Goal: Task Accomplishment & Management: Use online tool/utility

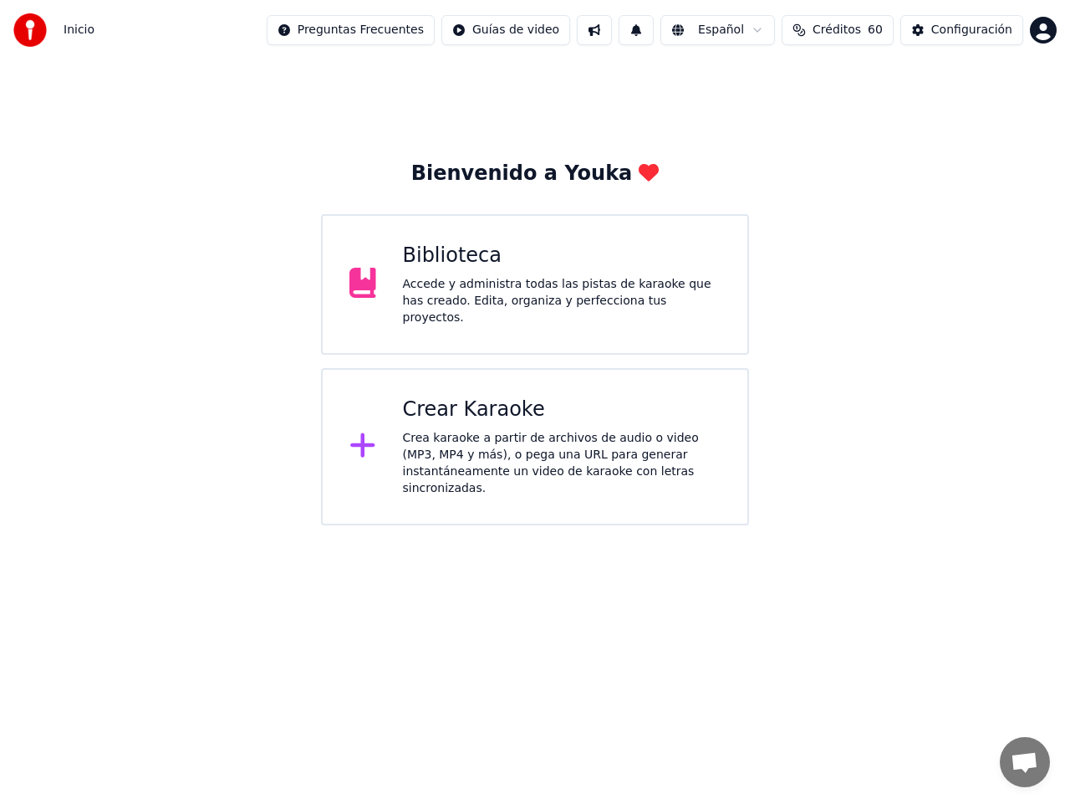
click at [854, 29] on span "Créditos" at bounding box center [837, 30] width 49 height 17
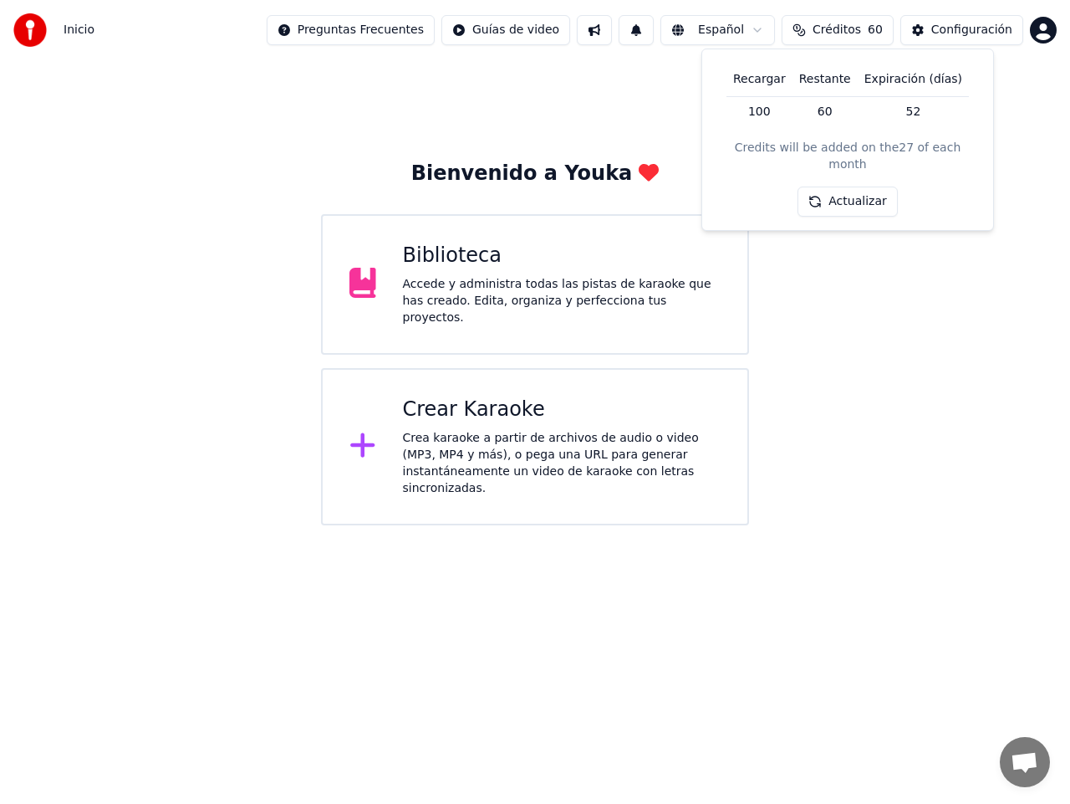
click at [854, 29] on span "Créditos" at bounding box center [837, 30] width 49 height 17
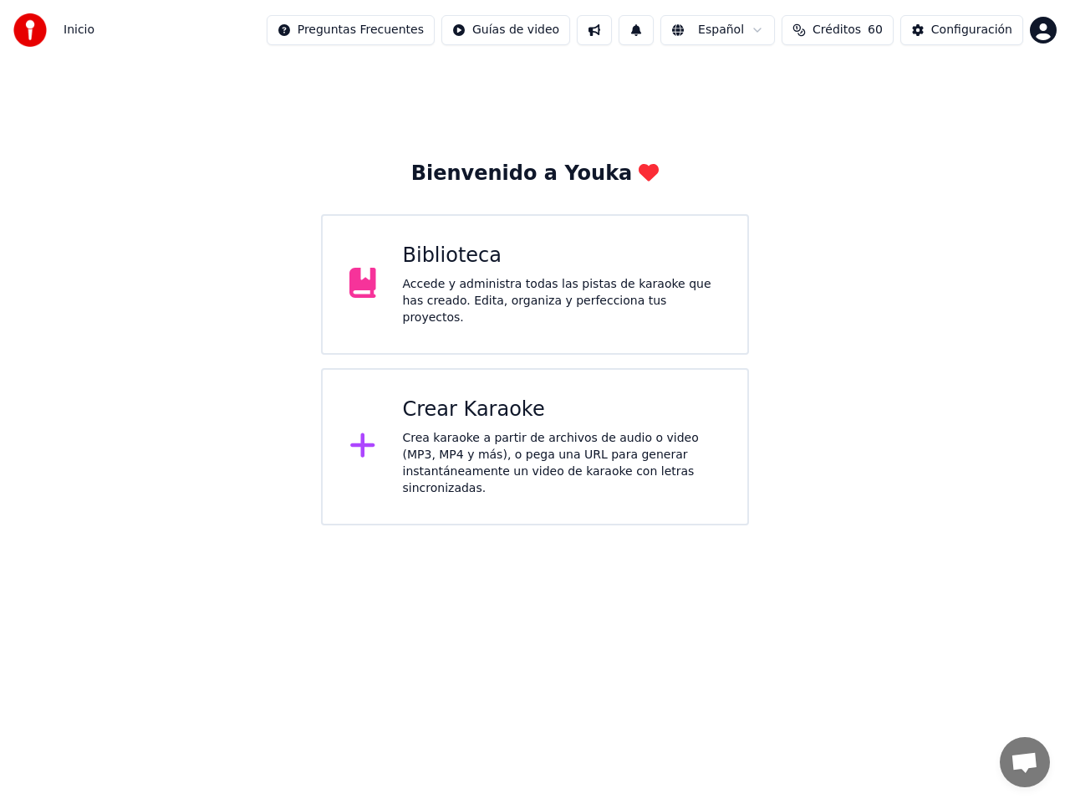
click at [718, 525] on html "Inicio Preguntas Frecuentes Guías de video Español Créditos 60 Configuración Bi…" at bounding box center [535, 262] width 1070 height 525
click at [139, 525] on html "Inicio Preguntas Frecuentes Guías de video Español Créditos 60 Configuración Bi…" at bounding box center [535, 262] width 1070 height 525
click at [489, 430] on div "Crea karaoke a partir de archivos de audio o video (MP3, MP4 y más), o pega una…" at bounding box center [562, 463] width 319 height 67
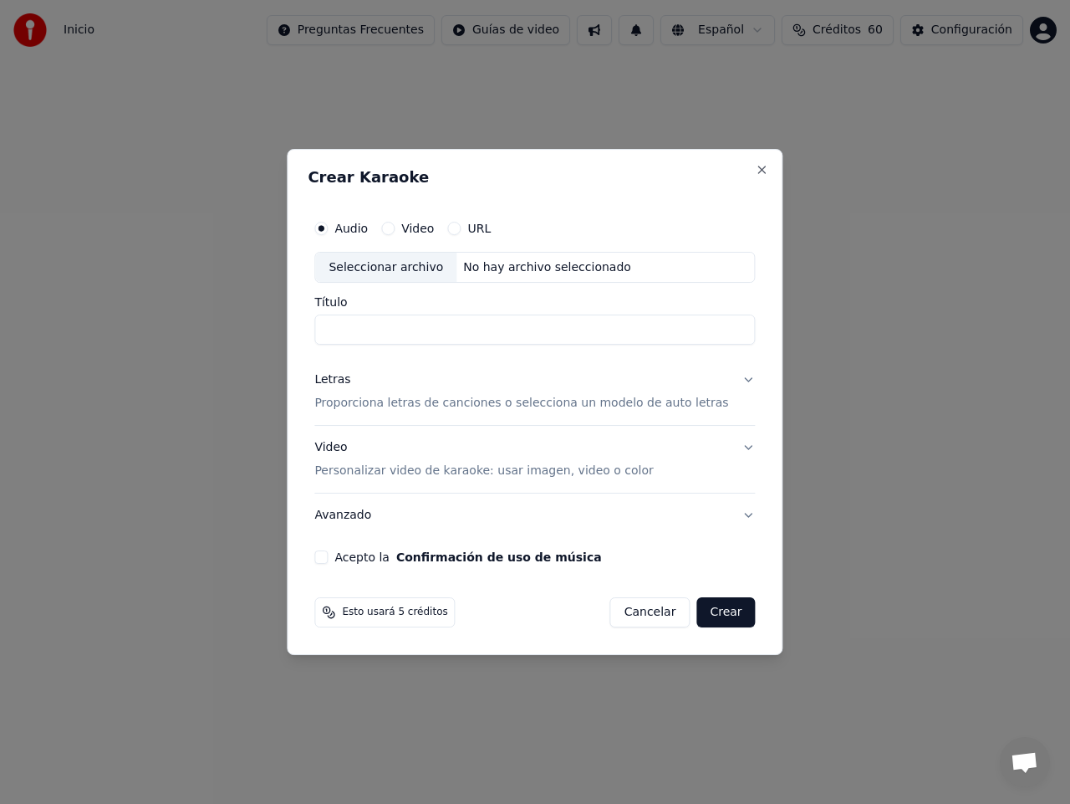
click at [400, 268] on div "Seleccionar archivo" at bounding box center [385, 268] width 141 height 30
click at [434, 226] on label "Video" at bounding box center [417, 228] width 33 height 12
click at [395, 226] on button "Video" at bounding box center [387, 228] width 13 height 13
click at [388, 268] on div "Seleccionar archivo" at bounding box center [385, 268] width 141 height 30
type input "*********"
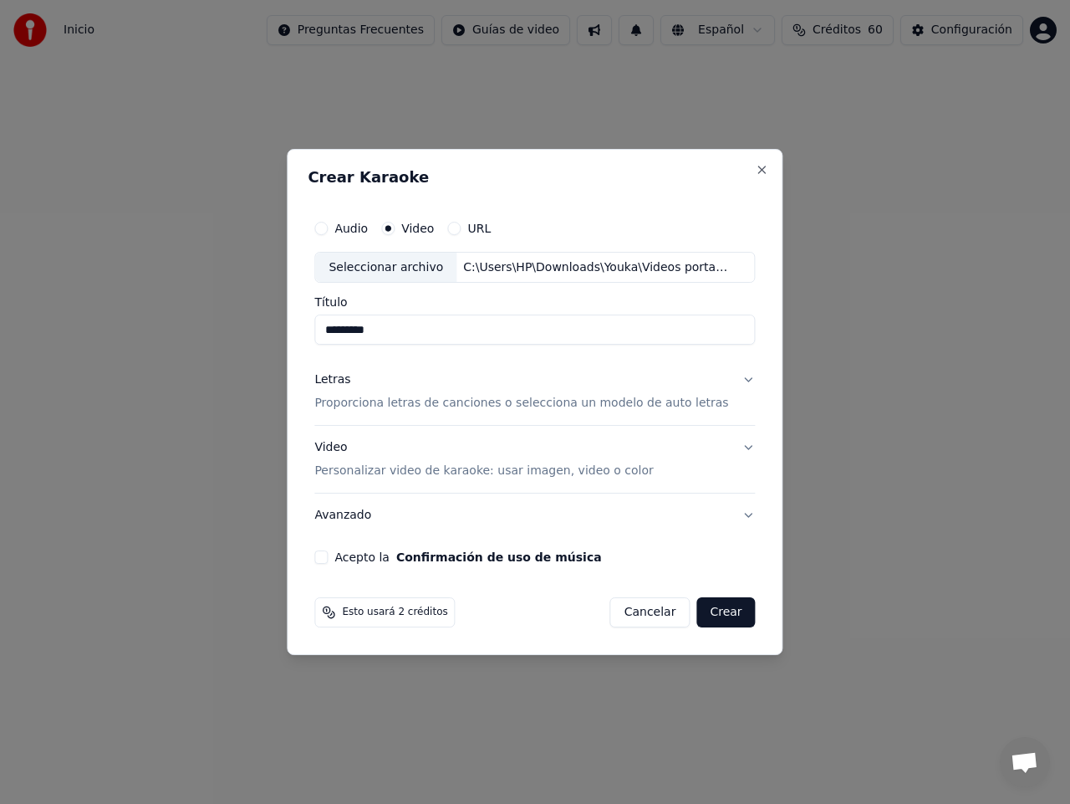
drag, startPoint x: 440, startPoint y: 330, endPoint x: 268, endPoint y: 309, distance: 172.7
click at [268, 309] on body "Inicio Preguntas Frecuentes Guías de video Español Créditos 60 Configuración Bi…" at bounding box center [535, 262] width 1070 height 525
click at [328, 229] on button "Audio" at bounding box center [320, 228] width 13 height 13
click at [409, 270] on div "Seleccionar archivo" at bounding box center [385, 268] width 141 height 30
click at [528, 331] on input "**********" at bounding box center [534, 330] width 441 height 30
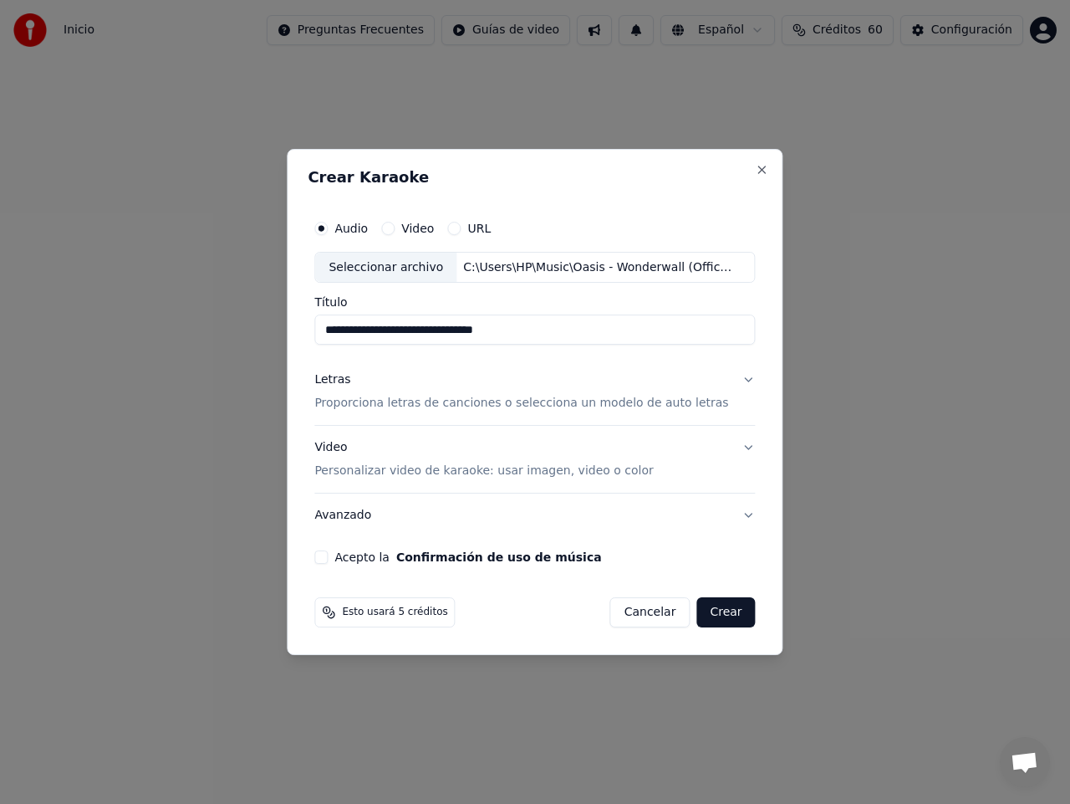
click at [386, 401] on p "Proporciona letras de canciones o selecciona un modelo de auto letras" at bounding box center [521, 404] width 414 height 17
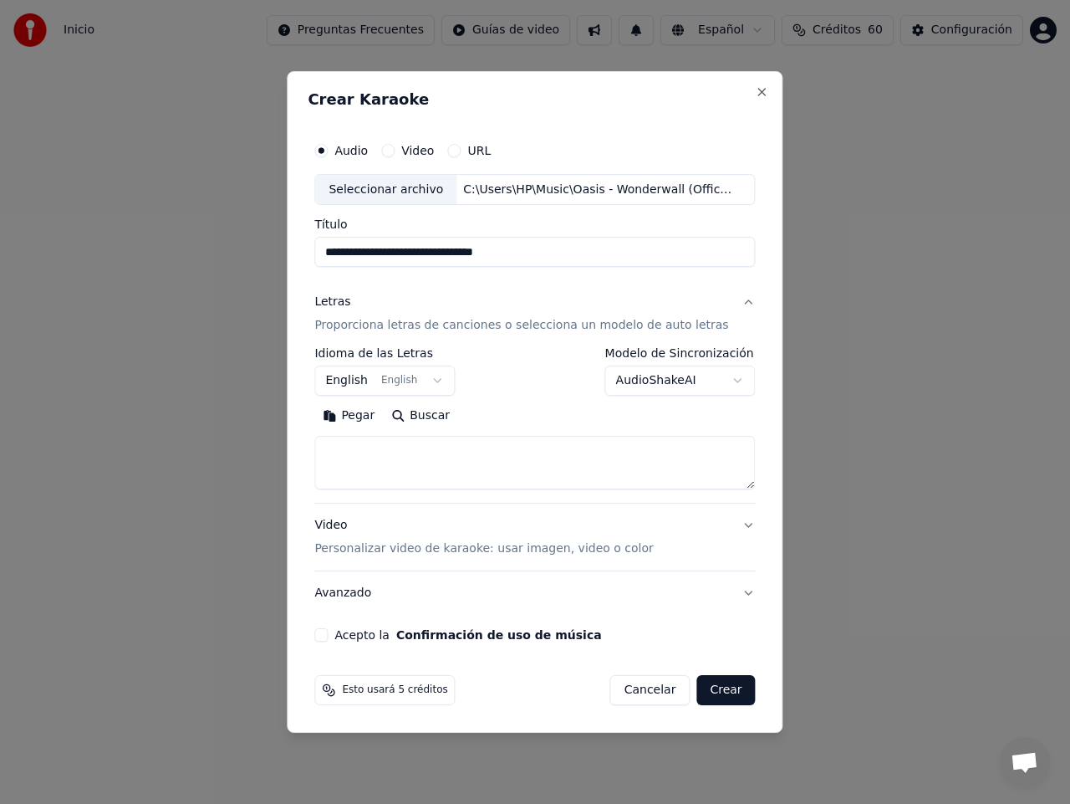
click at [432, 414] on button "Buscar" at bounding box center [420, 416] width 75 height 27
drag, startPoint x: 528, startPoint y: 253, endPoint x: 442, endPoint y: 252, distance: 85.3
click at [442, 252] on input "**********" at bounding box center [534, 253] width 441 height 30
type input "**********"
click at [437, 416] on button "Buscar" at bounding box center [420, 416] width 75 height 27
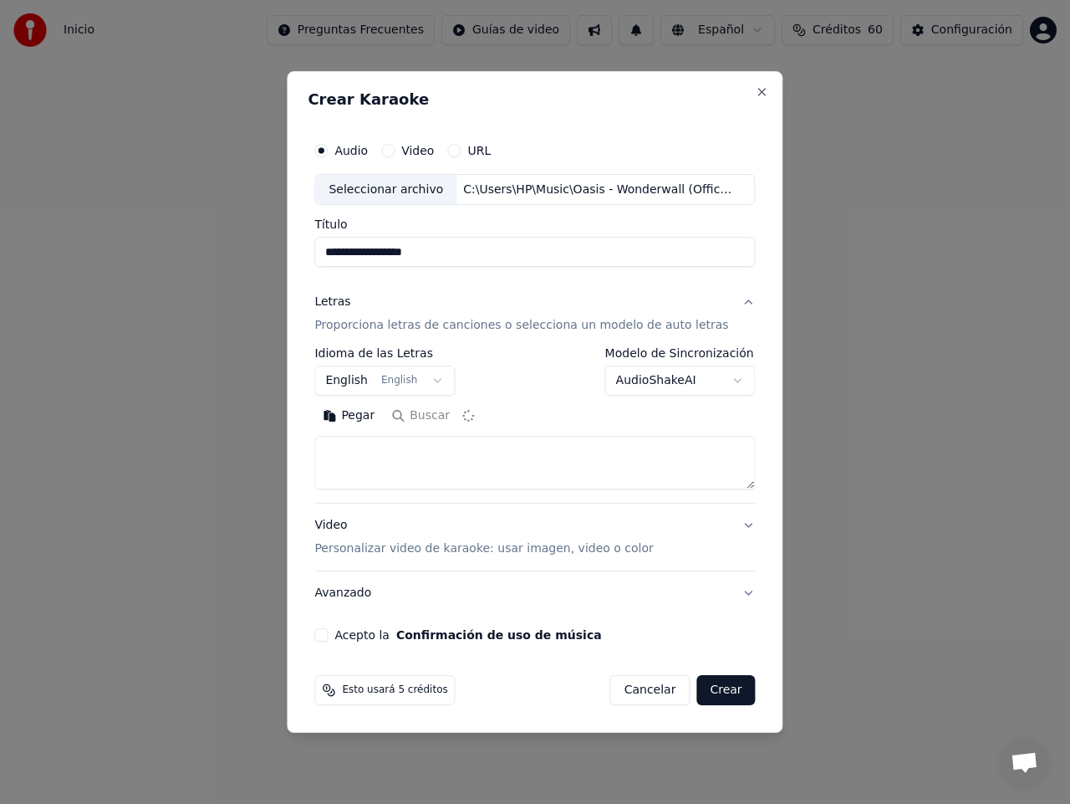
type textarea "**********"
click at [511, 415] on button "Expandir" at bounding box center [512, 416] width 87 height 27
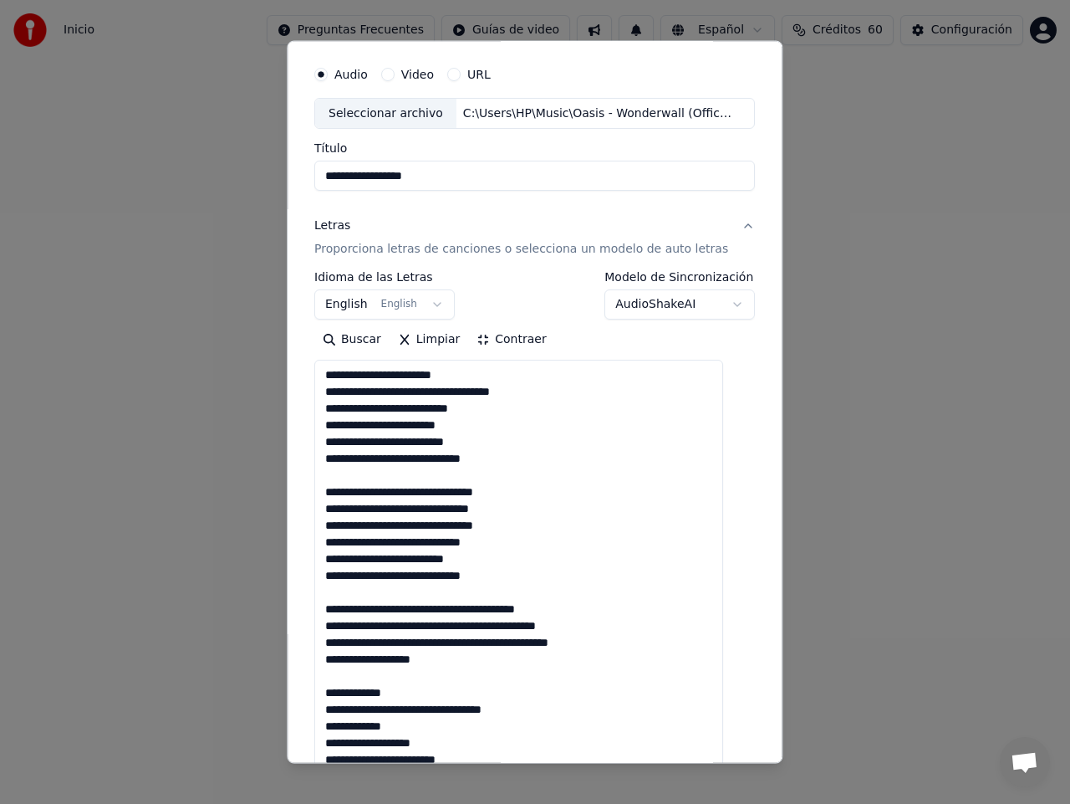
scroll to position [33, 0]
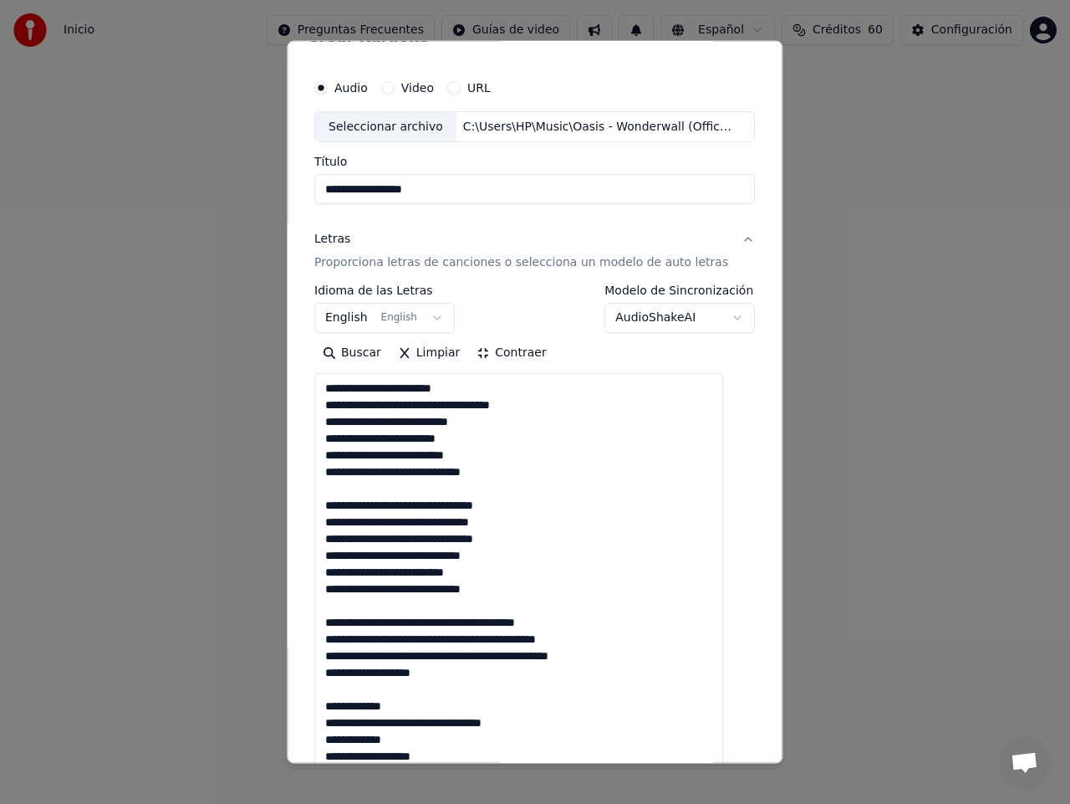
click at [502, 351] on button "Contraer" at bounding box center [512, 353] width 86 height 27
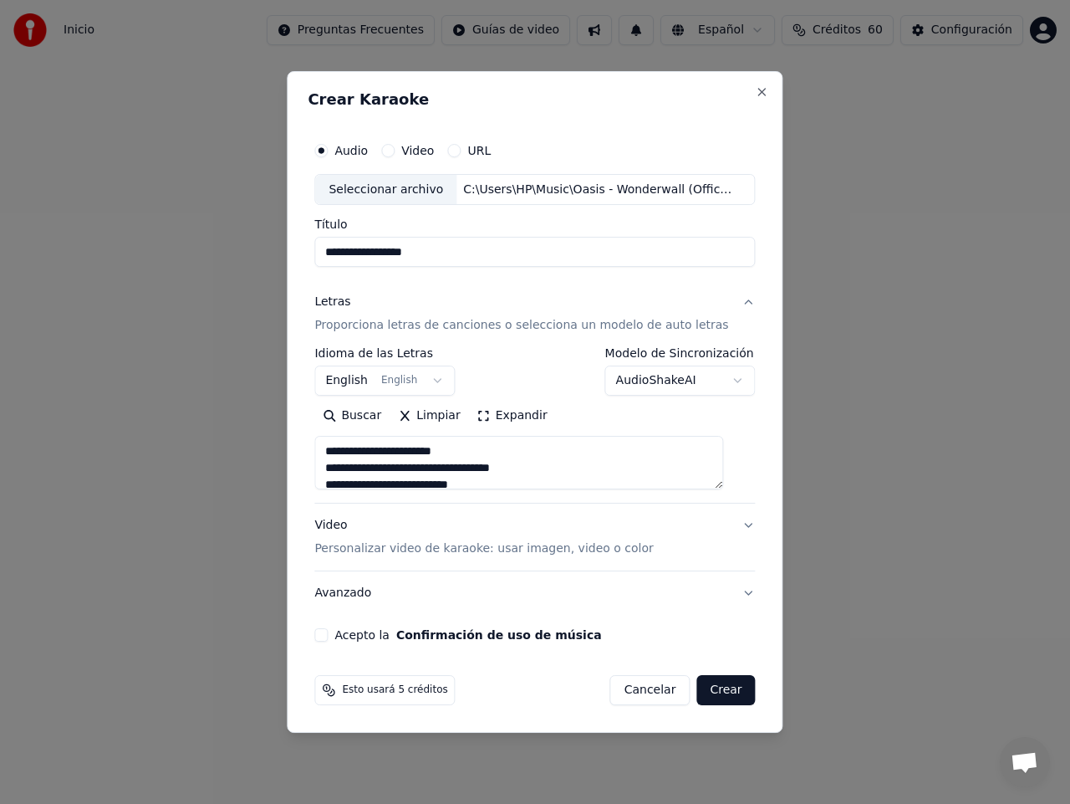
click at [373, 546] on p "Personalizar video de karaoke: usar imagen, video o color" at bounding box center [483, 548] width 339 height 17
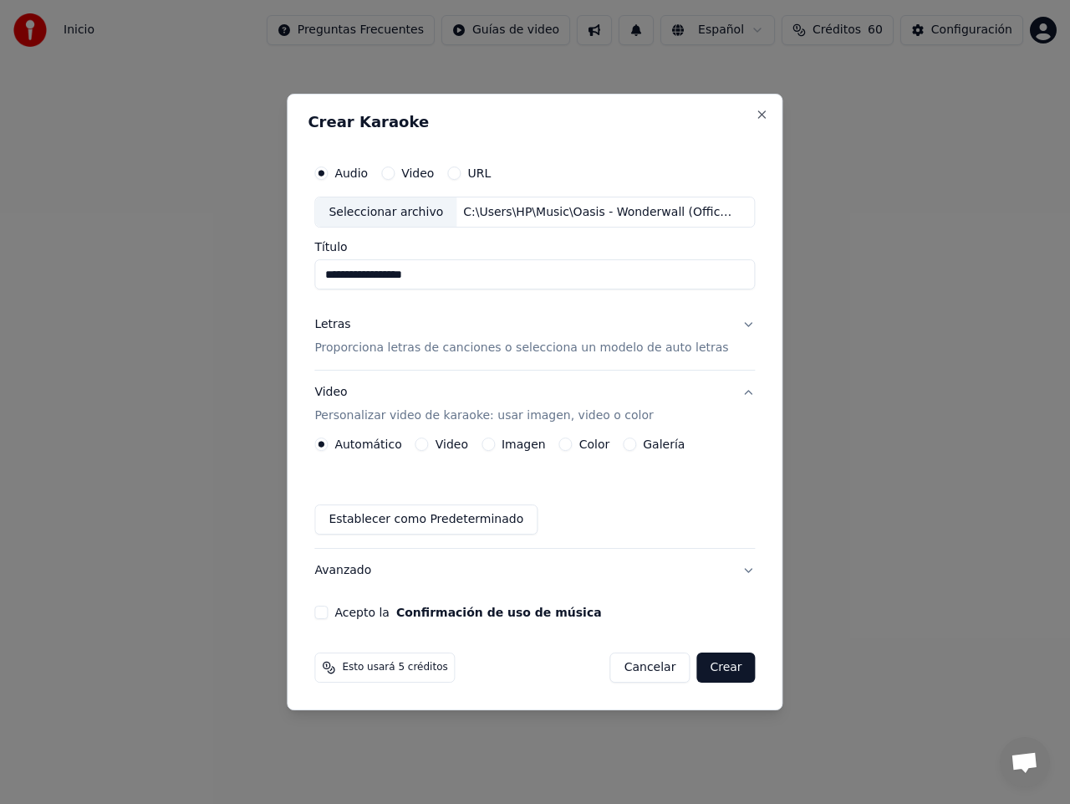
click at [468, 442] on label "Video" at bounding box center [452, 444] width 33 height 12
click at [429, 442] on button "Video" at bounding box center [422, 443] width 13 height 13
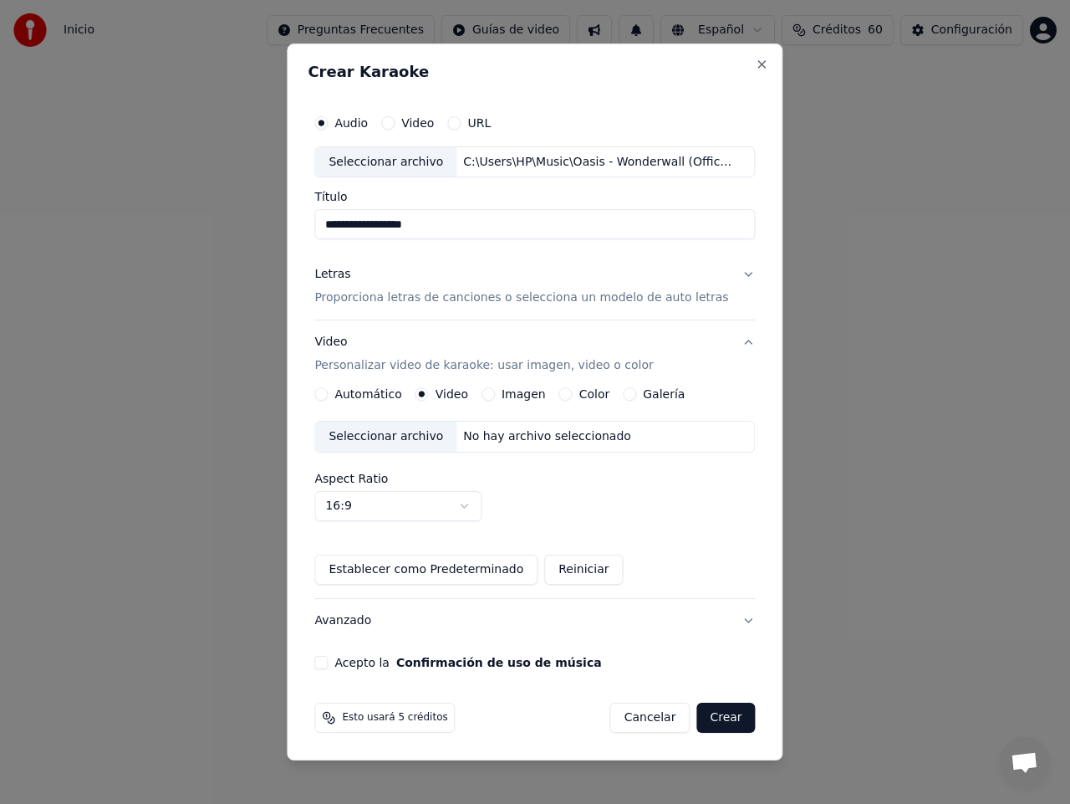
click at [356, 440] on div "Seleccionar archivo" at bounding box center [385, 436] width 141 height 30
click at [328, 662] on button "Acepto la Confirmación de uso de música" at bounding box center [320, 662] width 13 height 13
click at [718, 721] on button "Crear" at bounding box center [726, 717] width 59 height 30
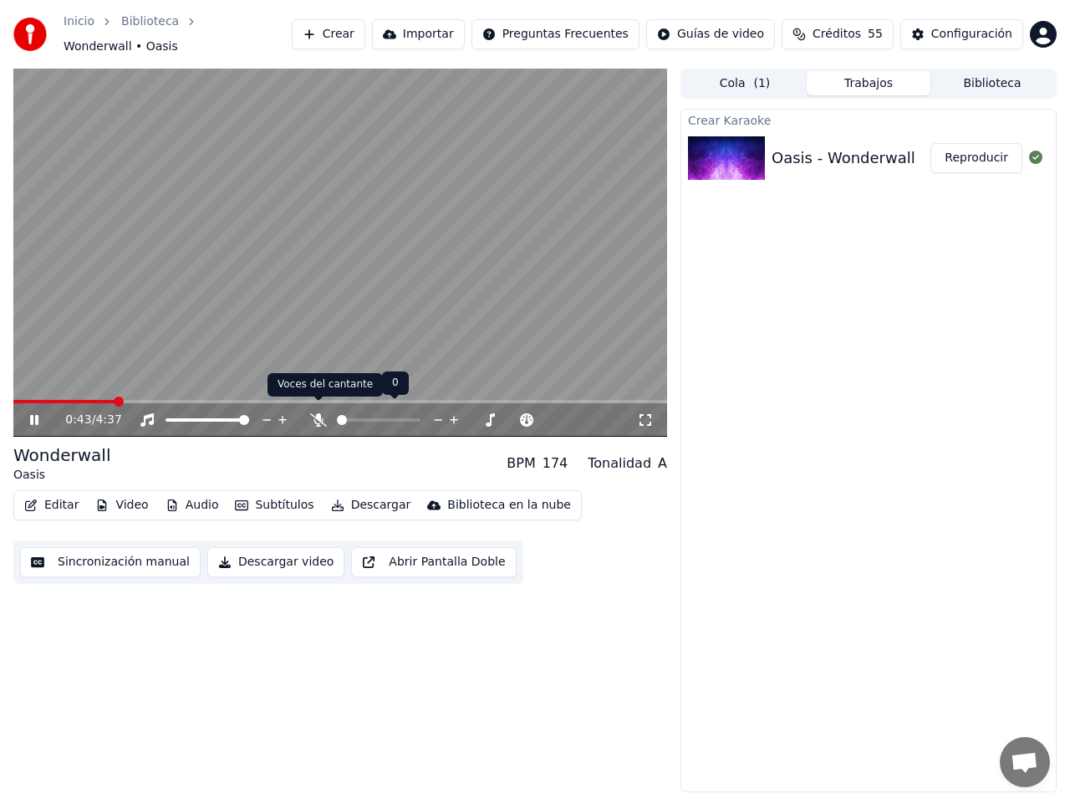
click at [317, 413] on icon at bounding box center [318, 419] width 17 height 13
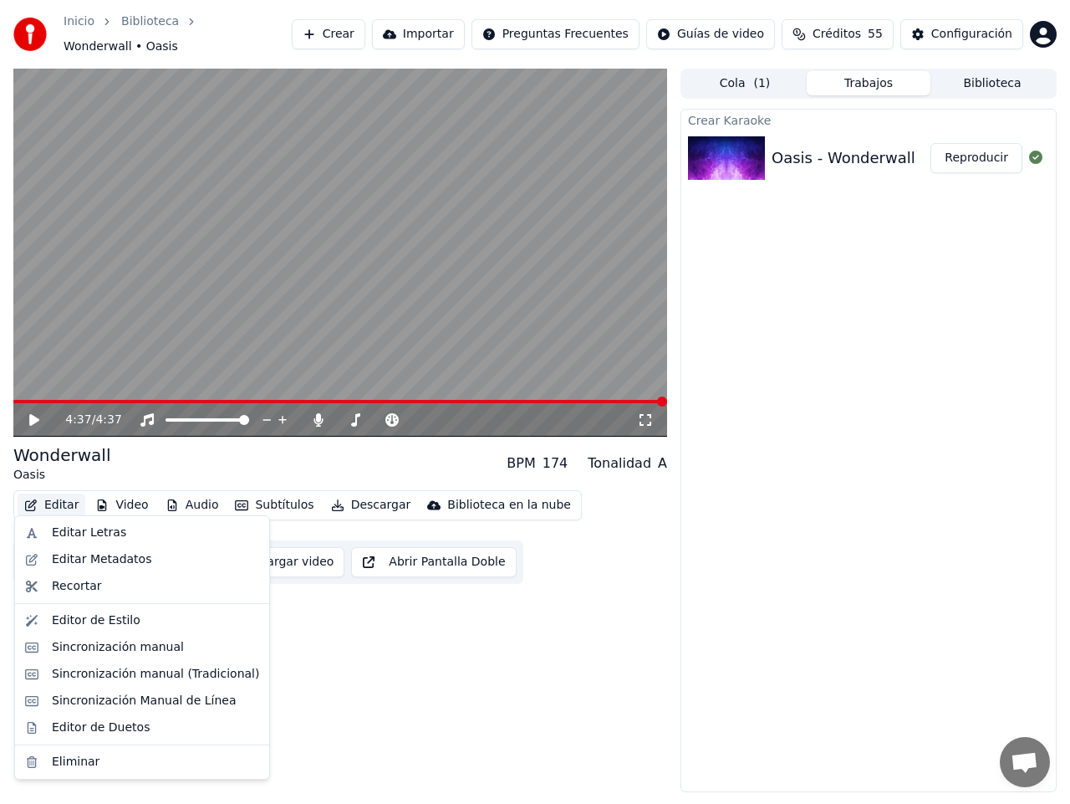
click at [47, 494] on button "Editar" at bounding box center [52, 504] width 68 height 23
click at [75, 530] on div "Editar Letras" at bounding box center [89, 532] width 74 height 17
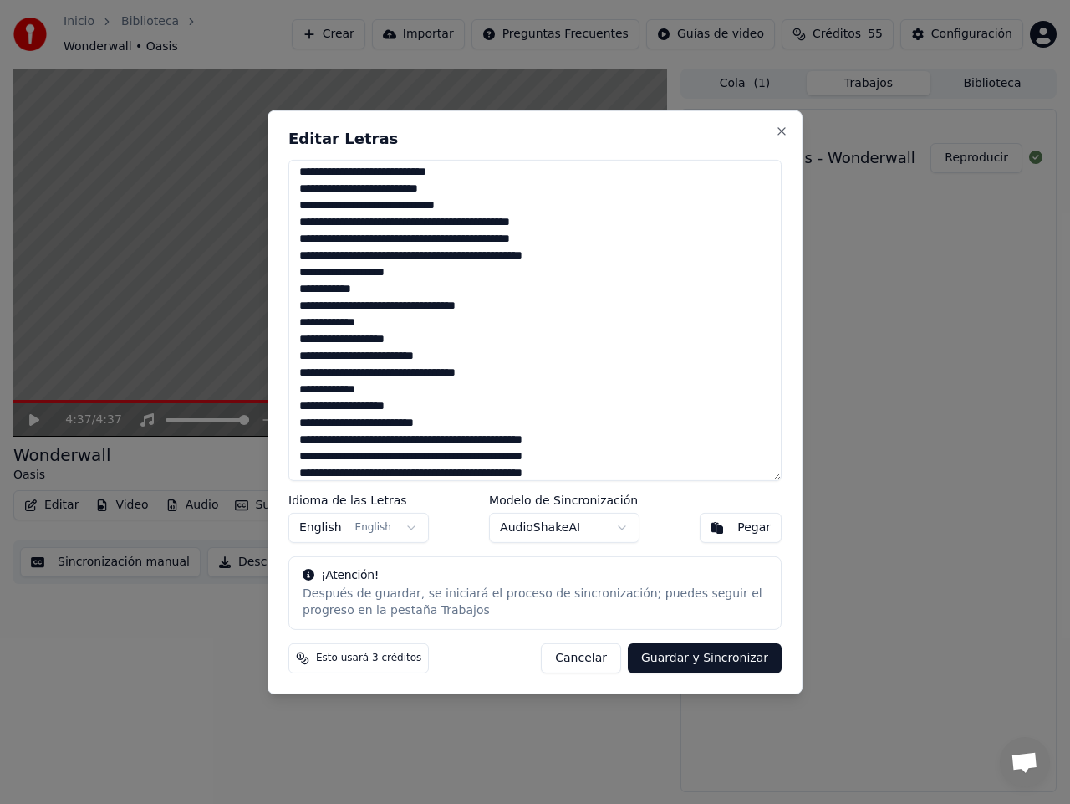
scroll to position [396, 0]
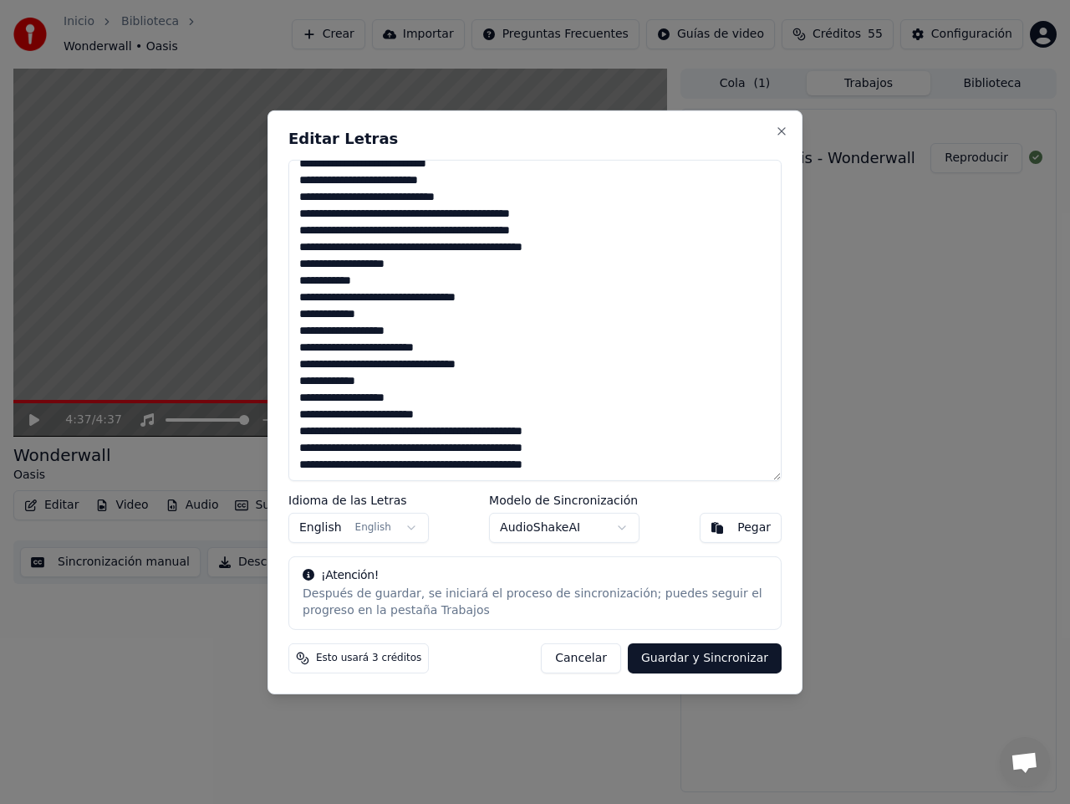
click at [580, 657] on button "Cancelar" at bounding box center [581, 658] width 80 height 30
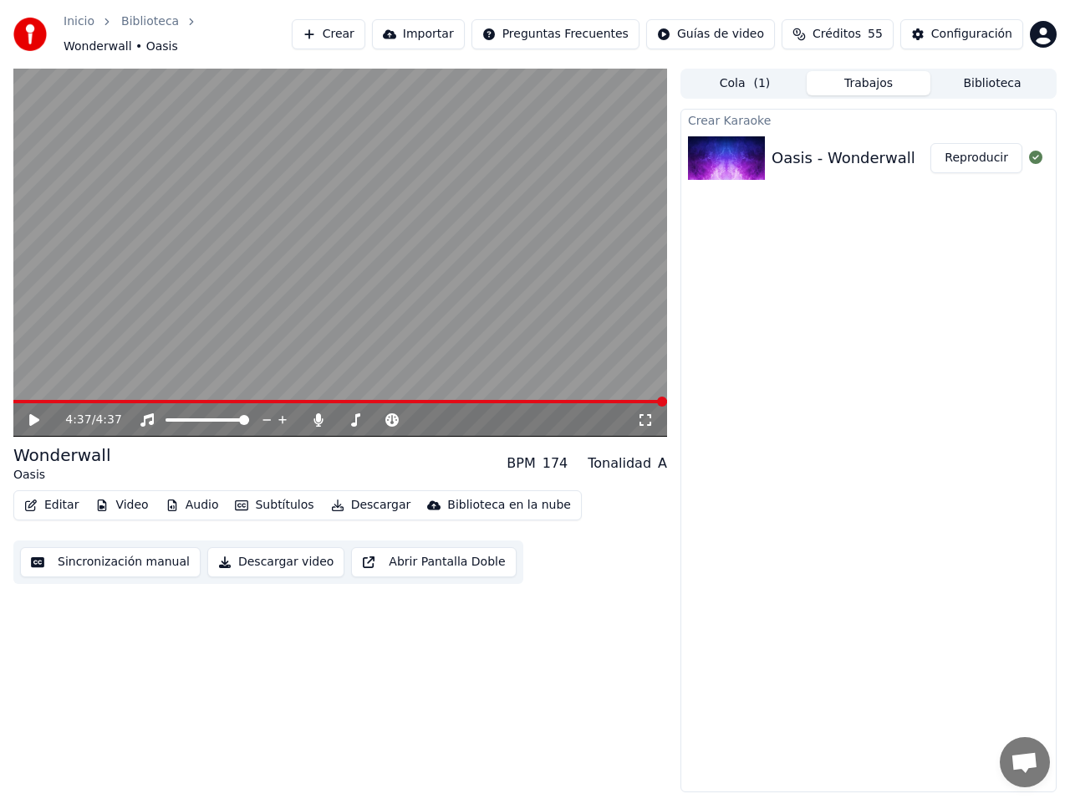
click at [32, 414] on icon at bounding box center [34, 420] width 10 height 12
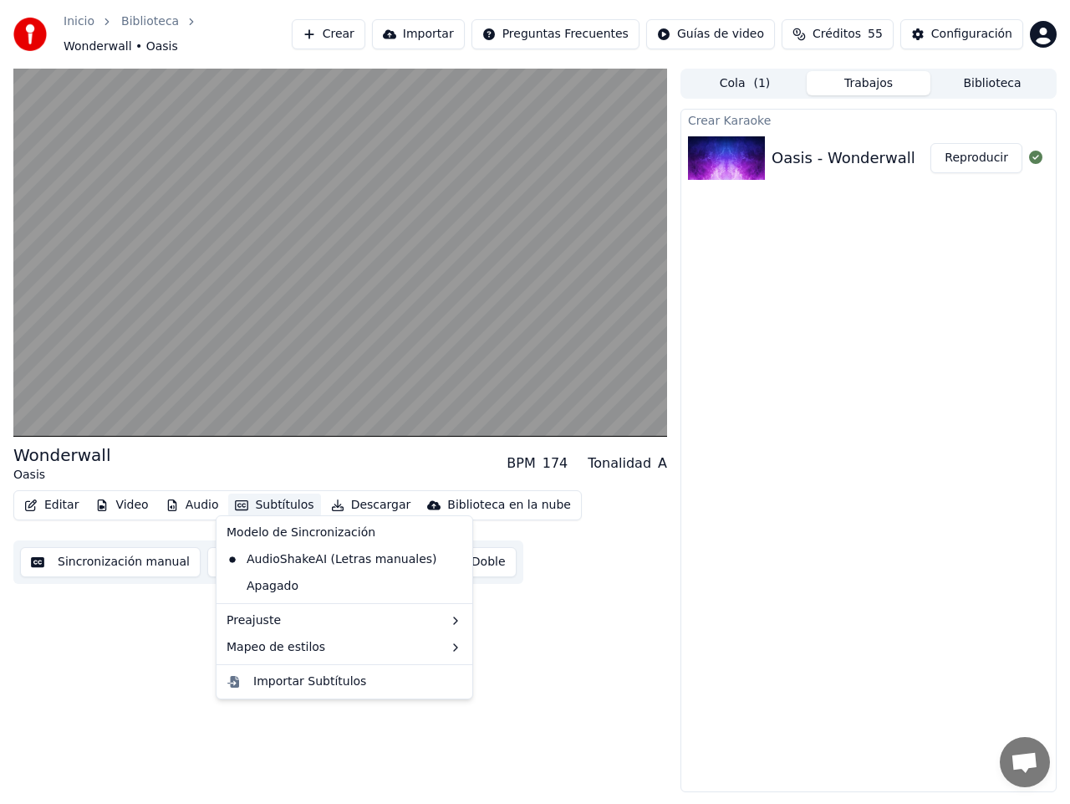
click at [263, 496] on button "Subtítulos" at bounding box center [274, 504] width 92 height 23
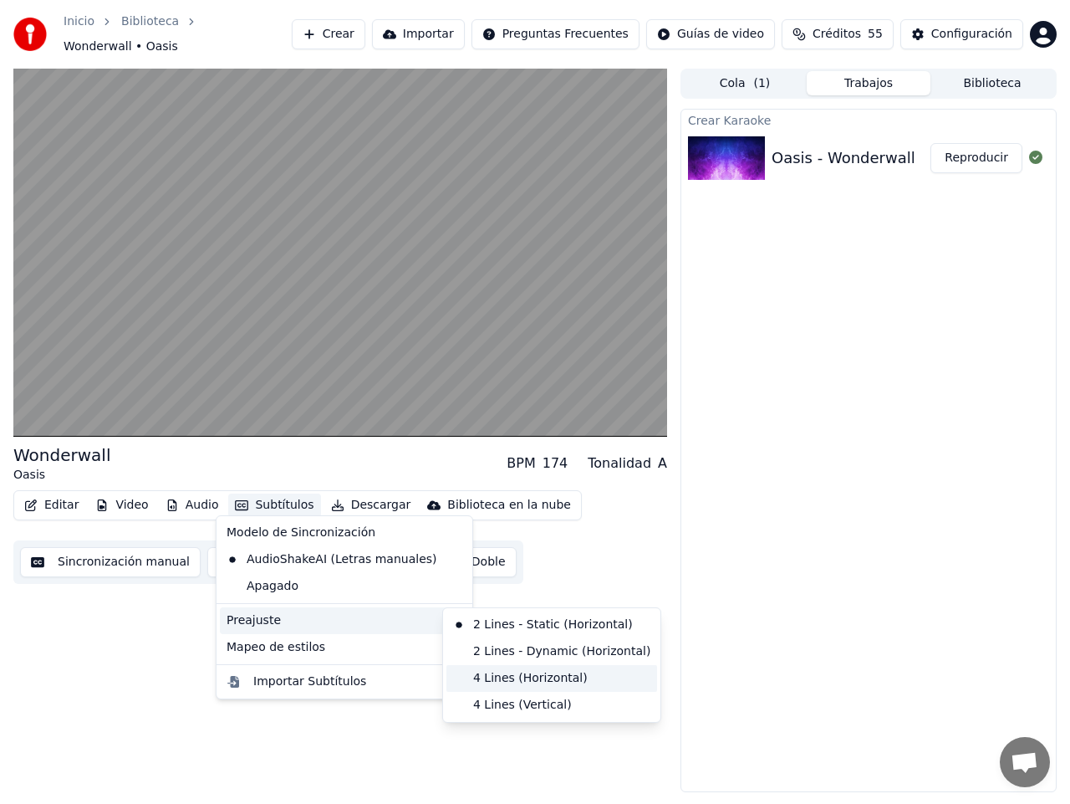
click at [526, 678] on div "4 Lines (Horizontal)" at bounding box center [552, 678] width 211 height 27
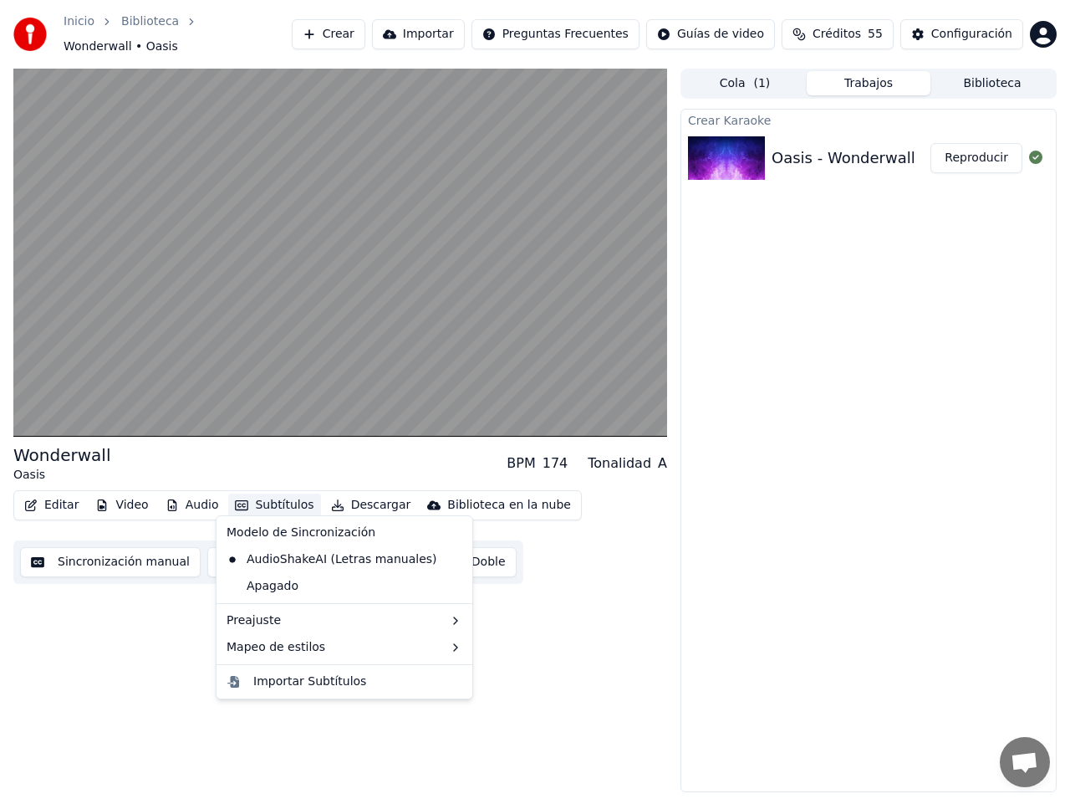
click at [253, 499] on button "Subtítulos" at bounding box center [274, 504] width 92 height 23
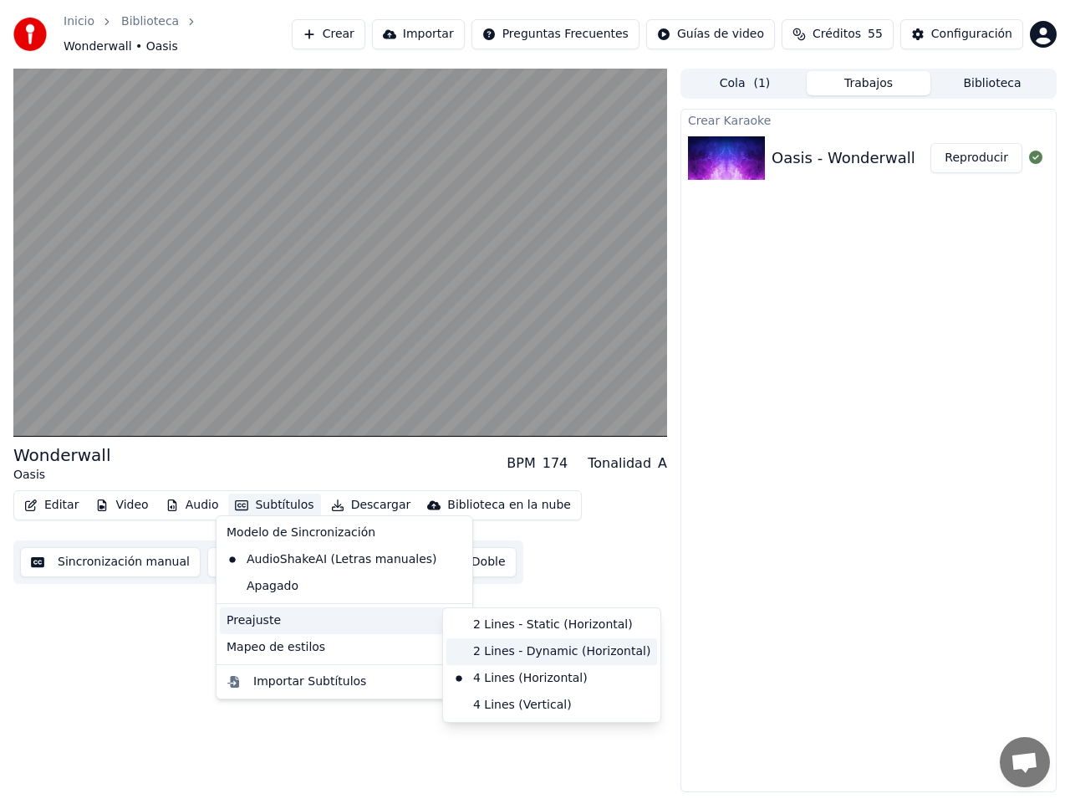
click at [517, 648] on div "2 Lines - Dynamic (Horizontal)" at bounding box center [552, 651] width 211 height 27
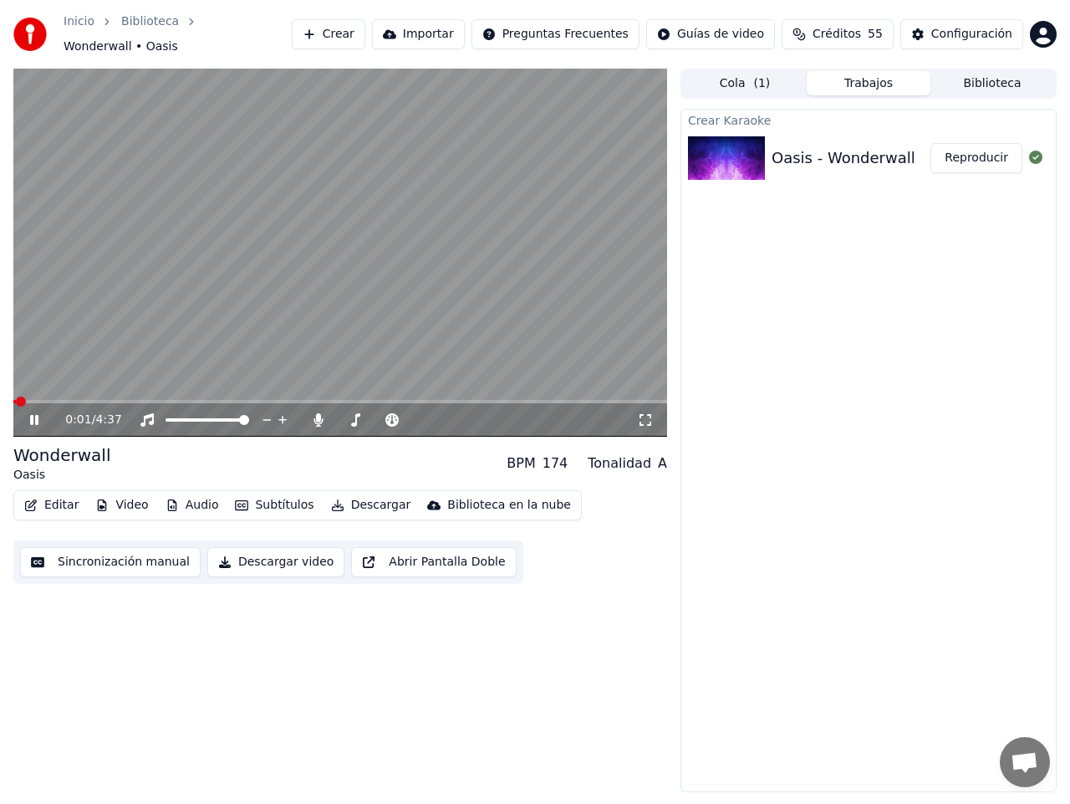
click at [16, 396] on span at bounding box center [21, 401] width 10 height 10
click at [519, 400] on span at bounding box center [340, 401] width 654 height 3
click at [33, 415] on icon at bounding box center [34, 420] width 8 height 10
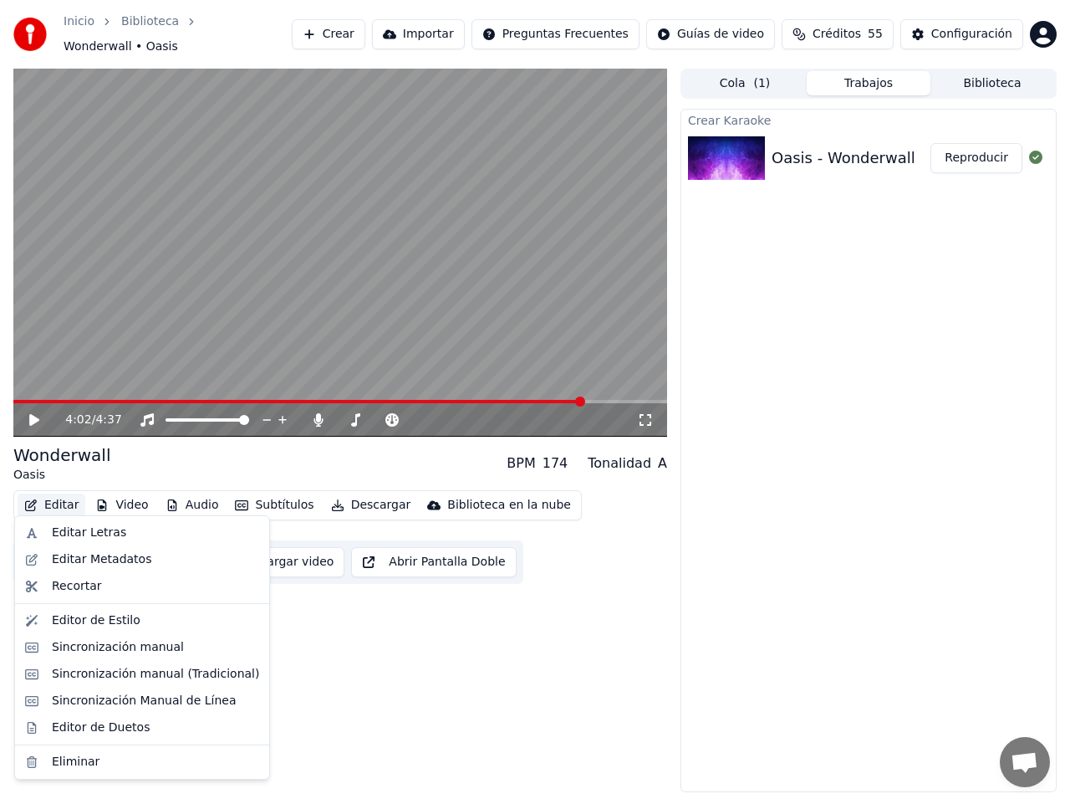
click at [63, 499] on button "Editar" at bounding box center [52, 504] width 68 height 23
click at [67, 529] on div "Editar Letras" at bounding box center [89, 532] width 74 height 17
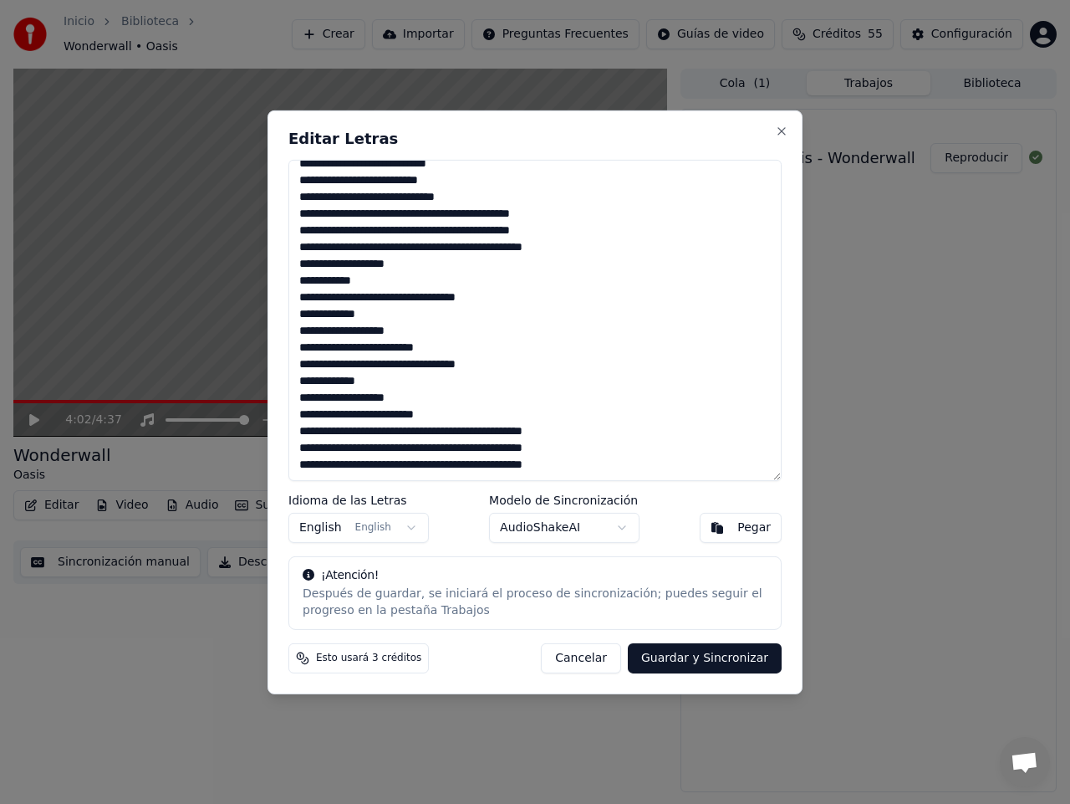
click at [605, 658] on button "Cancelar" at bounding box center [581, 658] width 80 height 30
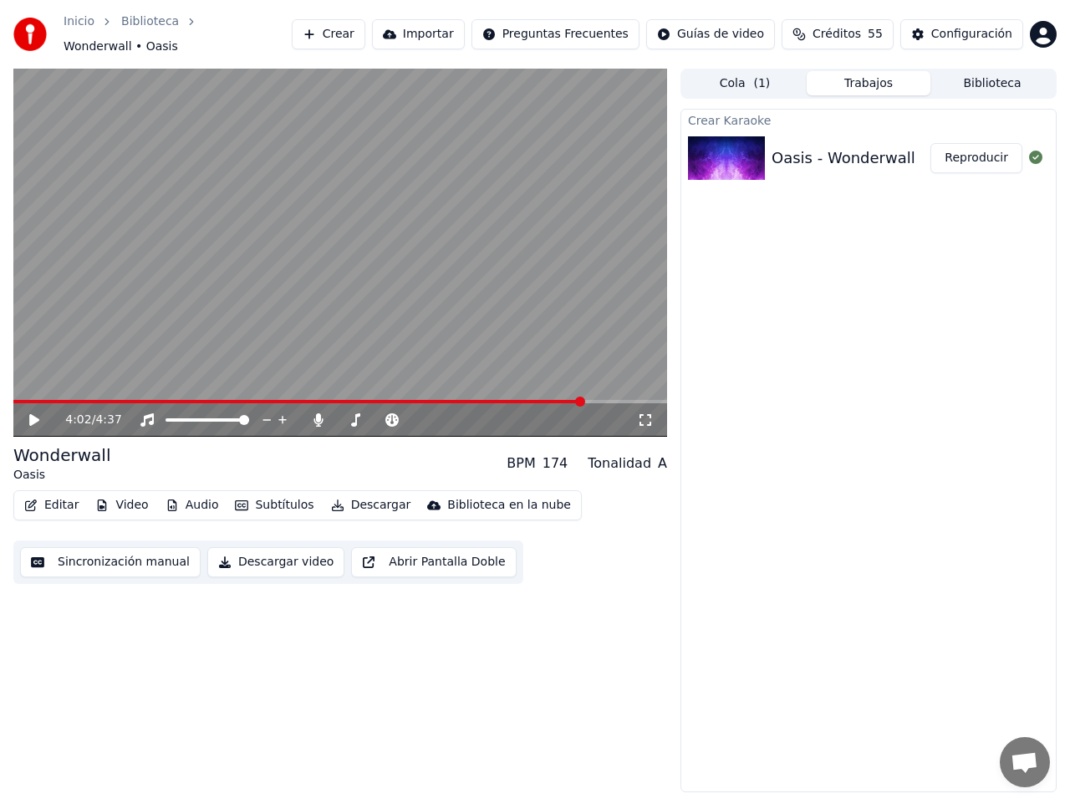
click at [30, 414] on icon at bounding box center [34, 420] width 10 height 12
click at [30, 413] on icon at bounding box center [46, 419] width 38 height 13
click at [49, 500] on button "Editar" at bounding box center [52, 504] width 68 height 23
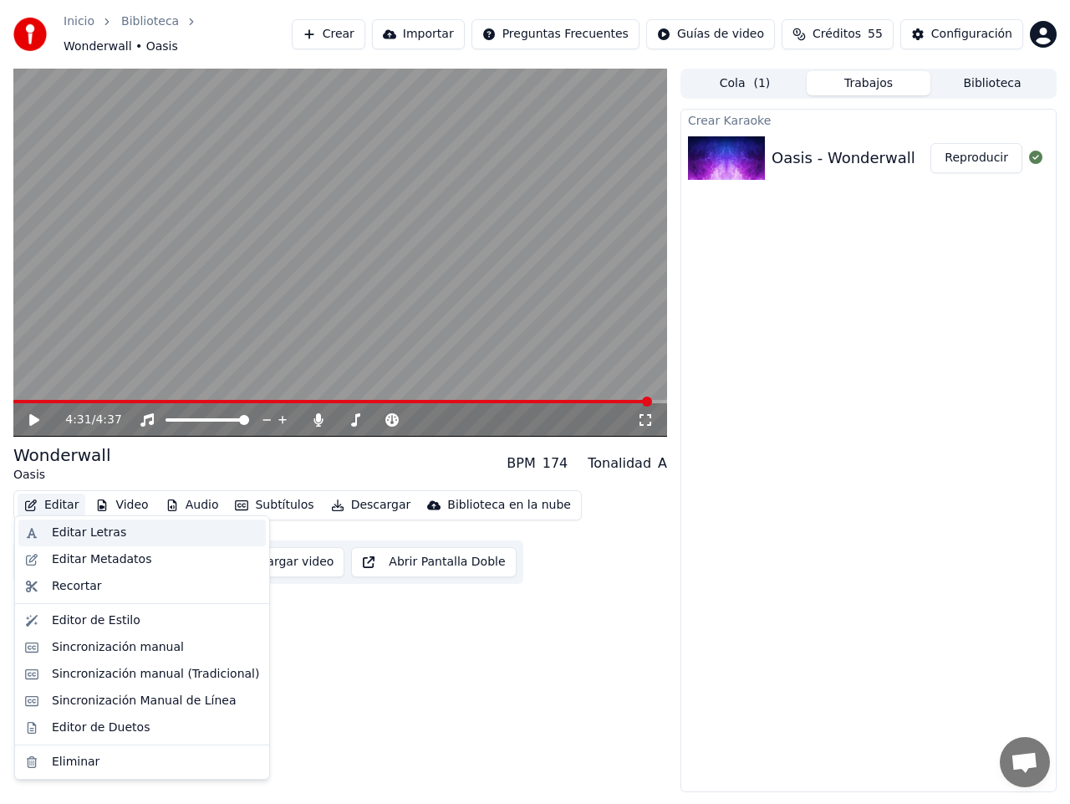
click at [95, 529] on div "Editar Letras" at bounding box center [89, 532] width 74 height 17
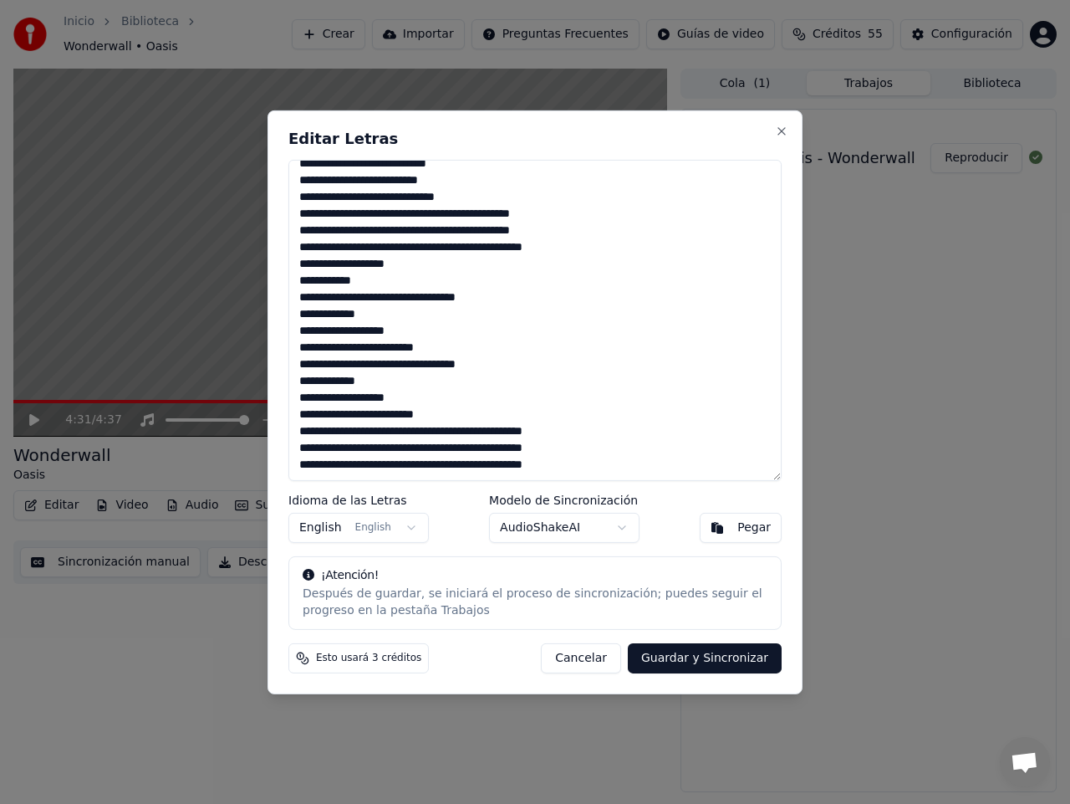
click at [595, 464] on textarea at bounding box center [535, 319] width 493 height 321
type textarea "**********"
click at [779, 434] on div "Editar Letras Idioma de las Letras English English Modelo de Sincronización Aud…" at bounding box center [535, 402] width 535 height 584
click at [719, 658] on button "Guardar y Sincronizar" at bounding box center [705, 658] width 154 height 30
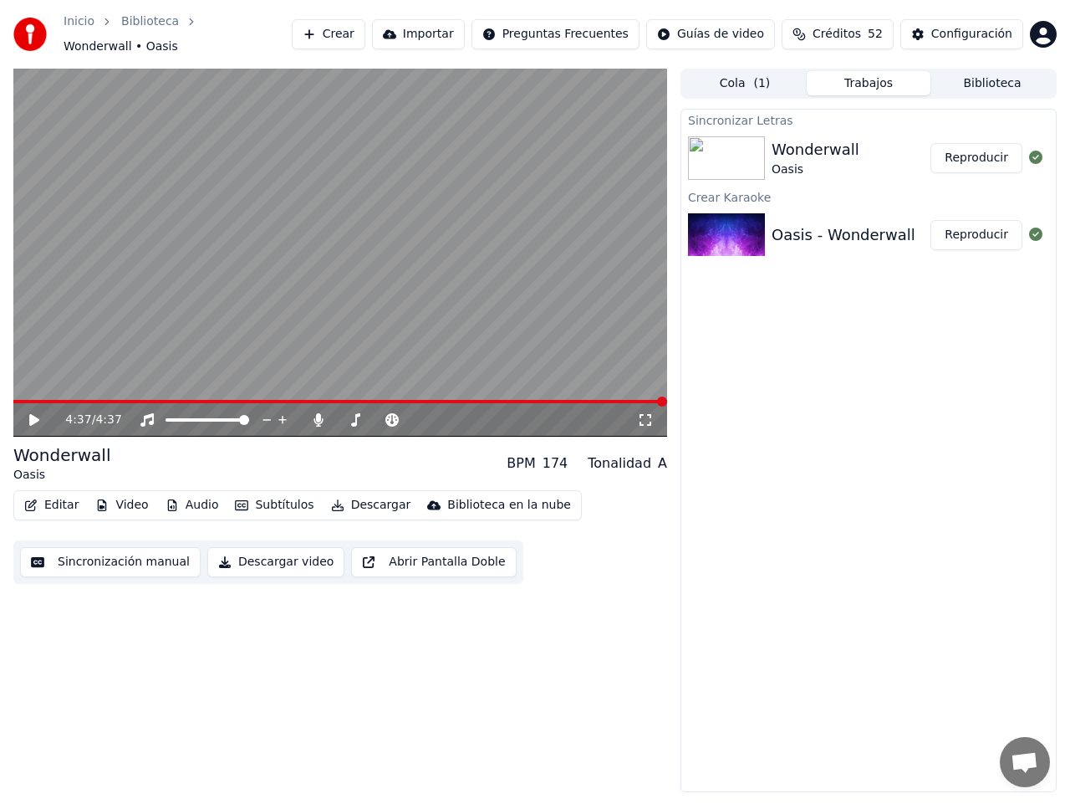
click at [524, 390] on video at bounding box center [340, 253] width 654 height 368
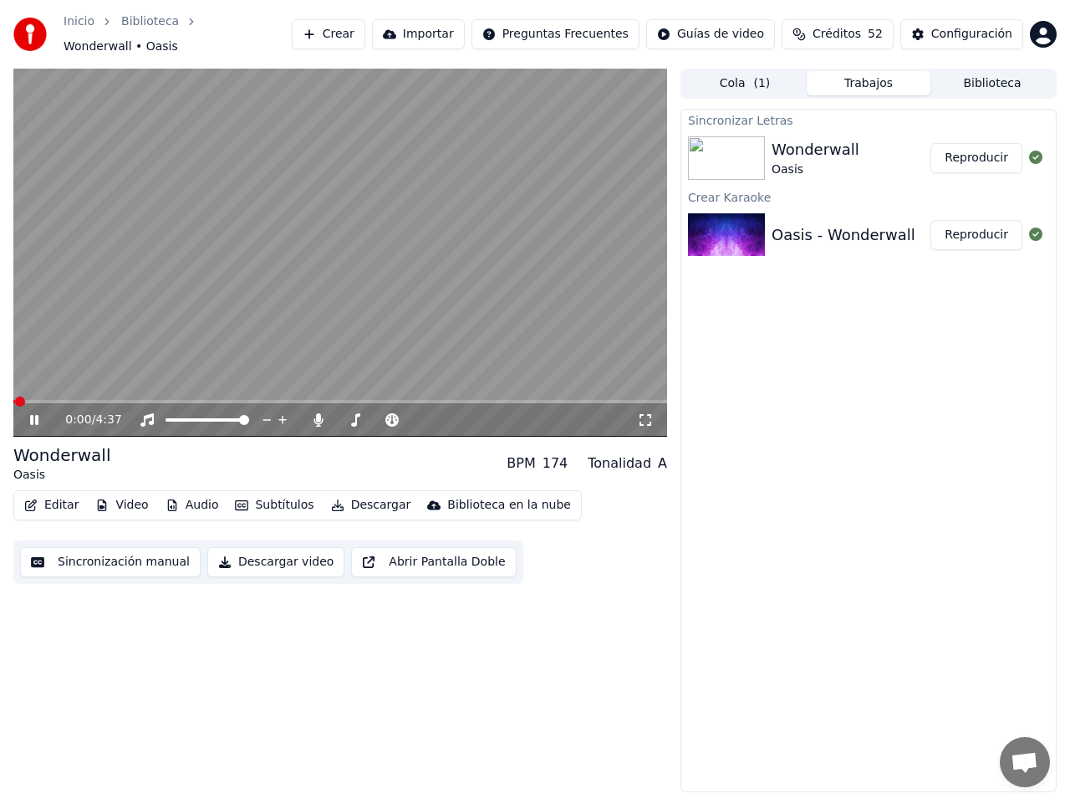
click at [519, 400] on span at bounding box center [340, 401] width 654 height 3
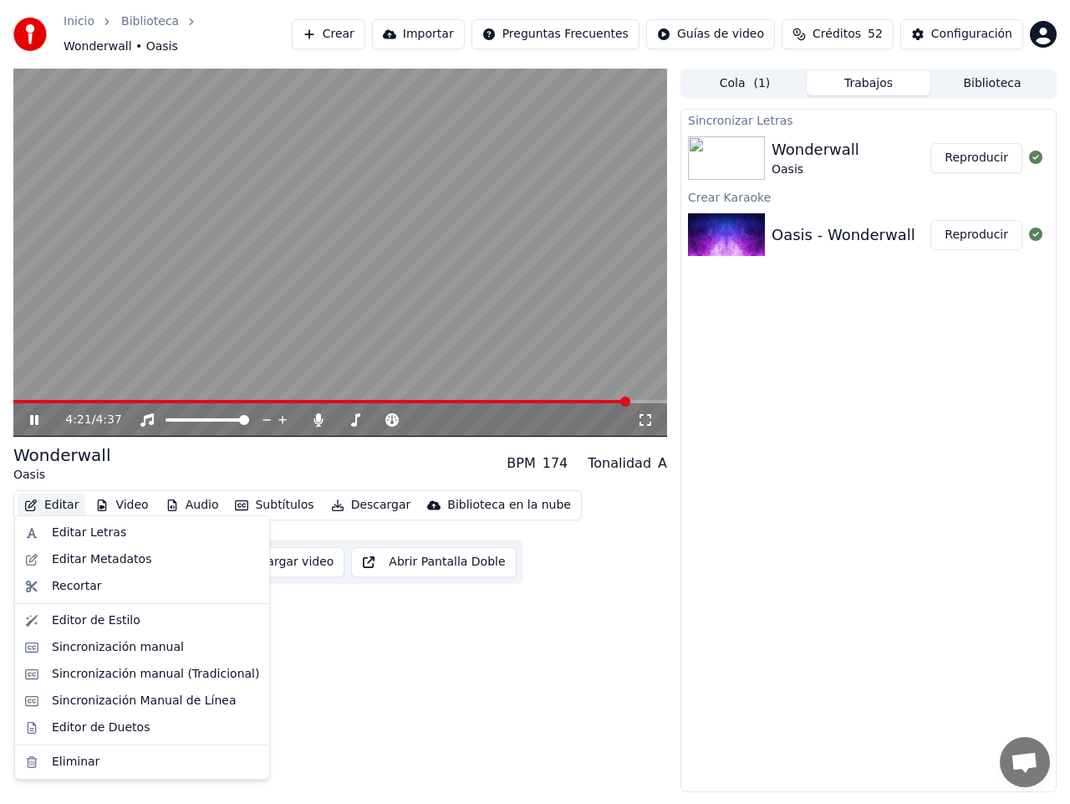
click at [43, 493] on button "Editar" at bounding box center [52, 504] width 68 height 23
click at [65, 529] on div "Editar Letras" at bounding box center [89, 532] width 74 height 17
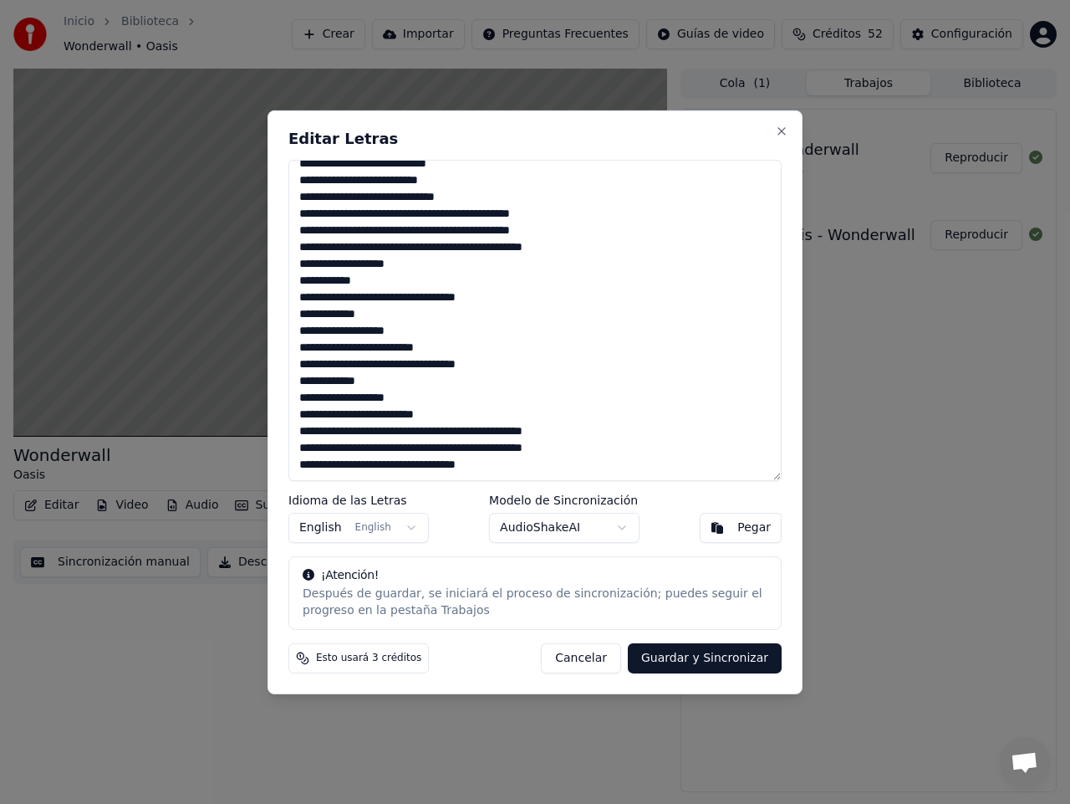
click at [600, 662] on button "Cancelar" at bounding box center [581, 658] width 80 height 30
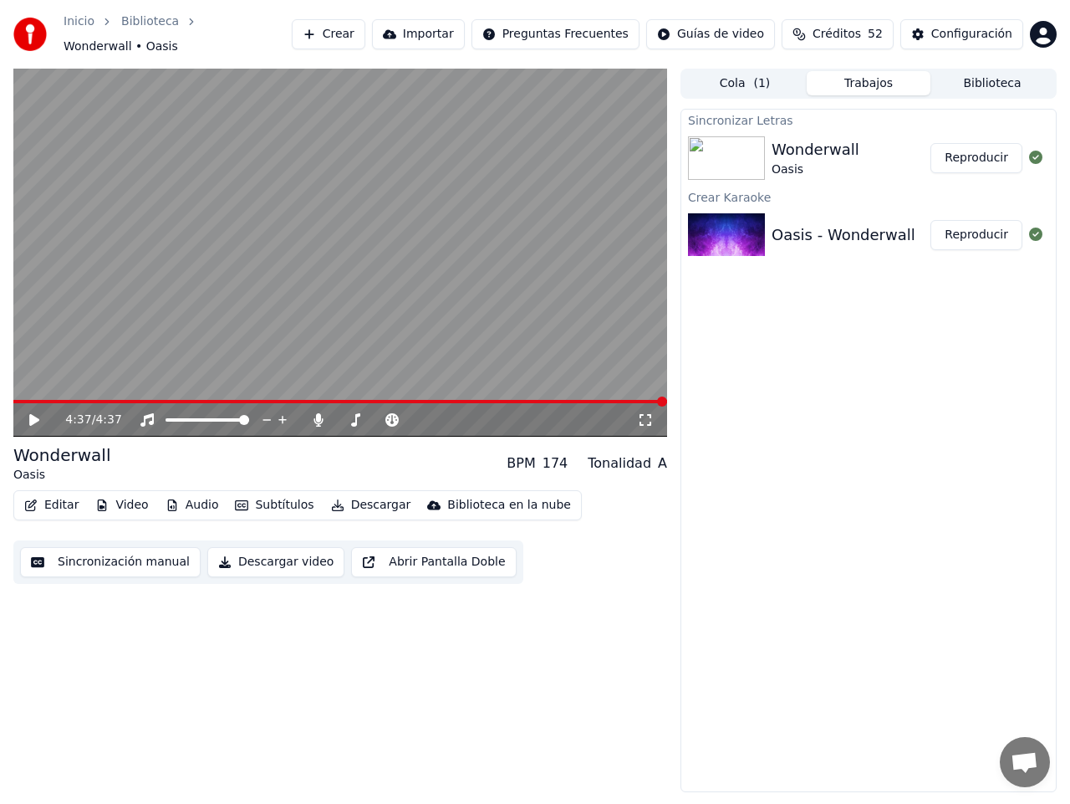
click at [509, 400] on span at bounding box center [340, 401] width 654 height 3
click at [37, 414] on icon at bounding box center [34, 420] width 10 height 12
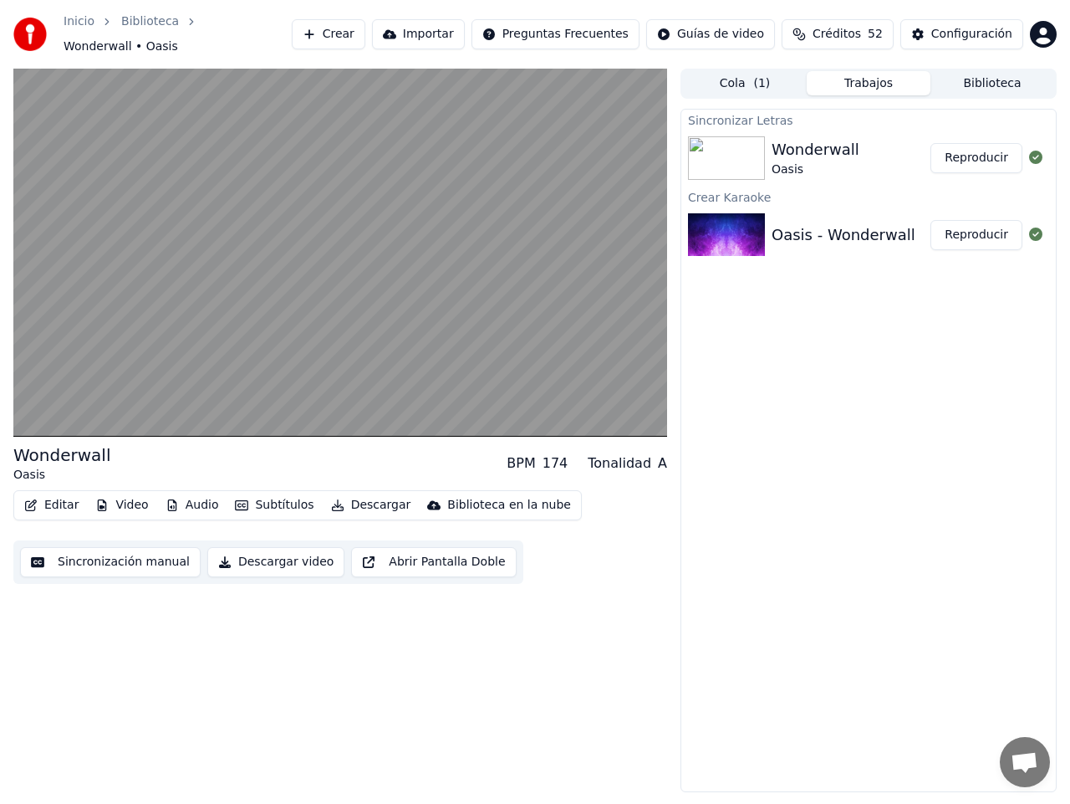
click at [197, 495] on button "Audio" at bounding box center [192, 504] width 67 height 23
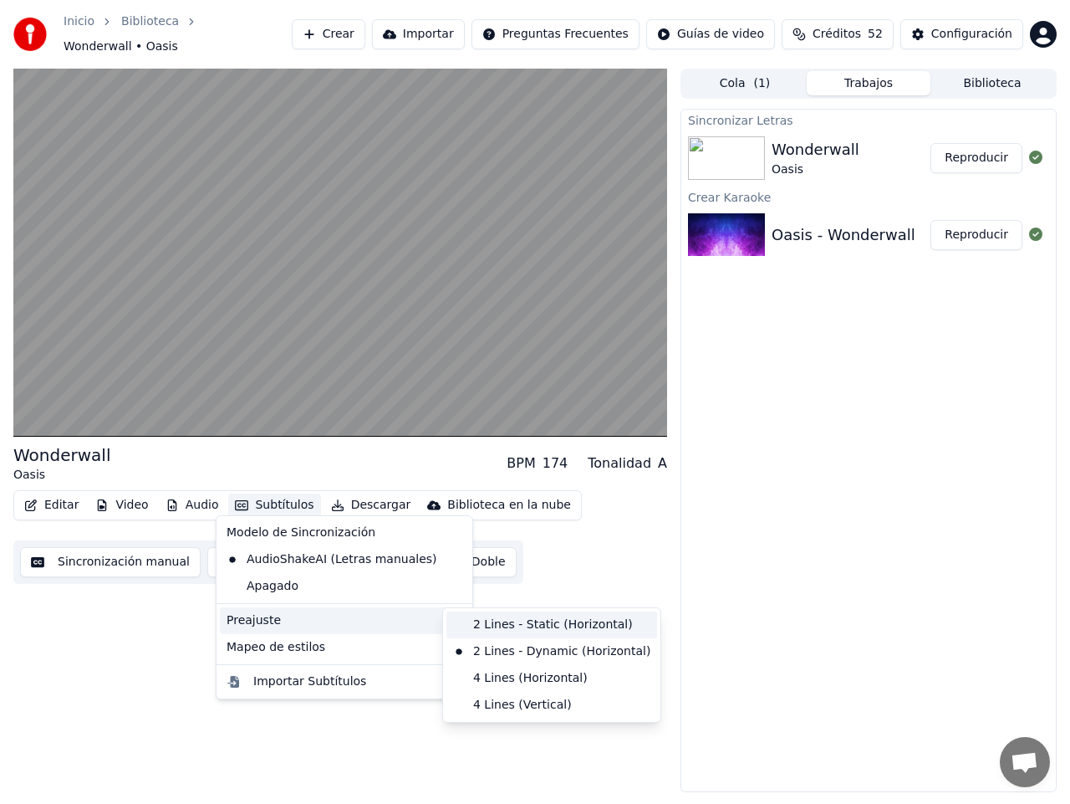
click at [534, 623] on div "2 Lines - Static (Horizontal)" at bounding box center [552, 624] width 211 height 27
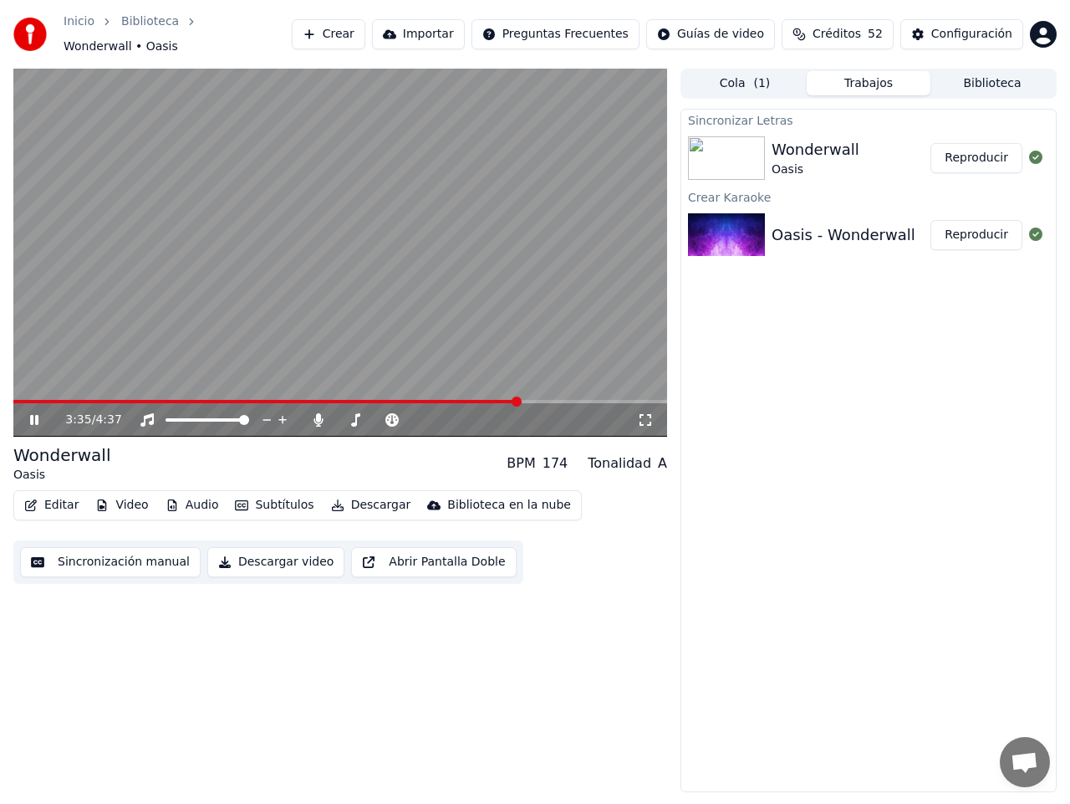
click at [519, 400] on span at bounding box center [266, 401] width 506 height 3
click at [120, 497] on button "Video" at bounding box center [122, 504] width 66 height 23
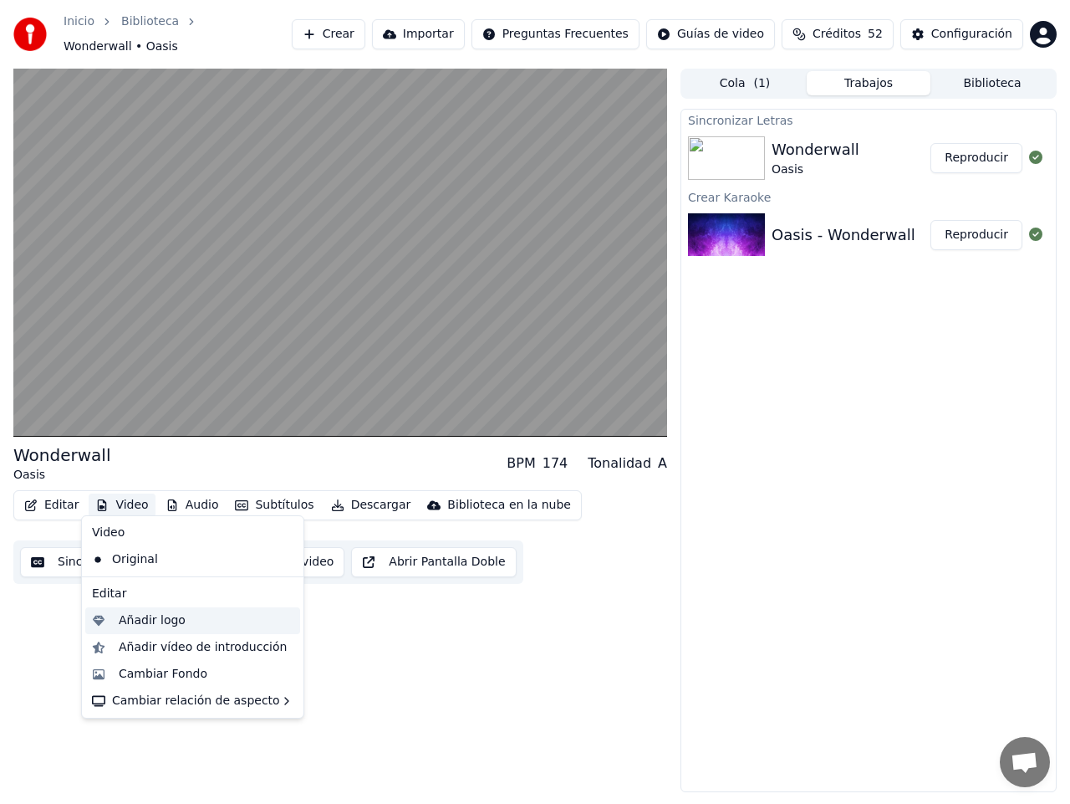
click at [151, 619] on div "Añadir logo" at bounding box center [152, 620] width 67 height 17
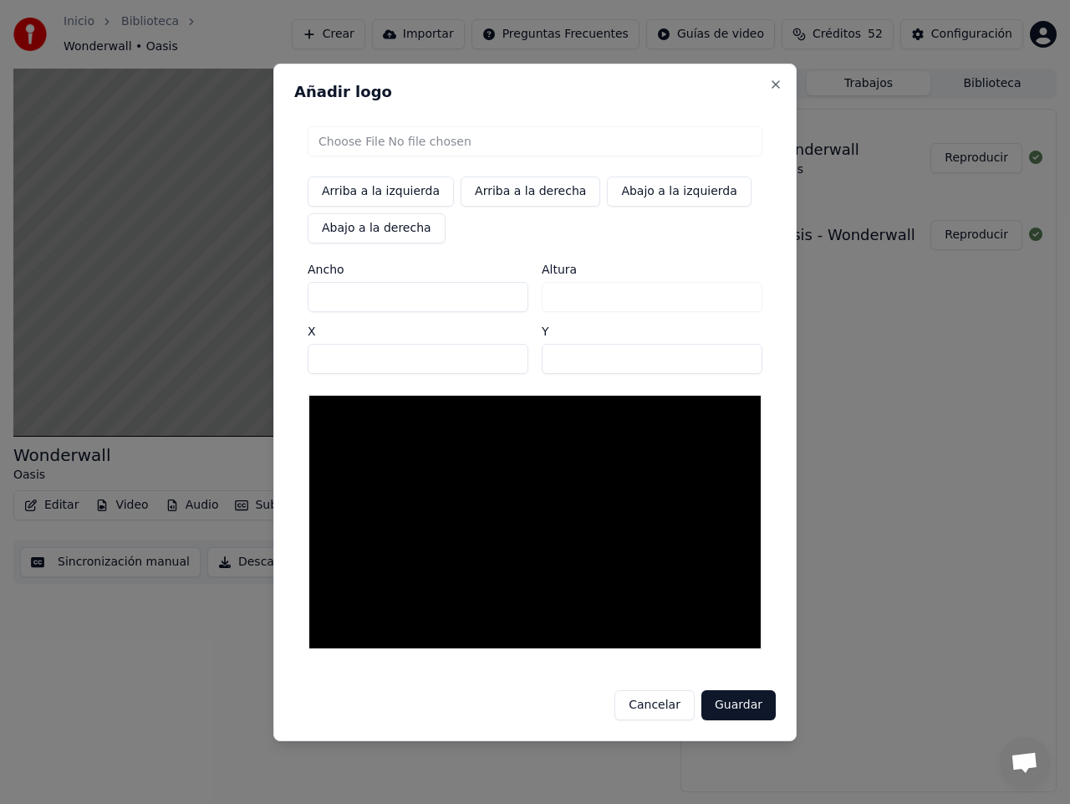
click at [391, 193] on button "Arriba a la izquierda" at bounding box center [381, 191] width 146 height 30
click at [391, 140] on input "file" at bounding box center [535, 141] width 455 height 30
type input "**********"
click at [743, 701] on button "Guardar" at bounding box center [739, 705] width 74 height 30
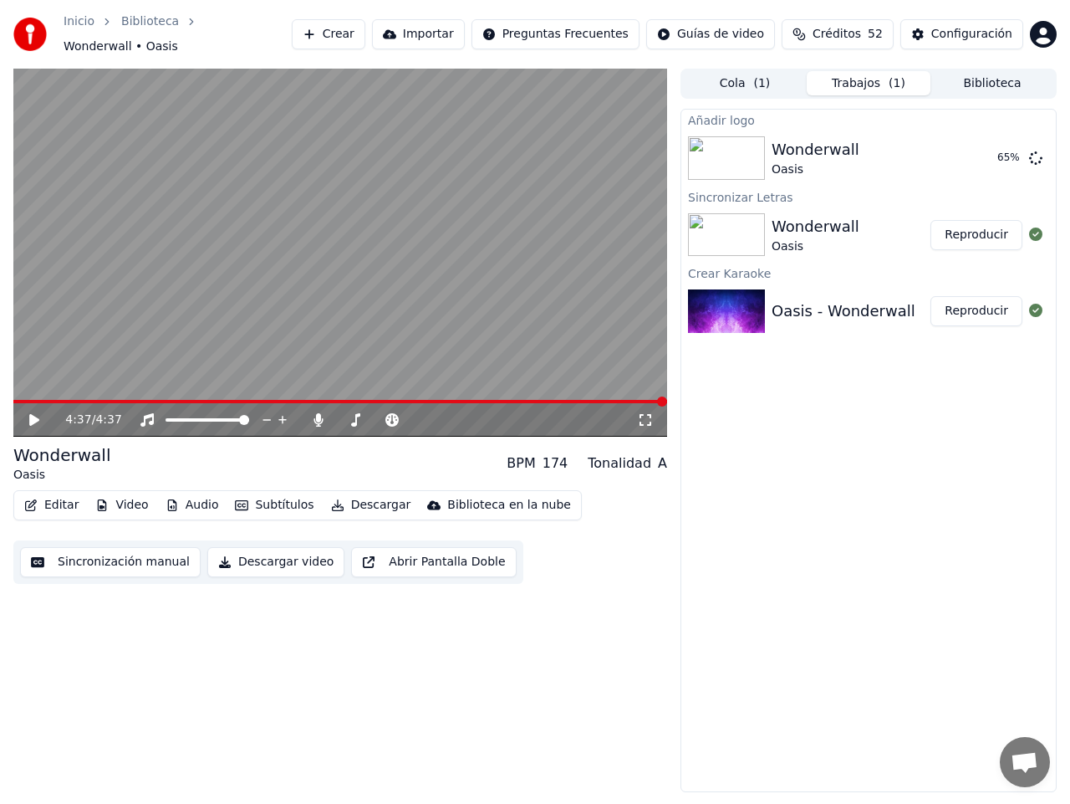
click at [39, 498] on button "Editar" at bounding box center [52, 504] width 68 height 23
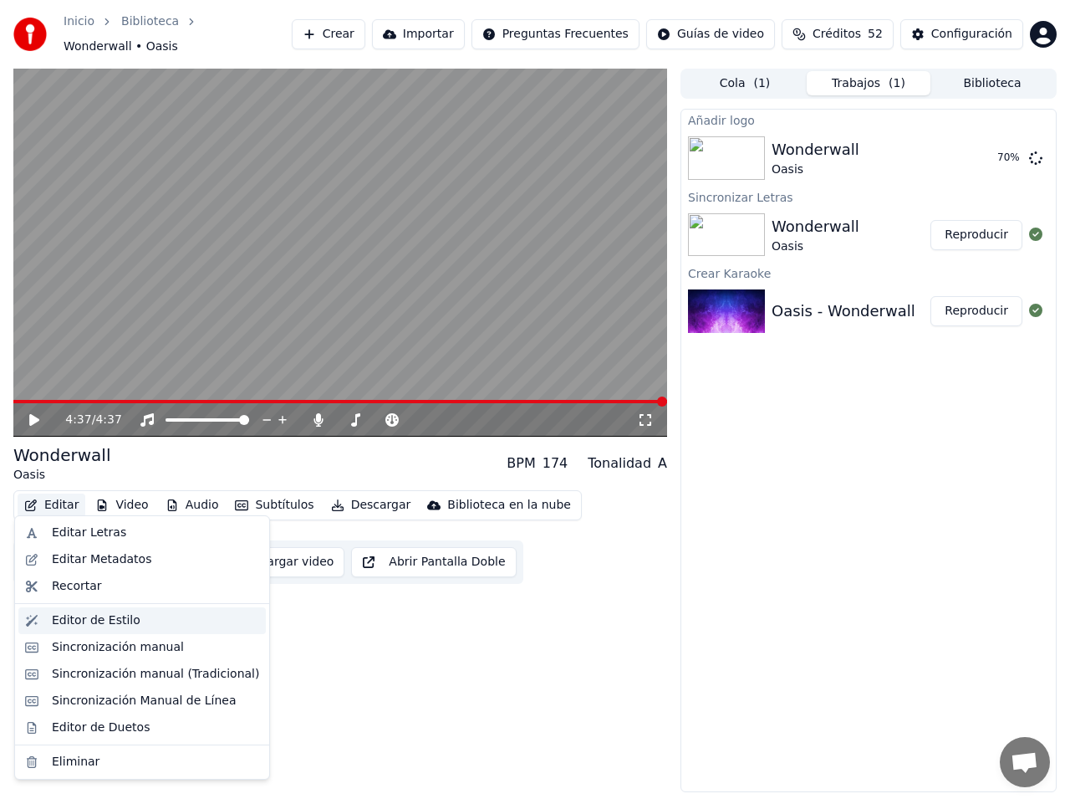
click at [84, 618] on div "Editor de Estilo" at bounding box center [96, 620] width 89 height 17
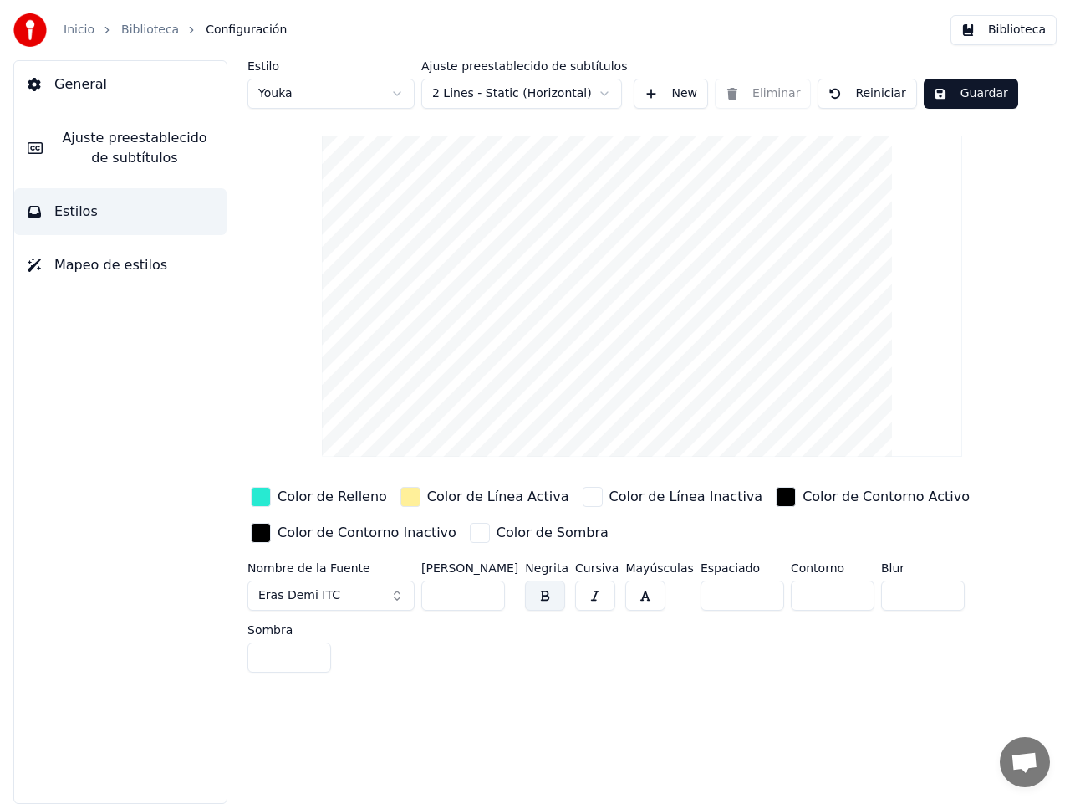
click at [1021, 33] on button "Biblioteca" at bounding box center [1004, 30] width 106 height 30
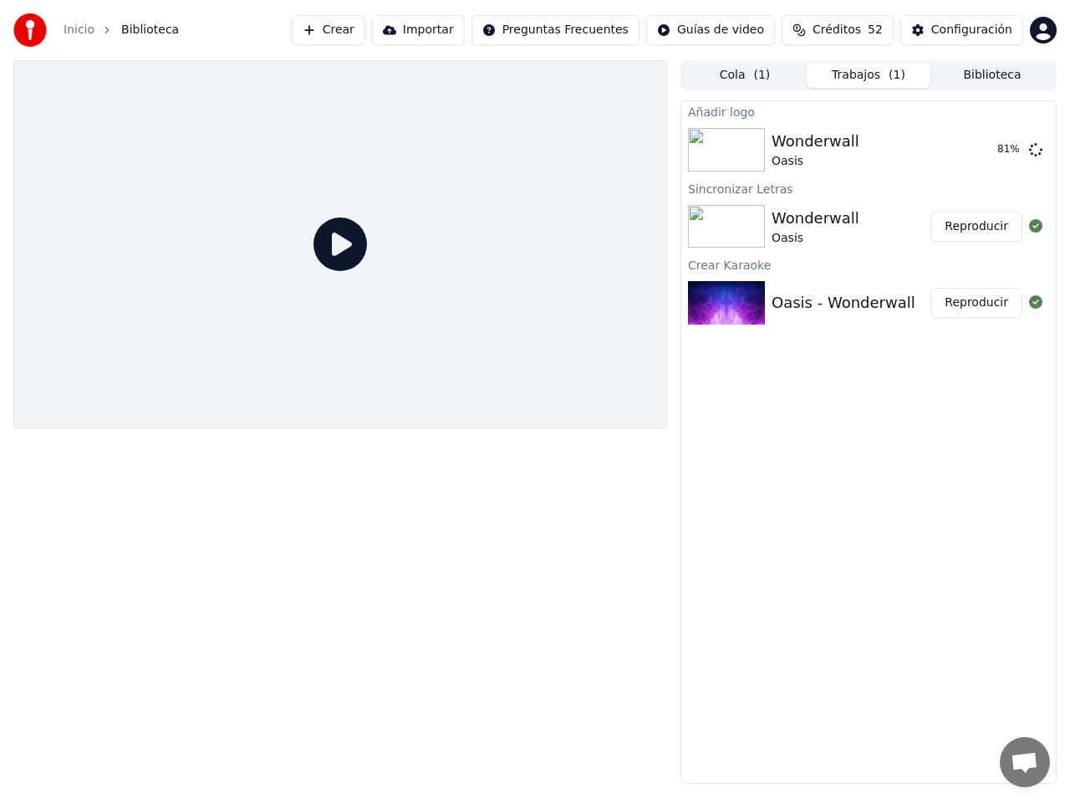
click at [846, 73] on button "Trabajos ( 1 )" at bounding box center [869, 76] width 124 height 24
click at [718, 215] on img at bounding box center [726, 226] width 77 height 43
click at [856, 225] on div "Wonderwall Oasis" at bounding box center [851, 227] width 159 height 40
click at [450, 312] on div at bounding box center [340, 244] width 654 height 368
click at [759, 232] on img at bounding box center [726, 226] width 77 height 43
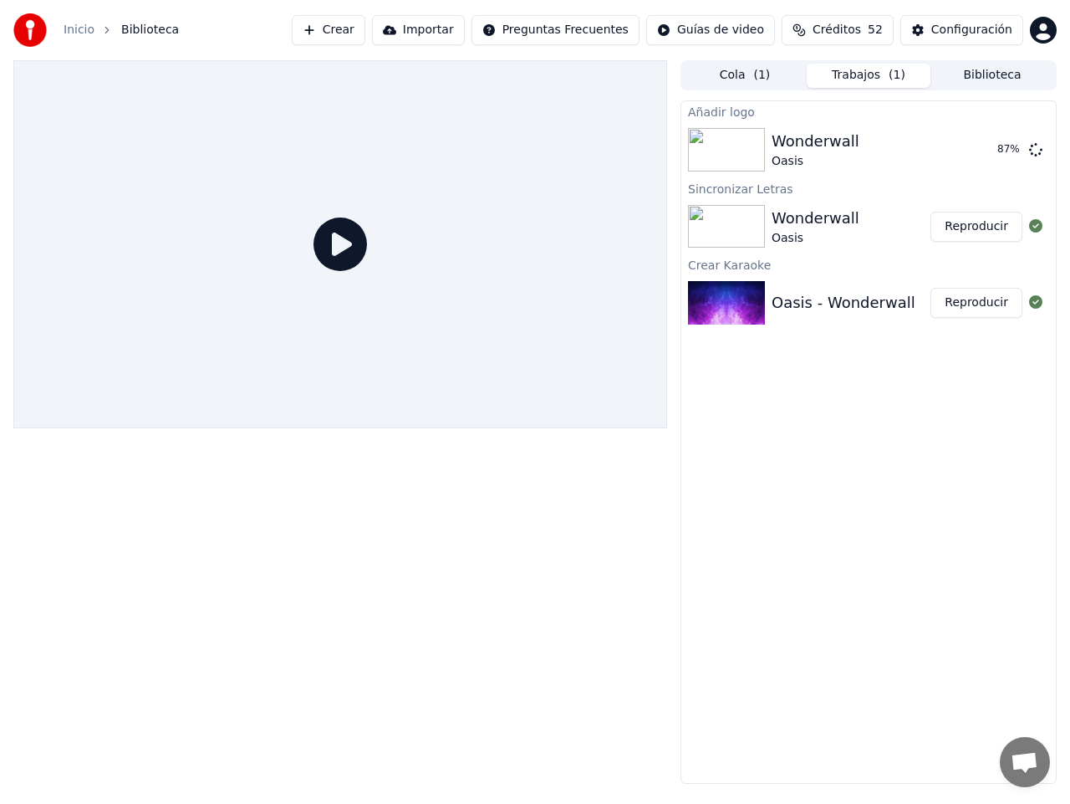
click at [973, 223] on button "Reproducir" at bounding box center [977, 227] width 92 height 30
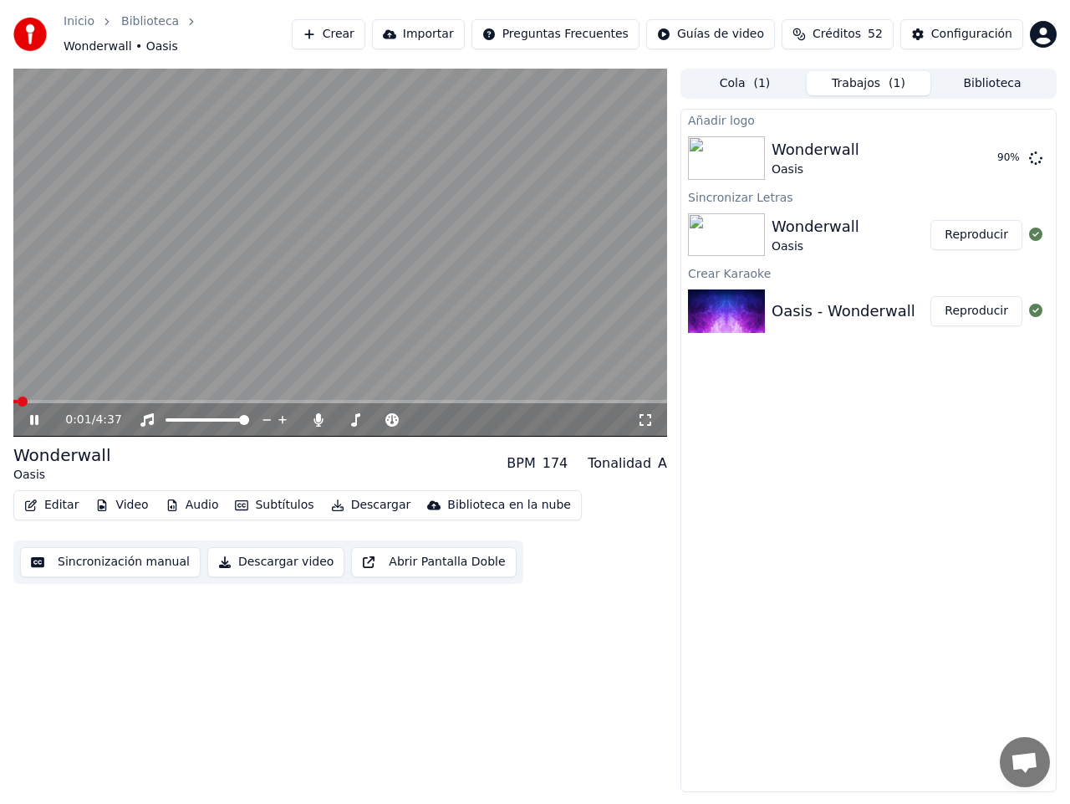
click at [35, 413] on icon at bounding box center [46, 419] width 38 height 13
click at [44, 495] on button "Editar" at bounding box center [52, 504] width 68 height 23
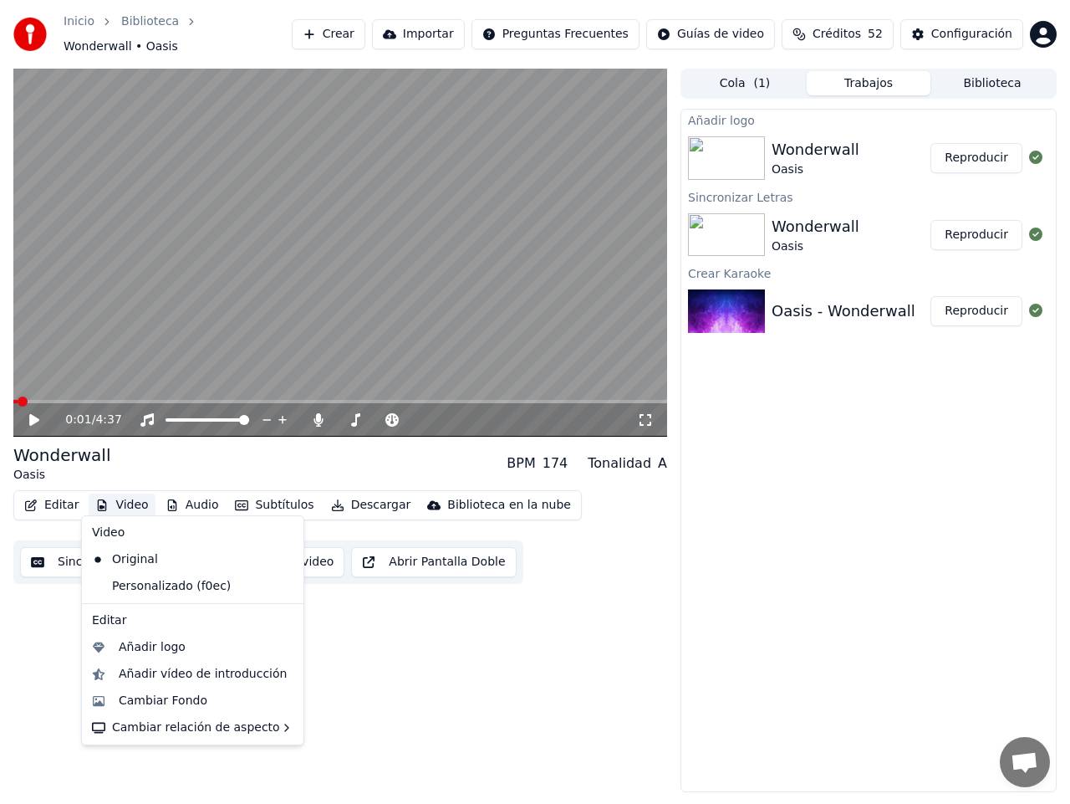
click at [609, 616] on div "0:01 / 4:37 Wonderwall Oasis BPM 174 Tonalidad A Editar Video Audio Subtítulos …" at bounding box center [340, 430] width 654 height 723
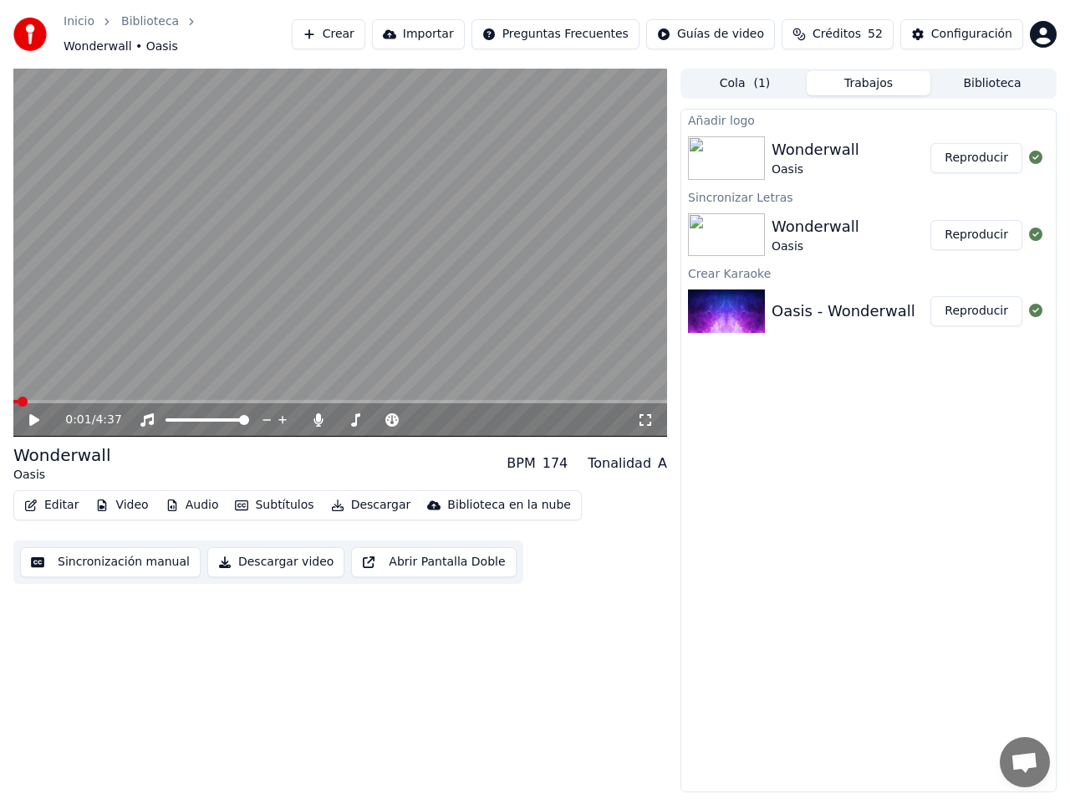
click at [748, 138] on img at bounding box center [726, 157] width 77 height 43
click at [986, 151] on button "Reproducir" at bounding box center [977, 158] width 92 height 30
click at [514, 400] on span at bounding box center [340, 401] width 654 height 3
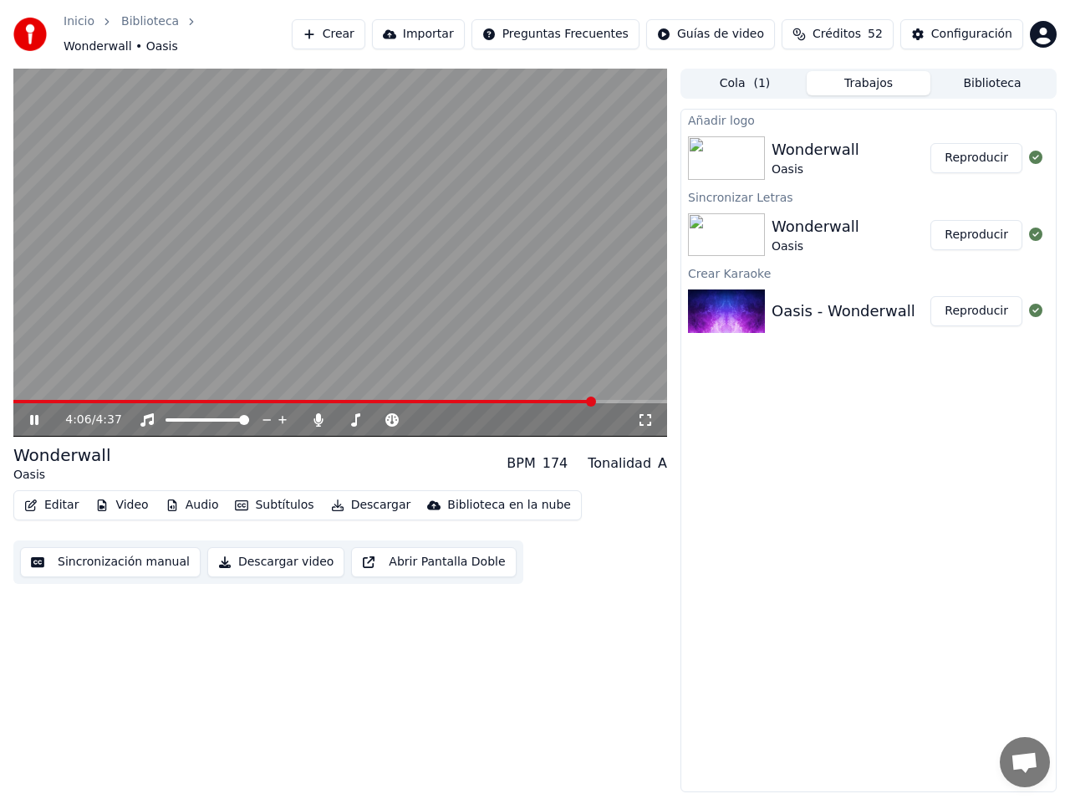
click at [34, 413] on icon at bounding box center [46, 419] width 38 height 13
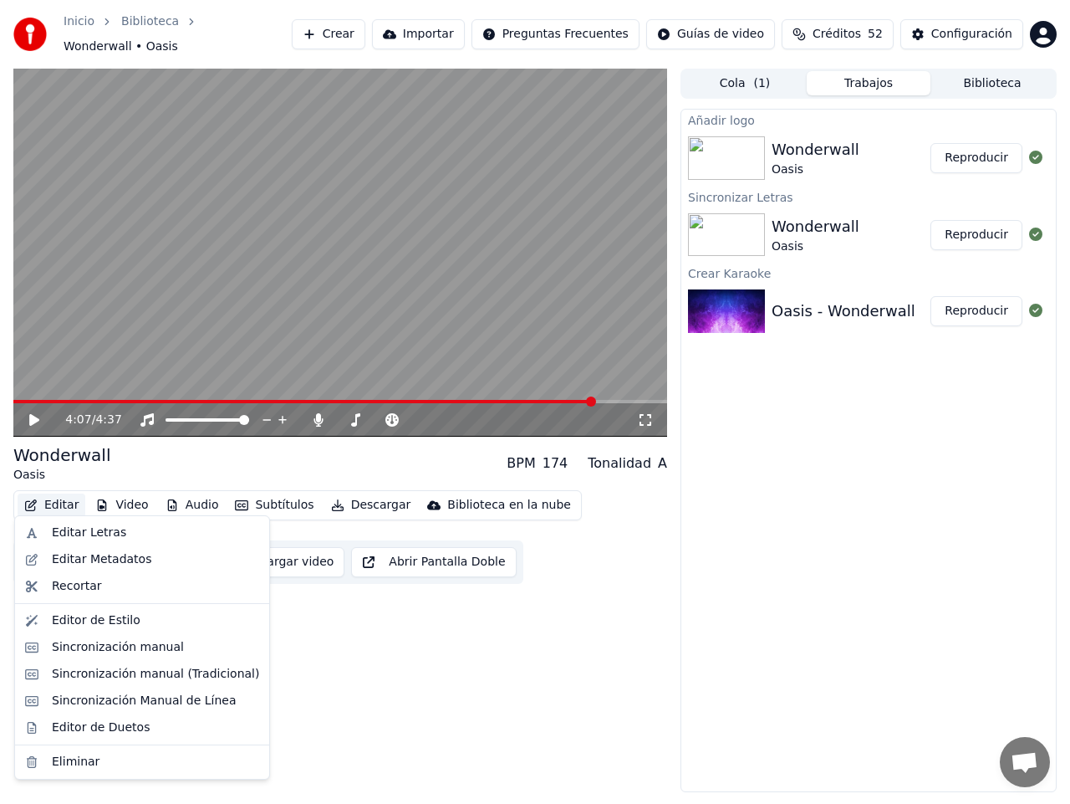
click at [59, 498] on button "Editar" at bounding box center [52, 504] width 68 height 23
click at [60, 533] on div "Editar Letras" at bounding box center [89, 532] width 74 height 17
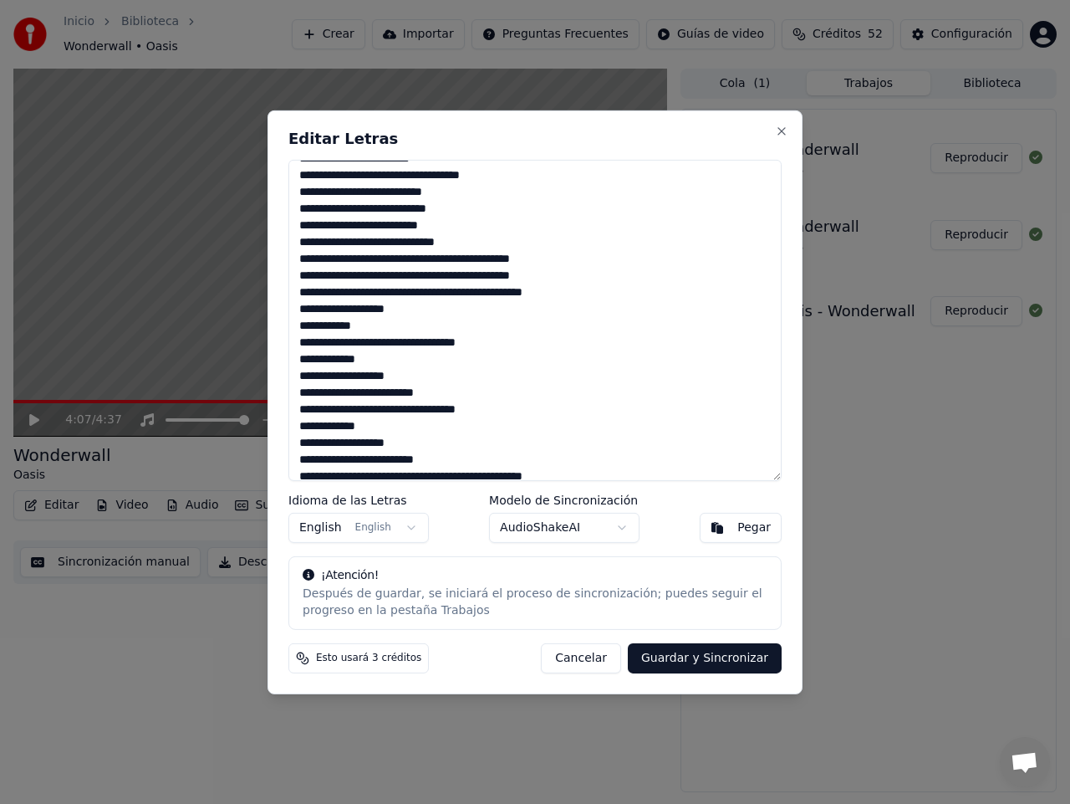
scroll to position [396, 0]
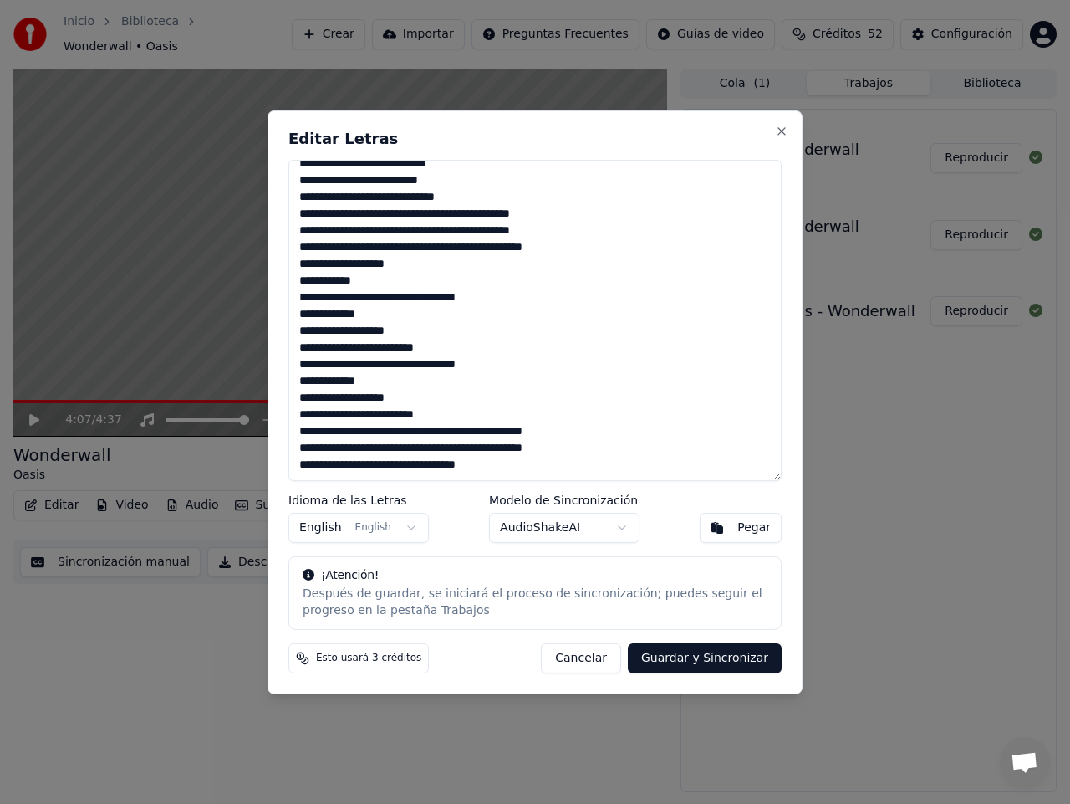
click at [505, 463] on textarea at bounding box center [535, 319] width 493 height 321
drag, startPoint x: 503, startPoint y: 447, endPoint x: 581, endPoint y: 448, distance: 77.8
click at [581, 448] on textarea at bounding box center [535, 319] width 493 height 321
click at [509, 469] on textarea at bounding box center [535, 319] width 493 height 321
click at [504, 466] on textarea at bounding box center [535, 319] width 493 height 321
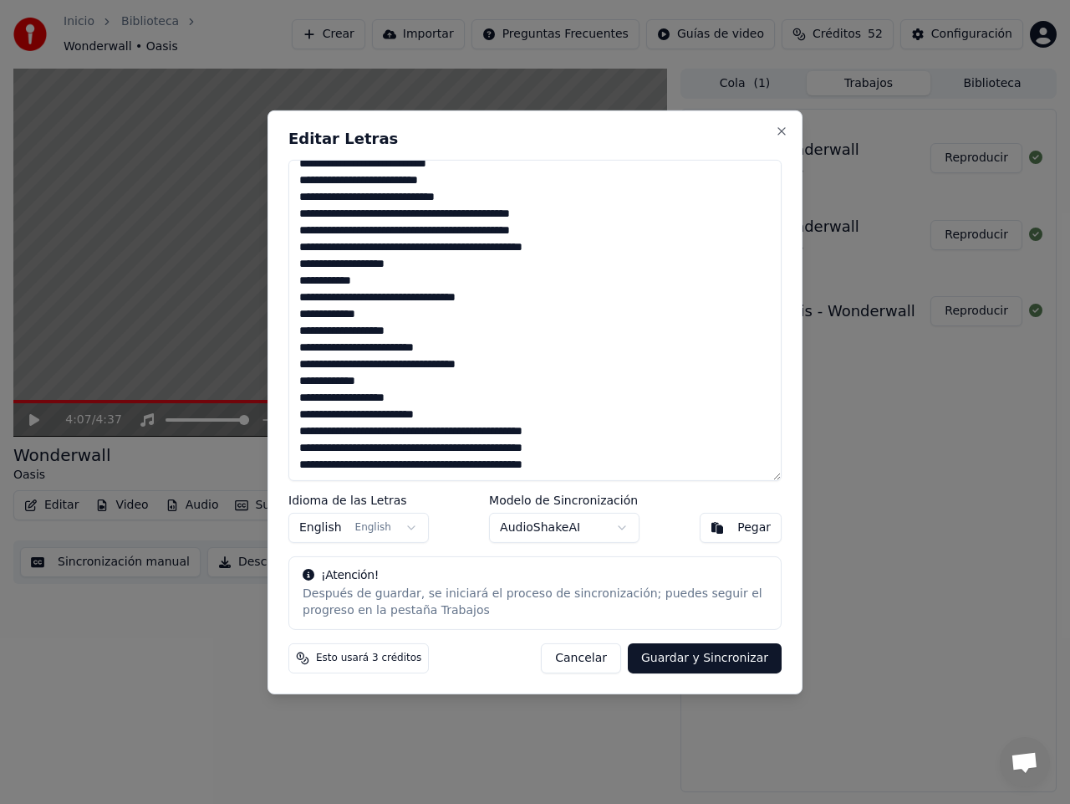
type textarea "**********"
click at [735, 657] on button "Guardar y Sincronizar" at bounding box center [705, 658] width 154 height 30
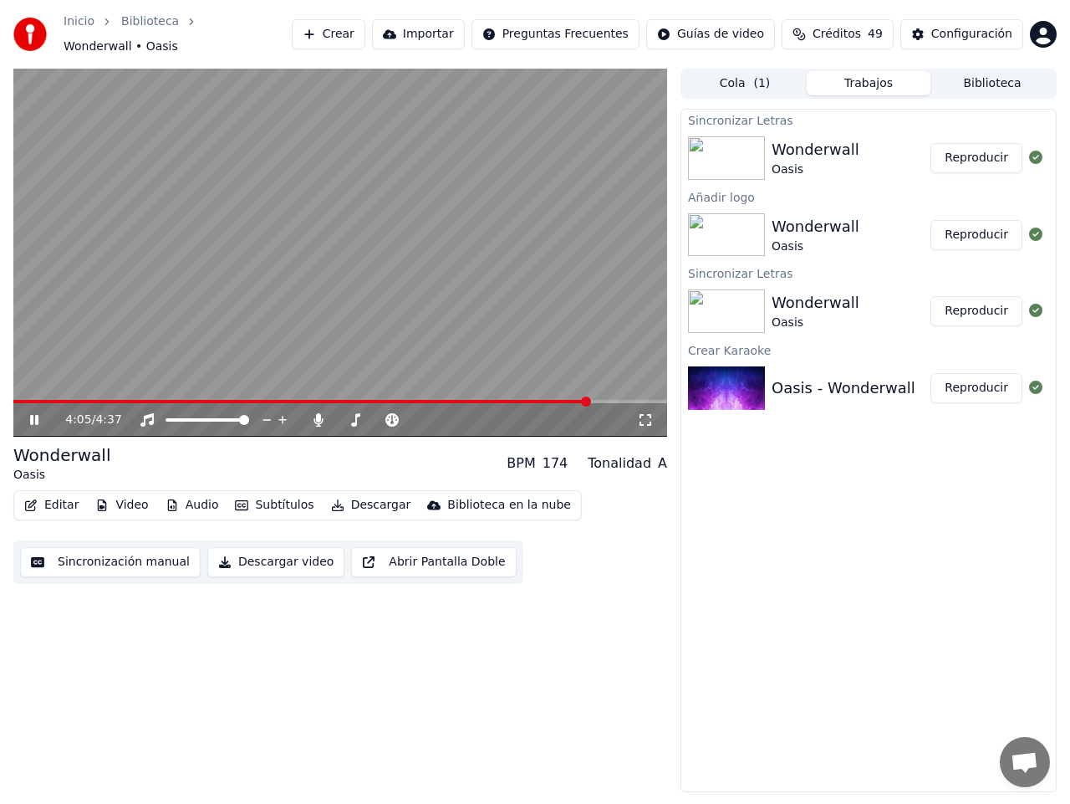
click at [590, 400] on span at bounding box center [301, 401] width 577 height 3
click at [558, 400] on span at bounding box center [304, 401] width 582 height 3
click at [538, 400] on span at bounding box center [275, 401] width 525 height 3
click at [35, 413] on icon at bounding box center [46, 419] width 38 height 13
click at [1046, 24] on html "Inicio Biblioteca Wonderwall • Oasis Crear Importar Preguntas Frecuentes Guías …" at bounding box center [535, 402] width 1070 height 804
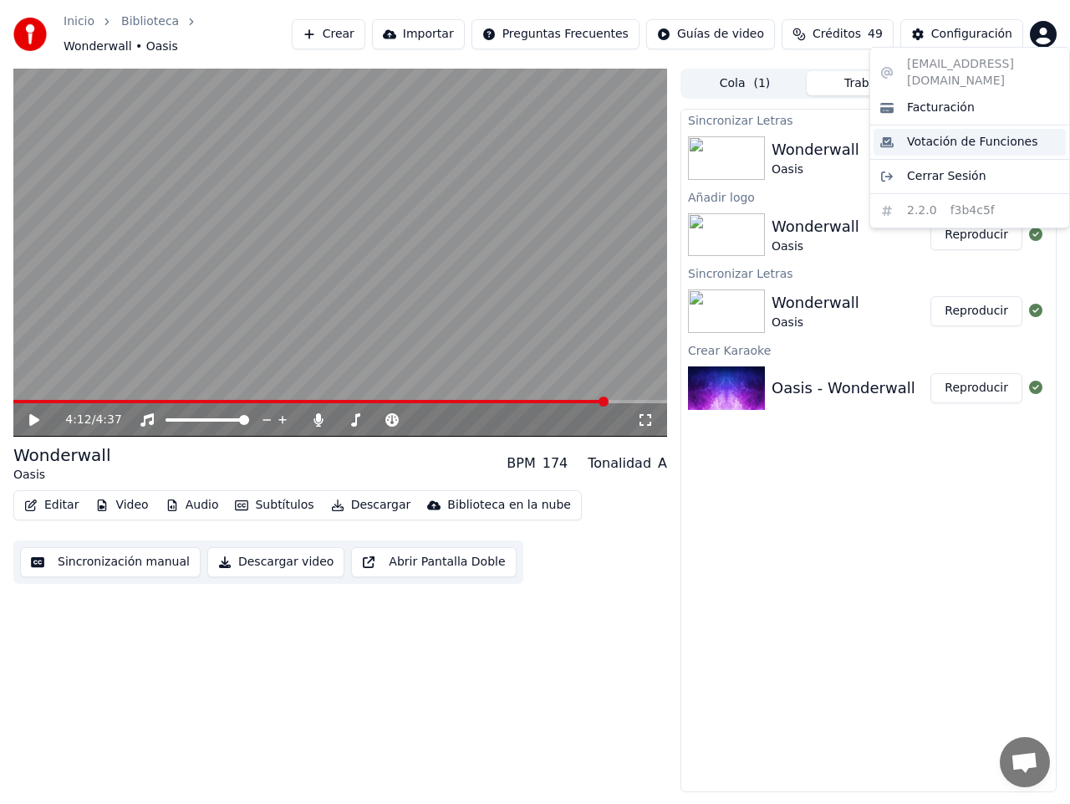
click at [976, 134] on span "Votación de Funciones" at bounding box center [972, 142] width 131 height 17
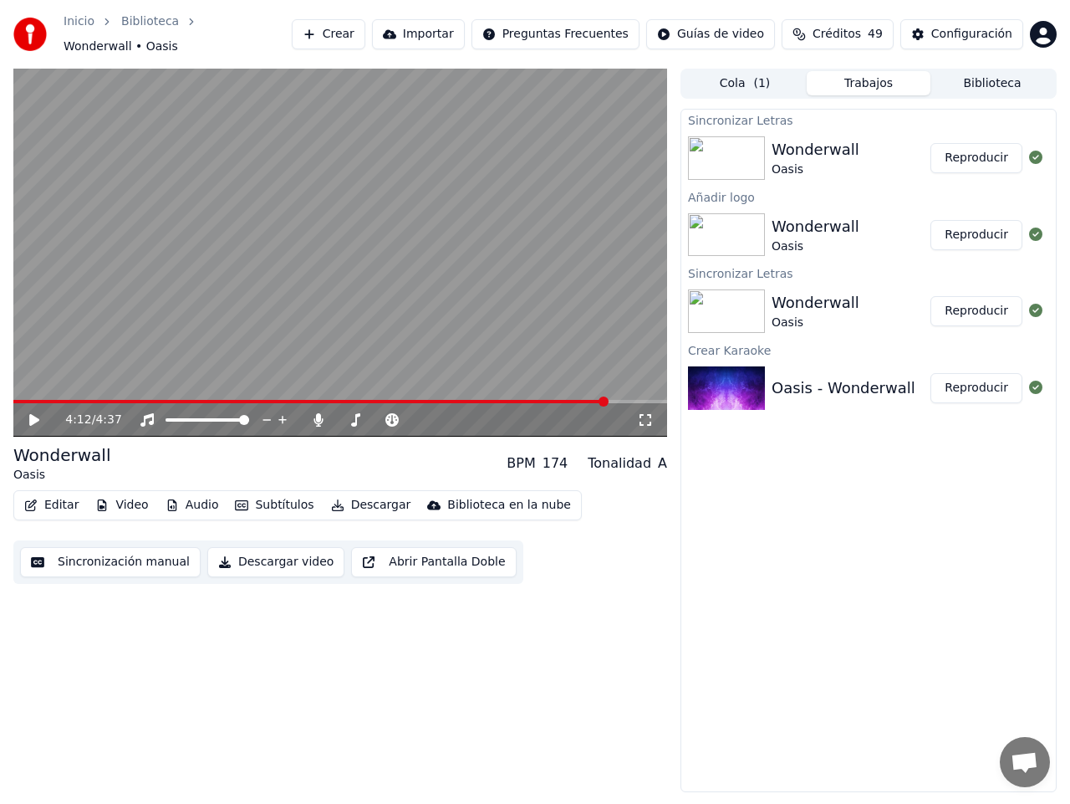
click at [1044, 29] on html "Inicio Biblioteca Wonderwall • Oasis Crear Importar Preguntas Frecuentes Guías …" at bounding box center [535, 402] width 1070 height 804
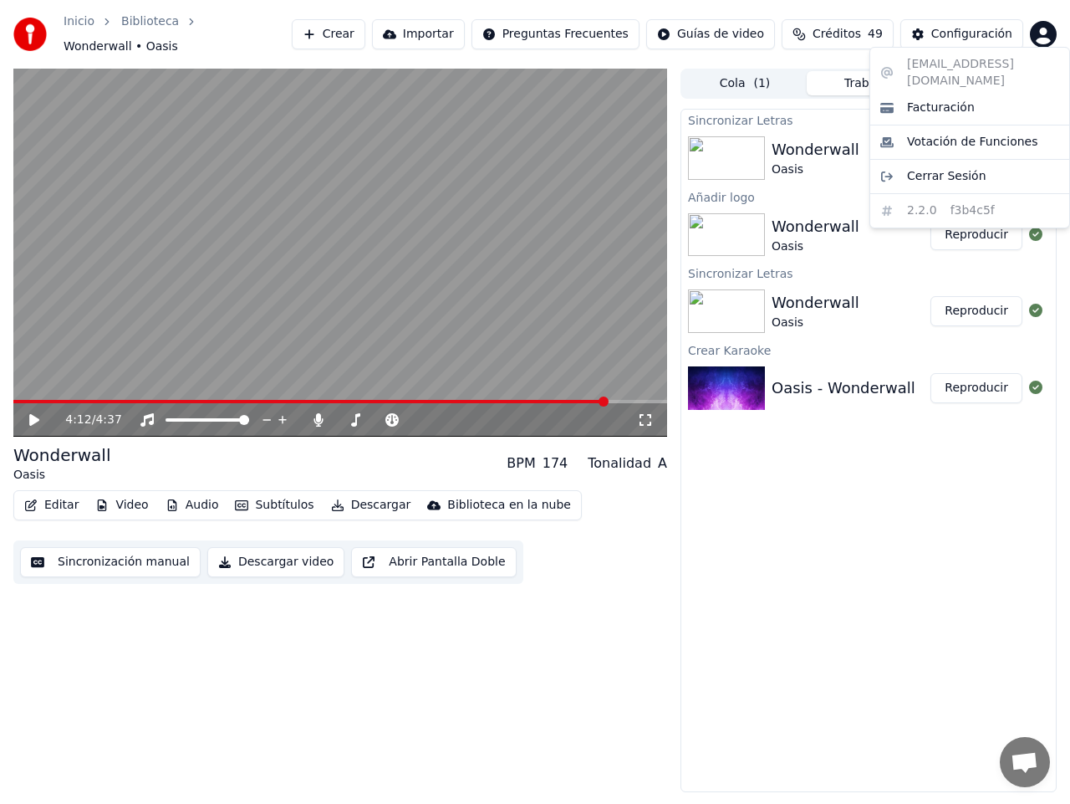
click at [1050, 29] on html "Inicio Biblioteca Wonderwall • Oasis Crear Importar Preguntas Frecuentes Guías …" at bounding box center [535, 402] width 1070 height 804
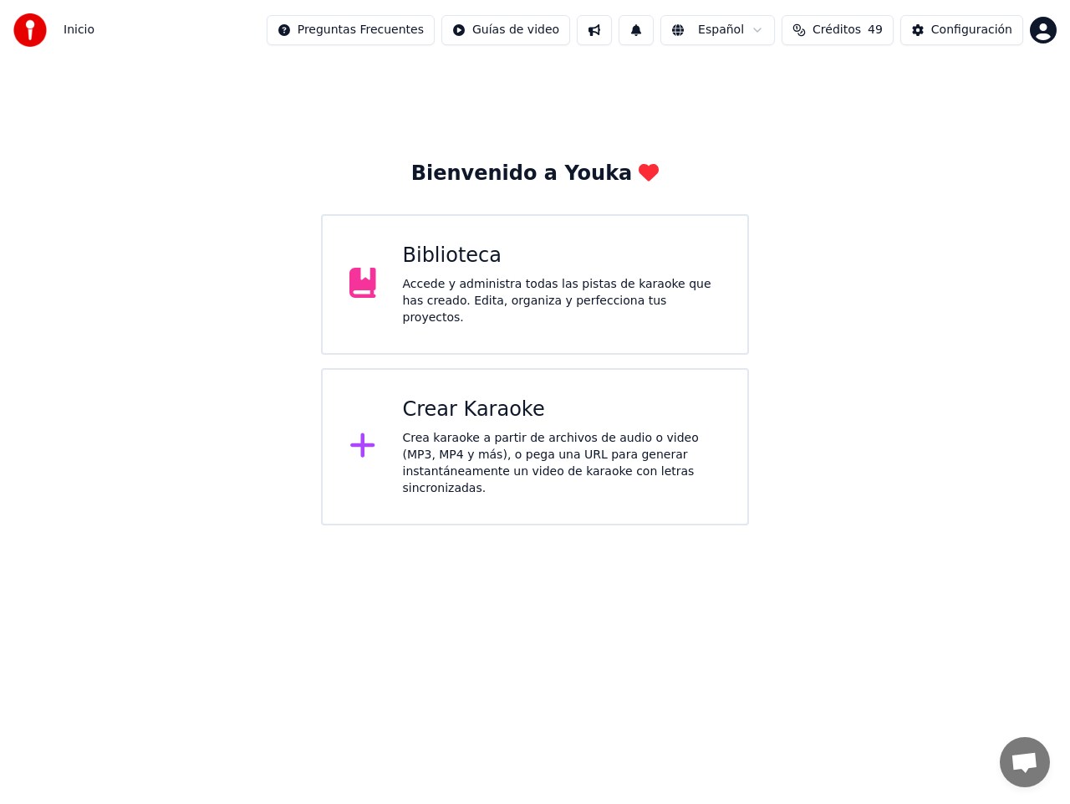
click at [472, 274] on div "Biblioteca Accede y administra todas las pistas de karaoke que has creado. Edit…" at bounding box center [562, 285] width 319 height 84
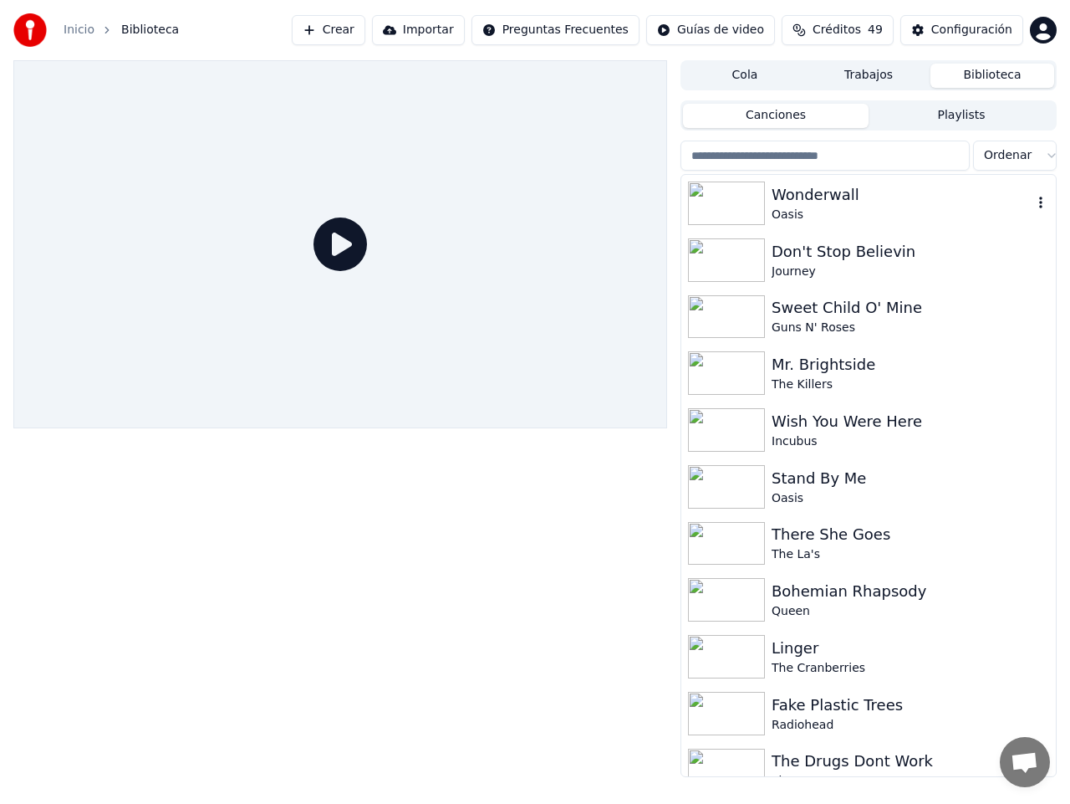
click at [810, 196] on div "Wonderwall" at bounding box center [902, 194] width 261 height 23
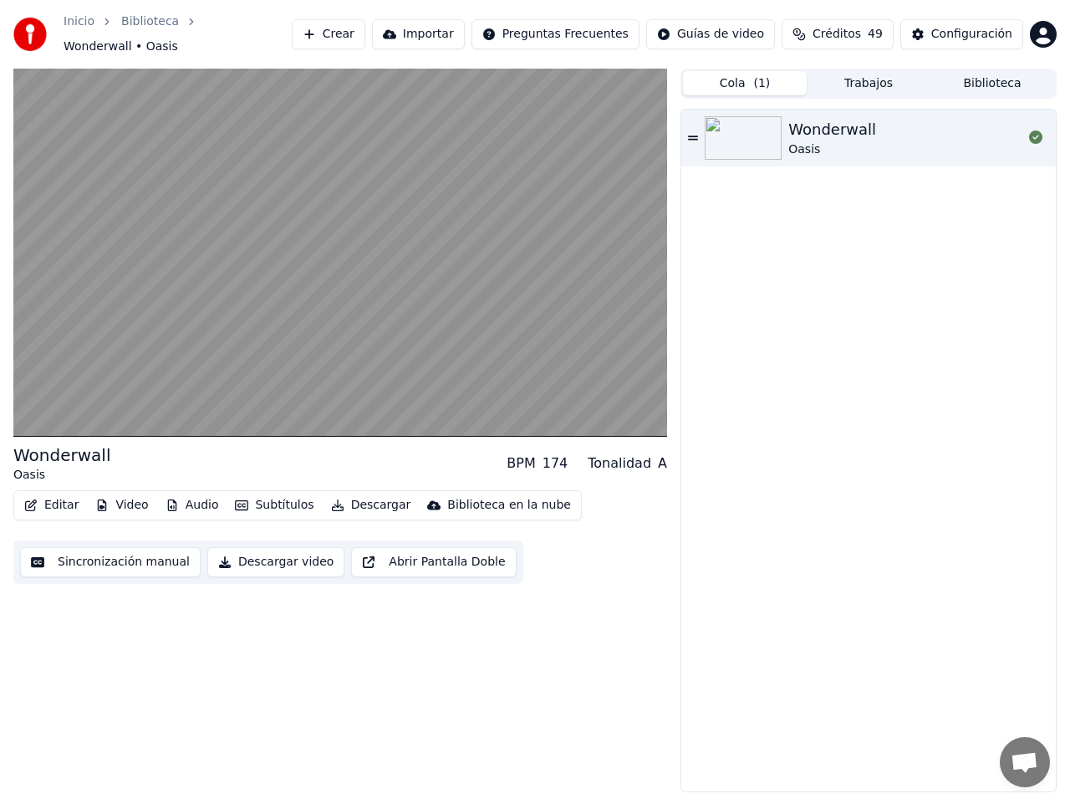
click at [746, 74] on button "Cola ( 1 )" at bounding box center [745, 83] width 124 height 24
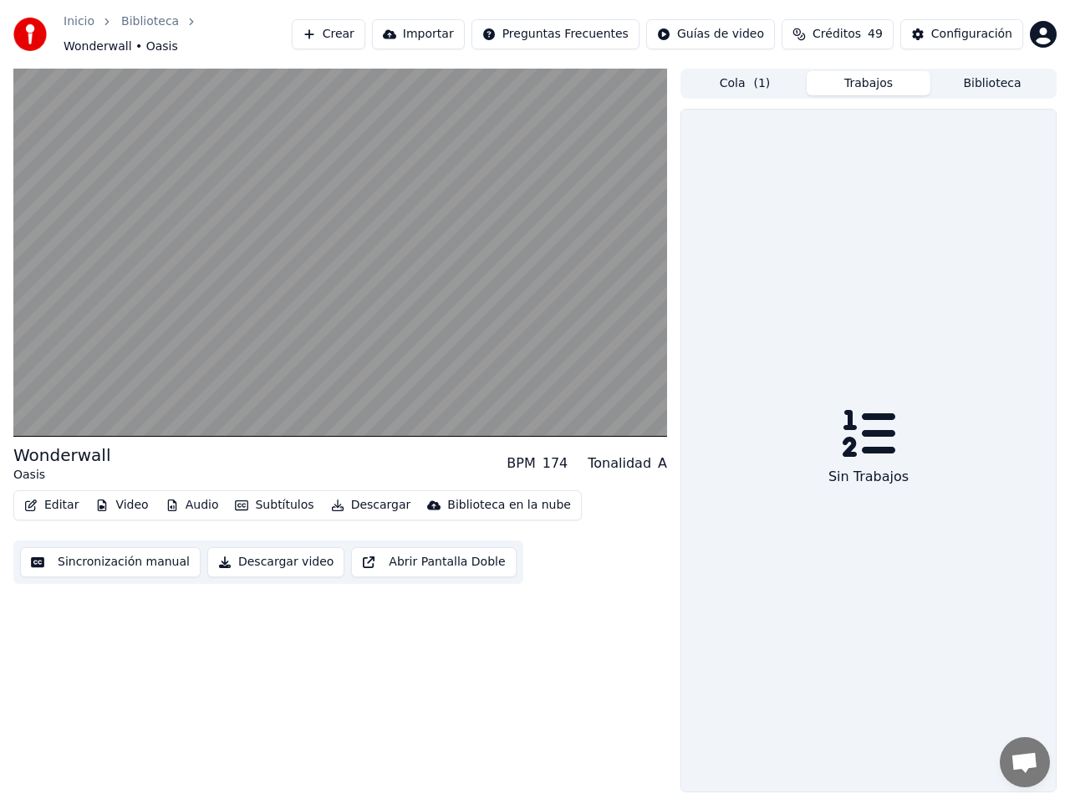
click at [853, 72] on button "Trabajos" at bounding box center [869, 83] width 124 height 24
click at [736, 81] on button "Cola ( 1 )" at bounding box center [745, 83] width 124 height 24
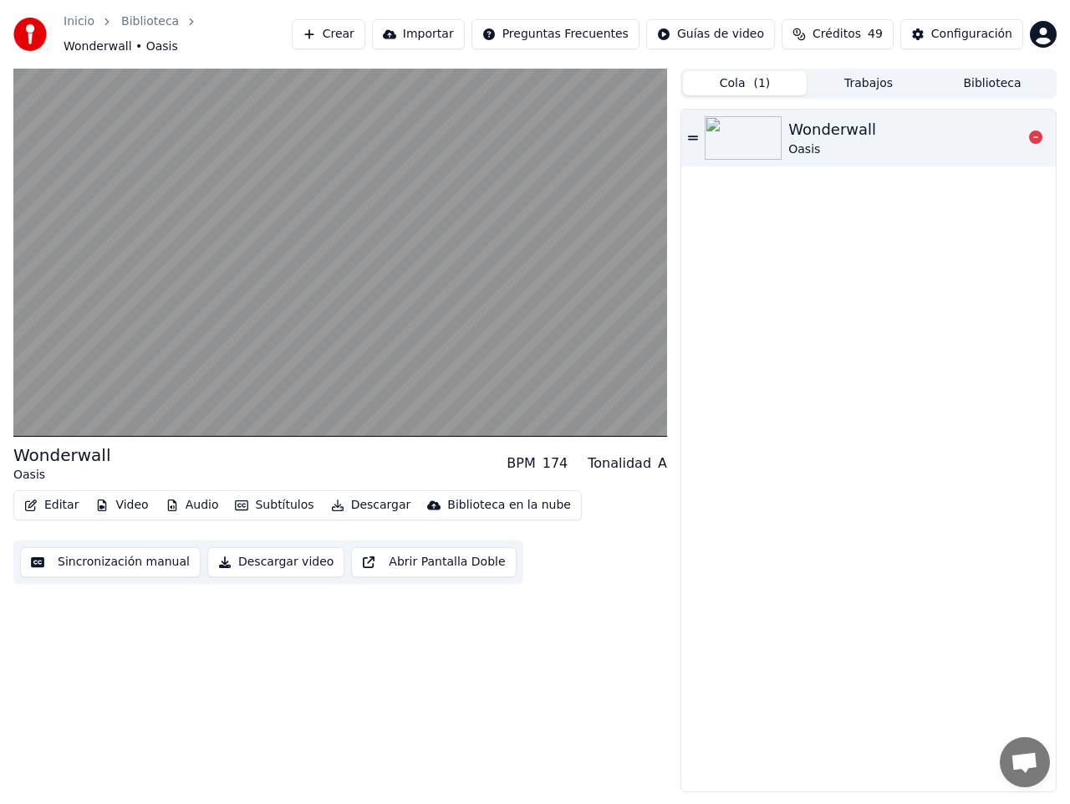
click at [752, 140] on img at bounding box center [743, 137] width 77 height 43
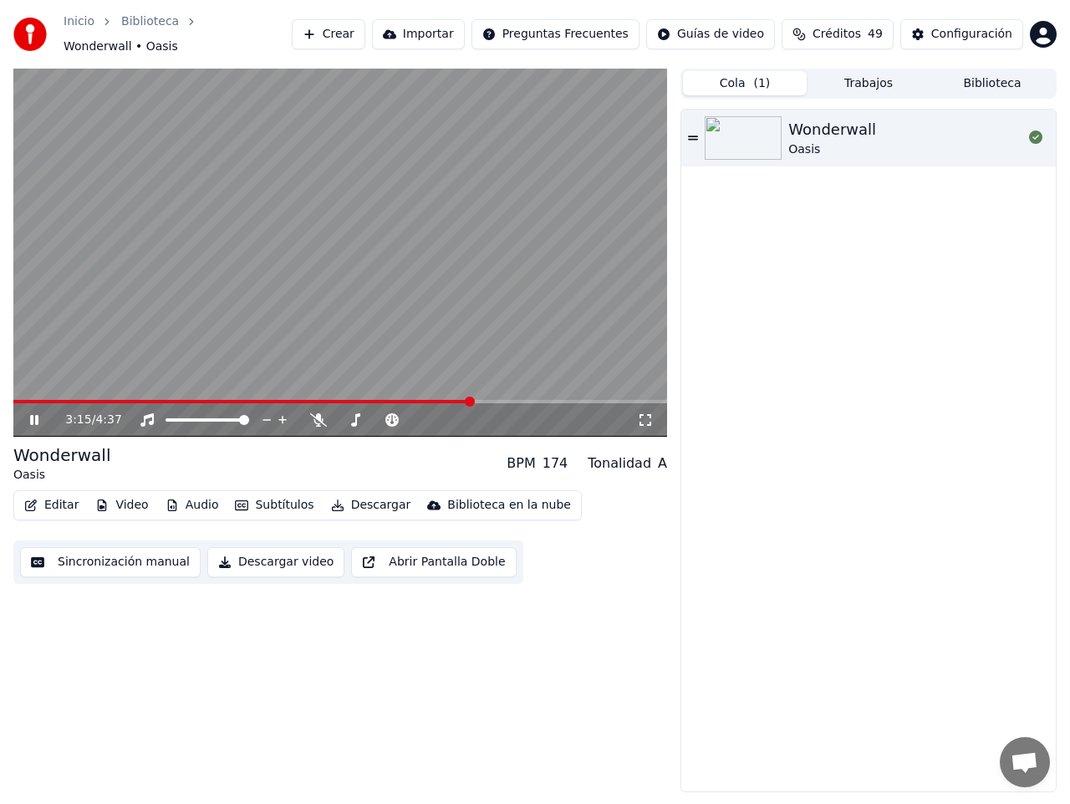
click at [473, 400] on span at bounding box center [340, 401] width 654 height 3
click at [311, 413] on icon at bounding box center [318, 419] width 17 height 13
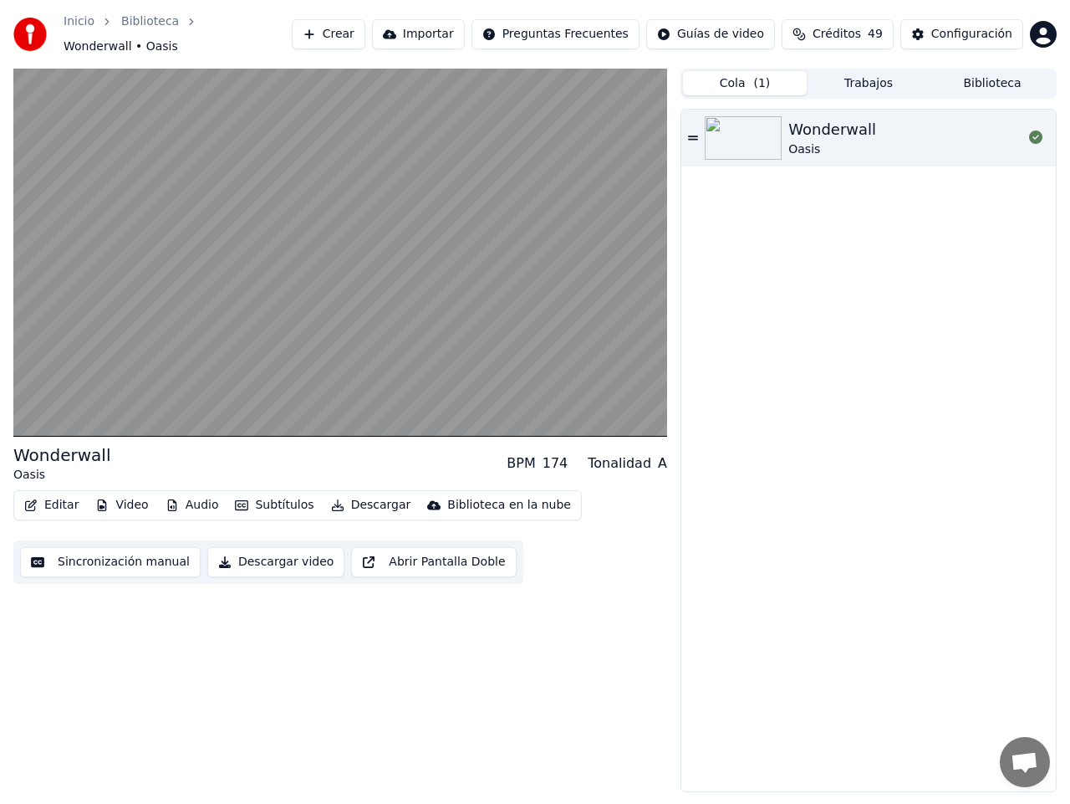
click at [1029, 763] on span "Chat abierto" at bounding box center [1025, 763] width 28 height 23
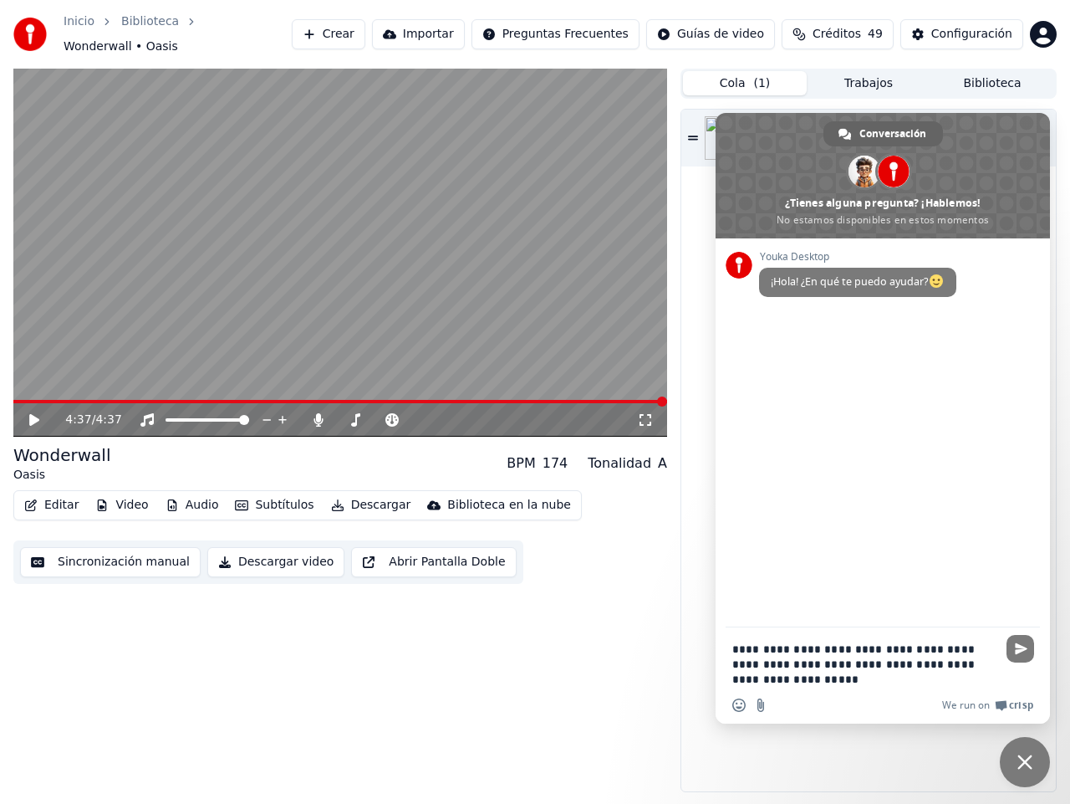
click at [55, 498] on button "Editar" at bounding box center [52, 504] width 68 height 23
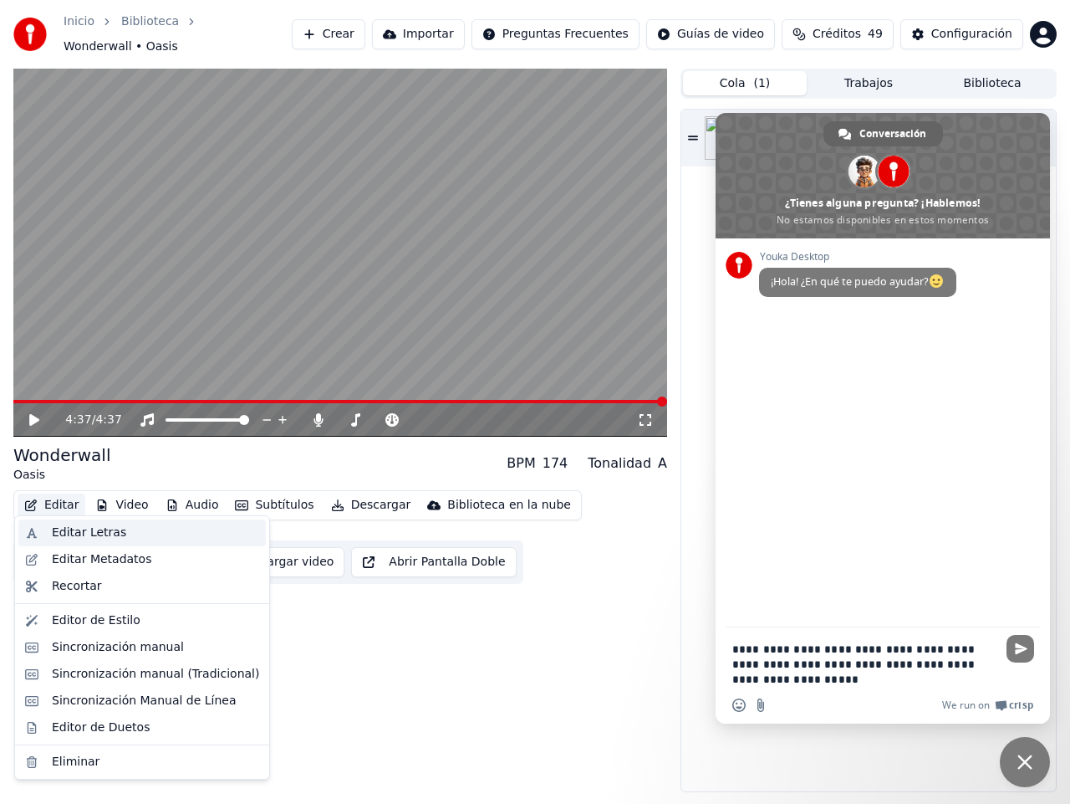
click at [69, 529] on div "Editar Letras" at bounding box center [89, 532] width 74 height 17
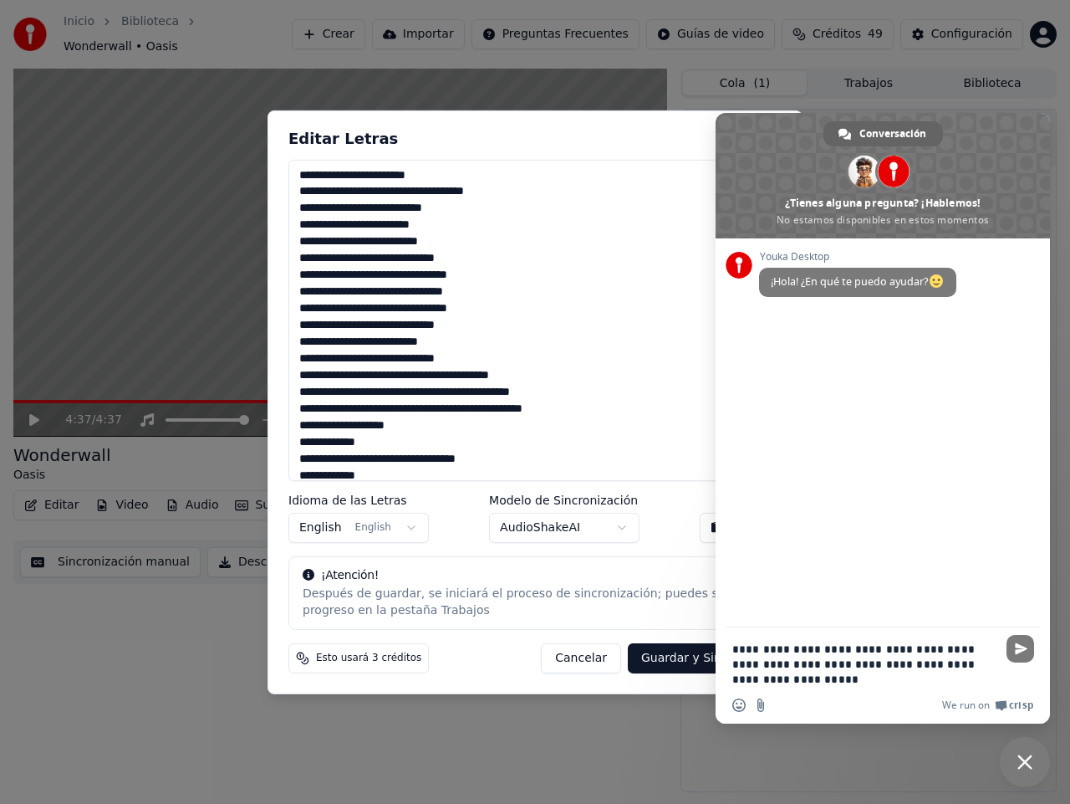
click at [439, 411] on textarea at bounding box center [535, 319] width 493 height 321
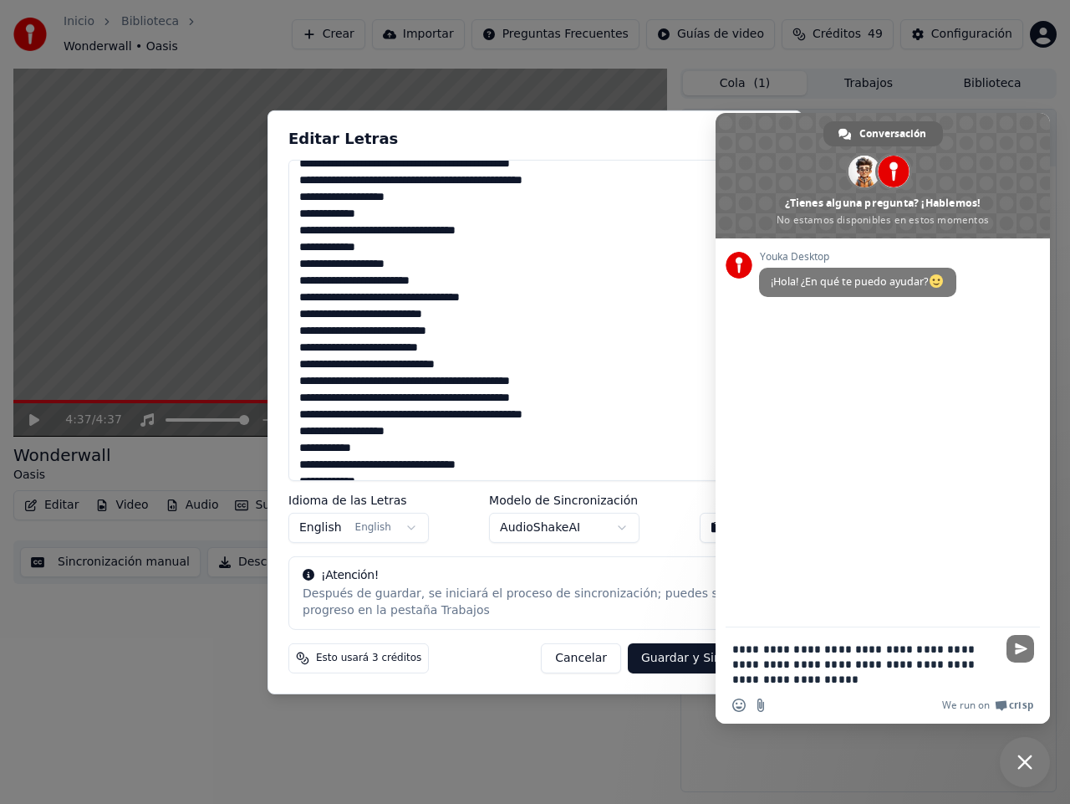
scroll to position [312, 0]
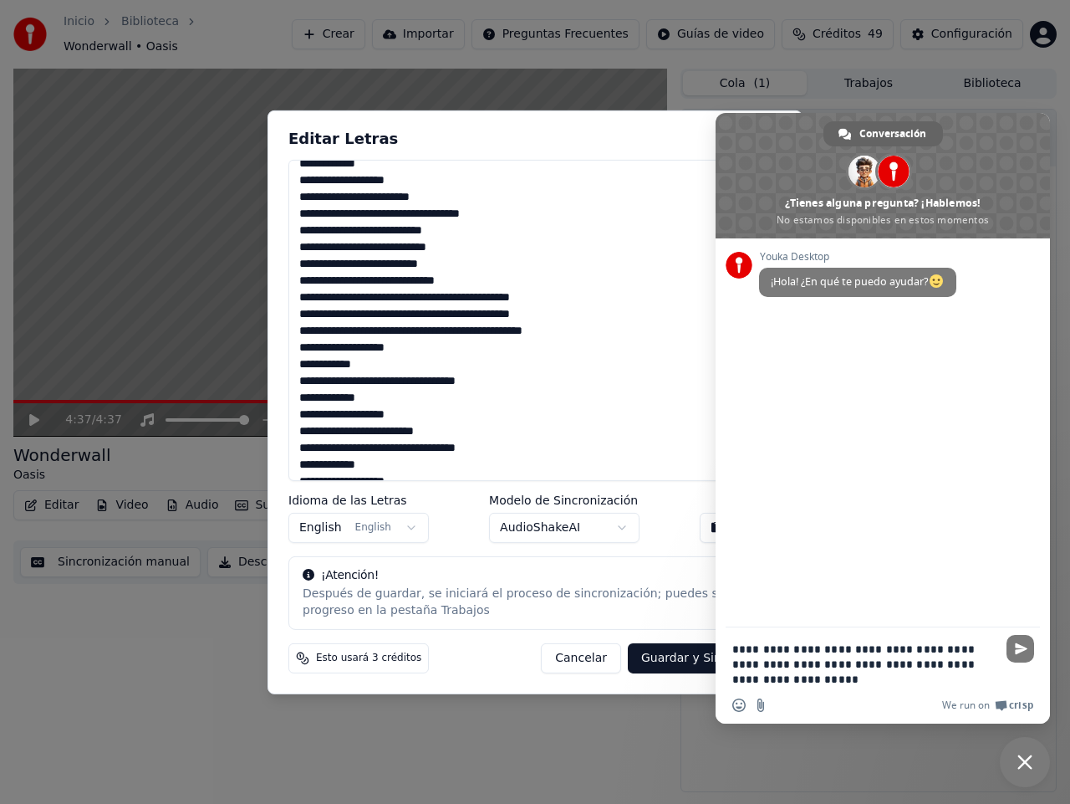
click at [383, 468] on textarea at bounding box center [535, 319] width 493 height 321
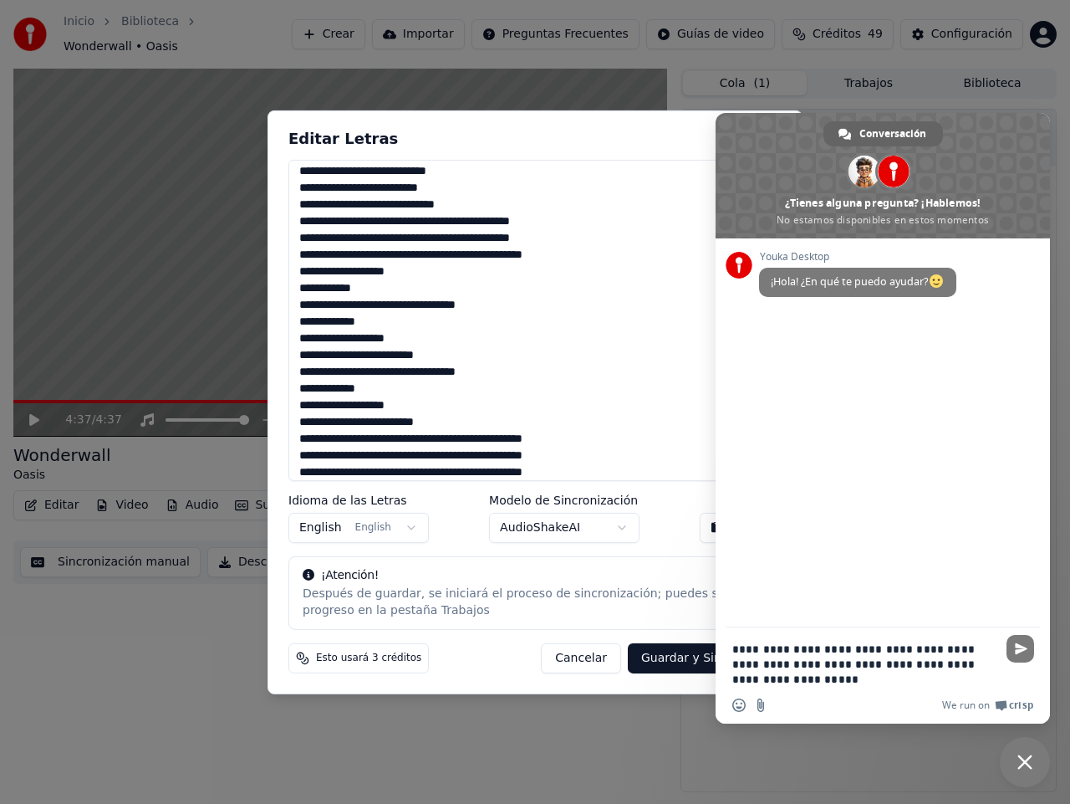
scroll to position [396, 0]
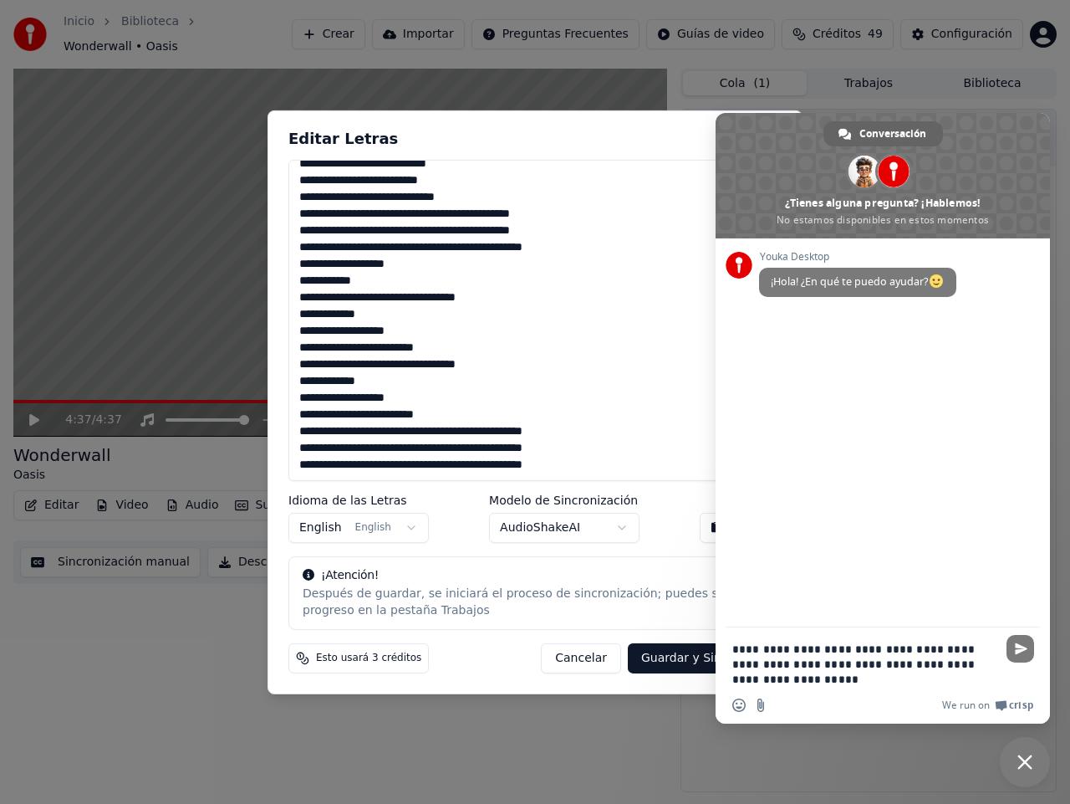
drag, startPoint x: 590, startPoint y: 474, endPoint x: 296, endPoint y: 484, distance: 294.6
click at [296, 484] on div "Editar Letras Idioma de las Letras English English Modelo de Sincronización Aud…" at bounding box center [535, 402] width 535 height 584
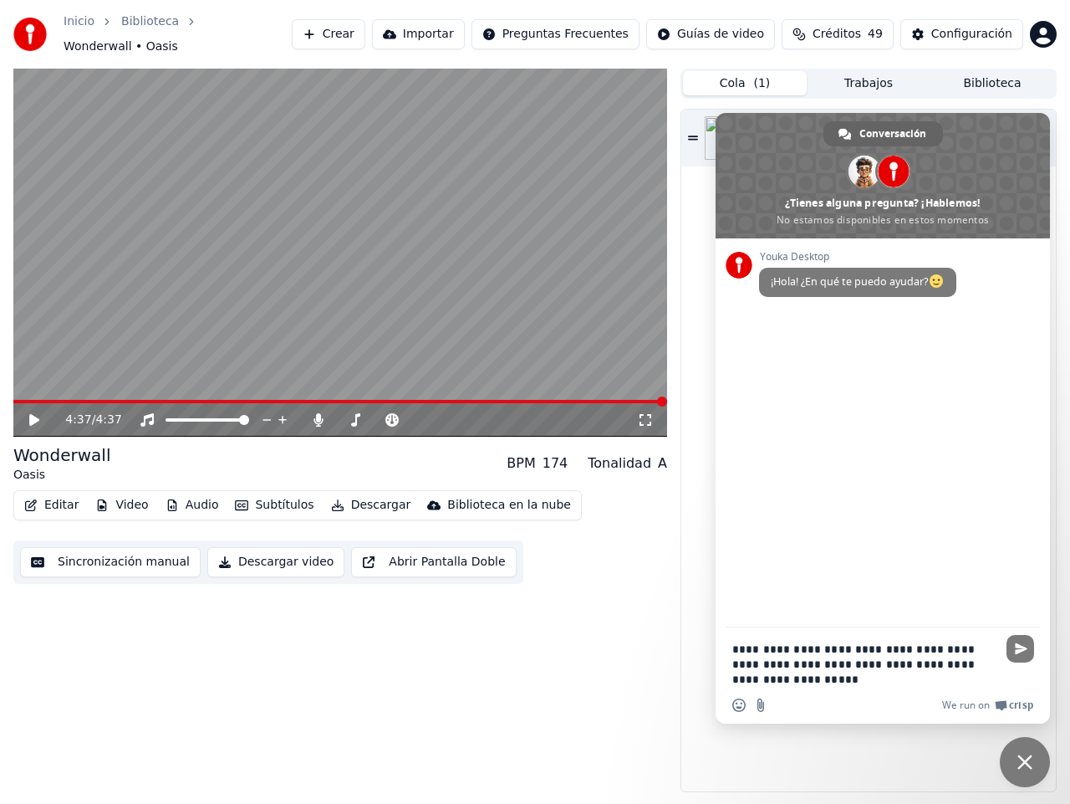
click at [845, 681] on textarea "**********" at bounding box center [865, 663] width 264 height 45
paste textarea "**********"
click at [811, 680] on textarea "**********" at bounding box center [865, 648] width 264 height 75
click at [860, 682] on textarea "**********" at bounding box center [865, 648] width 264 height 75
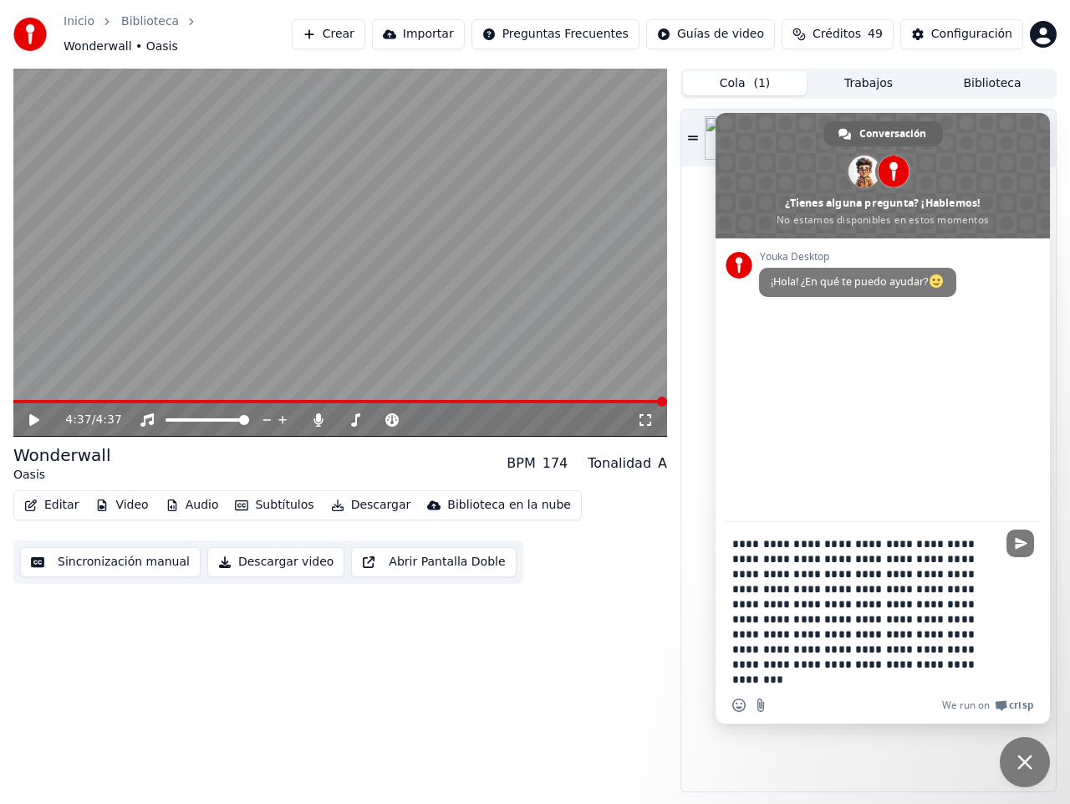
click at [973, 616] on textarea "**********" at bounding box center [865, 611] width 264 height 151
type textarea "**********"
click at [1031, 537] on span "Enviar" at bounding box center [1021, 543] width 28 height 28
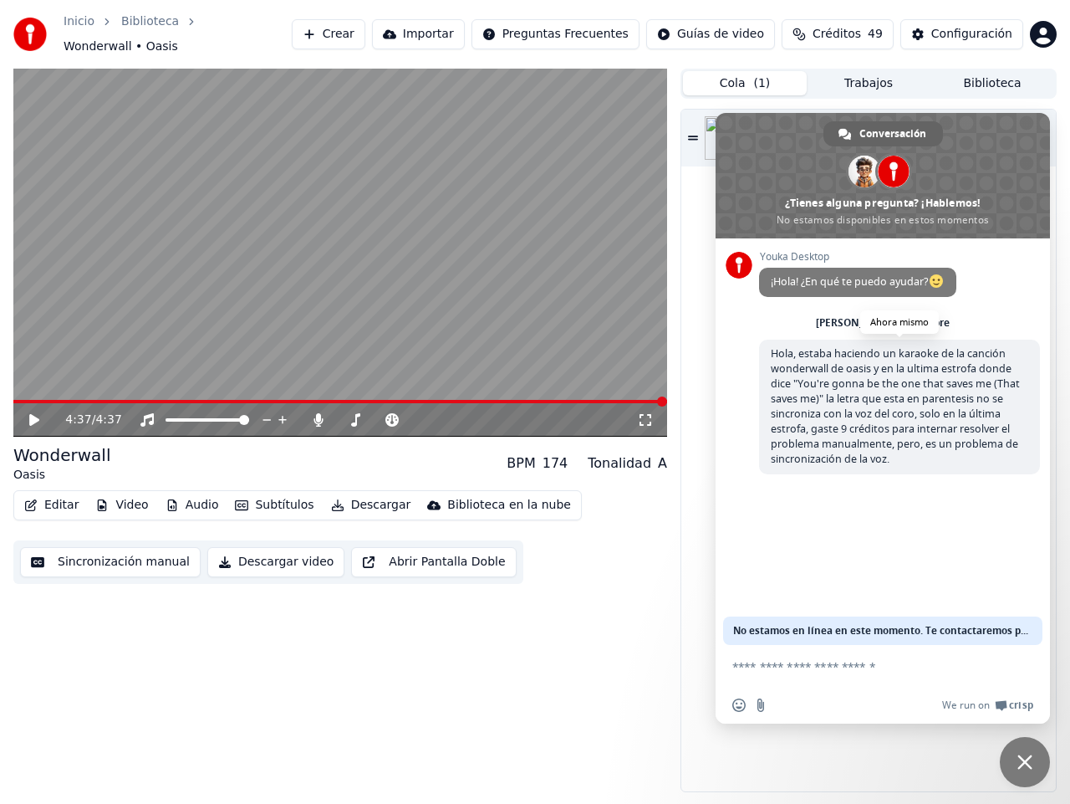
click at [945, 428] on span "Hola, estaba haciendo un karaoke de la canción wonderwall de oasis y en la ulti…" at bounding box center [895, 406] width 249 height 120
click at [916, 524] on div "Youka Desktop ¡Hola! ¿En qué te puedo ayudar? [PERSON_NAME], 5 Octubre [PERSON_…" at bounding box center [883, 441] width 335 height 406
click at [474, 702] on div "4:37 / 4:37 Wonderwall Oasis BPM 174 Tonalidad A Editar Video Audio Subtítulos …" at bounding box center [340, 430] width 654 height 723
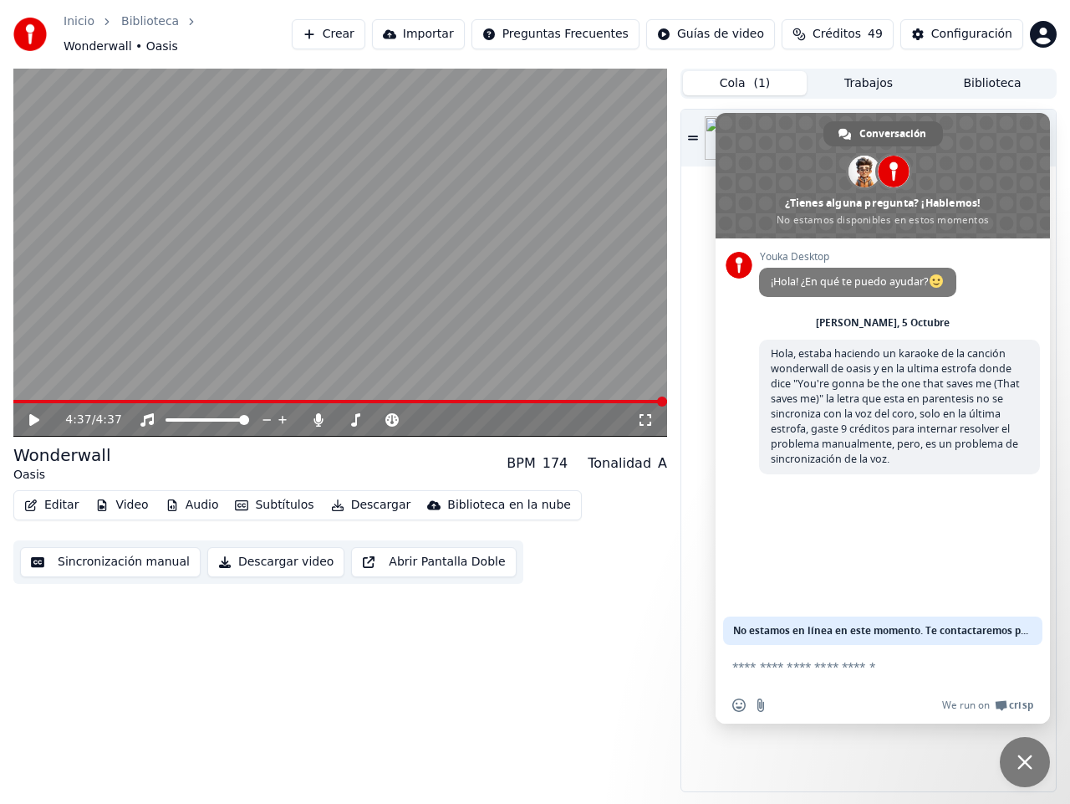
click at [547, 644] on div "4:37 / 4:37 Wonderwall Oasis BPM 174 Tonalidad A Editar Video Audio Subtítulos …" at bounding box center [340, 430] width 654 height 723
click at [1029, 766] on span "Cerrar el chat" at bounding box center [1025, 761] width 15 height 15
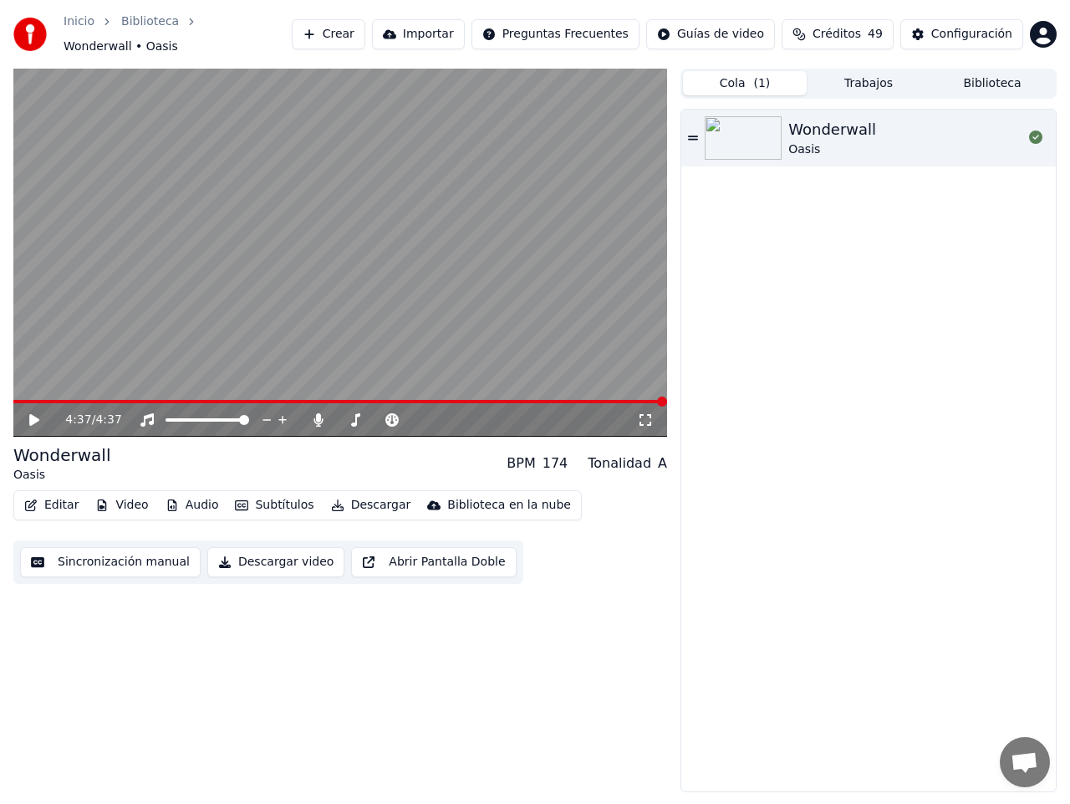
click at [46, 493] on button "Editar" at bounding box center [52, 504] width 68 height 23
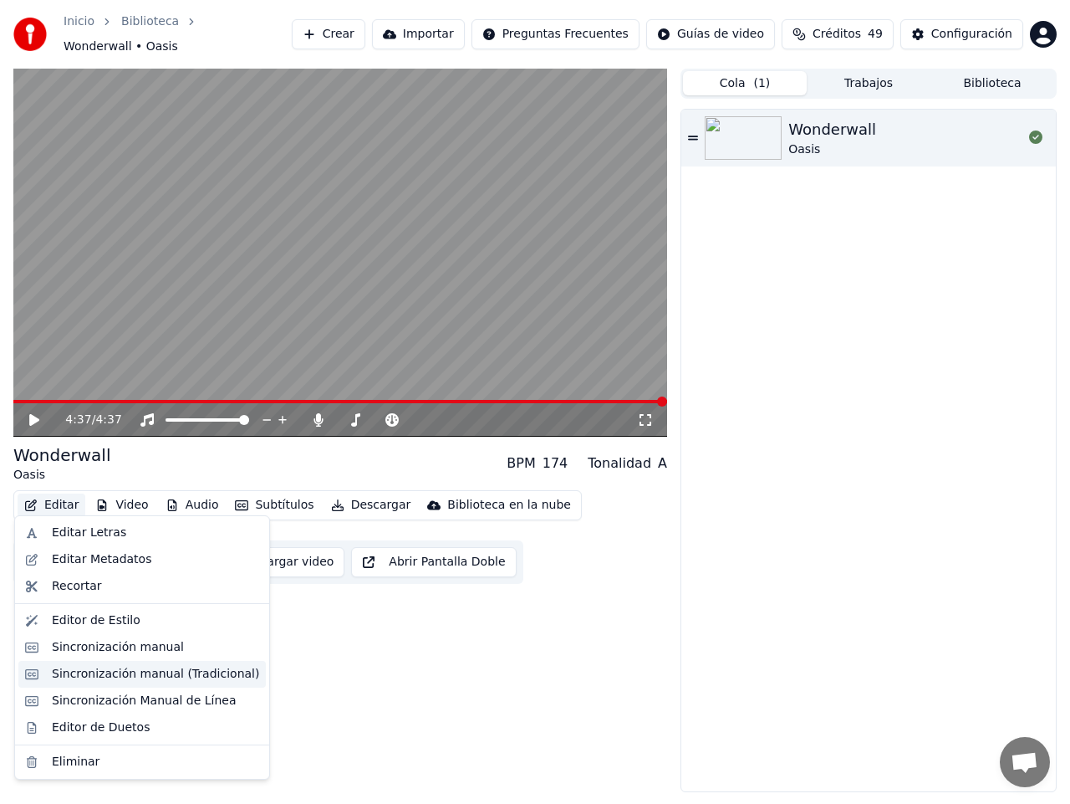
click at [155, 671] on div "Sincronización manual (Tradicional)" at bounding box center [155, 674] width 207 height 17
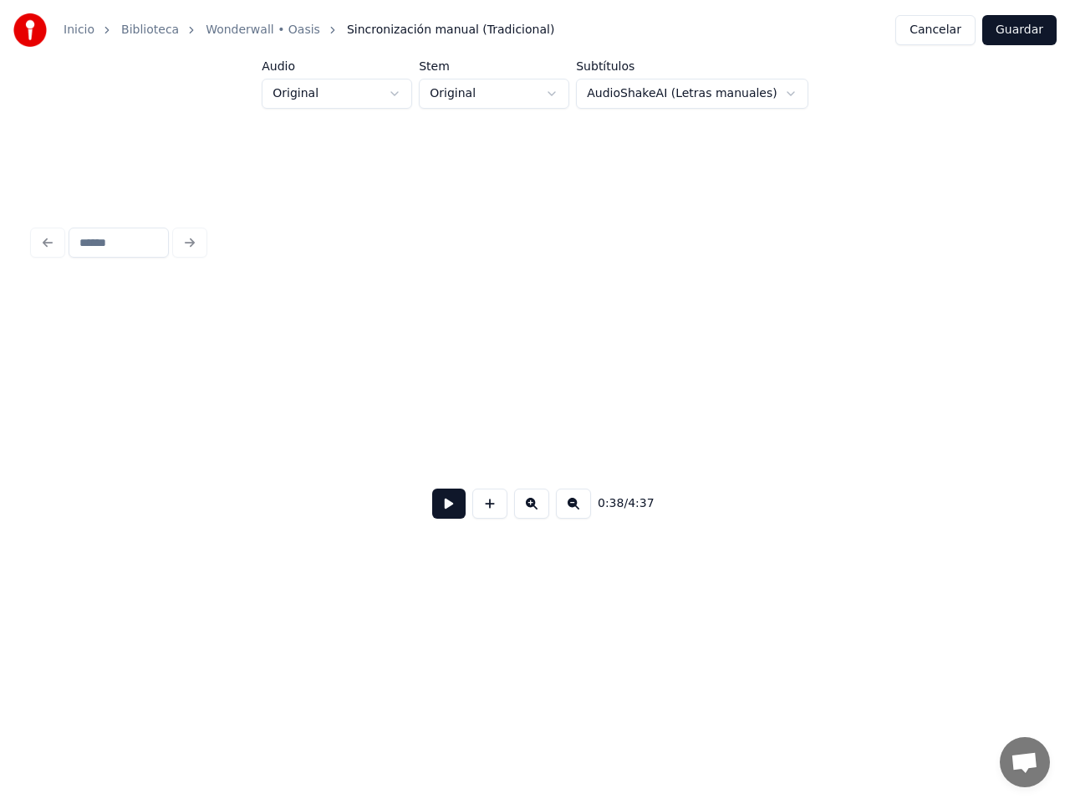
scroll to position [0, 6383]
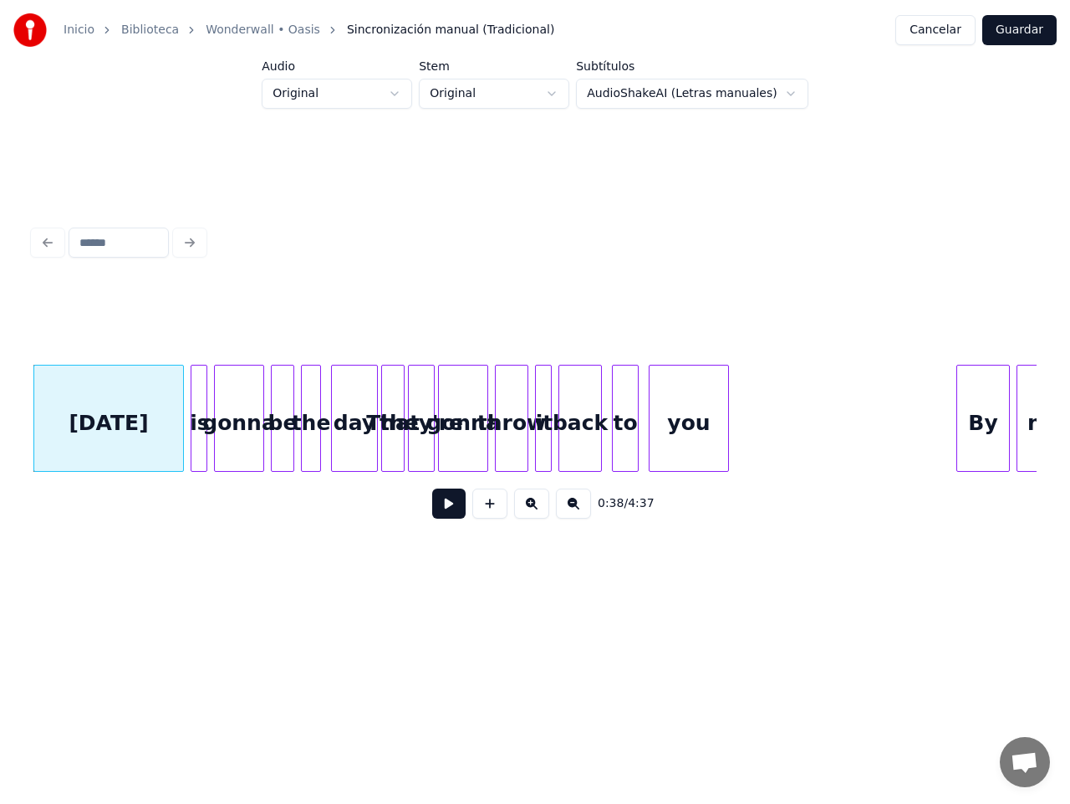
click at [442, 516] on button at bounding box center [448, 503] width 33 height 30
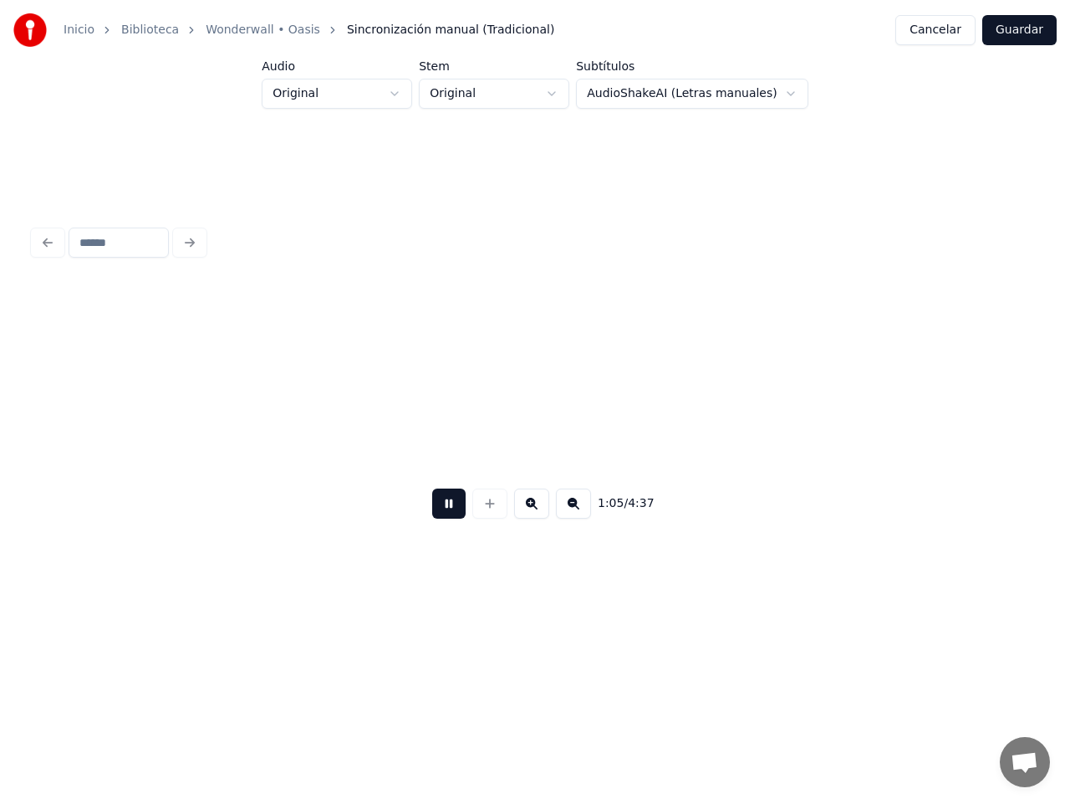
scroll to position [0, 10936]
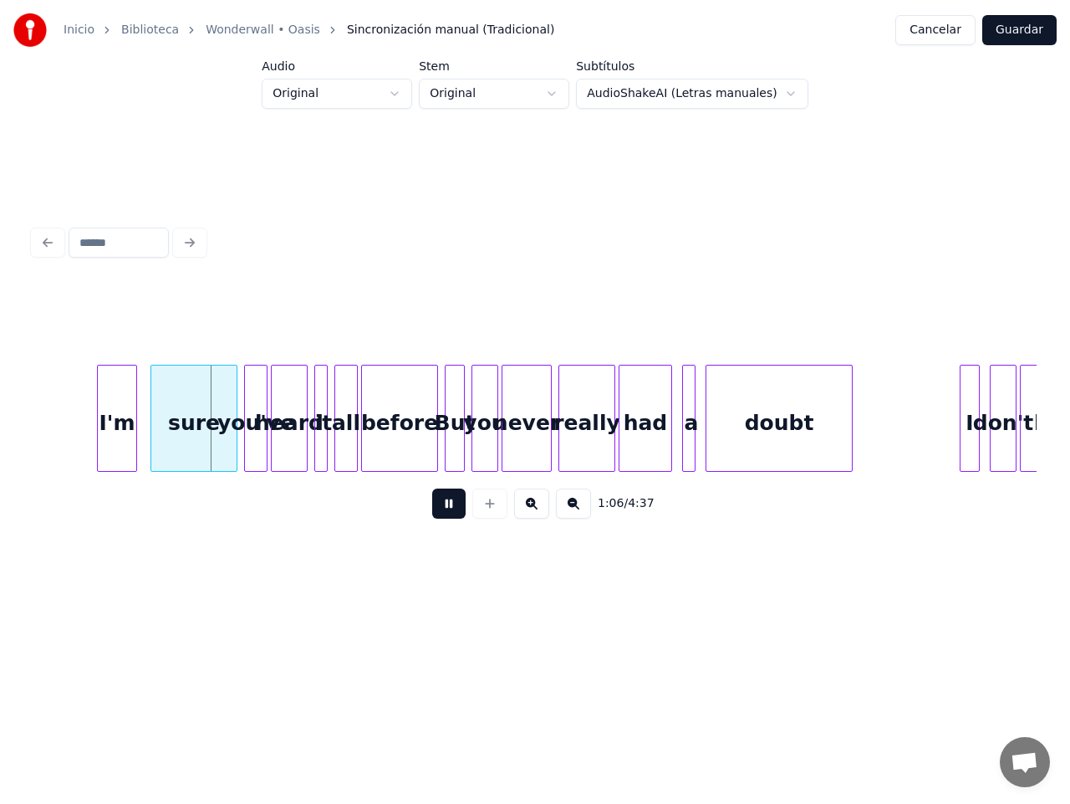
click at [534, 512] on button at bounding box center [531, 503] width 35 height 30
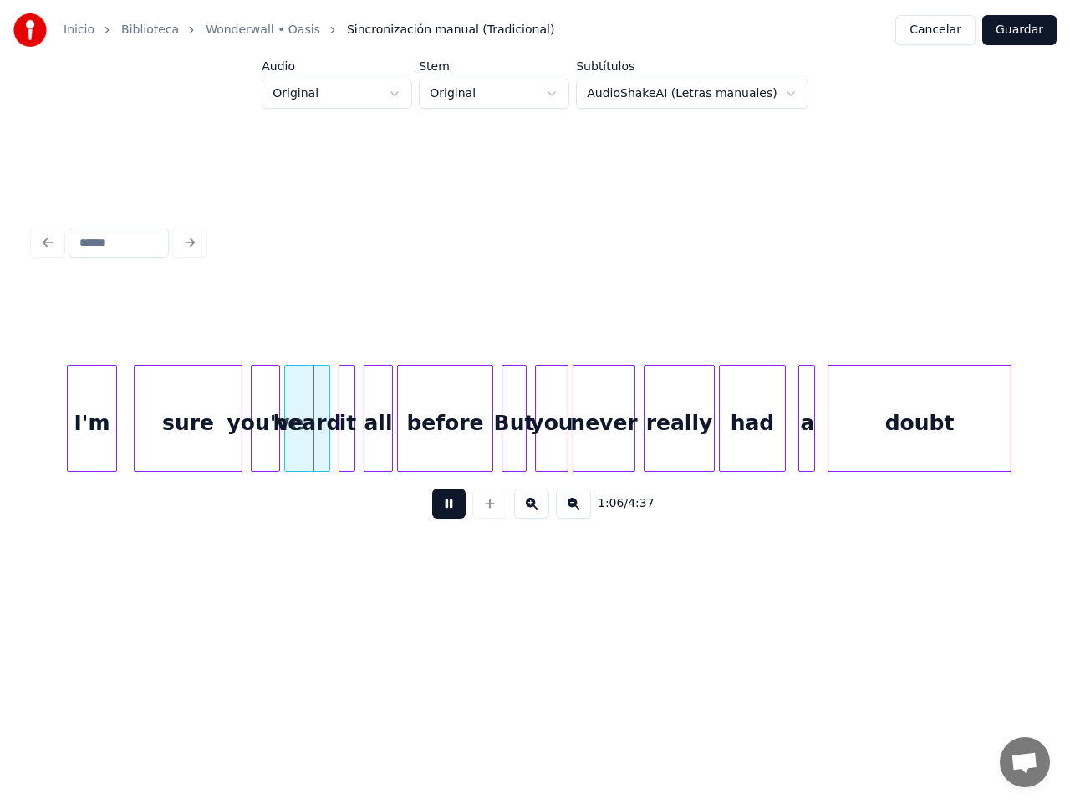
click at [534, 512] on button at bounding box center [531, 503] width 35 height 30
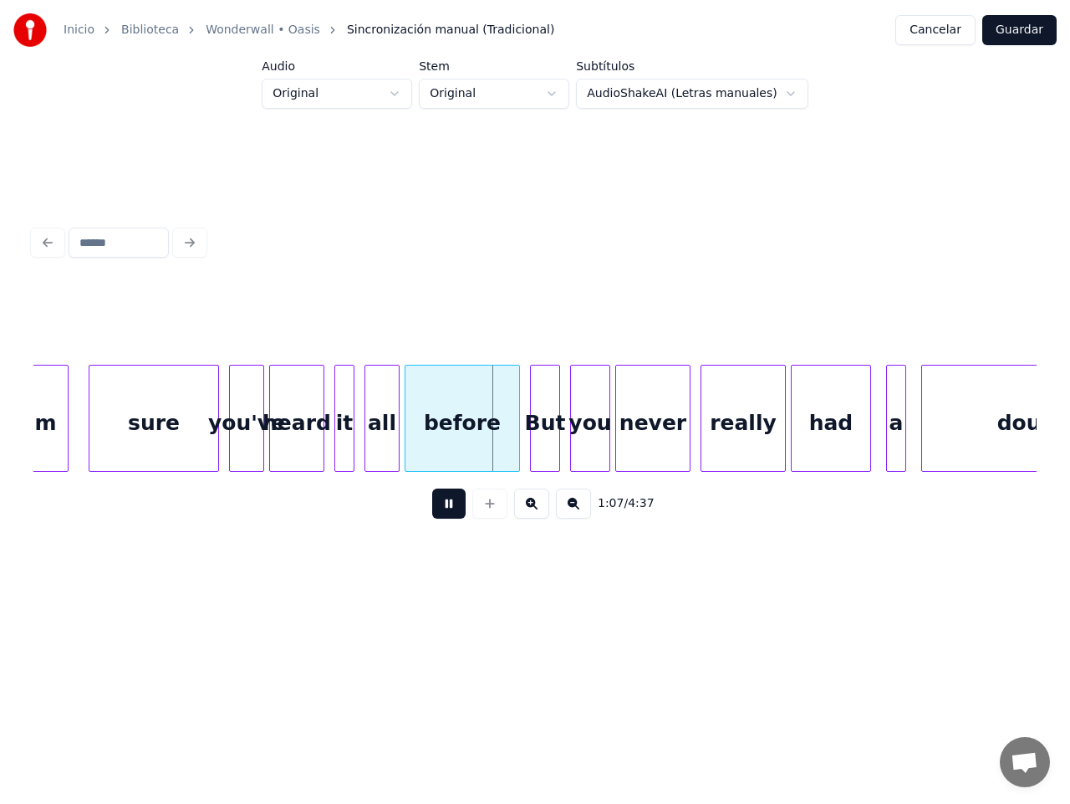
click at [534, 512] on button at bounding box center [531, 503] width 35 height 30
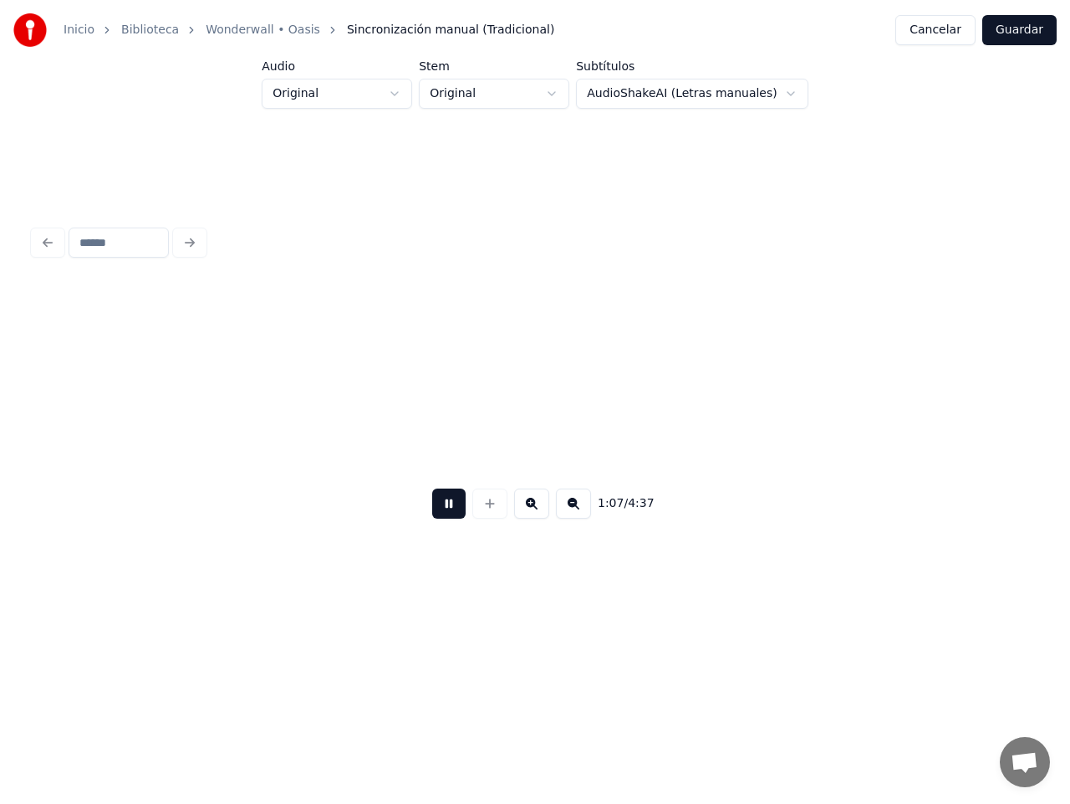
click at [534, 512] on button at bounding box center [531, 503] width 35 height 30
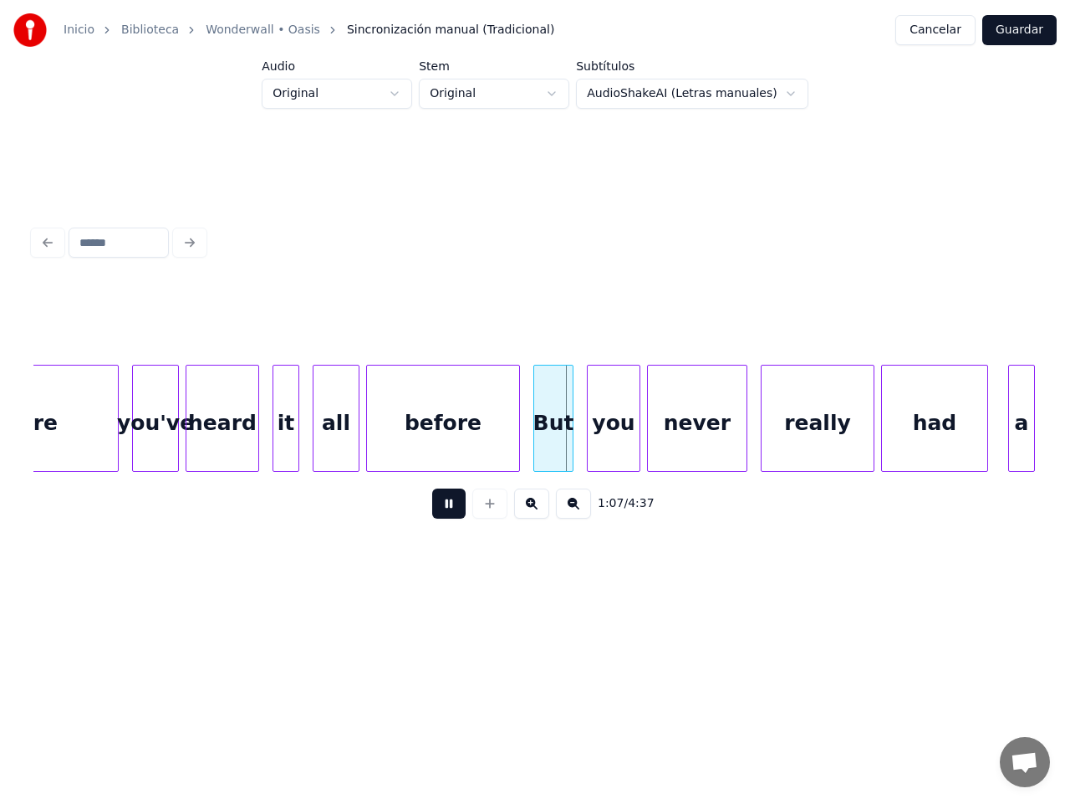
click at [534, 512] on button at bounding box center [531, 503] width 35 height 30
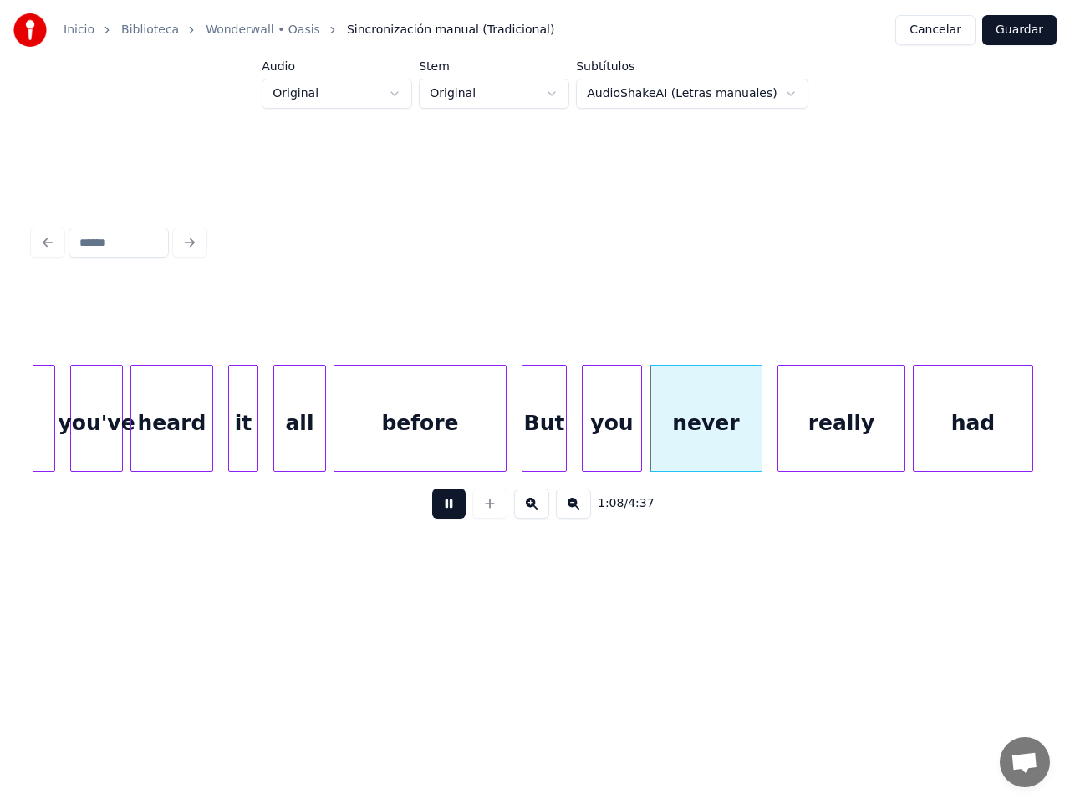
click at [534, 512] on button at bounding box center [531, 503] width 35 height 30
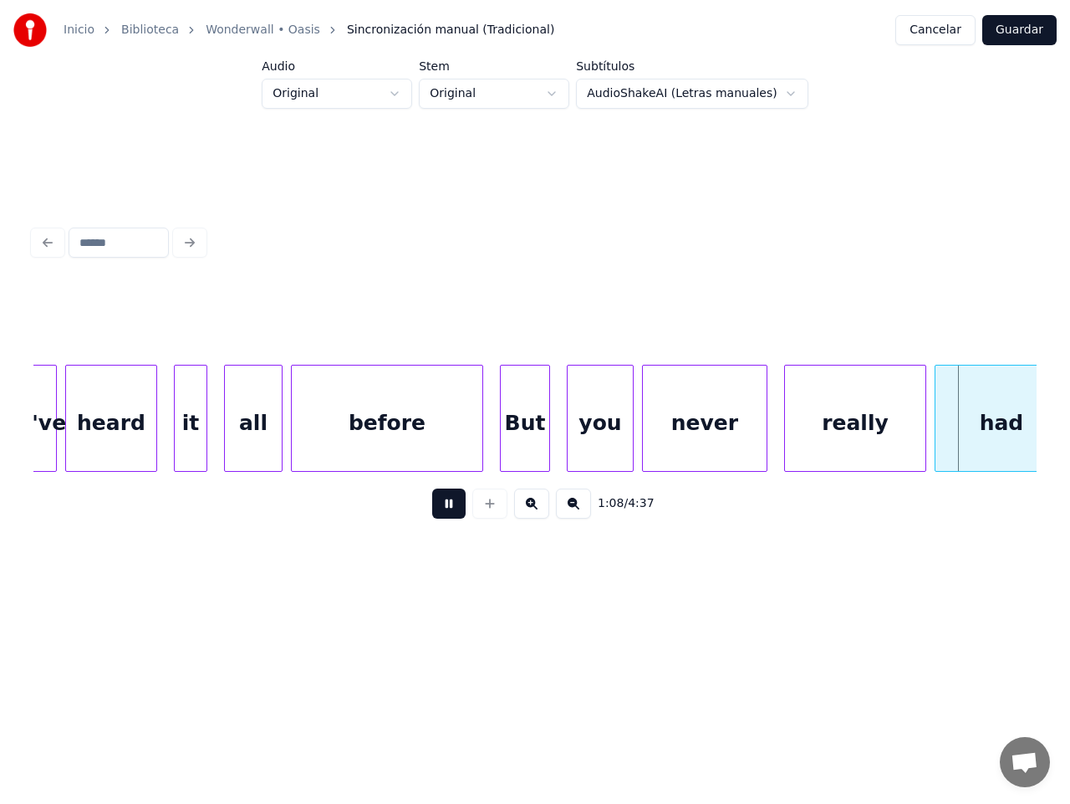
click at [534, 512] on button at bounding box center [531, 503] width 35 height 30
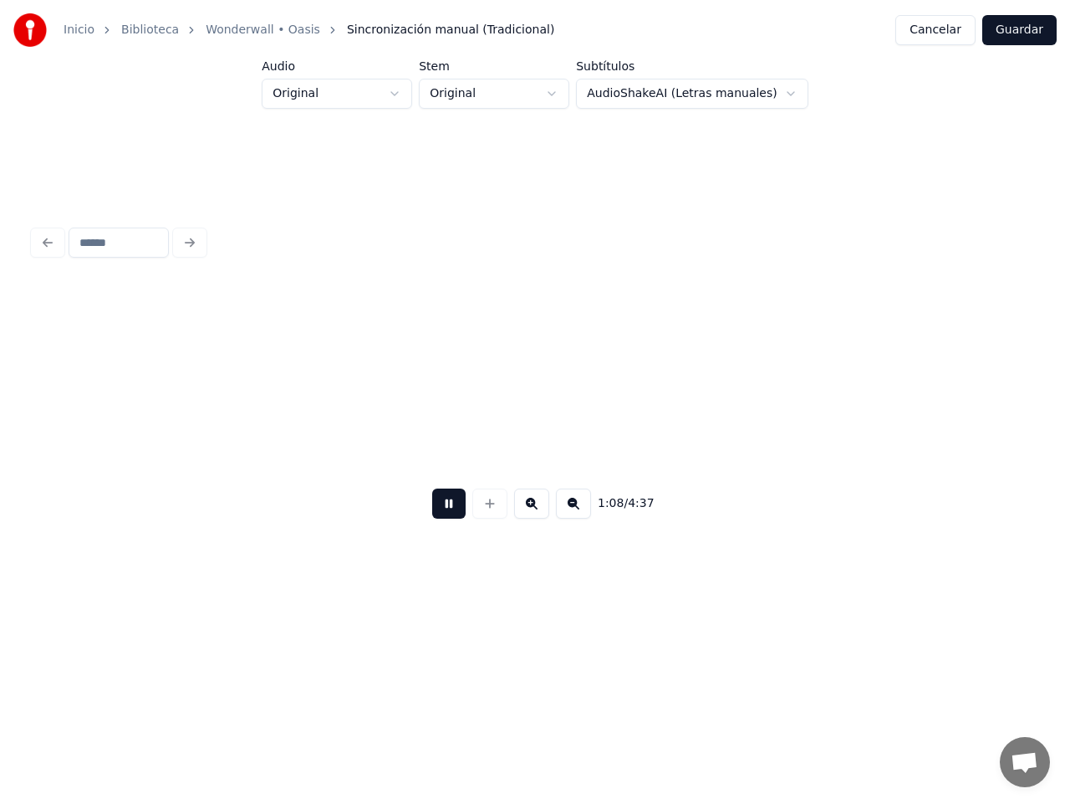
click at [532, 513] on button at bounding box center [531, 503] width 35 height 30
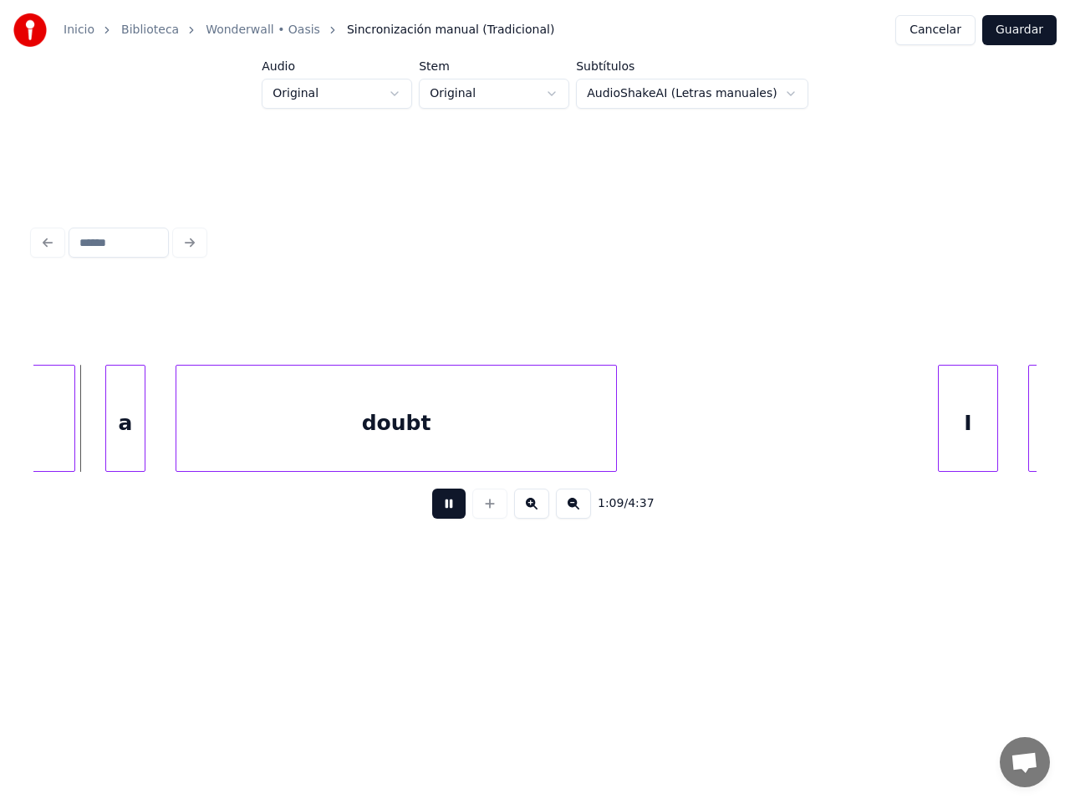
click at [532, 514] on button at bounding box center [531, 503] width 35 height 30
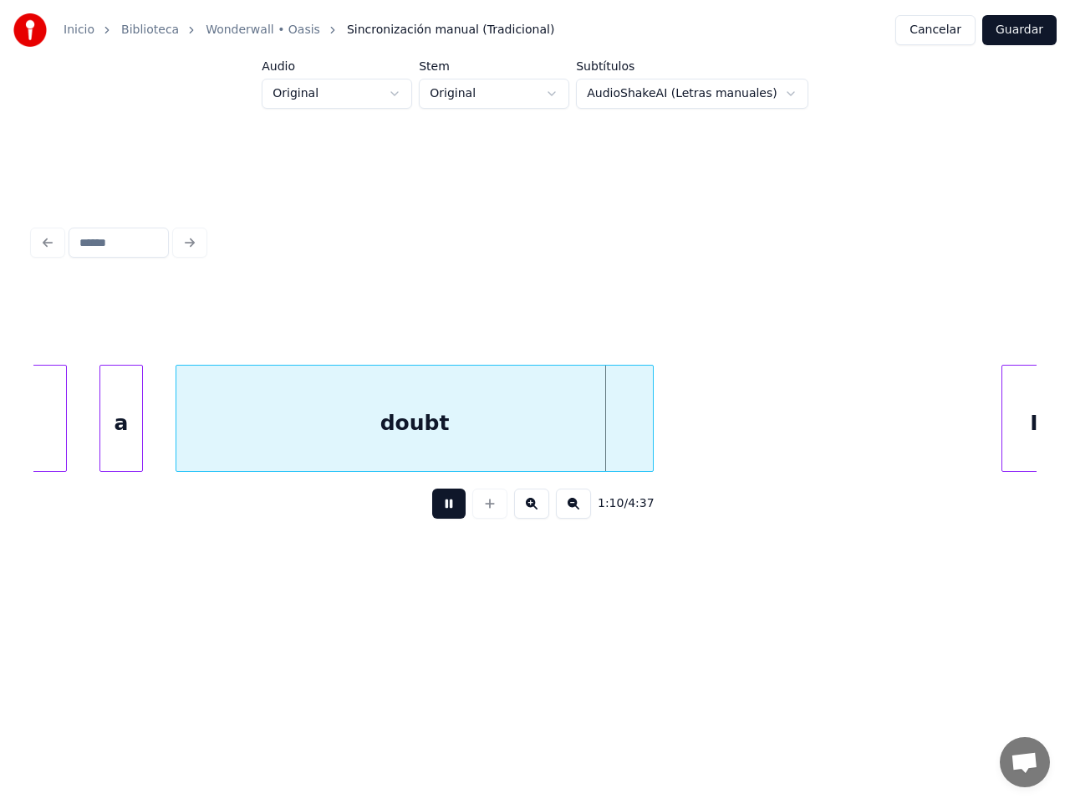
click at [532, 514] on button at bounding box center [531, 503] width 35 height 30
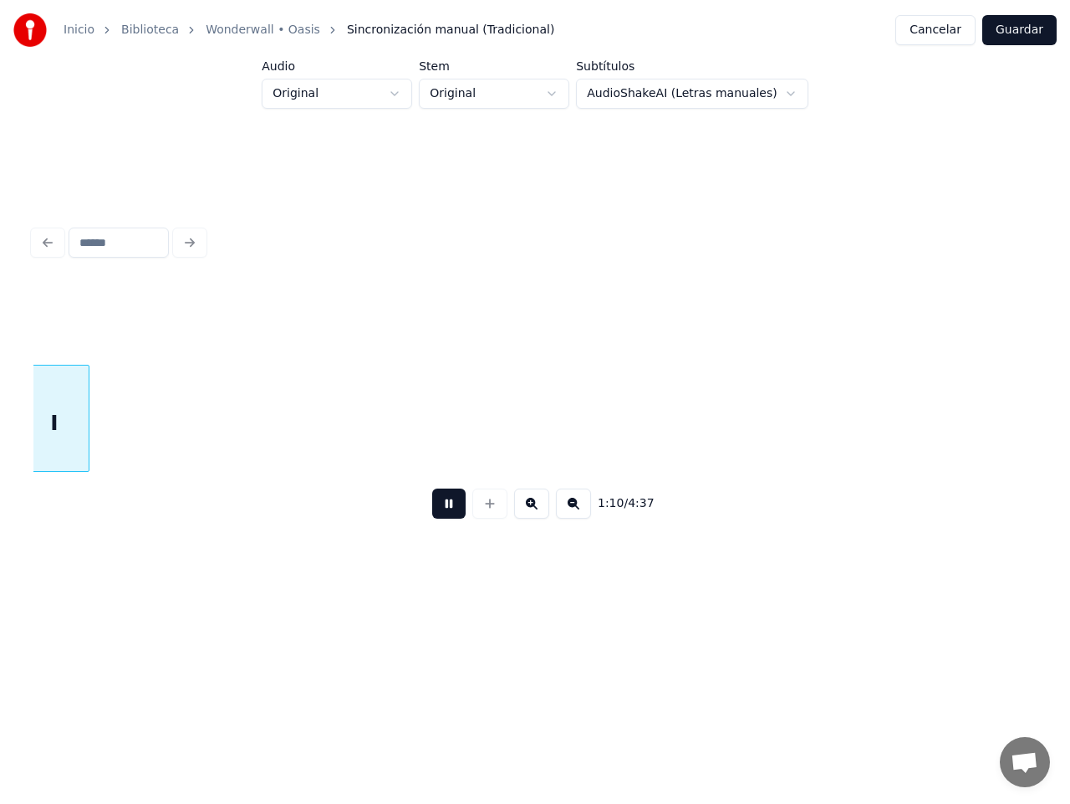
click at [532, 514] on button at bounding box center [531, 503] width 35 height 30
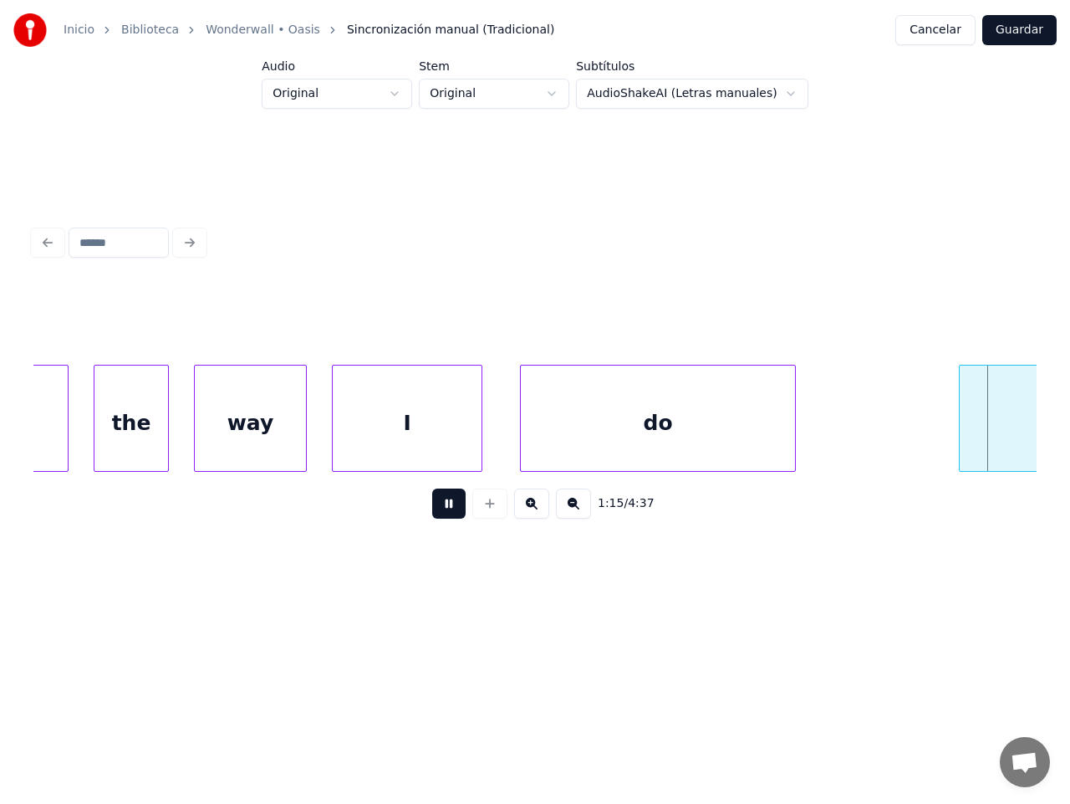
scroll to position [0, 47523]
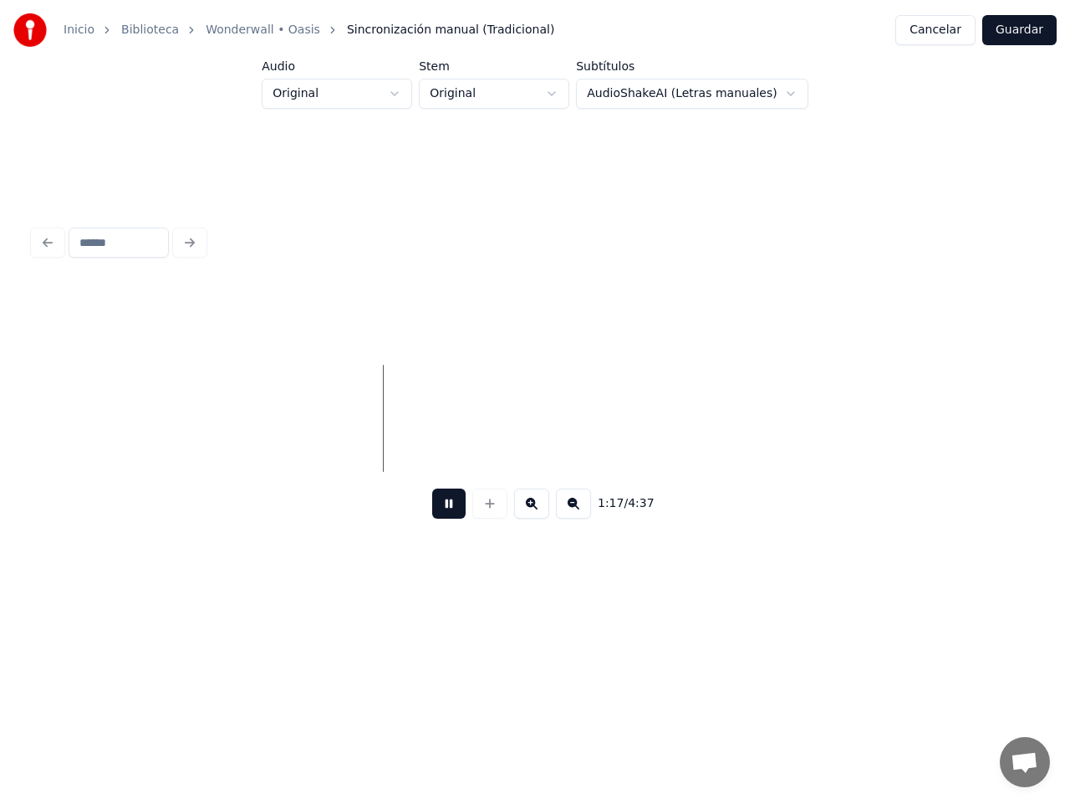
click at [539, 513] on button at bounding box center [531, 503] width 35 height 30
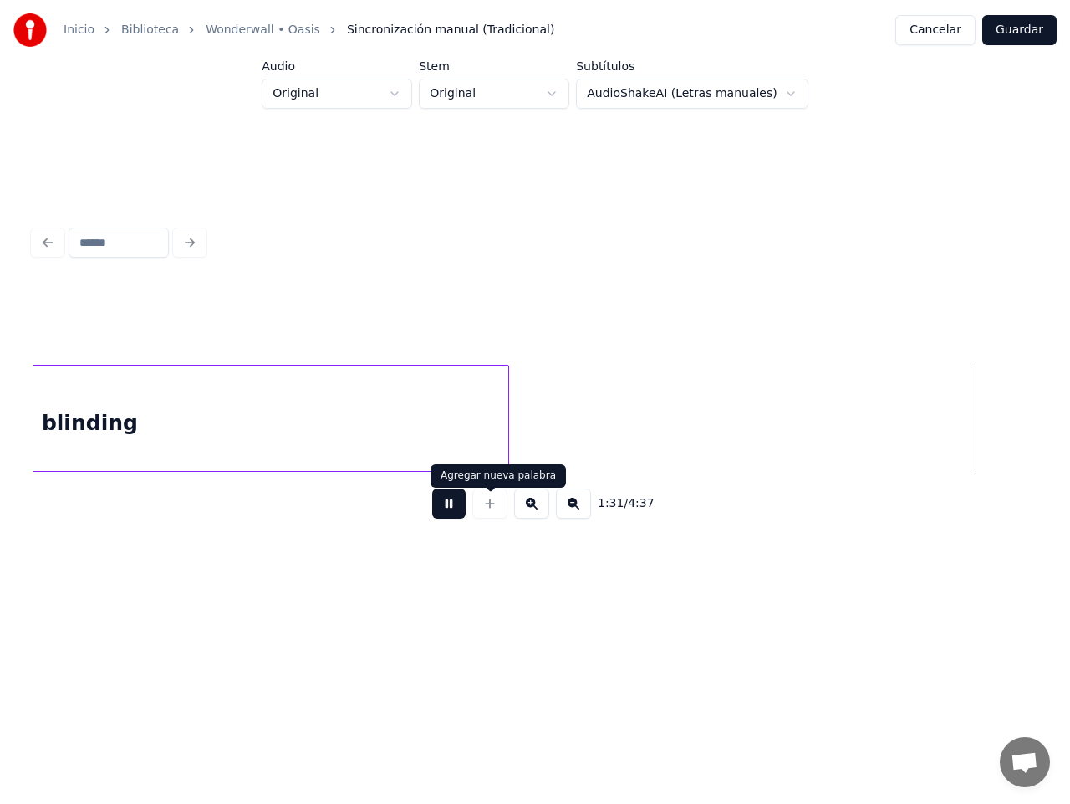
scroll to position [0, 65415]
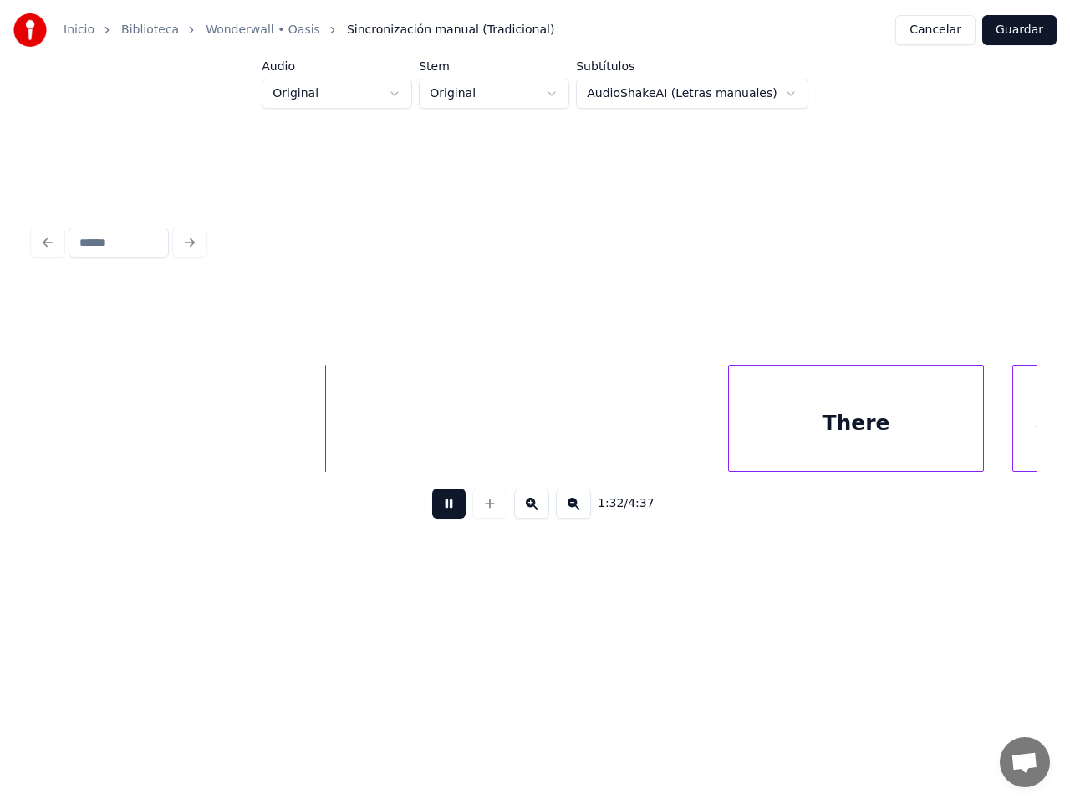
click at [443, 512] on button at bounding box center [448, 503] width 33 height 30
click at [851, 426] on div "There" at bounding box center [856, 422] width 254 height 114
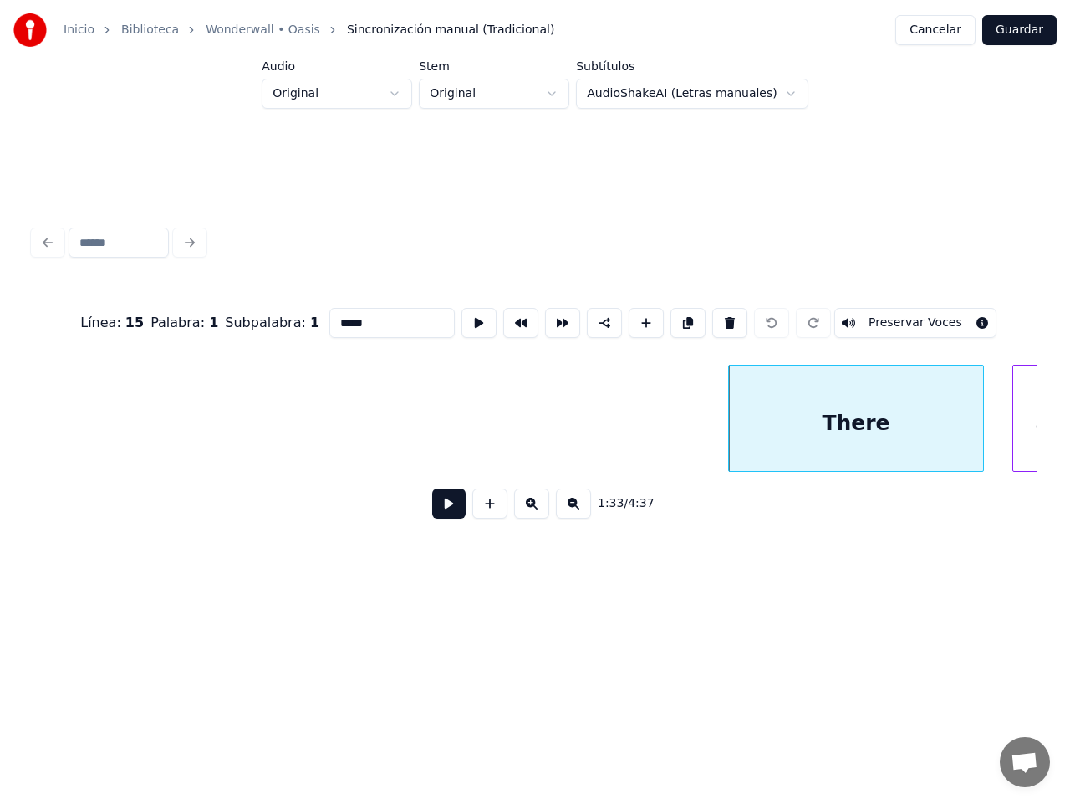
click at [851, 426] on div "There" at bounding box center [856, 422] width 254 height 114
click at [469, 319] on button at bounding box center [479, 323] width 35 height 30
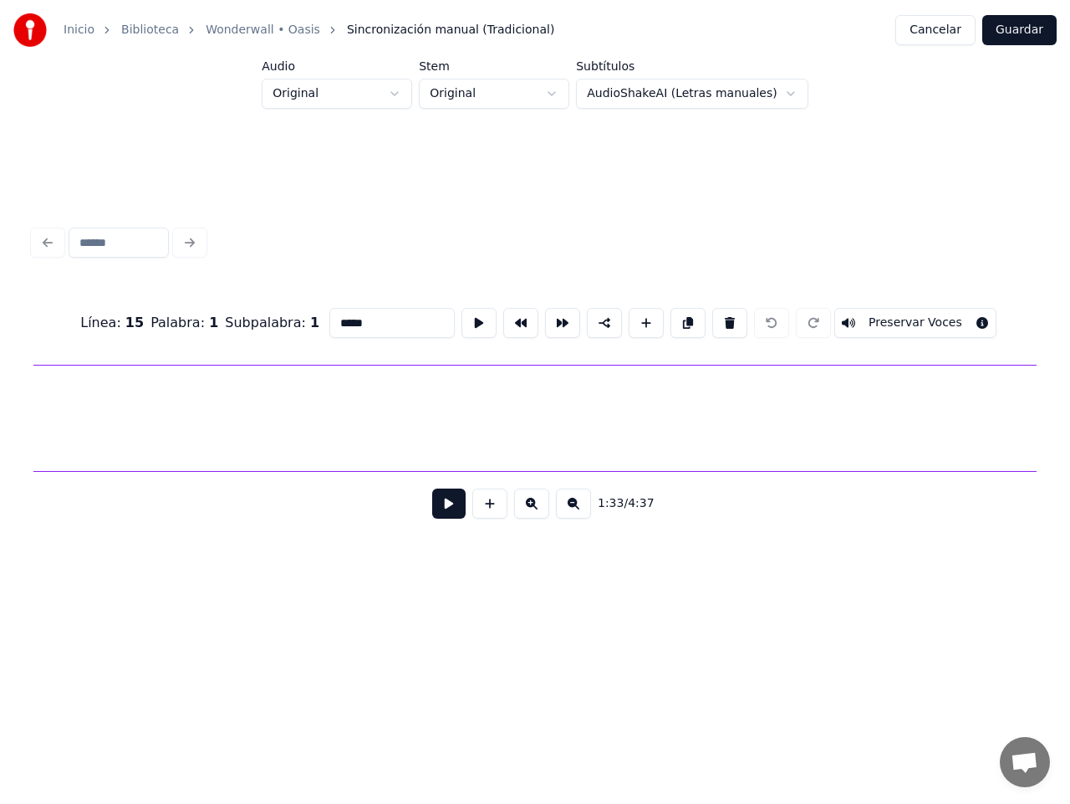
scroll to position [0, 169786]
click at [463, 316] on button at bounding box center [479, 323] width 35 height 30
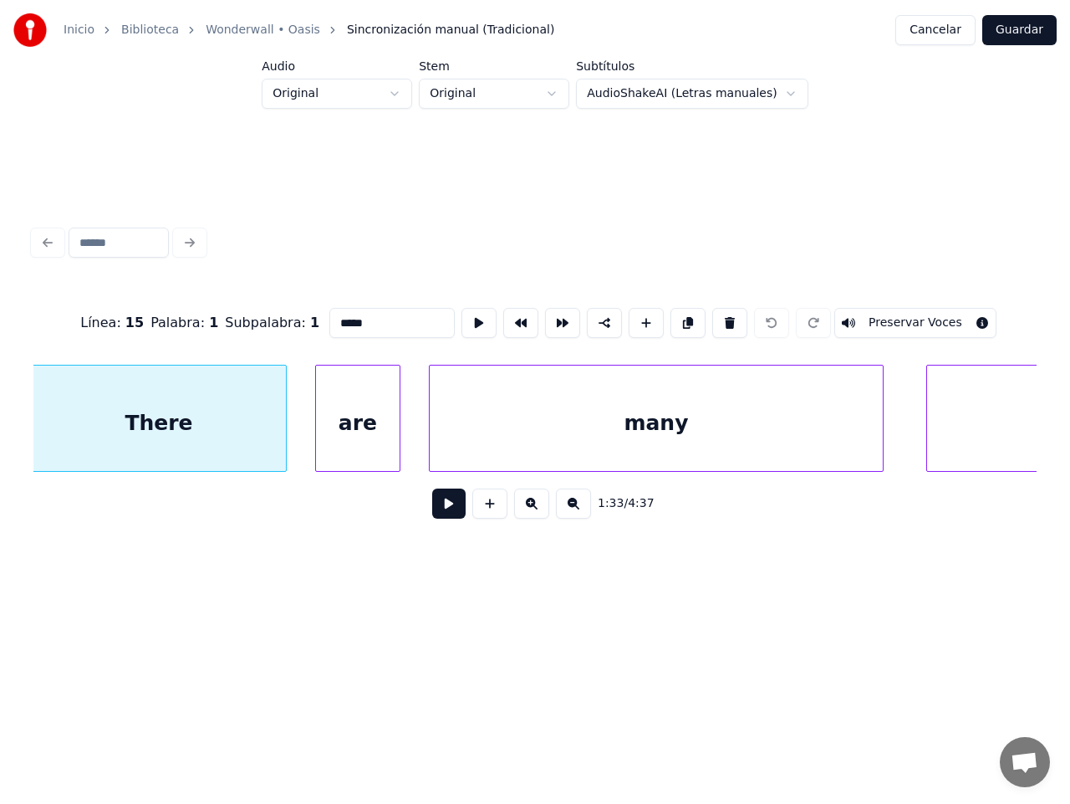
scroll to position [0, 66110]
click at [466, 316] on button at bounding box center [479, 323] width 35 height 30
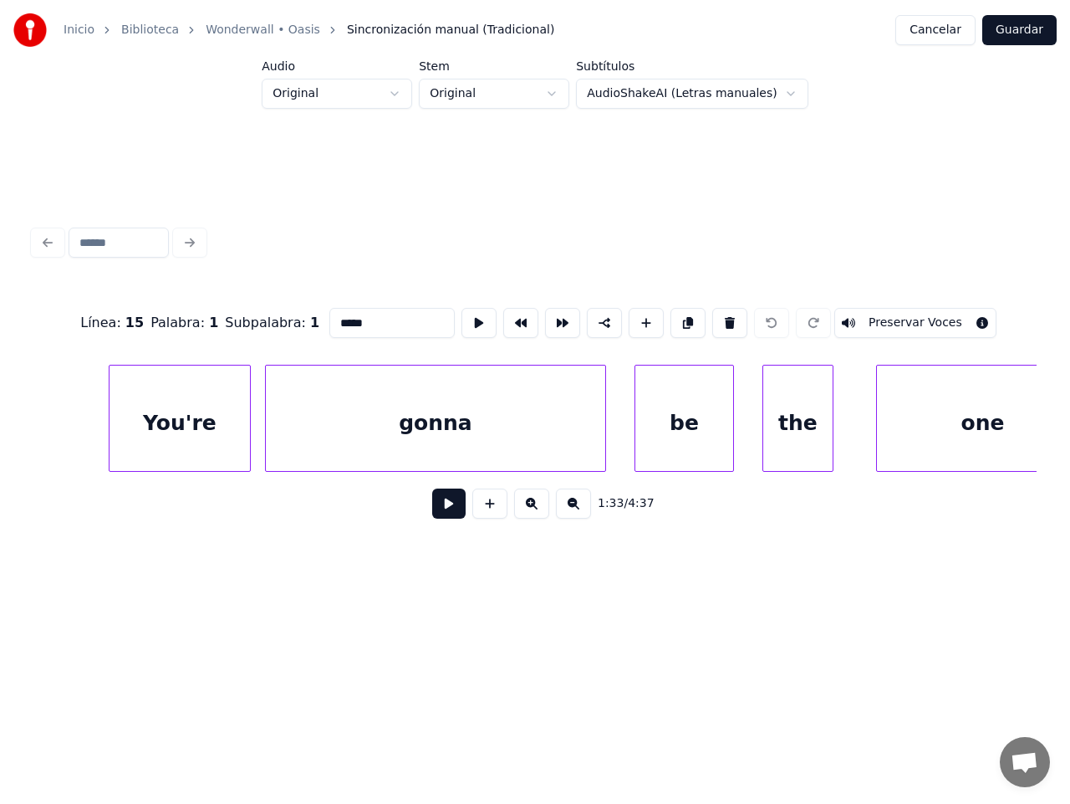
scroll to position [0, 165682]
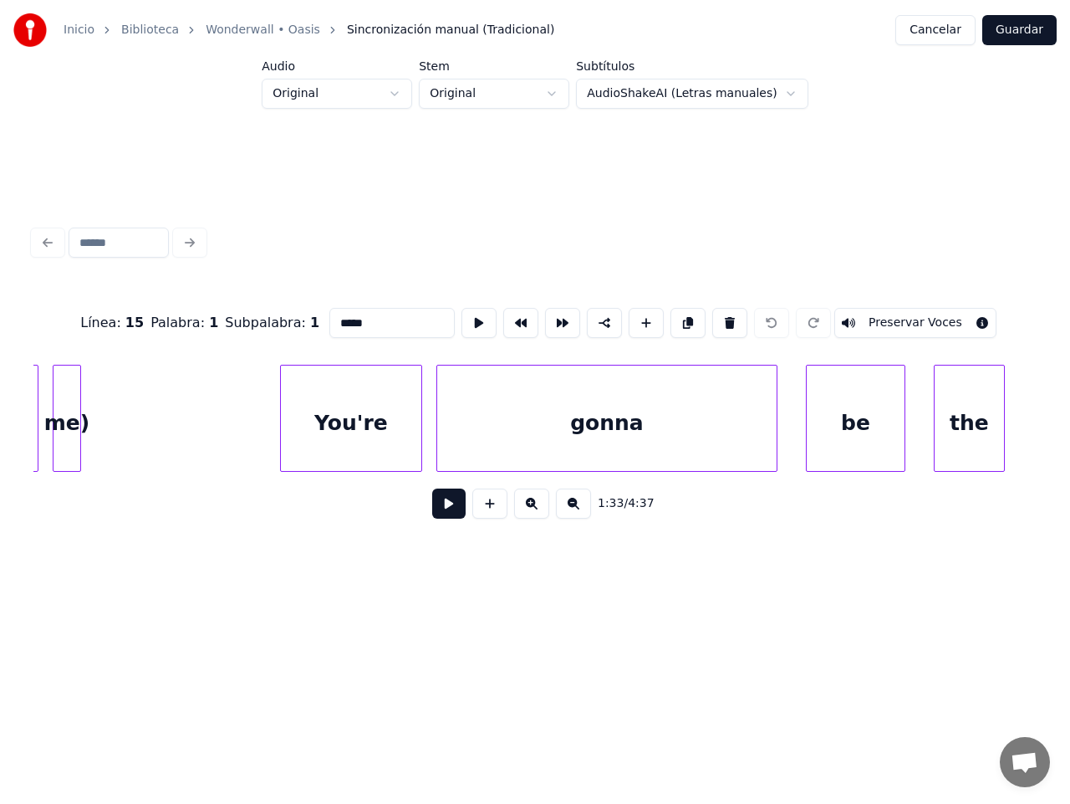
click at [373, 403] on div "You're" at bounding box center [351, 422] width 140 height 114
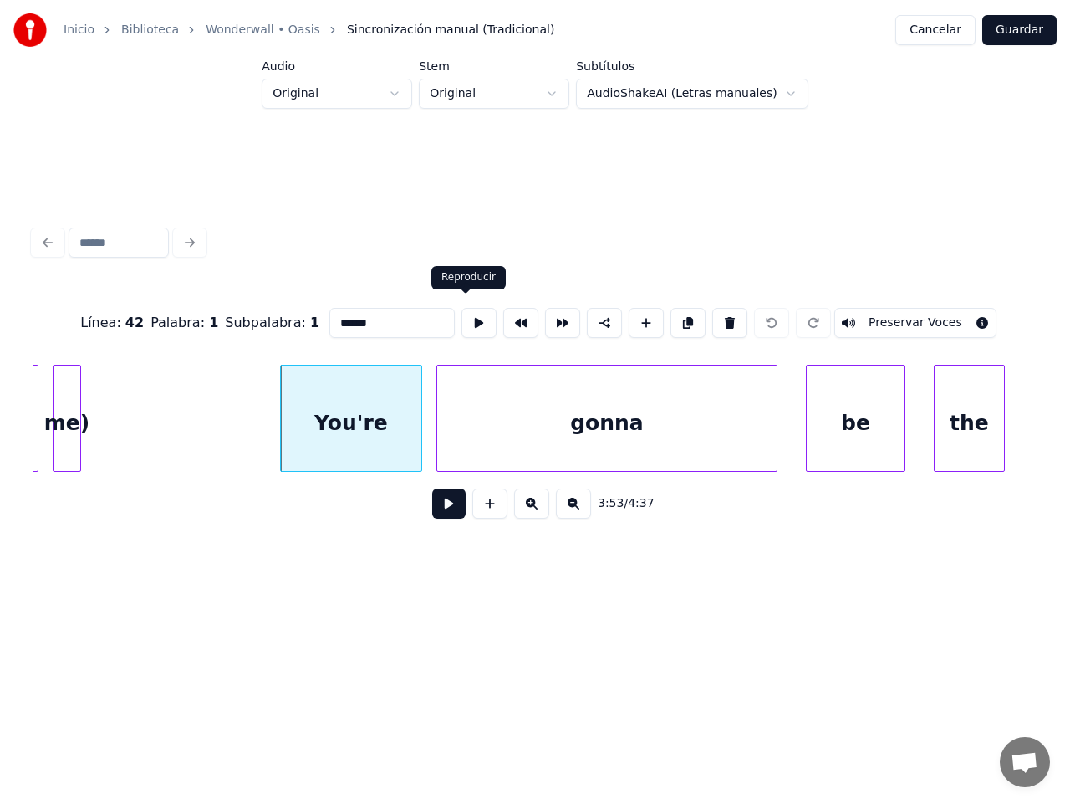
click at [467, 316] on button at bounding box center [479, 323] width 35 height 30
click at [510, 421] on div "gonna" at bounding box center [607, 422] width 340 height 114
type input "*****"
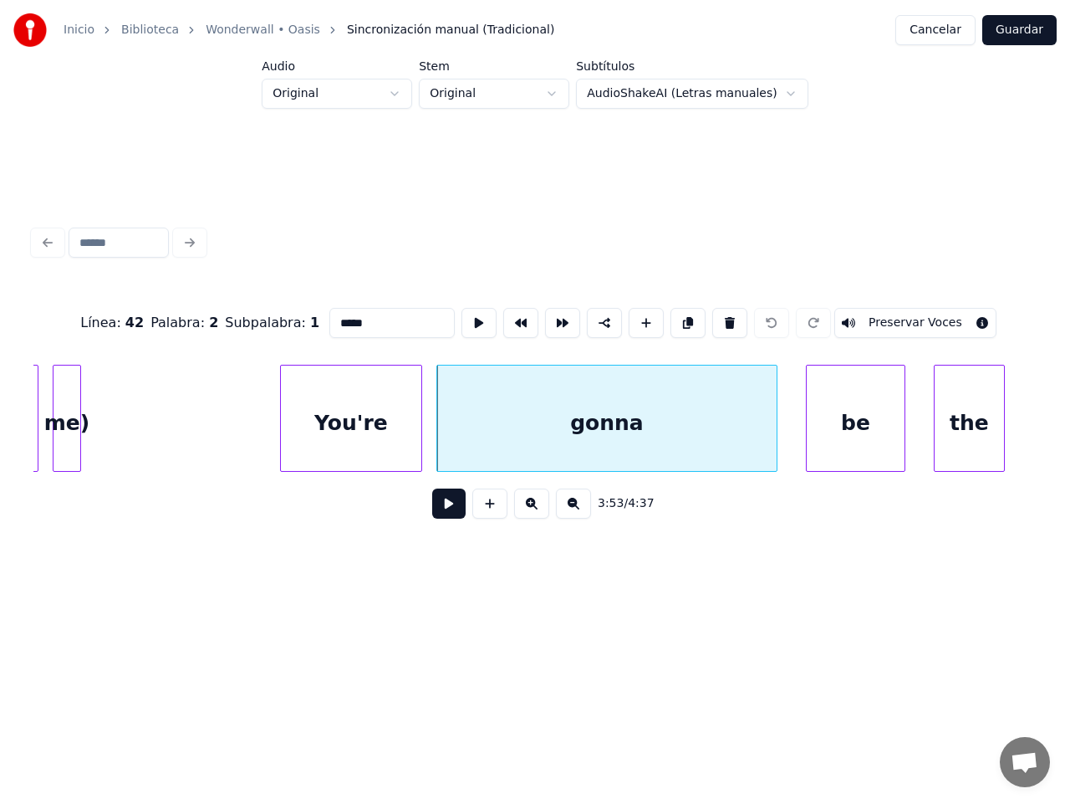
click at [581, 427] on div "gonna" at bounding box center [607, 422] width 340 height 114
click at [462, 311] on button at bounding box center [479, 323] width 35 height 30
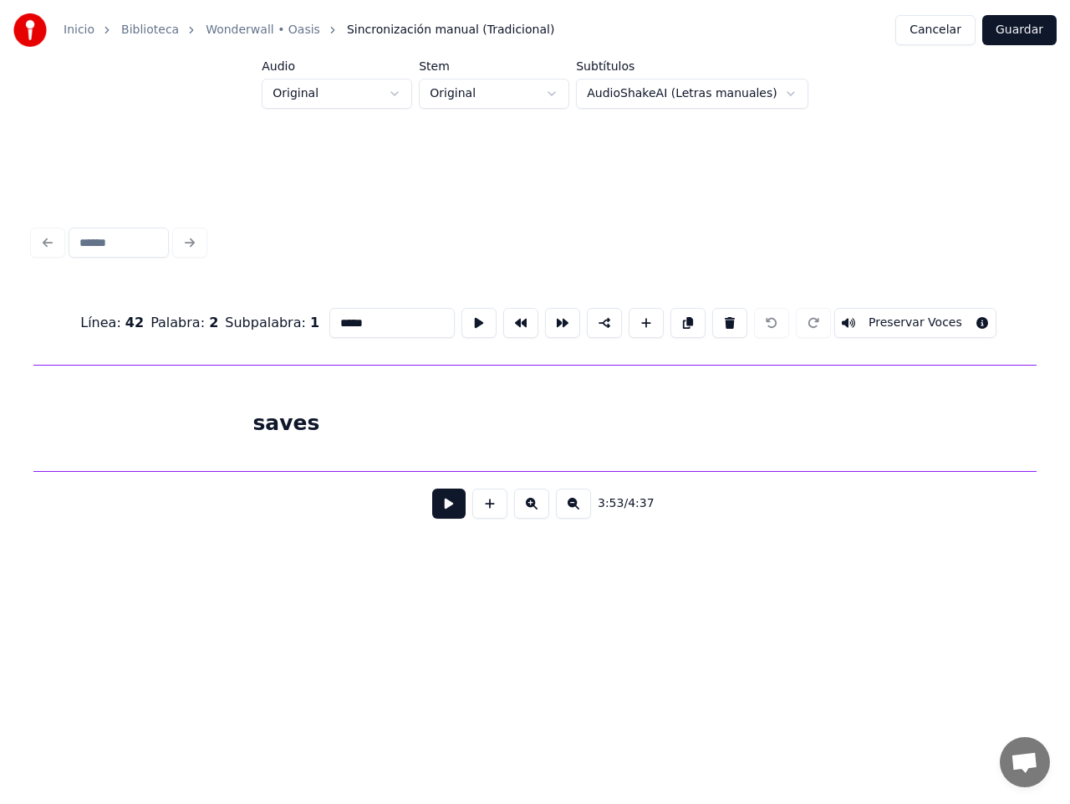
scroll to position [0, 164612]
click at [941, 35] on button "Cancelar" at bounding box center [936, 30] width 80 height 30
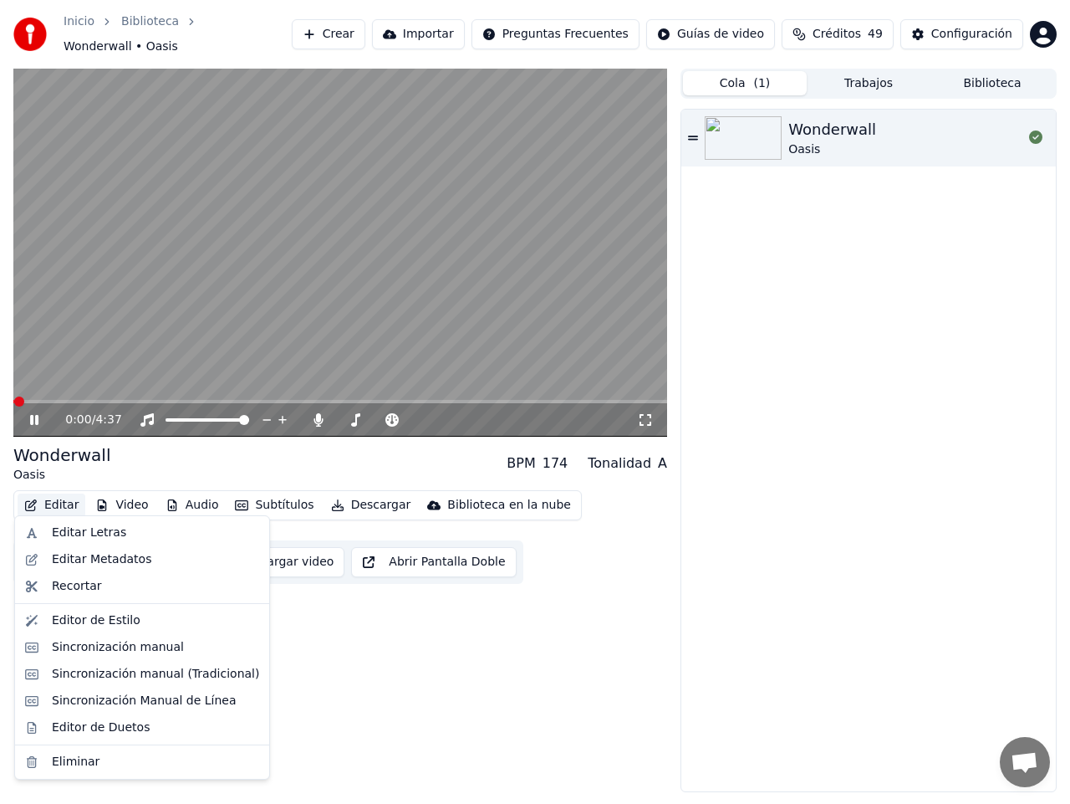
click at [50, 493] on button "Editar" at bounding box center [52, 504] width 68 height 23
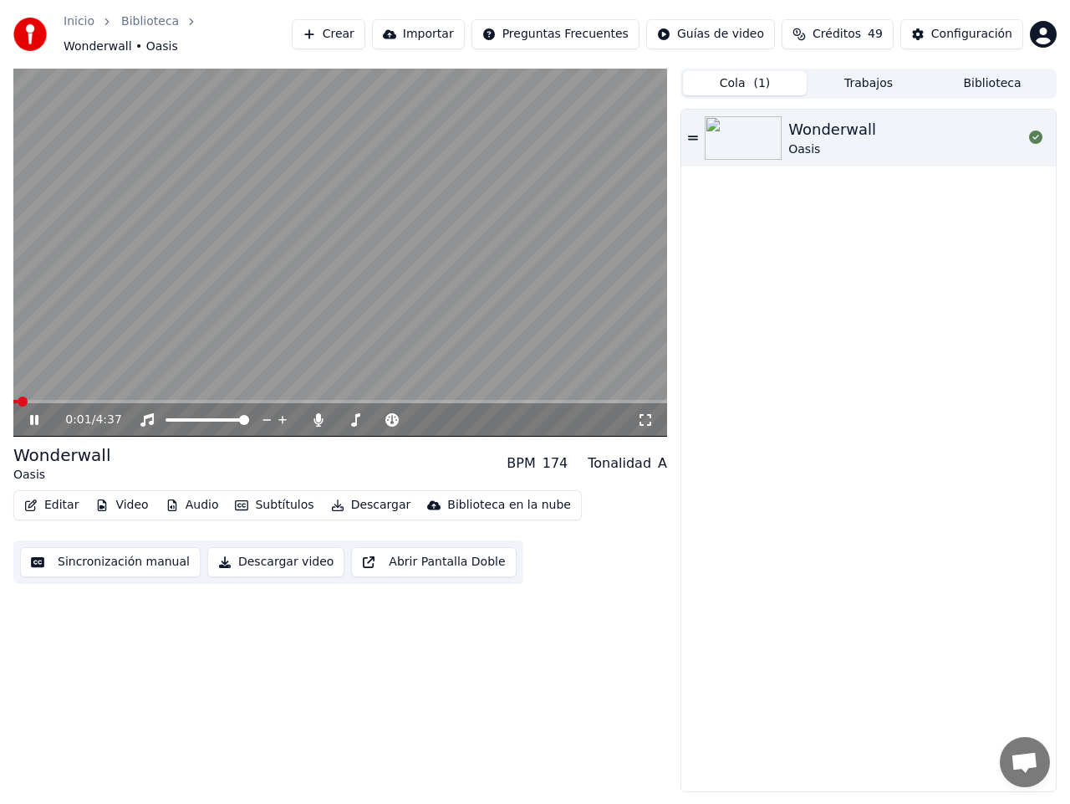
click at [33, 415] on icon at bounding box center [34, 420] width 8 height 10
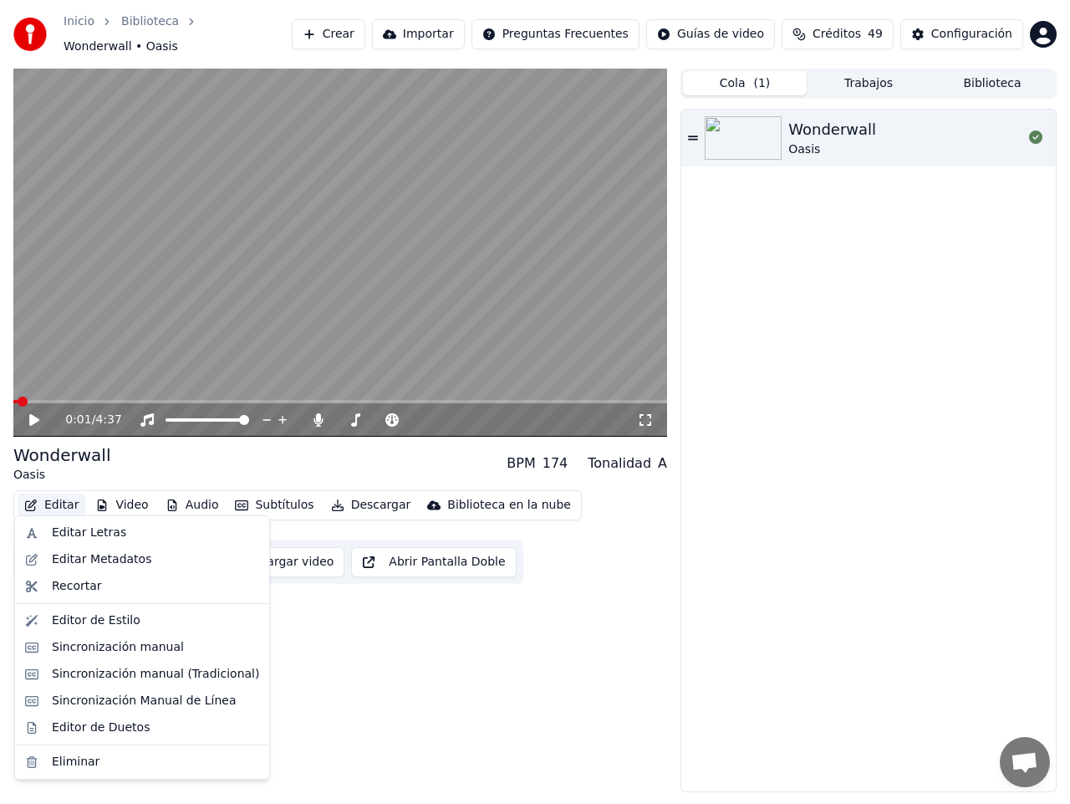
click at [56, 499] on button "Editar" at bounding box center [52, 504] width 68 height 23
click at [130, 652] on div "Sincronización manual" at bounding box center [118, 647] width 132 height 17
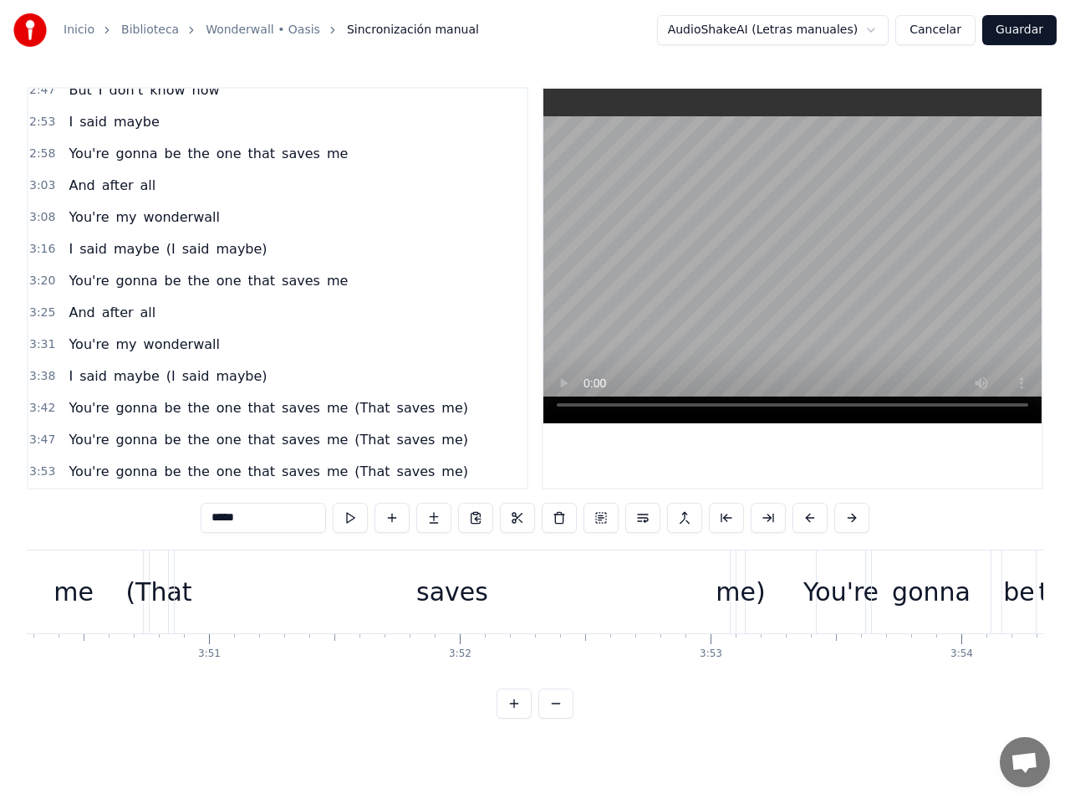
scroll to position [0, 57834]
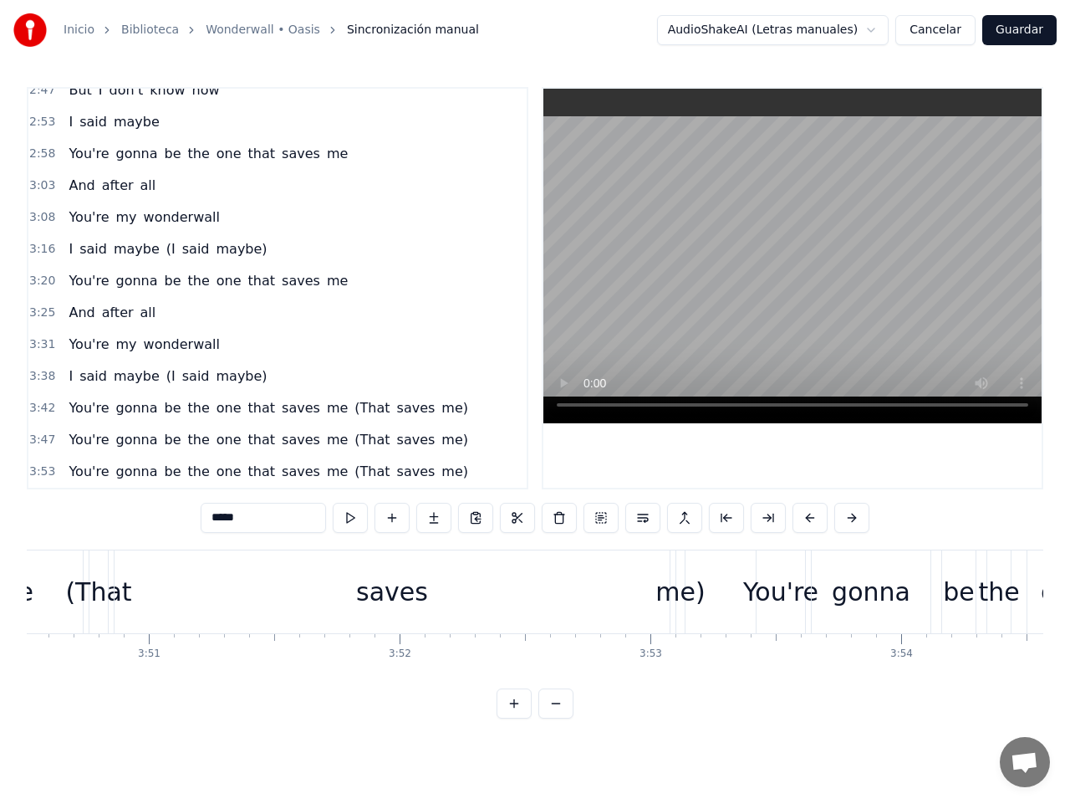
click at [623, 598] on div "saves" at bounding box center [392, 591] width 555 height 83
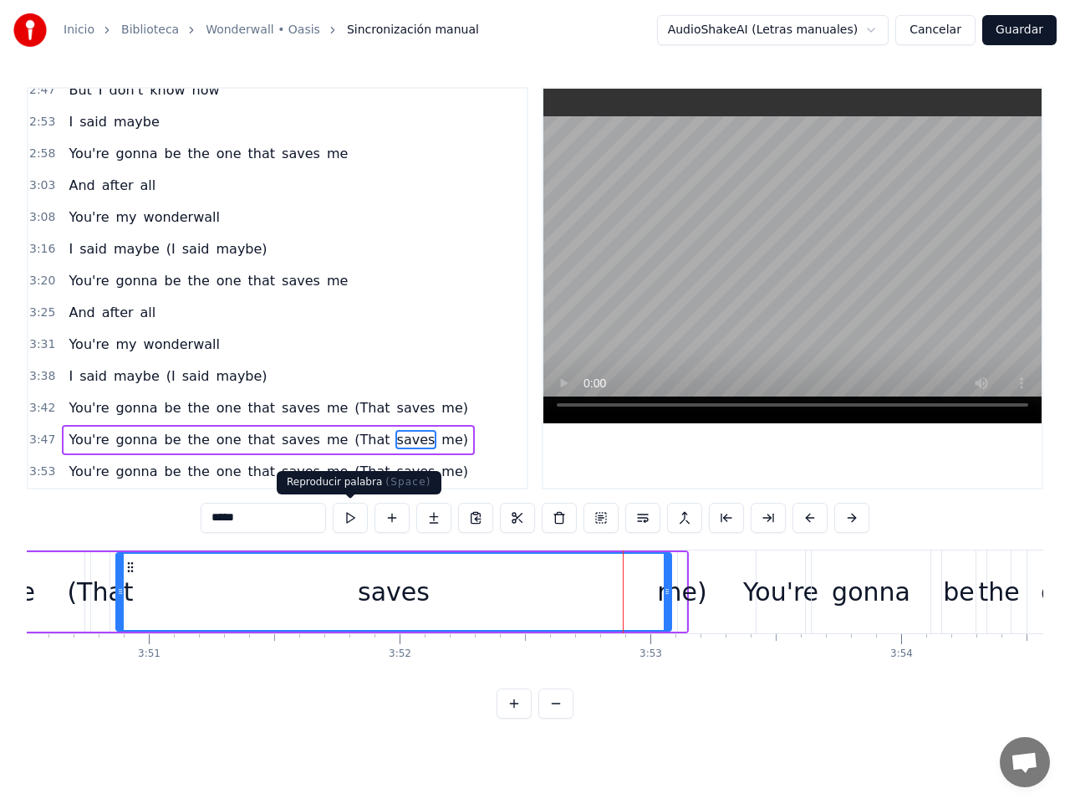
click at [356, 516] on button at bounding box center [350, 518] width 35 height 30
click at [98, 600] on div "(That" at bounding box center [100, 592] width 66 height 38
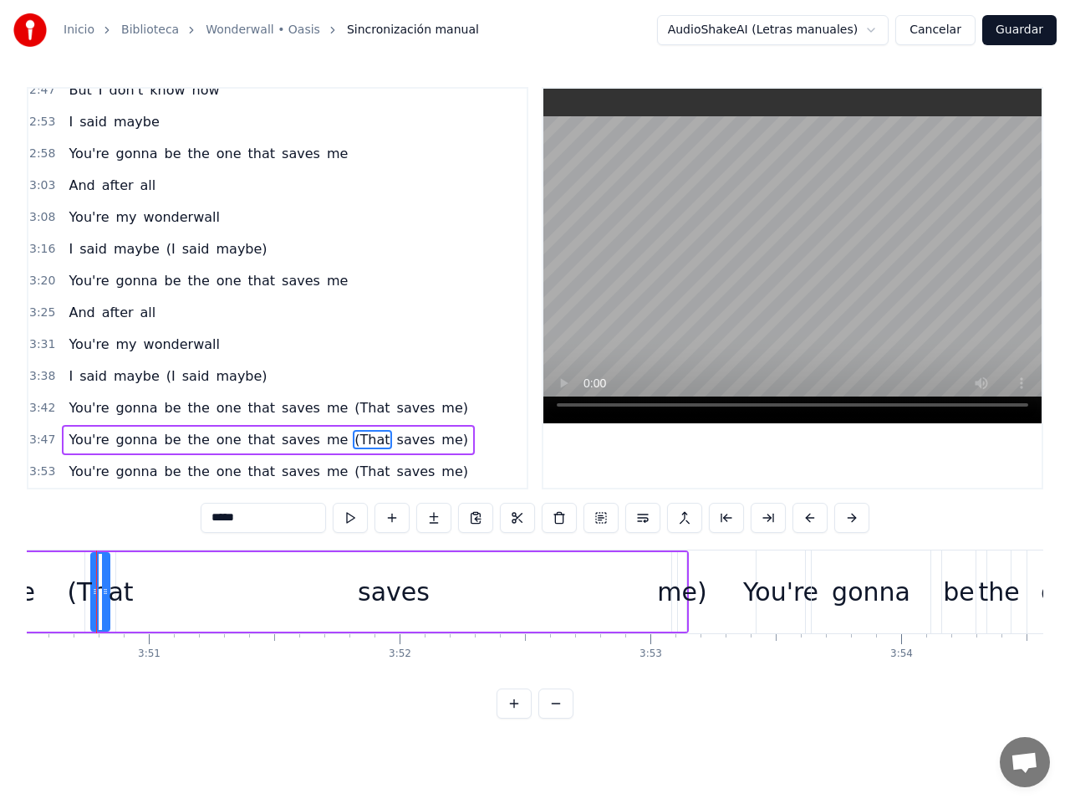
scroll to position [0, 57820]
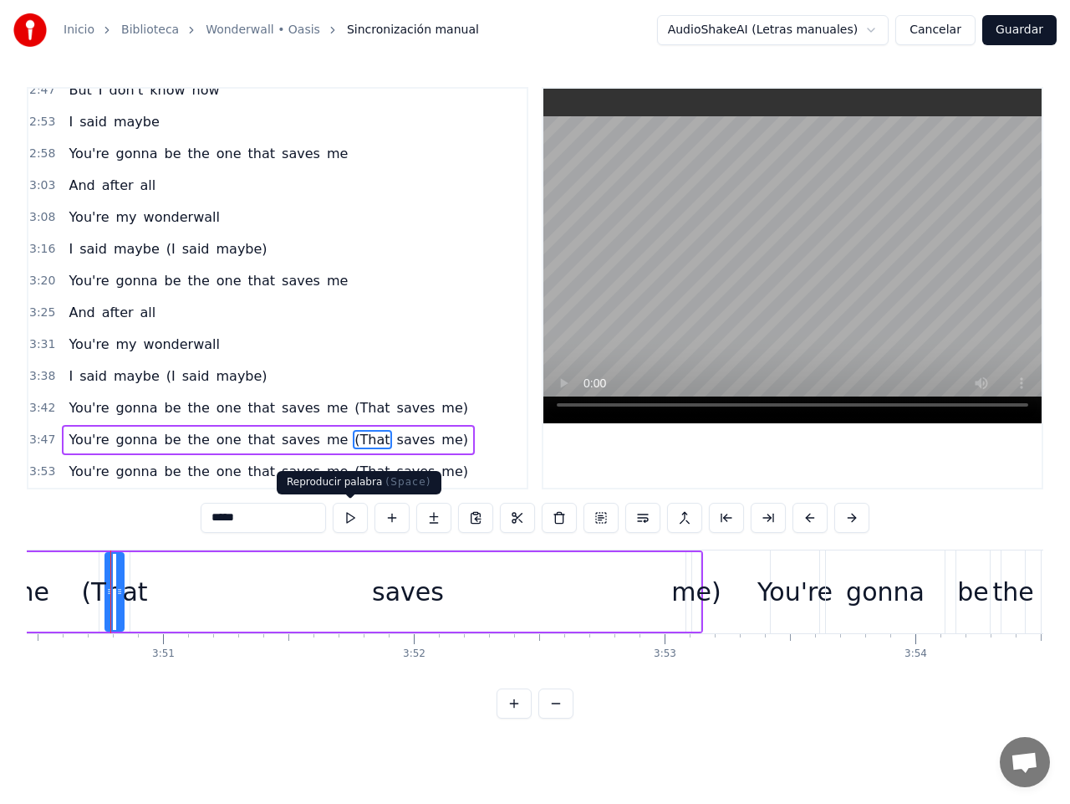
click at [355, 518] on button at bounding box center [350, 518] width 35 height 30
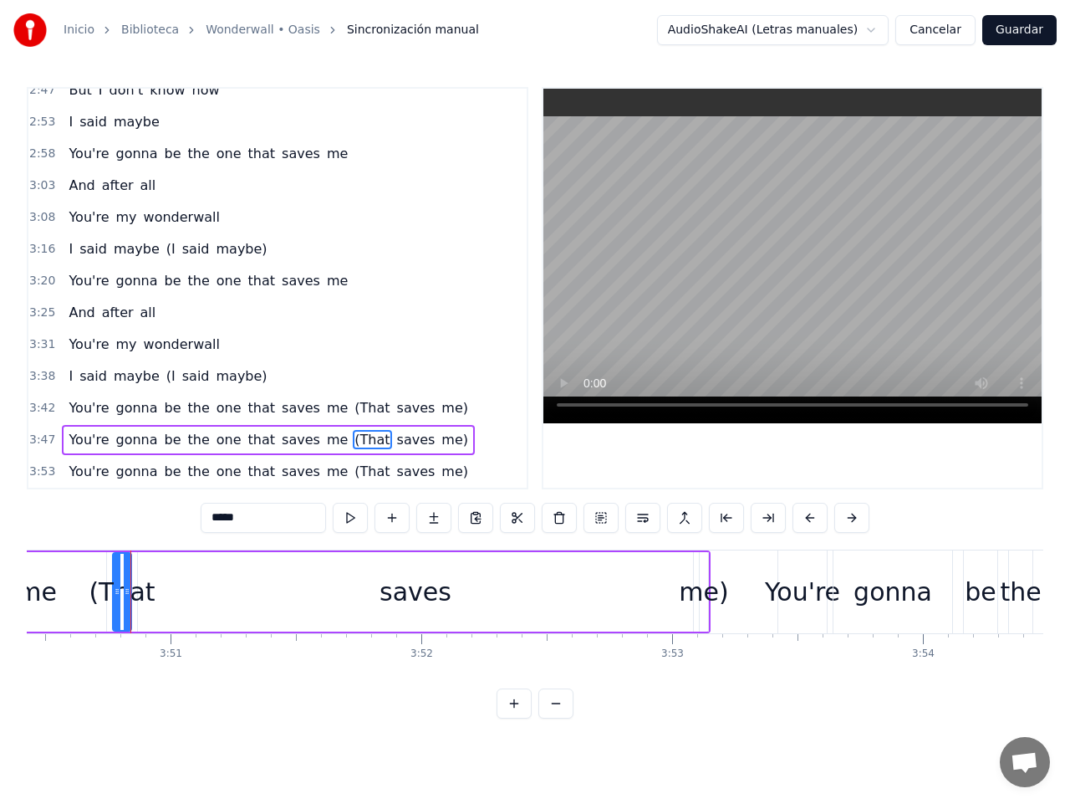
click at [355, 518] on button at bounding box center [350, 518] width 35 height 30
click at [396, 442] on span "saves" at bounding box center [417, 439] width 42 height 19
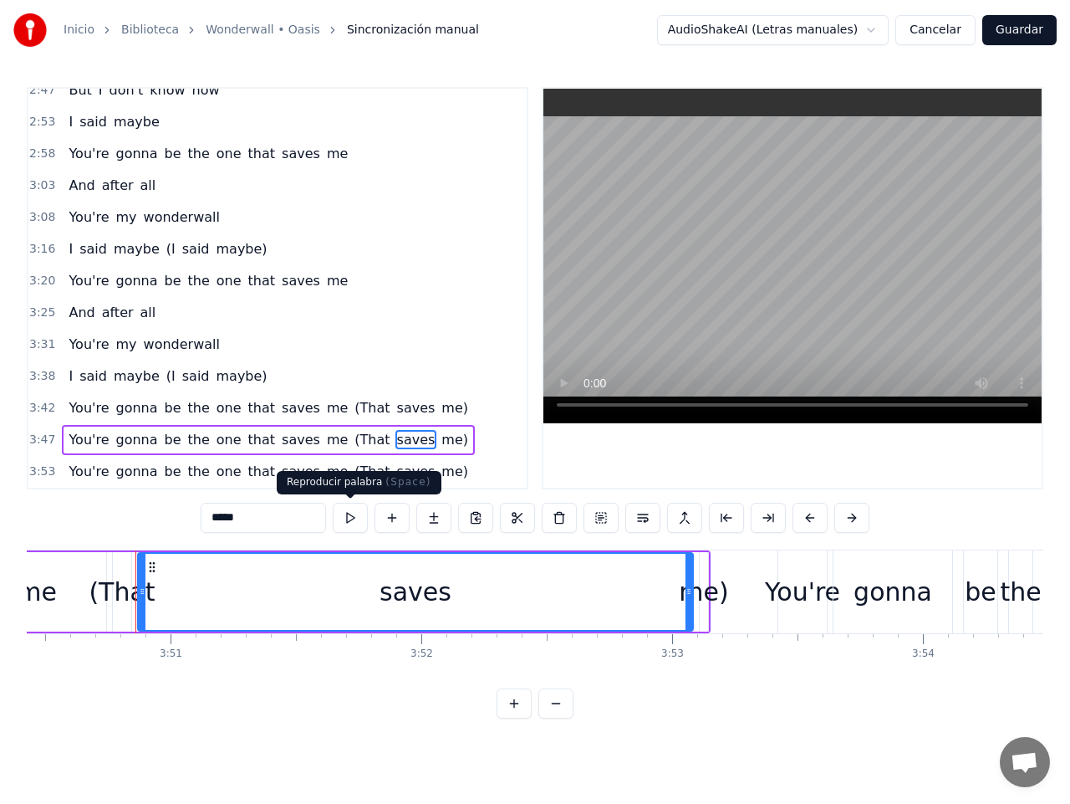
click at [344, 519] on button at bounding box center [350, 518] width 35 height 30
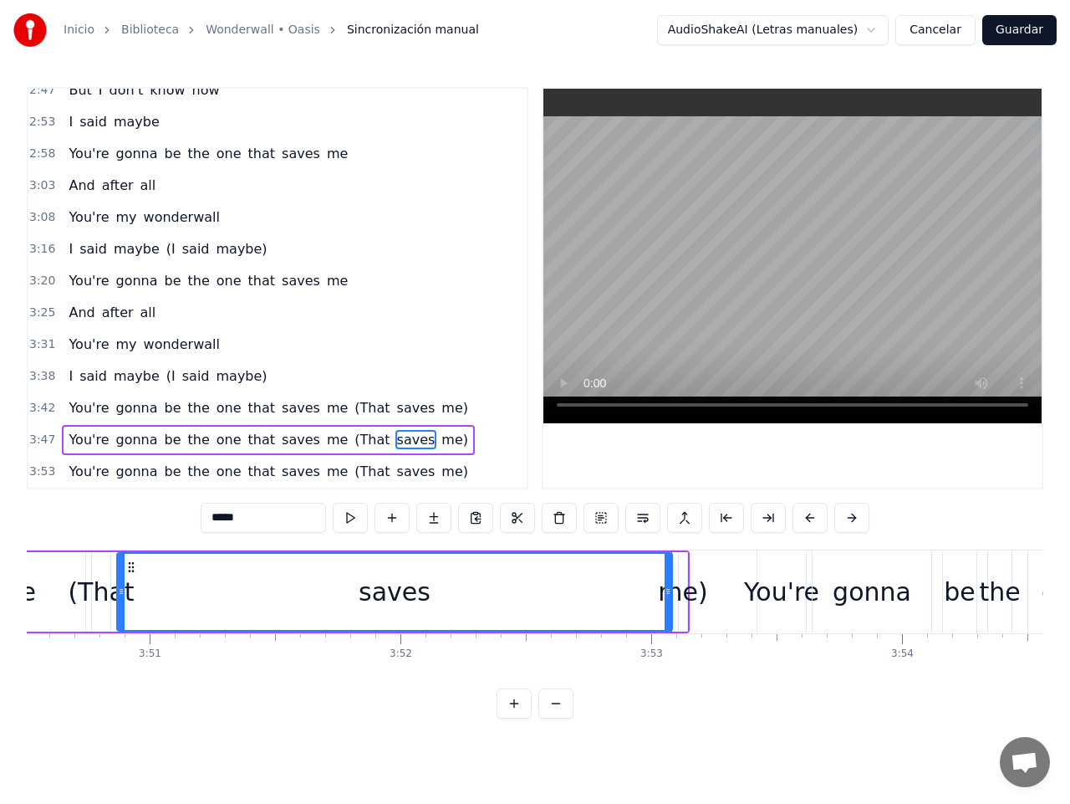
click at [762, 587] on div "You're" at bounding box center [781, 592] width 75 height 38
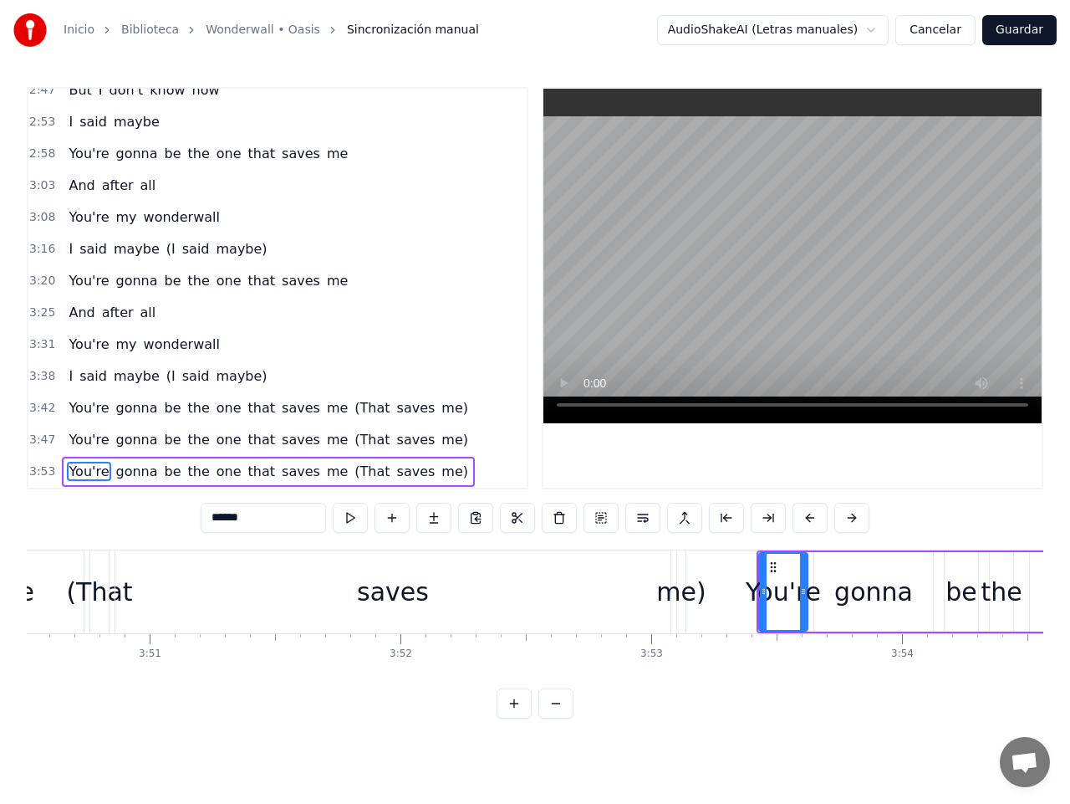
click at [1044, 678] on div "Inicio Biblioteca Wonderwall • Oasis Sincronización manual AudioShakeAI (Letras…" at bounding box center [535, 359] width 1070 height 718
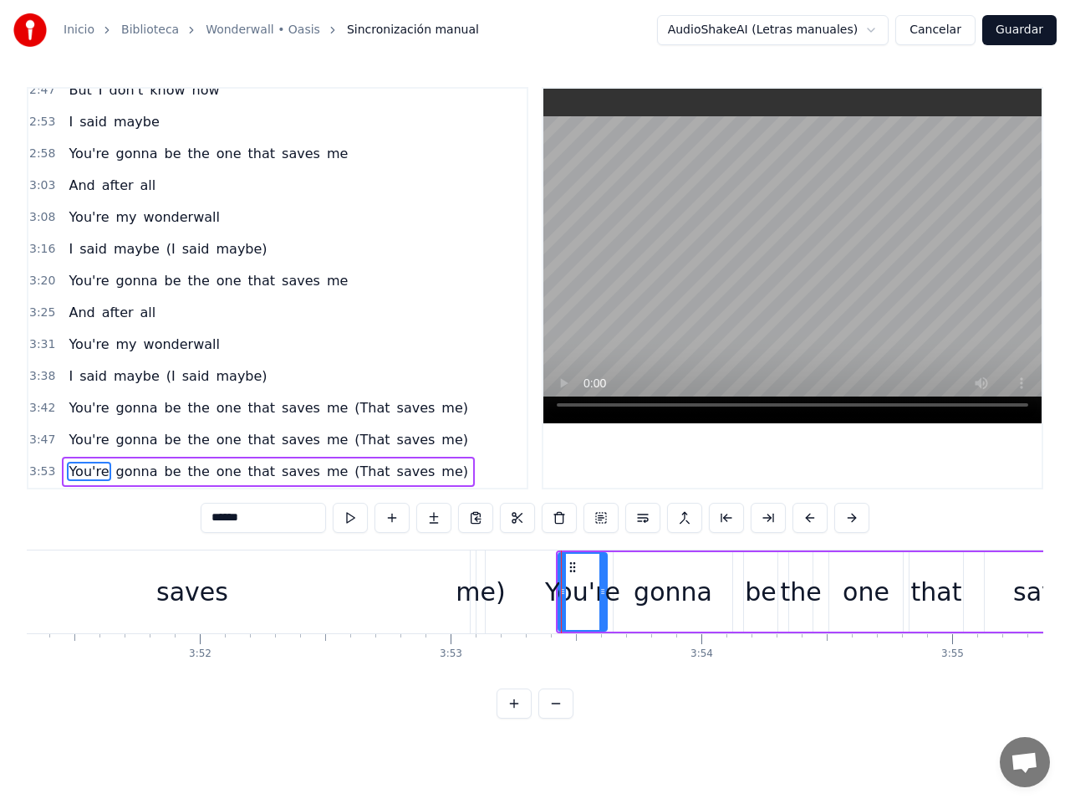
scroll to position [0, 58067]
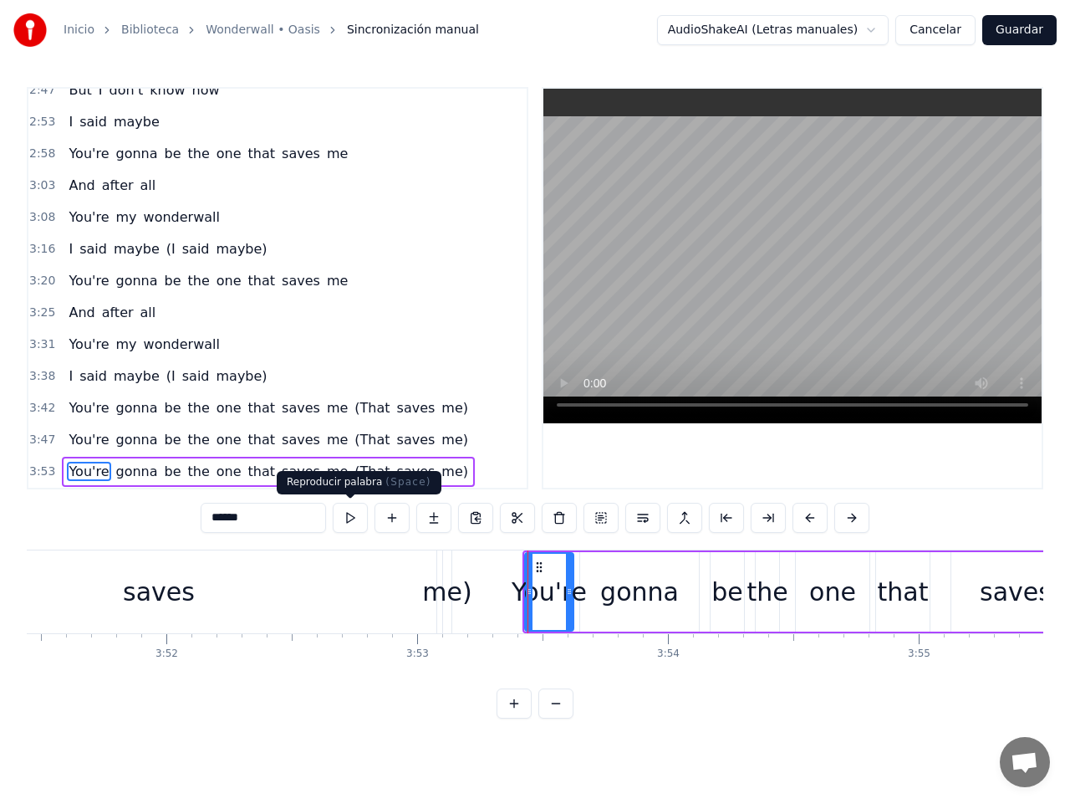
click at [347, 519] on button at bounding box center [350, 518] width 35 height 30
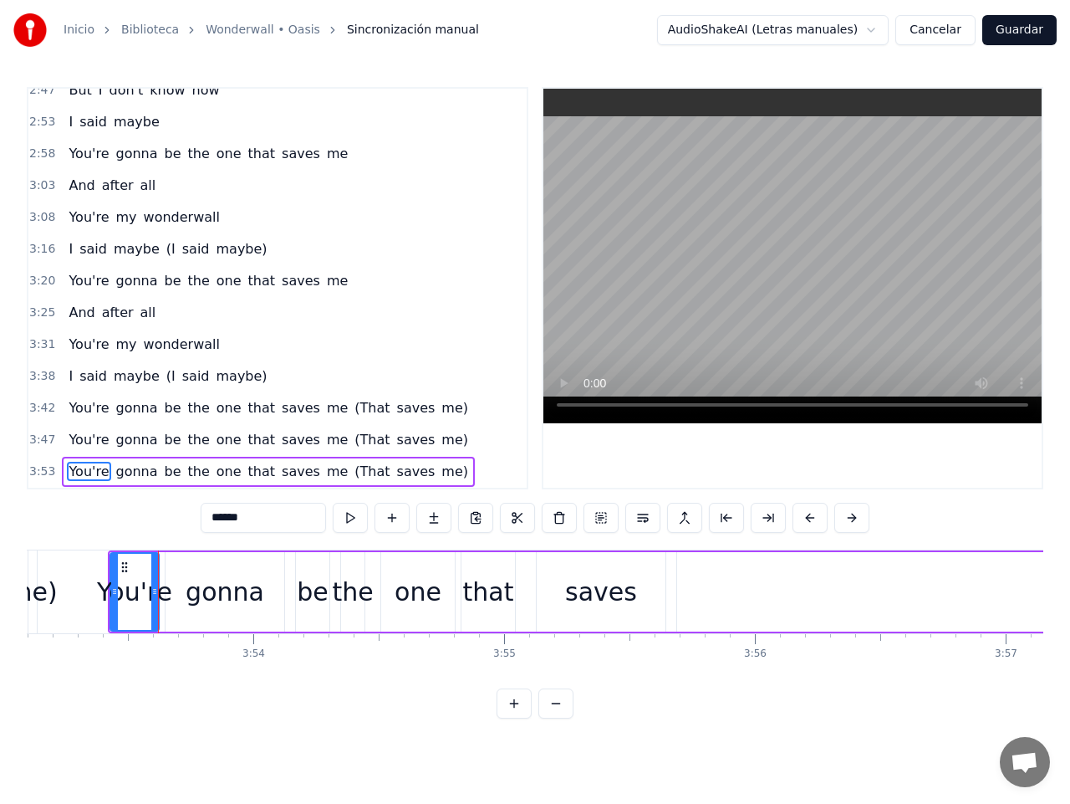
scroll to position [0, 58600]
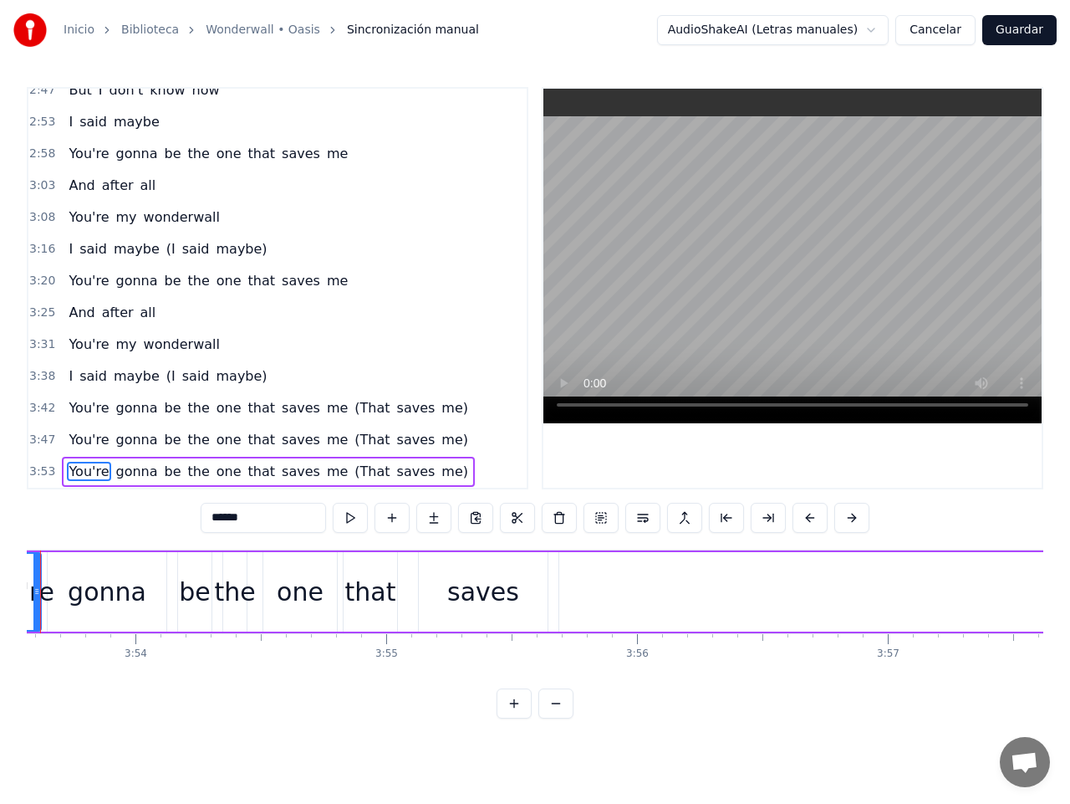
click at [371, 598] on div "that" at bounding box center [370, 592] width 51 height 38
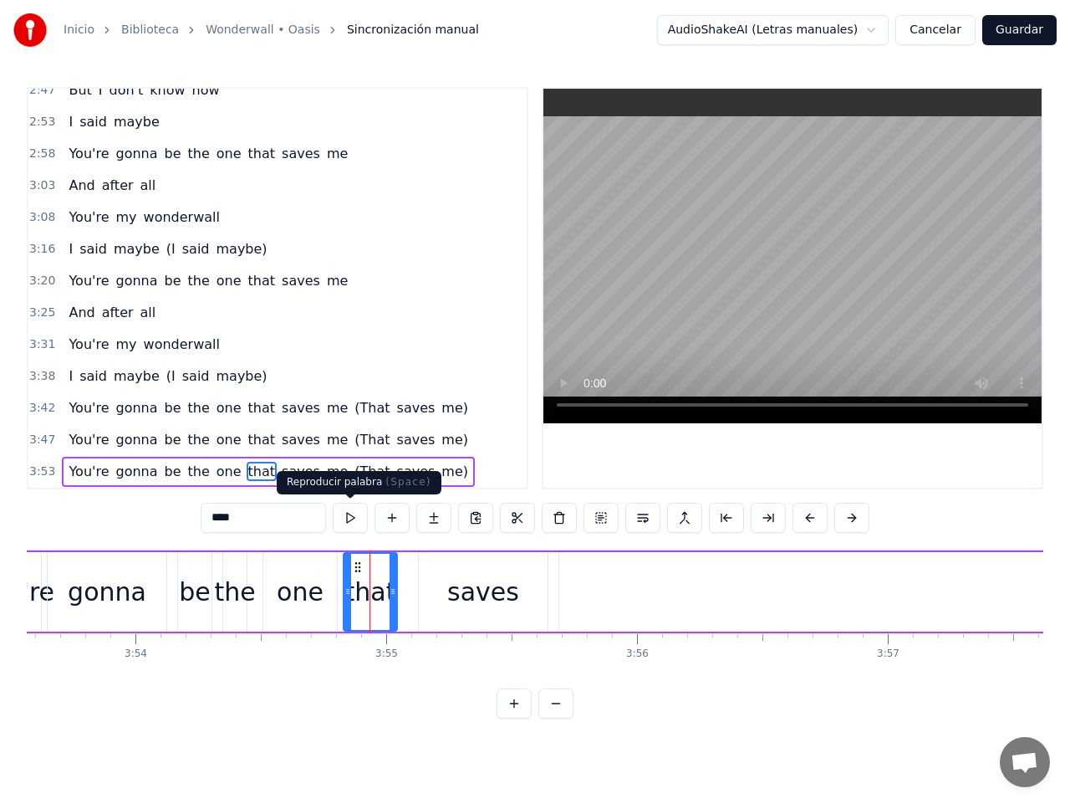
click at [348, 520] on button at bounding box center [350, 518] width 35 height 30
click at [496, 597] on div "saves" at bounding box center [483, 592] width 72 height 38
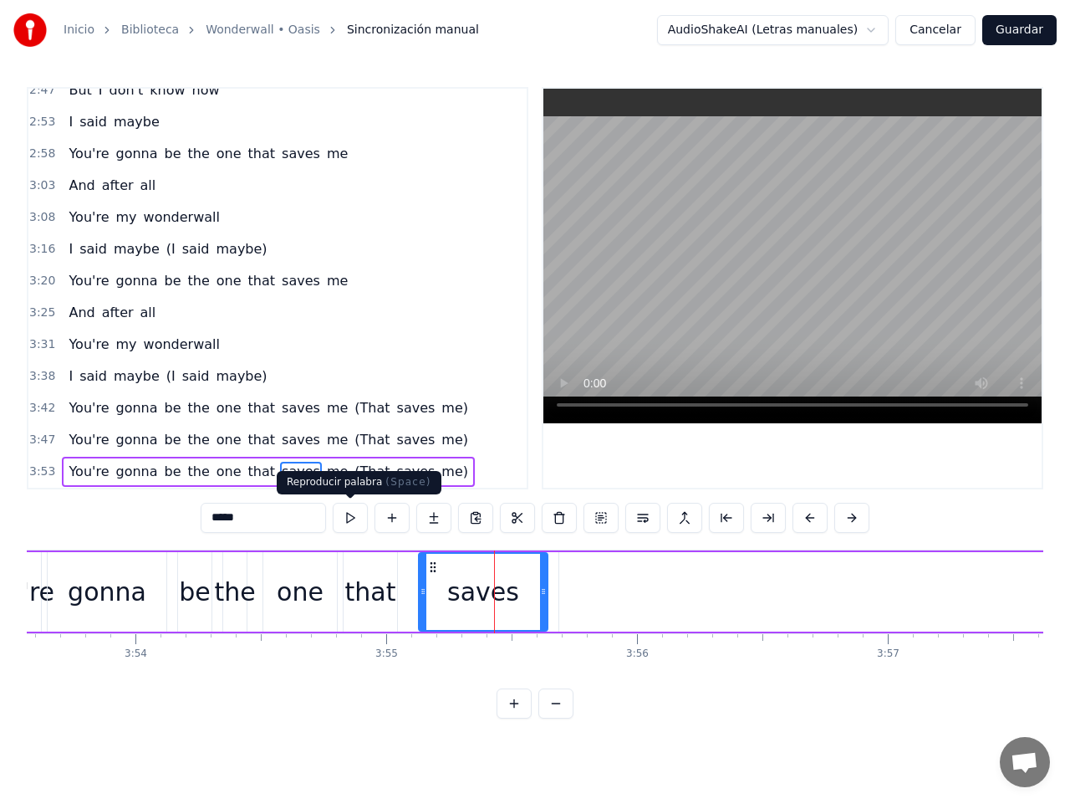
click at [348, 518] on button at bounding box center [350, 518] width 35 height 30
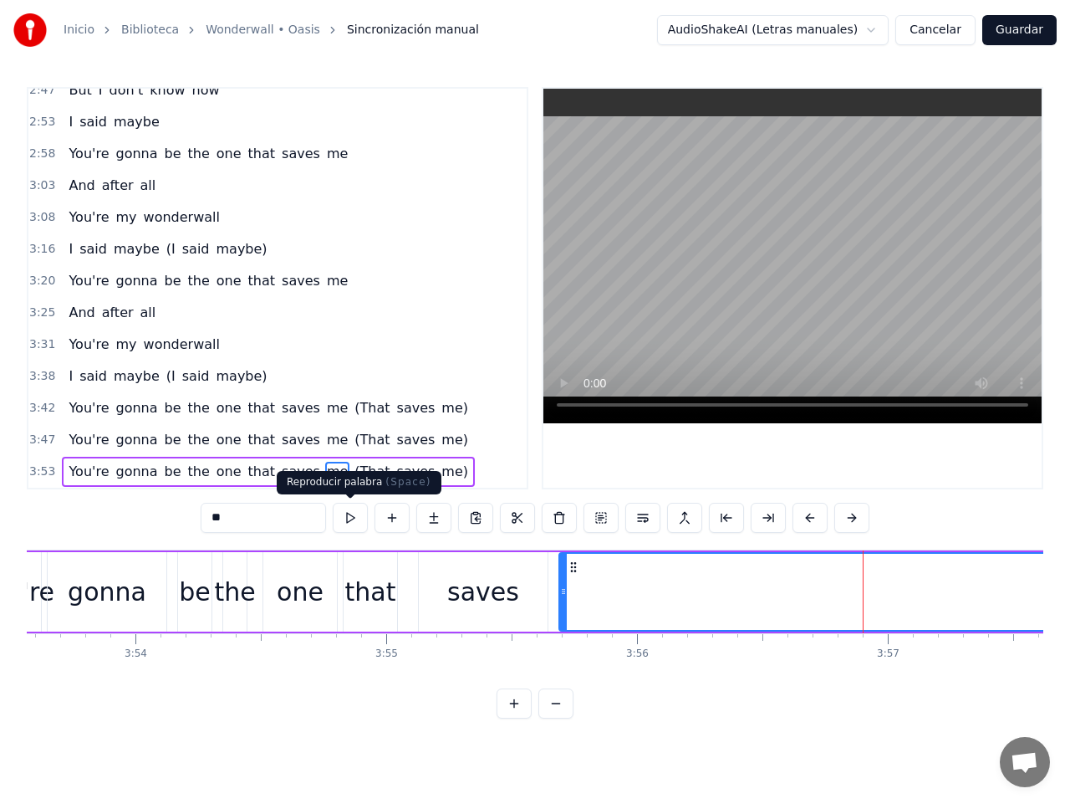
click at [355, 520] on button at bounding box center [350, 518] width 35 height 30
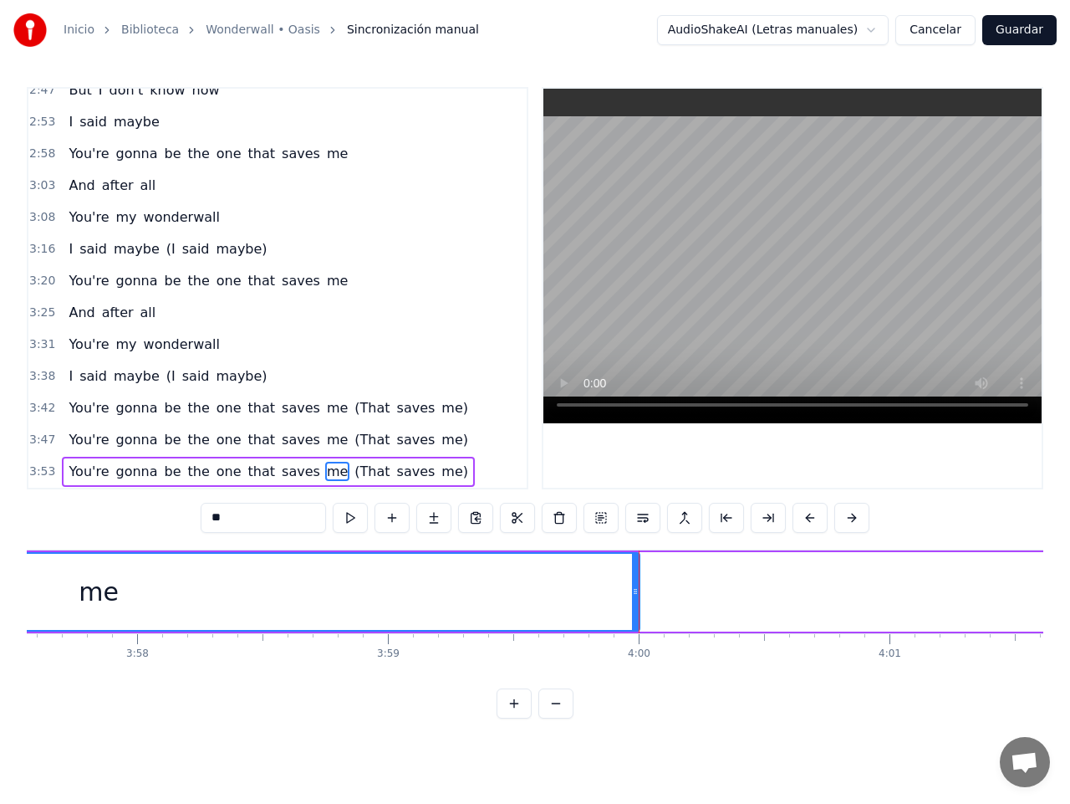
scroll to position [0, 59484]
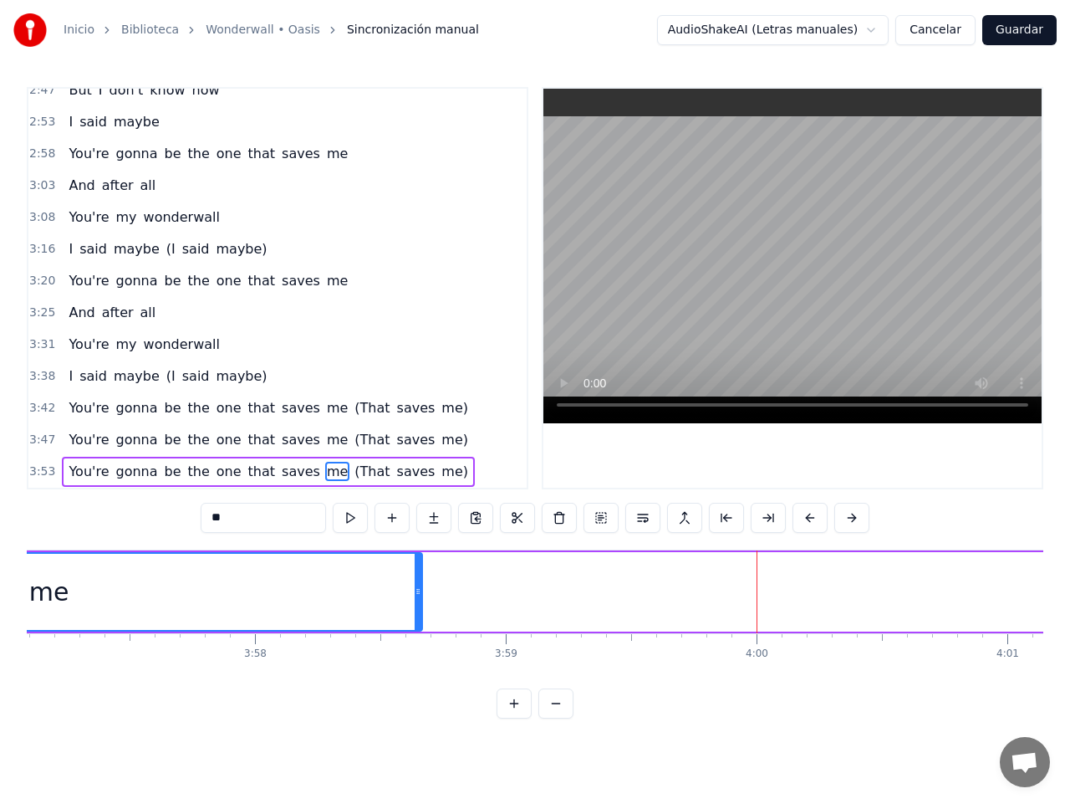
drag, startPoint x: 754, startPoint y: 588, endPoint x: 418, endPoint y: 580, distance: 335.4
click at [418, 580] on div at bounding box center [418, 592] width 7 height 76
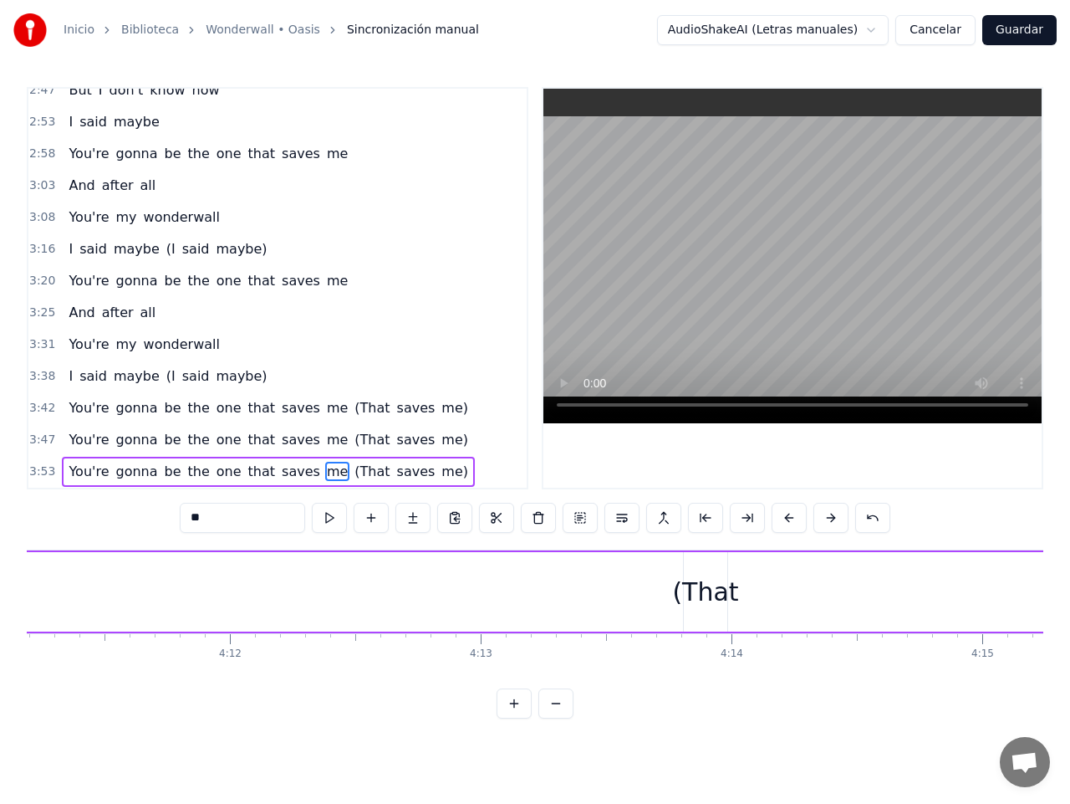
scroll to position [0, 63198]
click at [524, 581] on div "(That" at bounding box center [529, 592] width 66 height 38
click at [513, 575] on div at bounding box center [511, 592] width 7 height 76
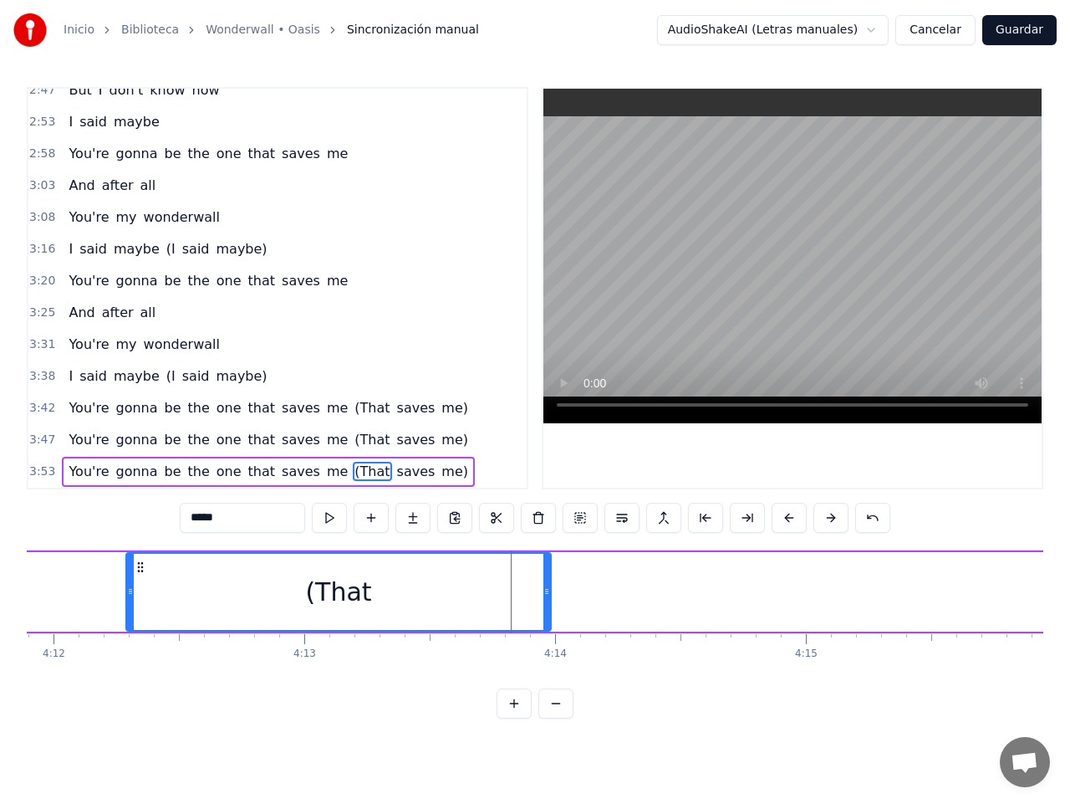
drag, startPoint x: 513, startPoint y: 575, endPoint x: 131, endPoint y: 576, distance: 381.4
click at [131, 576] on div at bounding box center [130, 592] width 7 height 76
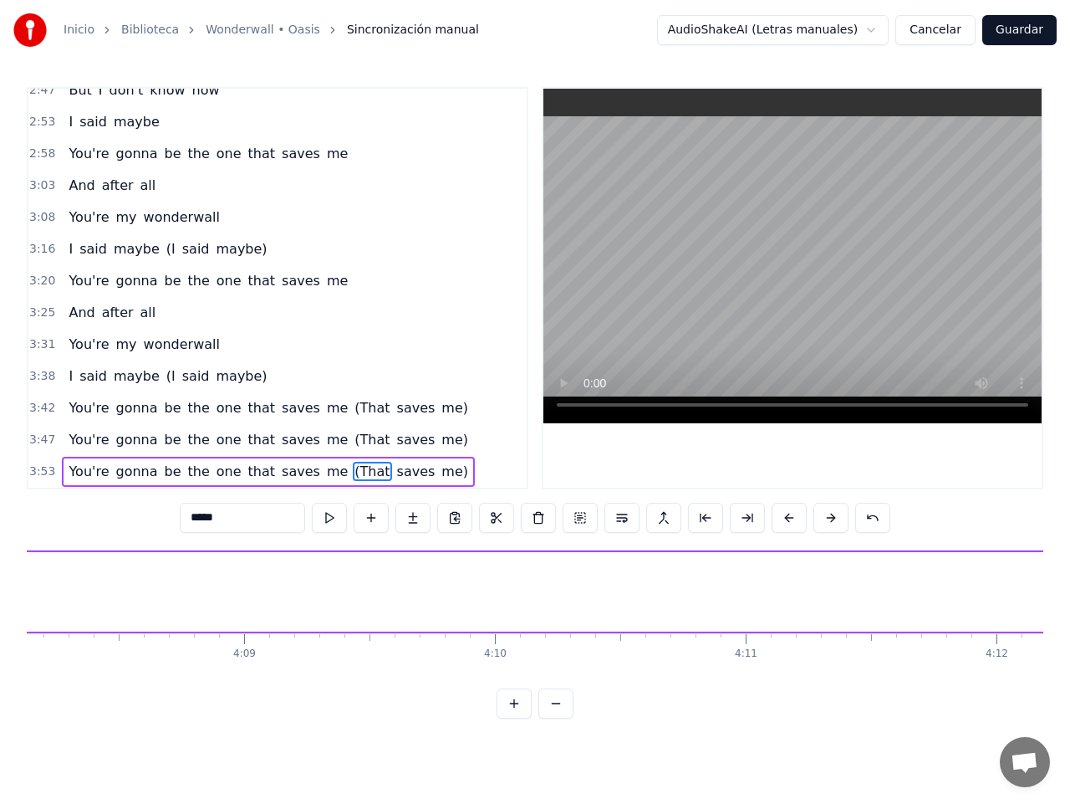
scroll to position [0, 62490]
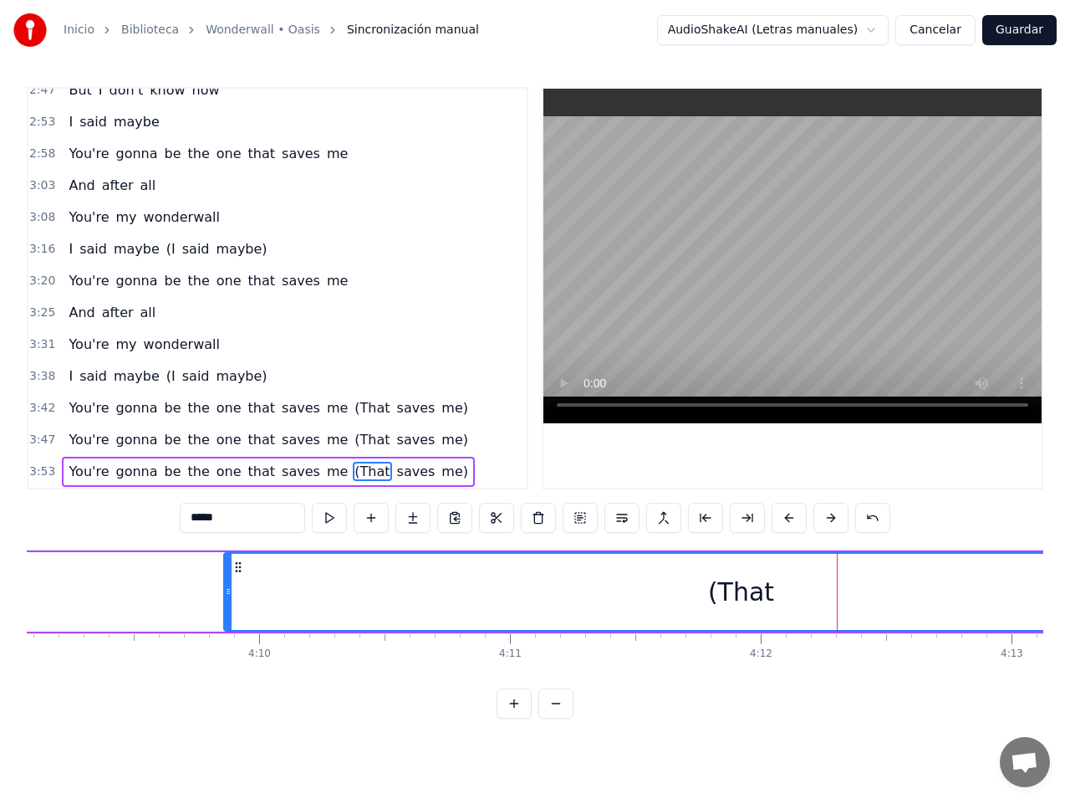
drag, startPoint x: 838, startPoint y: 590, endPoint x: 228, endPoint y: 581, distance: 609.7
click at [228, 581] on div at bounding box center [228, 592] width 7 height 76
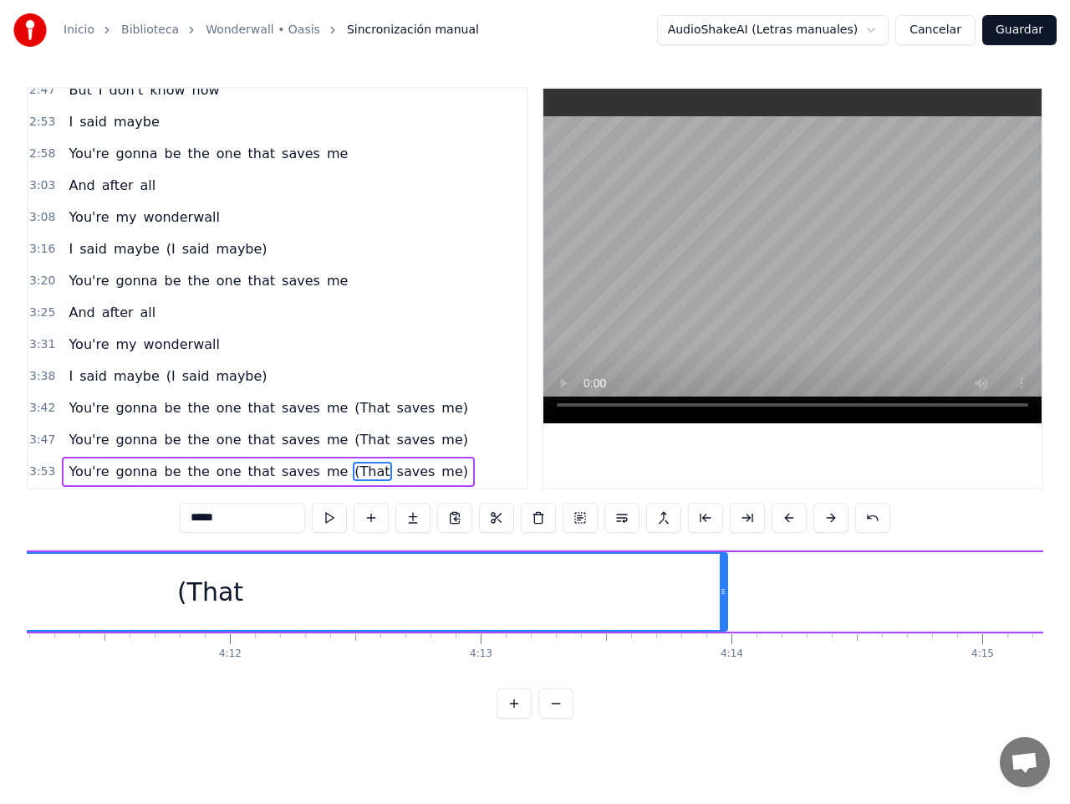
scroll to position [0, 63139]
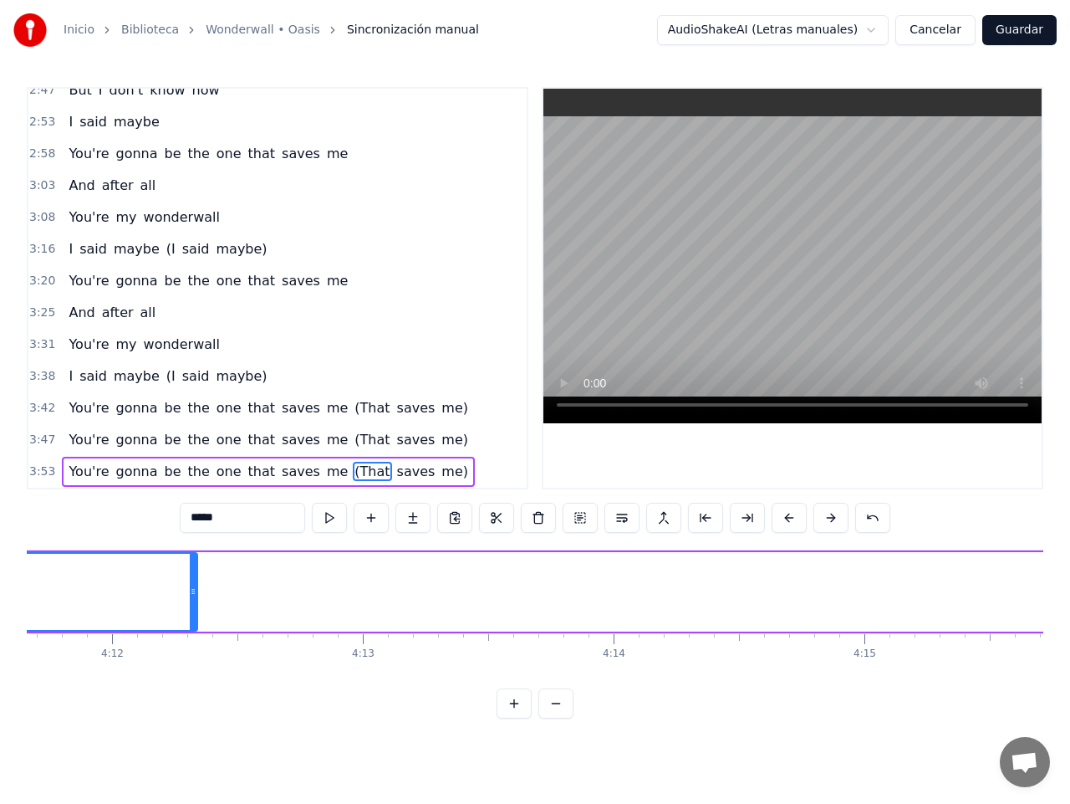
drag, startPoint x: 602, startPoint y: 588, endPoint x: 190, endPoint y: 570, distance: 412.7
click at [190, 570] on div at bounding box center [193, 592] width 7 height 76
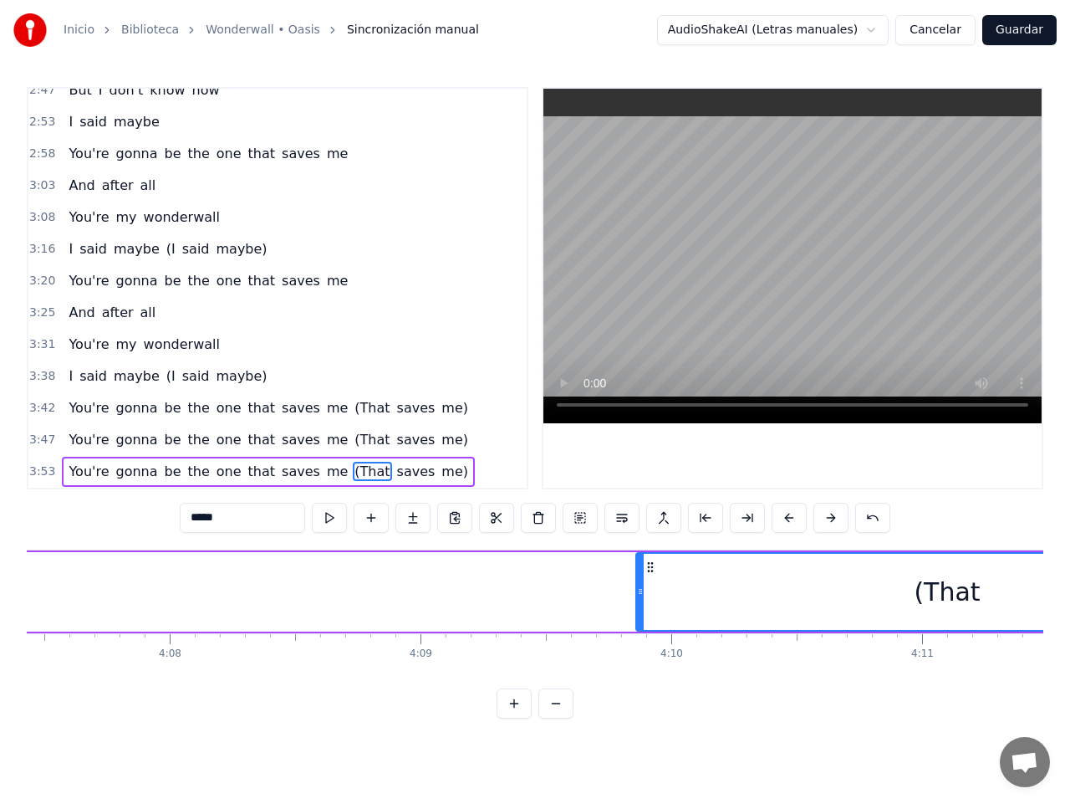
scroll to position [0, 62137]
click at [560, 713] on button at bounding box center [556, 703] width 35 height 30
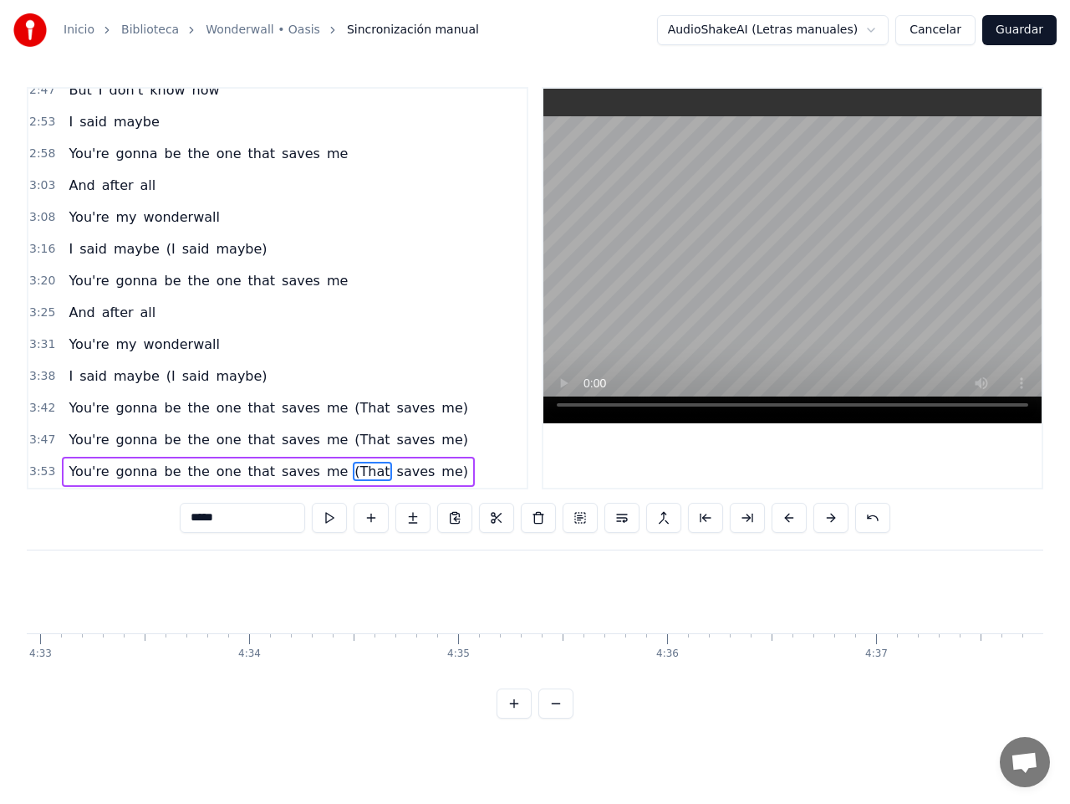
scroll to position [0, 52666]
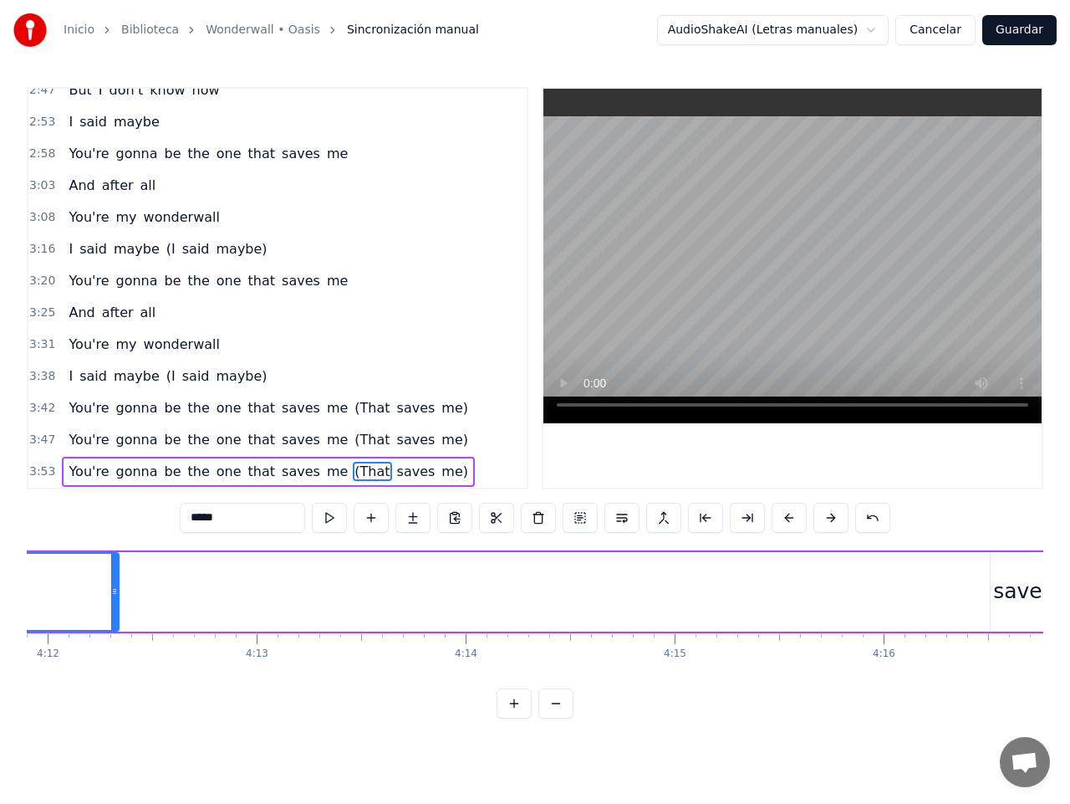
click at [557, 718] on button at bounding box center [556, 703] width 35 height 30
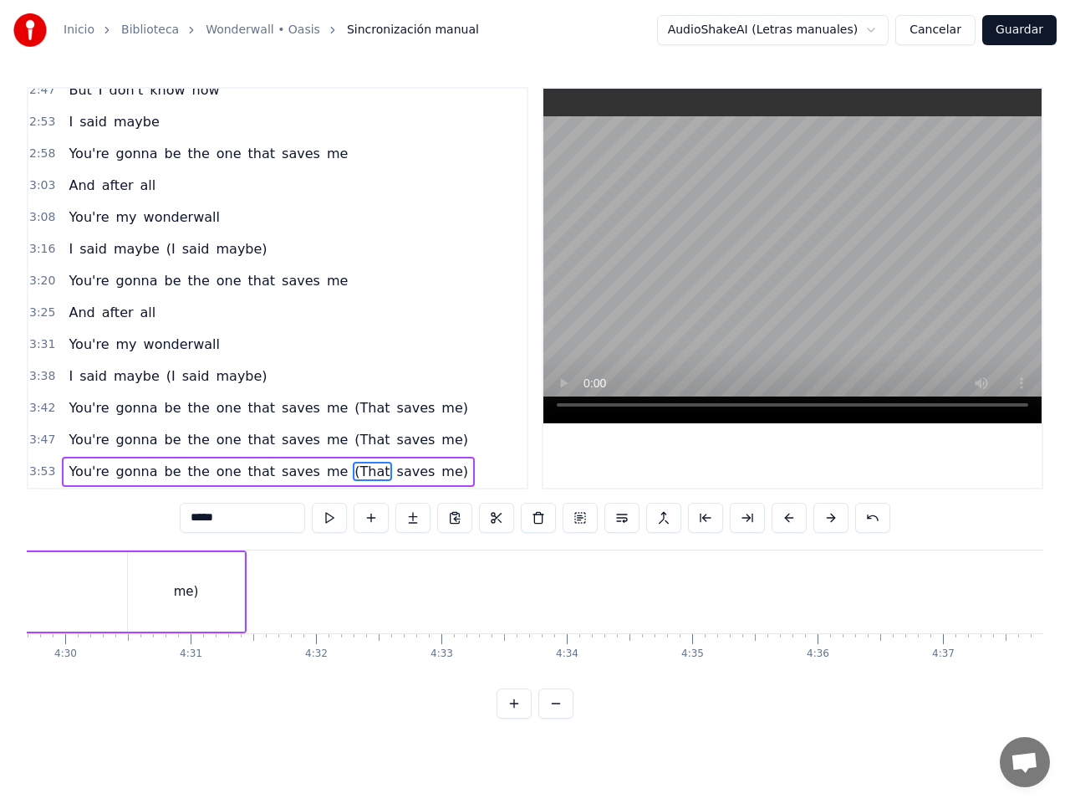
scroll to position [0, 31566]
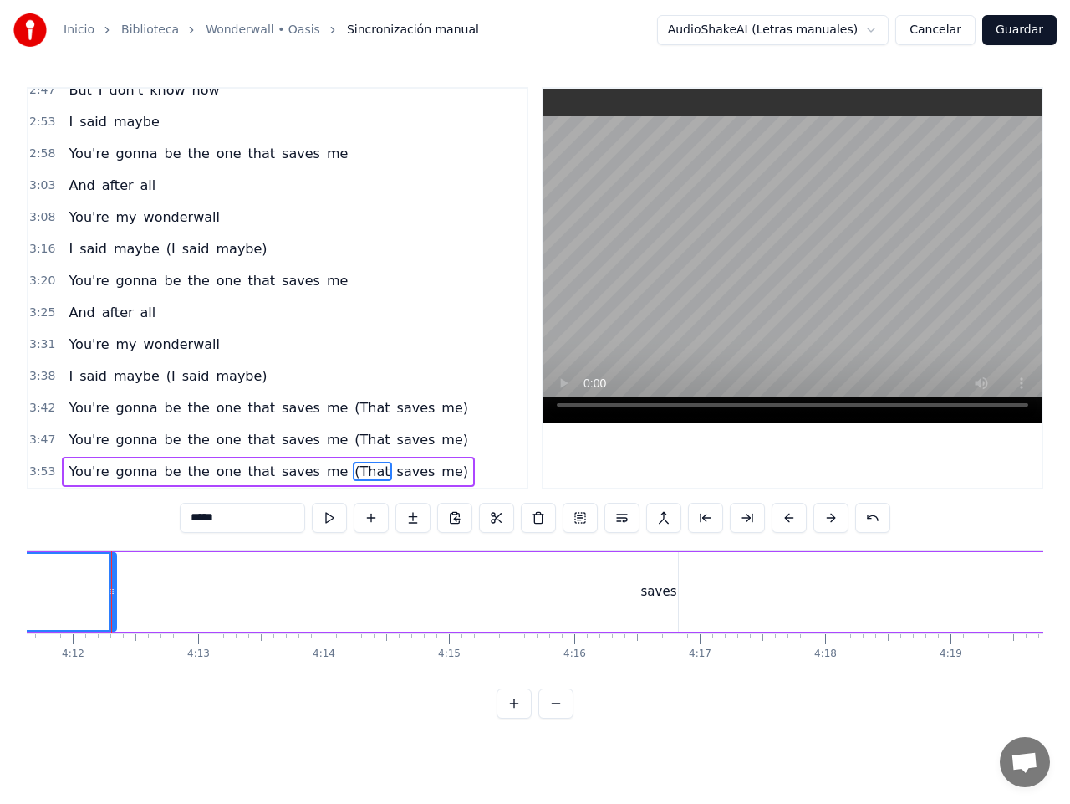
click at [557, 718] on button at bounding box center [556, 703] width 35 height 30
click at [360, 590] on div "me" at bounding box center [243, 591] width 248 height 79
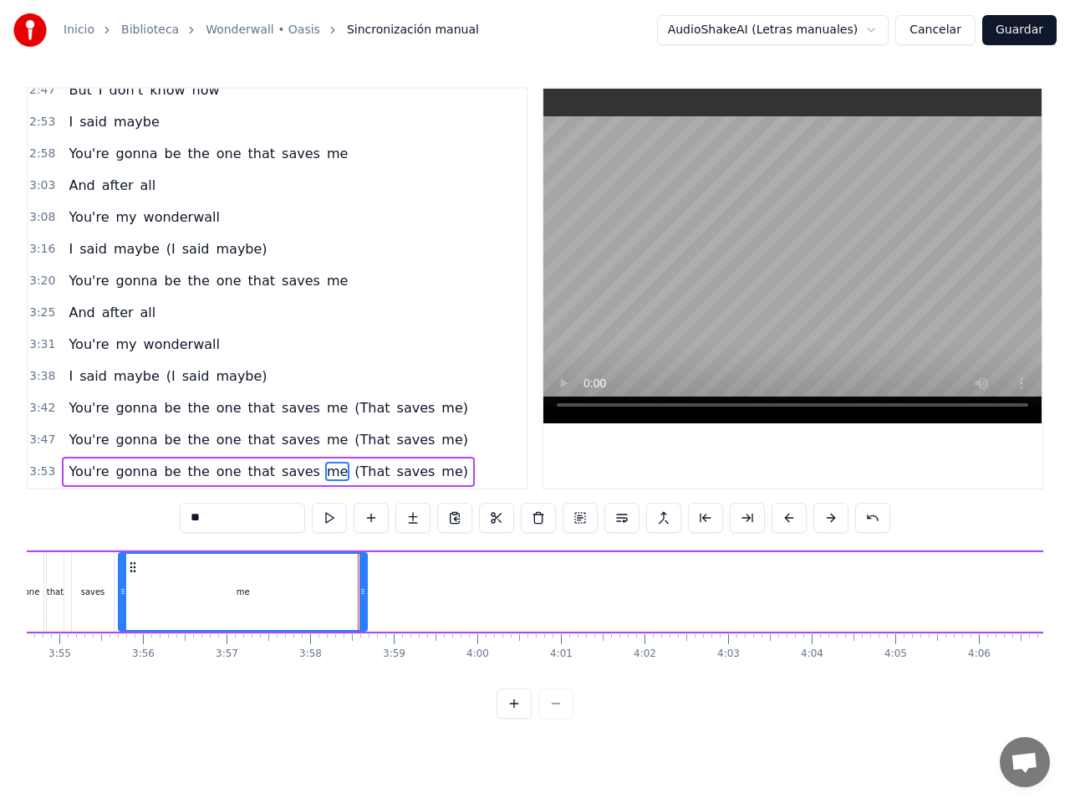
click at [364, 590] on circle at bounding box center [364, 589] width 1 height 1
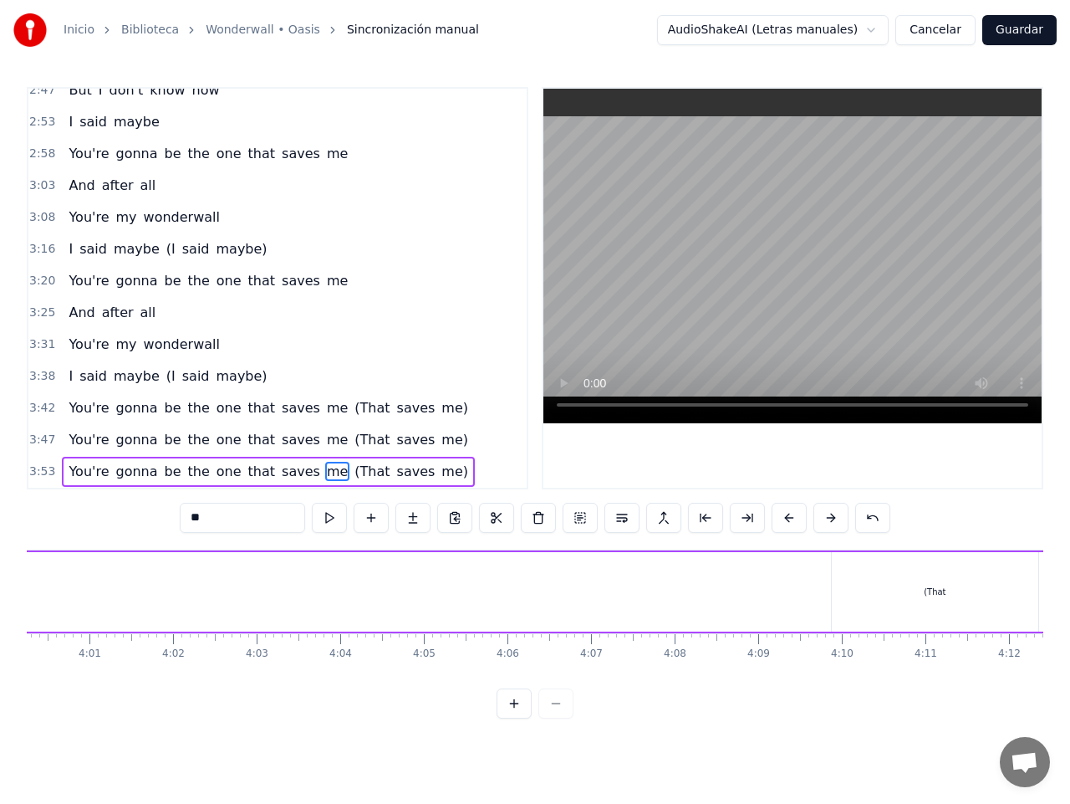
scroll to position [0, 20171]
click at [763, 590] on div "(That" at bounding box center [857, 591] width 207 height 79
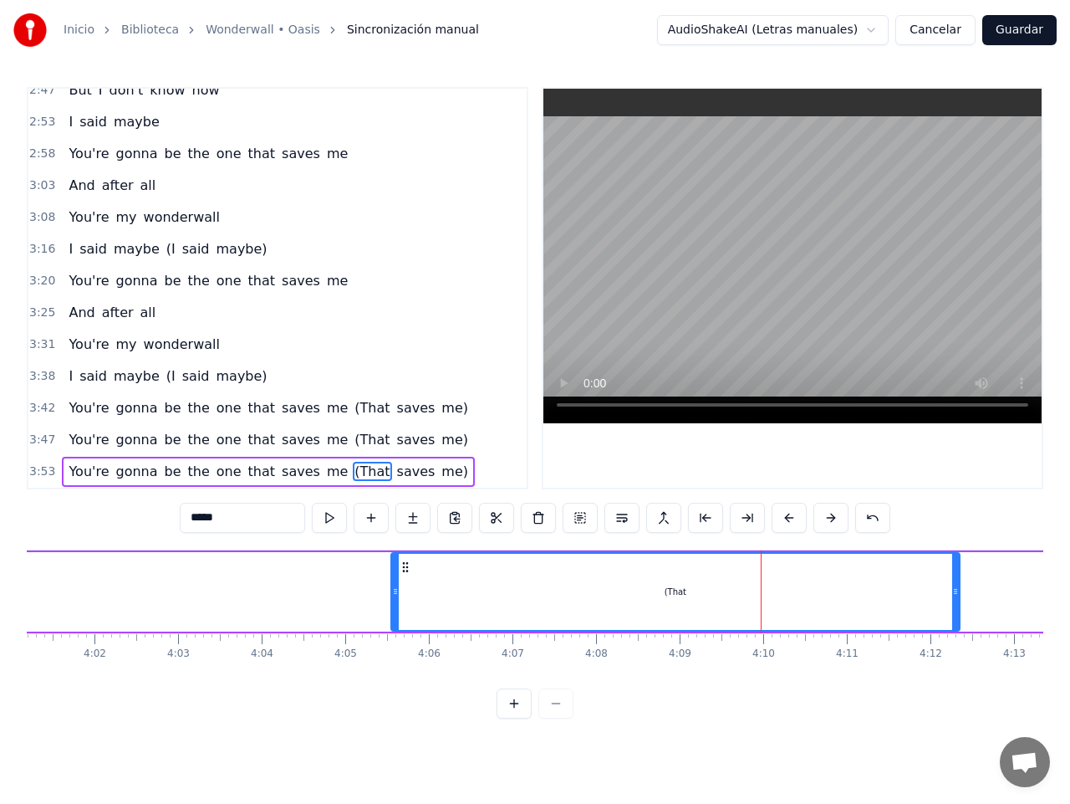
drag, startPoint x: 759, startPoint y: 593, endPoint x: 397, endPoint y: 572, distance: 362.7
click at [397, 572] on div at bounding box center [395, 592] width 7 height 76
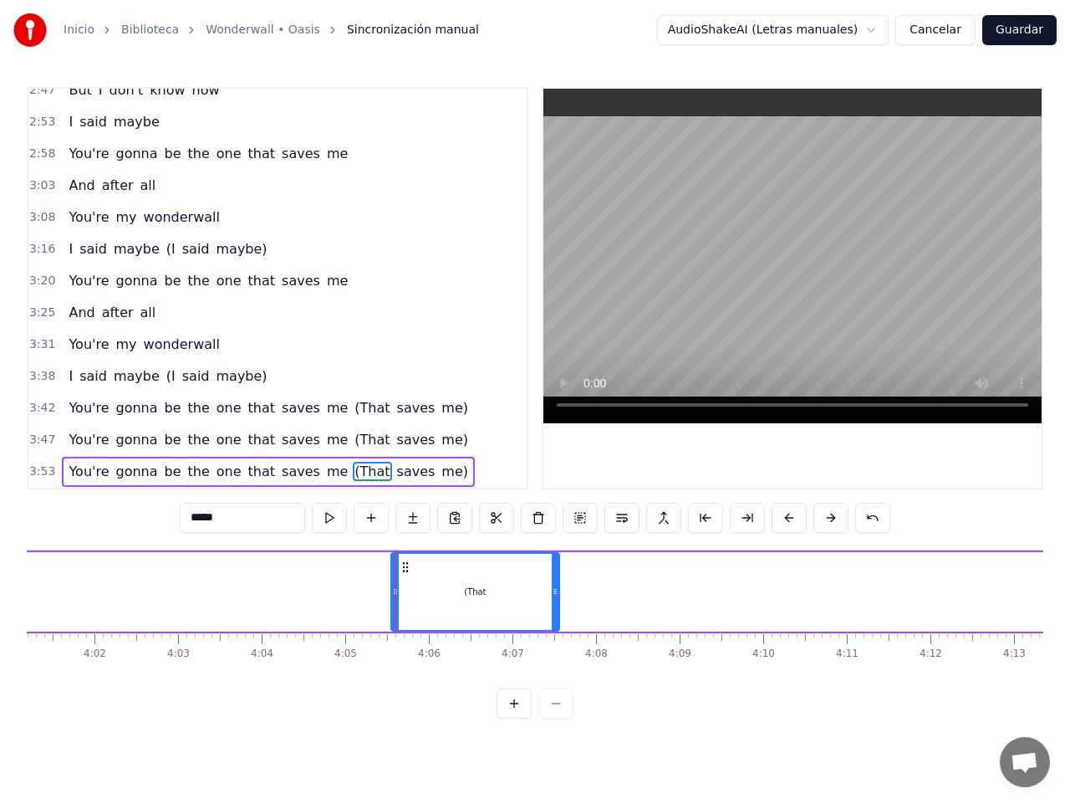
drag, startPoint x: 955, startPoint y: 588, endPoint x: 554, endPoint y: 581, distance: 401.5
click at [554, 580] on div at bounding box center [555, 592] width 7 height 76
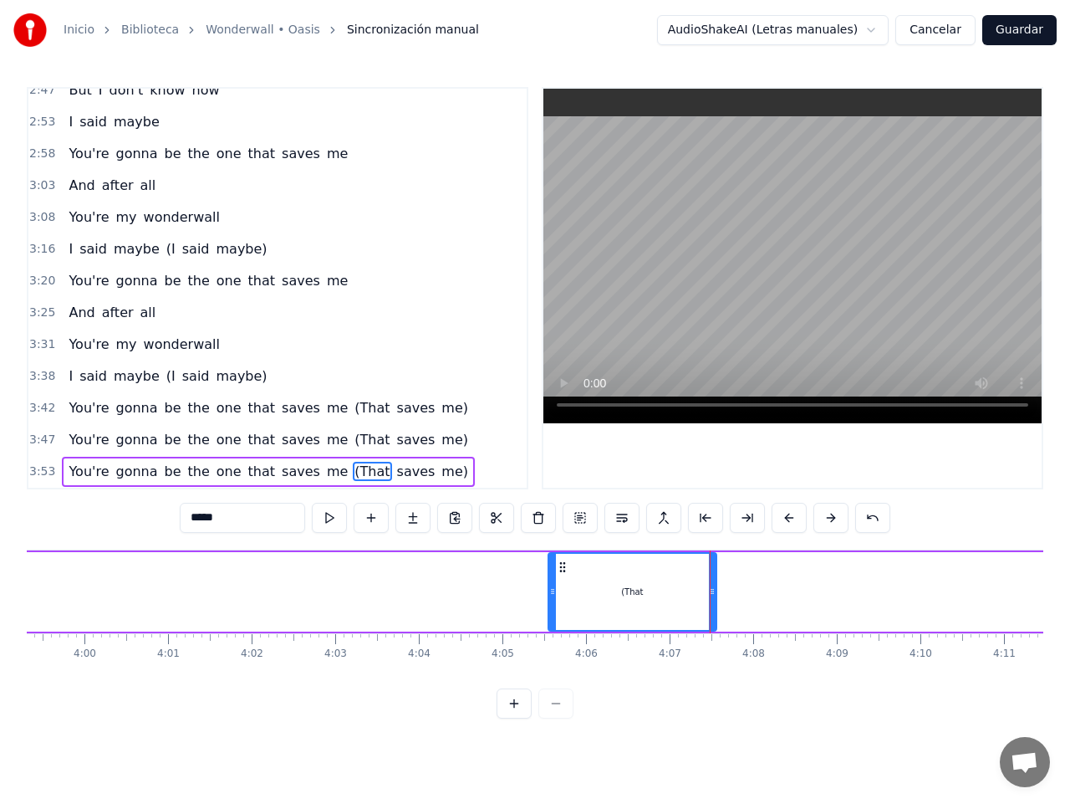
scroll to position [0, 19699]
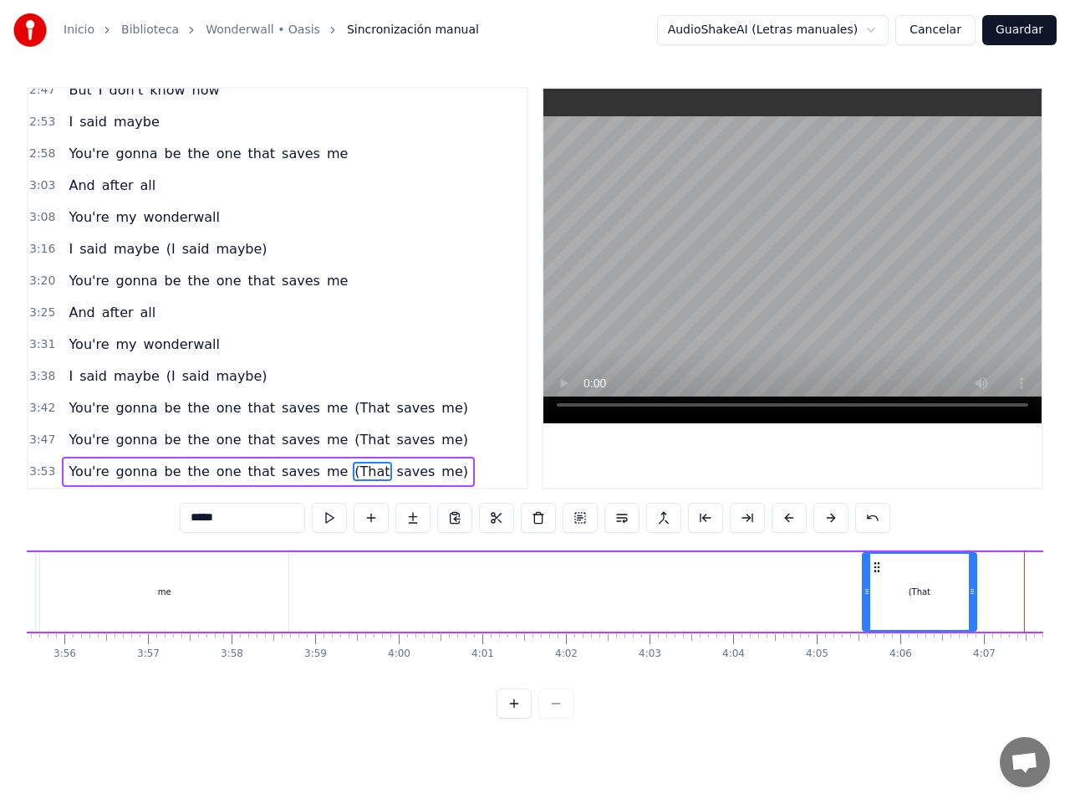
drag, startPoint x: 1028, startPoint y: 587, endPoint x: 895, endPoint y: 585, distance: 133.0
click at [965, 586] on div "(That" at bounding box center [920, 592] width 112 height 76
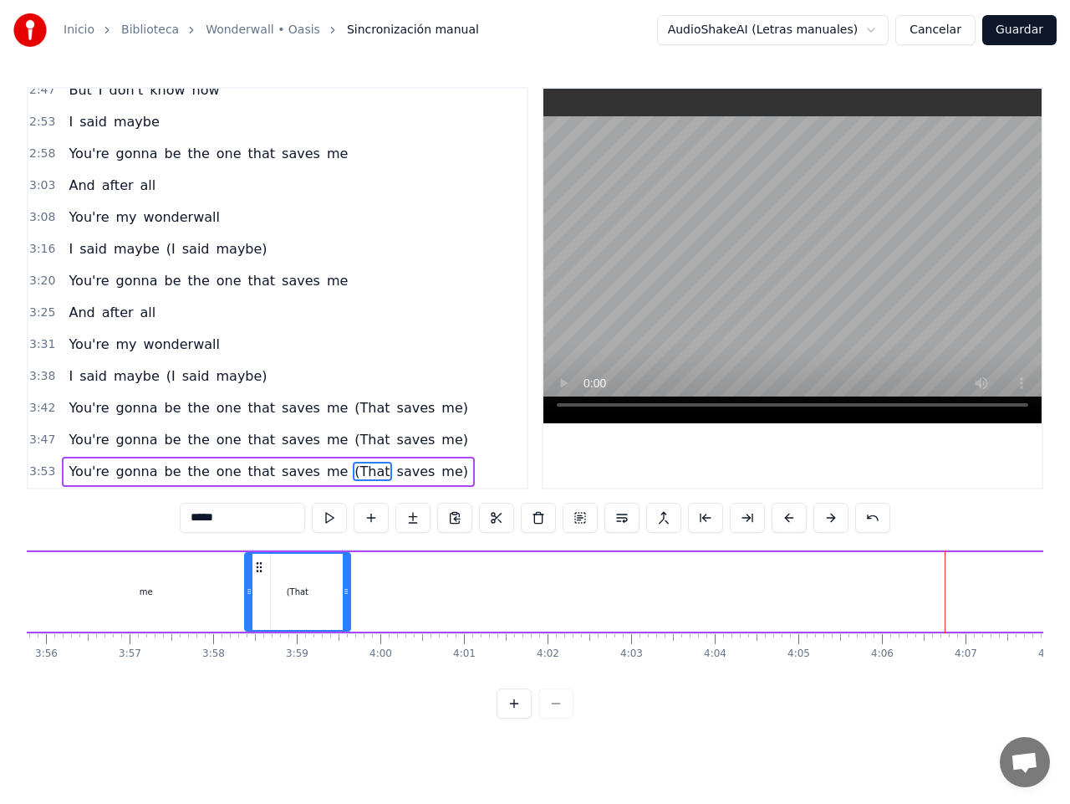
scroll to position [0, 19717]
drag, startPoint x: 738, startPoint y: 566, endPoint x: 277, endPoint y: 571, distance: 461.7
click at [277, 571] on icon at bounding box center [278, 566] width 13 height 13
click at [150, 592] on div "me" at bounding box center [146, 591] width 13 height 13
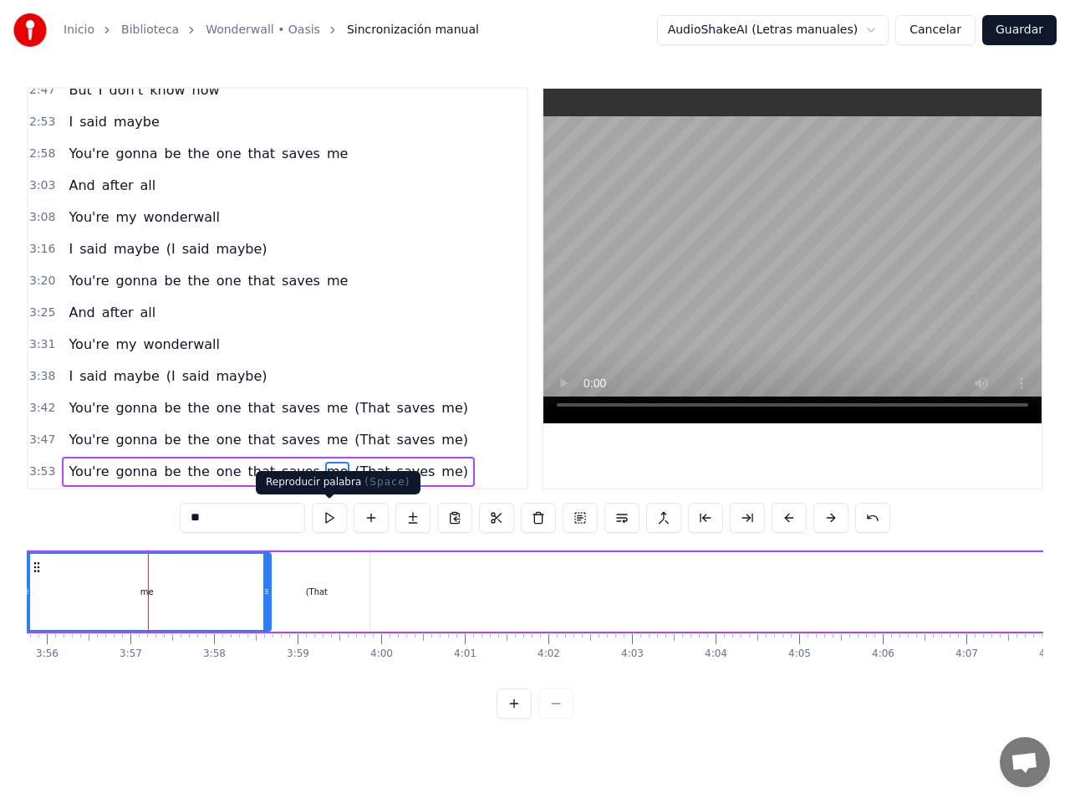
click at [333, 516] on button at bounding box center [329, 518] width 35 height 30
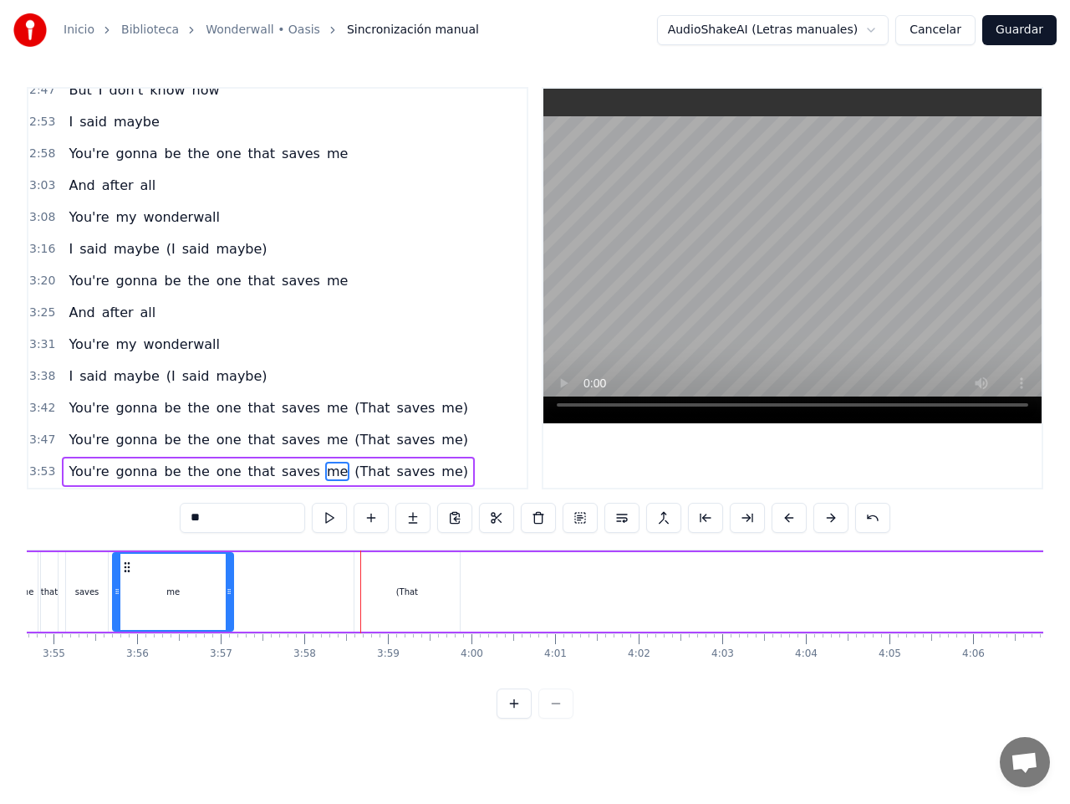
drag, startPoint x: 356, startPoint y: 585, endPoint x: 228, endPoint y: 582, distance: 128.0
click at [228, 582] on div at bounding box center [229, 592] width 7 height 76
drag, startPoint x: 406, startPoint y: 589, endPoint x: 372, endPoint y: 589, distance: 33.5
click at [372, 589] on div "(That" at bounding box center [407, 591] width 105 height 79
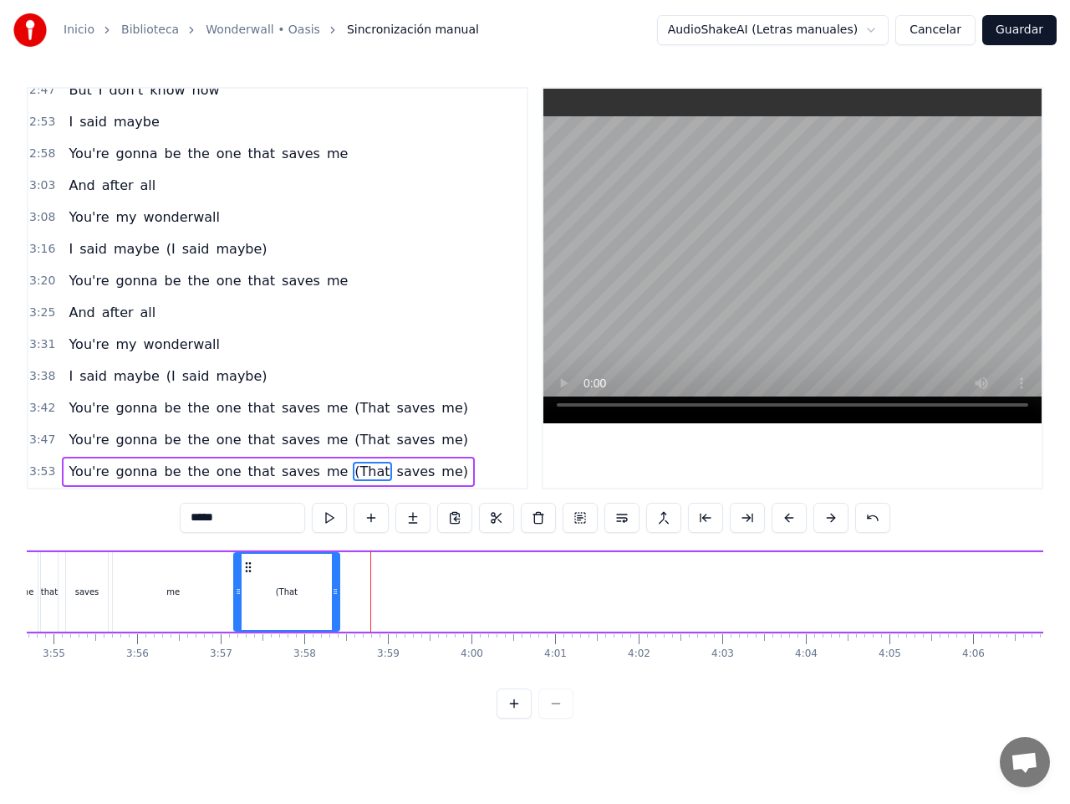
drag, startPoint x: 369, startPoint y: 564, endPoint x: 248, endPoint y: 562, distance: 120.4
click at [248, 562] on icon at bounding box center [248, 566] width 13 height 13
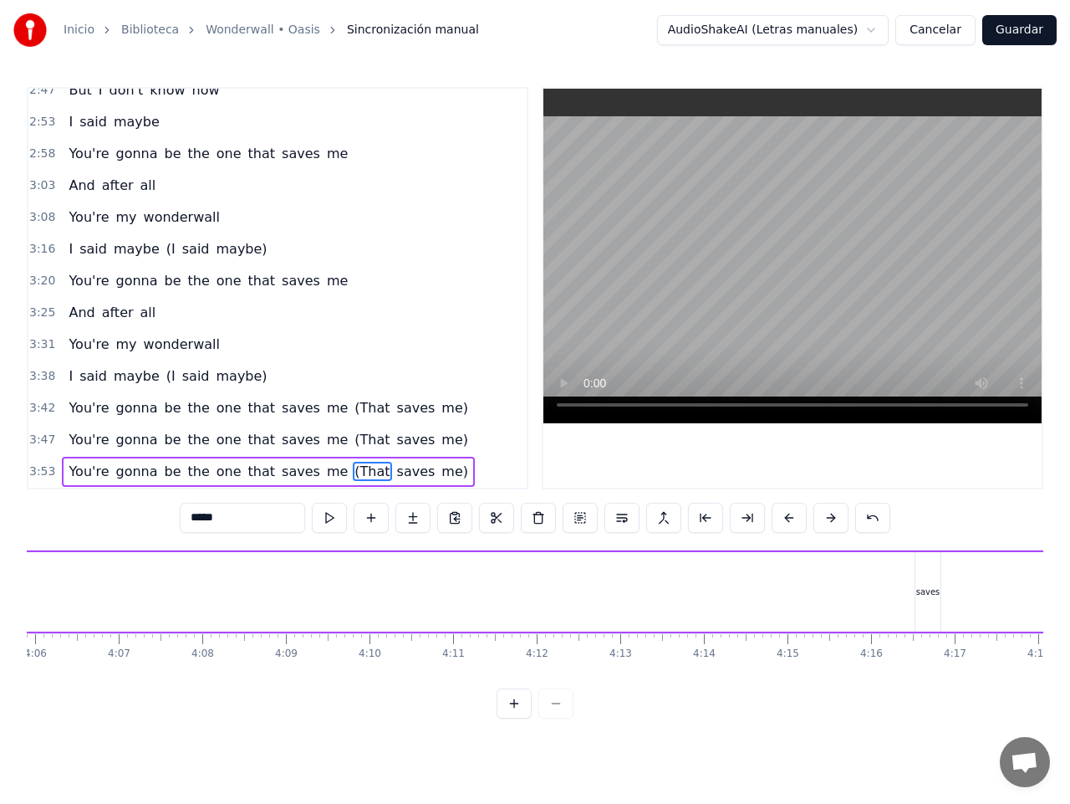
scroll to position [0, 20663]
click at [828, 575] on div "saves" at bounding box center [830, 591] width 25 height 79
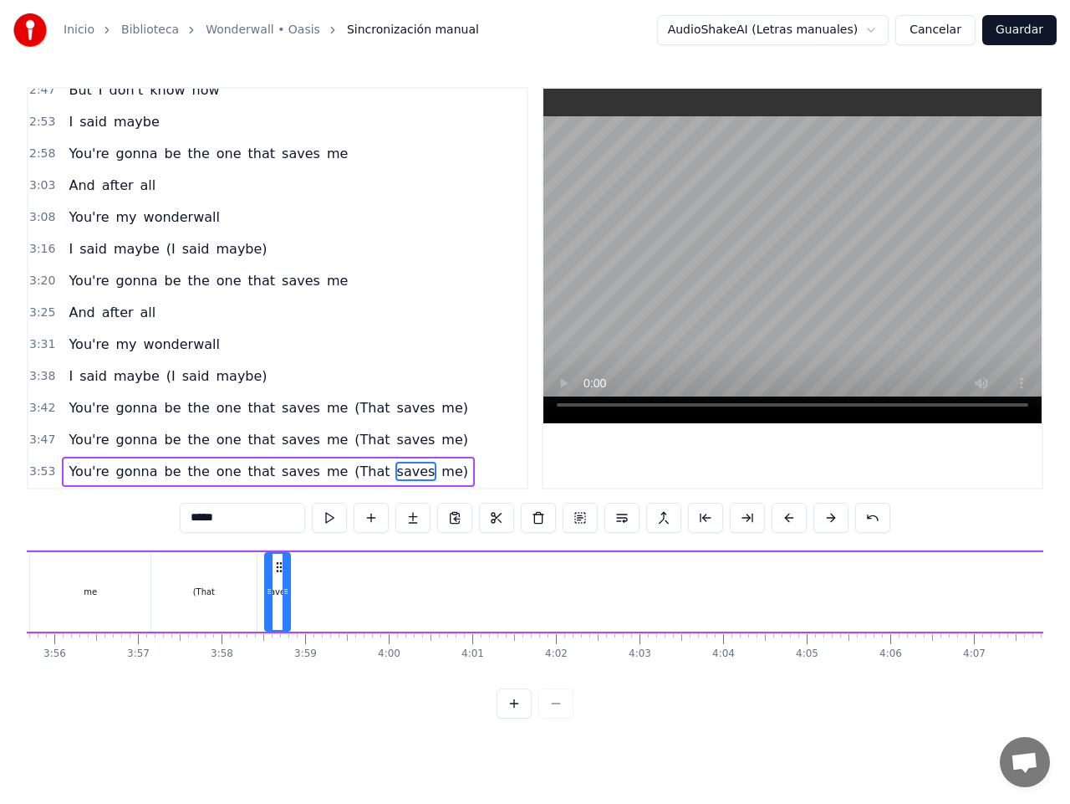
drag, startPoint x: 831, startPoint y: 564, endPoint x: 278, endPoint y: 590, distance: 553.4
click at [278, 590] on div "saves" at bounding box center [277, 592] width 23 height 76
click at [238, 580] on div "(That" at bounding box center [203, 591] width 105 height 79
type input "*****"
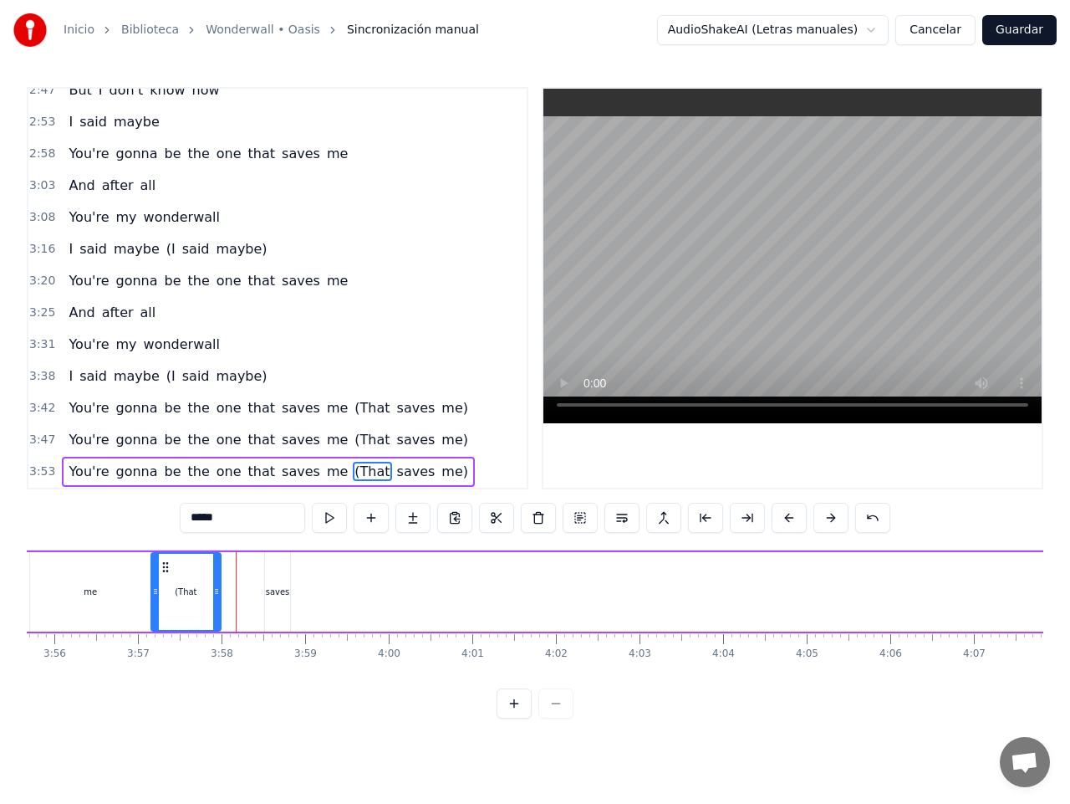
drag, startPoint x: 254, startPoint y: 590, endPoint x: 218, endPoint y: 587, distance: 36.0
click at [218, 587] on icon at bounding box center [216, 591] width 7 height 13
drag, startPoint x: 270, startPoint y: 595, endPoint x: 232, endPoint y: 594, distance: 38.5
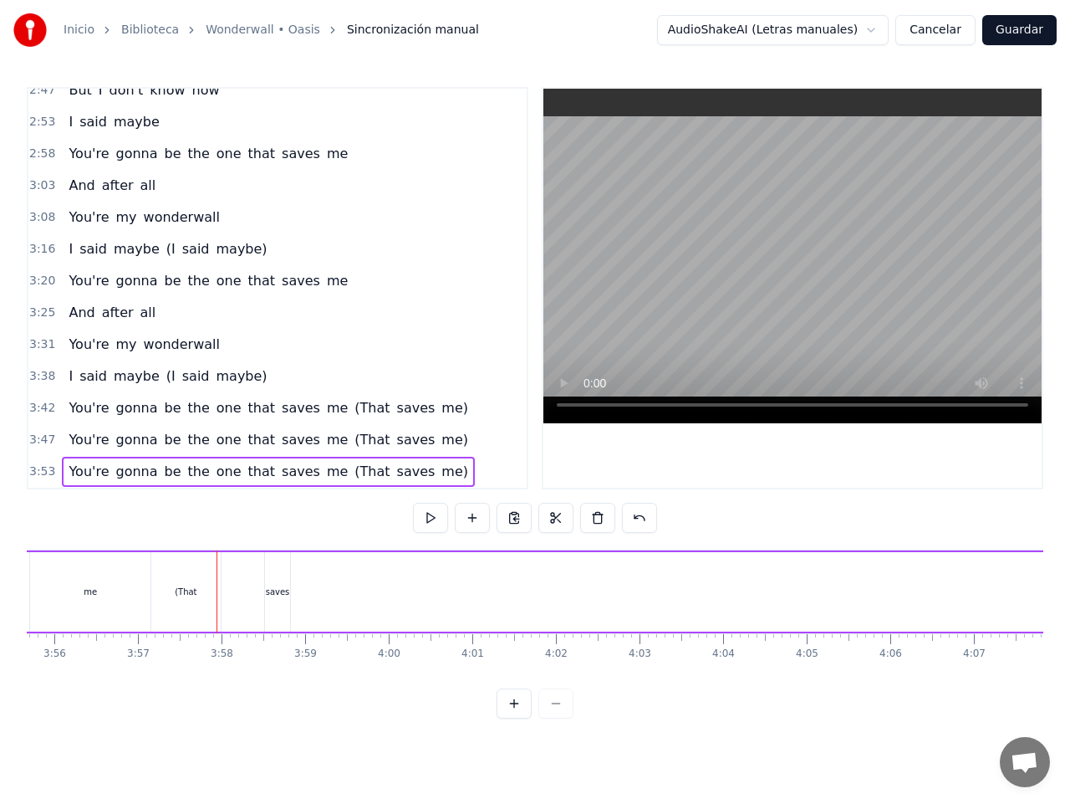
click at [275, 590] on div "saves" at bounding box center [278, 591] width 24 height 13
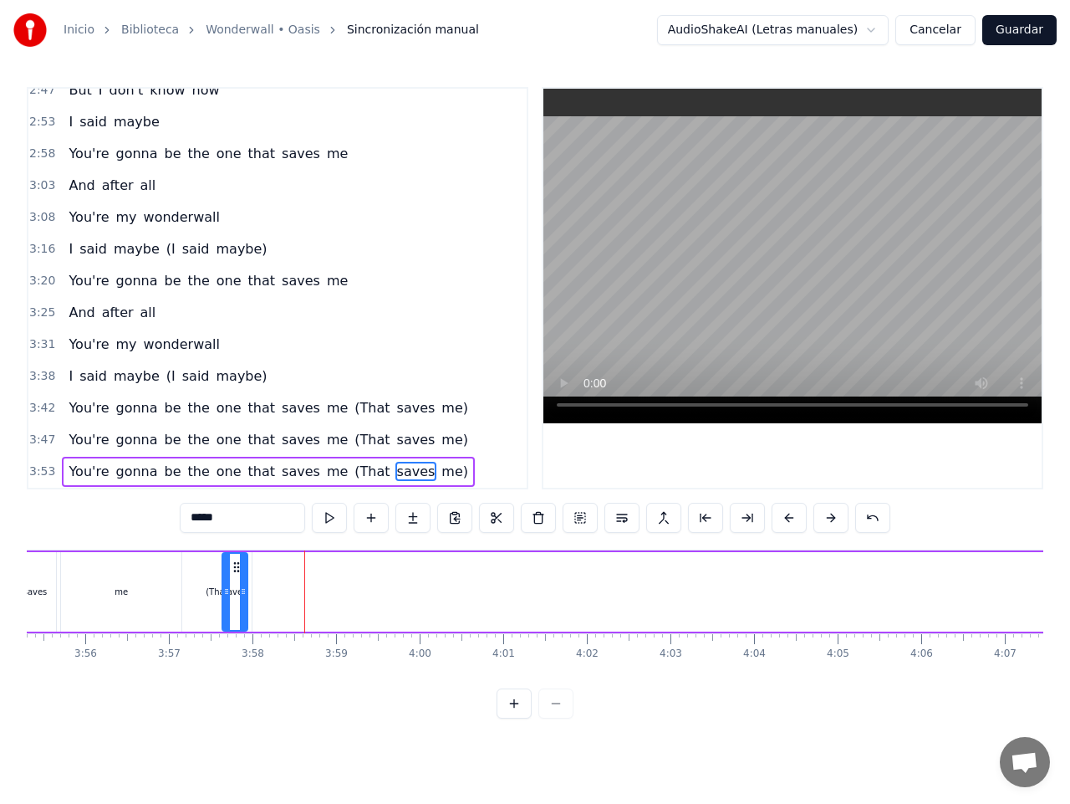
scroll to position [0, 19659]
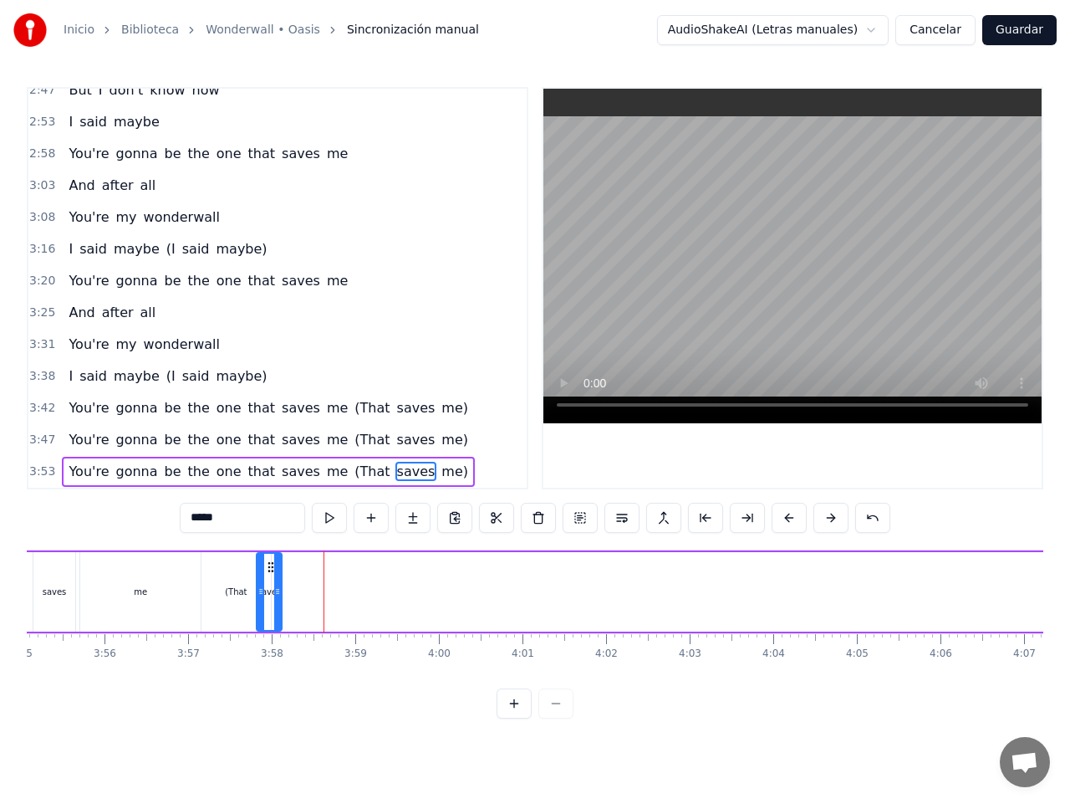
drag, startPoint x: 276, startPoint y: 566, endPoint x: 268, endPoint y: 567, distance: 8.4
click at [268, 567] on icon at bounding box center [270, 566] width 13 height 13
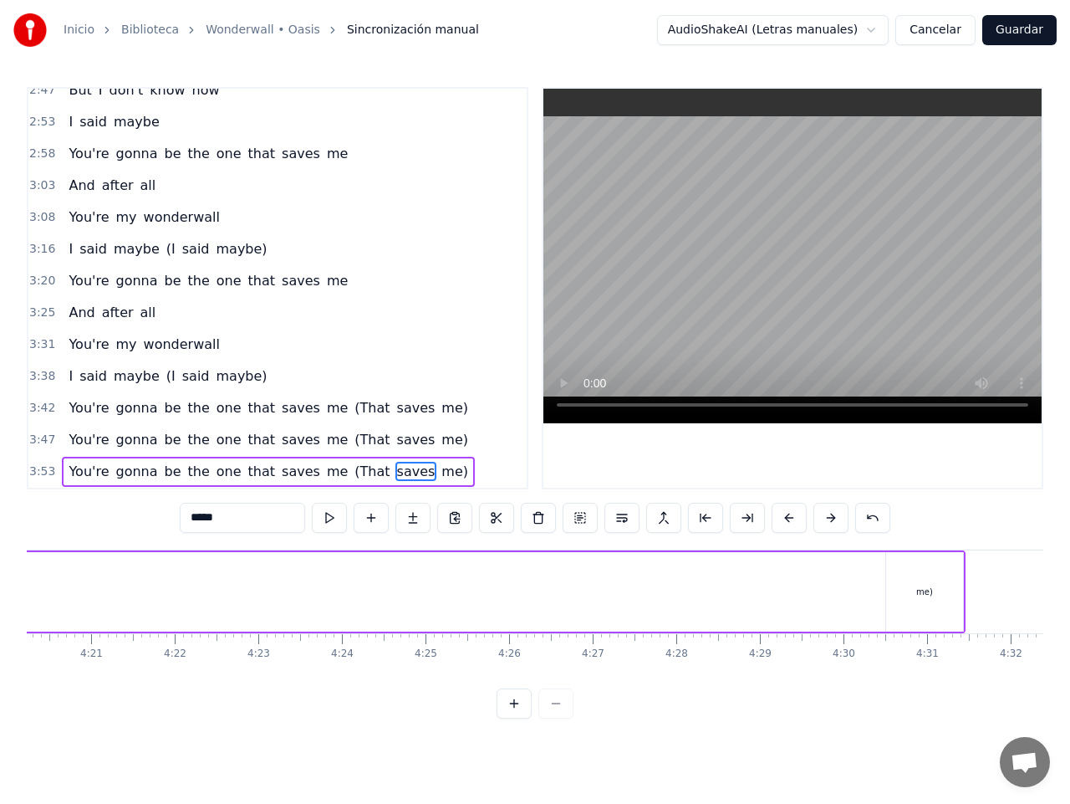
scroll to position [0, 21842]
click at [853, 585] on div "me)" at bounding box center [846, 591] width 17 height 13
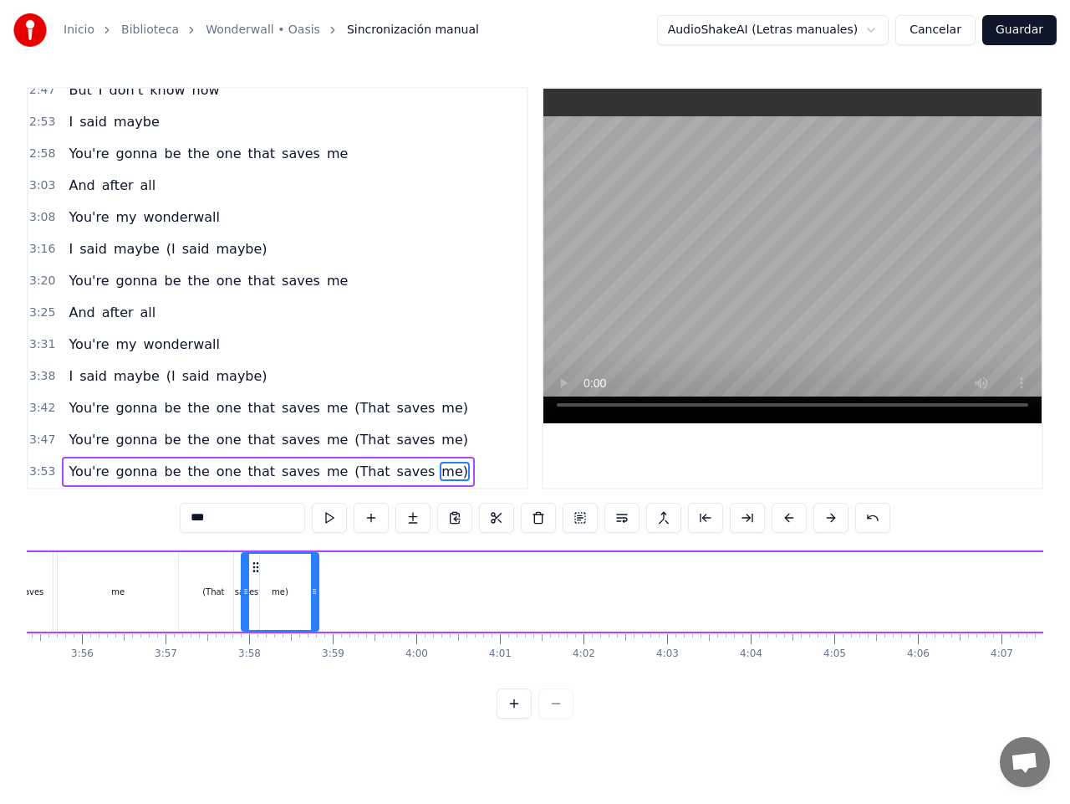
scroll to position [0, 19677]
drag, startPoint x: 823, startPoint y: 564, endPoint x: 282, endPoint y: 574, distance: 541.2
click at [282, 574] on div "me)" at bounding box center [305, 592] width 75 height 76
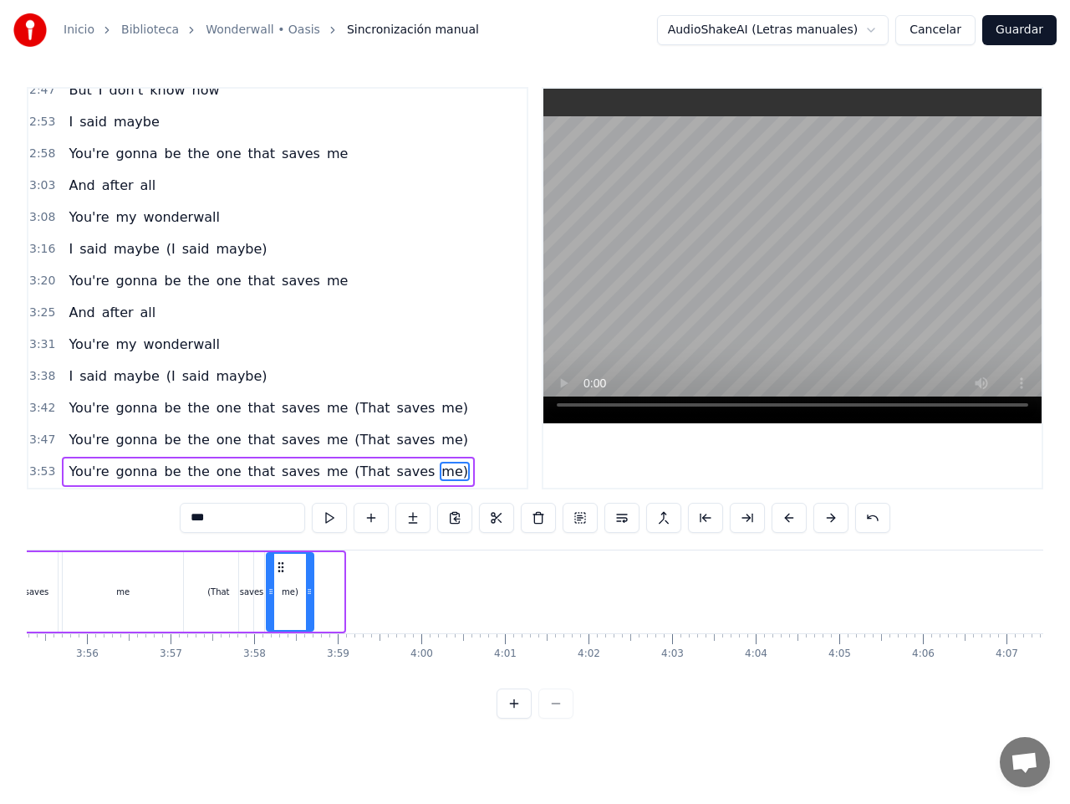
drag, startPoint x: 342, startPoint y: 567, endPoint x: 312, endPoint y: 567, distance: 30.1
click at [312, 567] on div at bounding box center [309, 592] width 7 height 76
click at [120, 591] on div "me" at bounding box center [122, 591] width 13 height 13
type input "**"
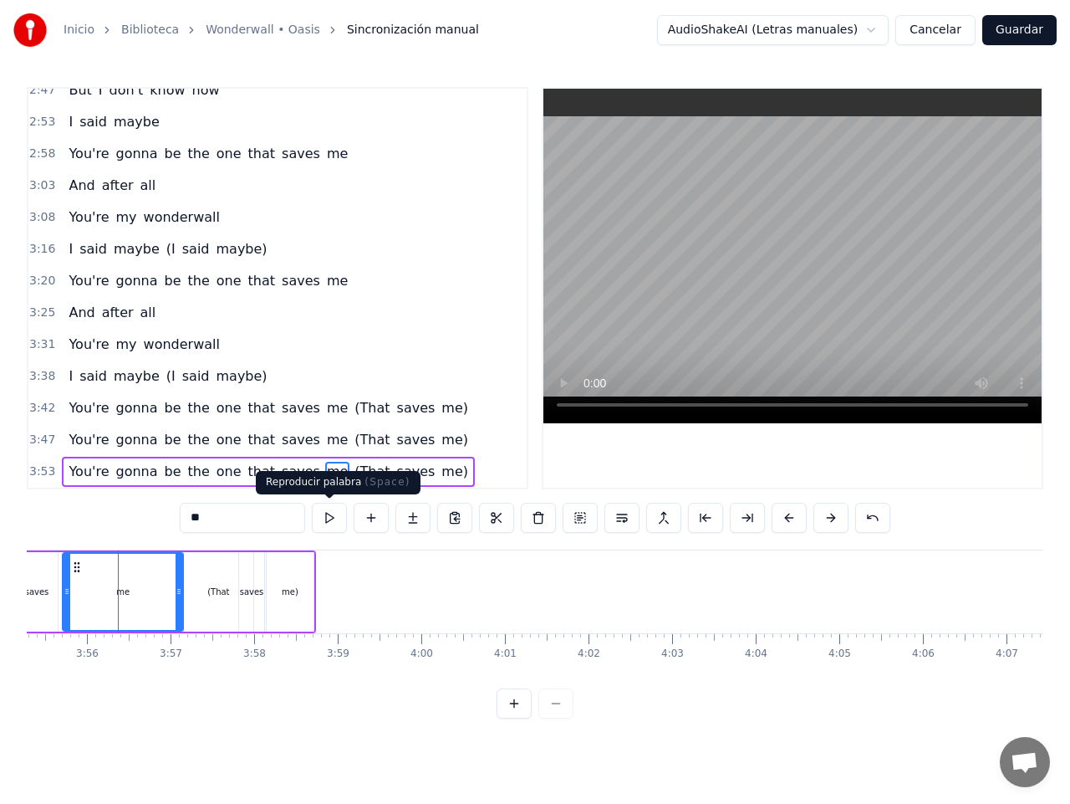
click at [326, 518] on button at bounding box center [329, 518] width 35 height 30
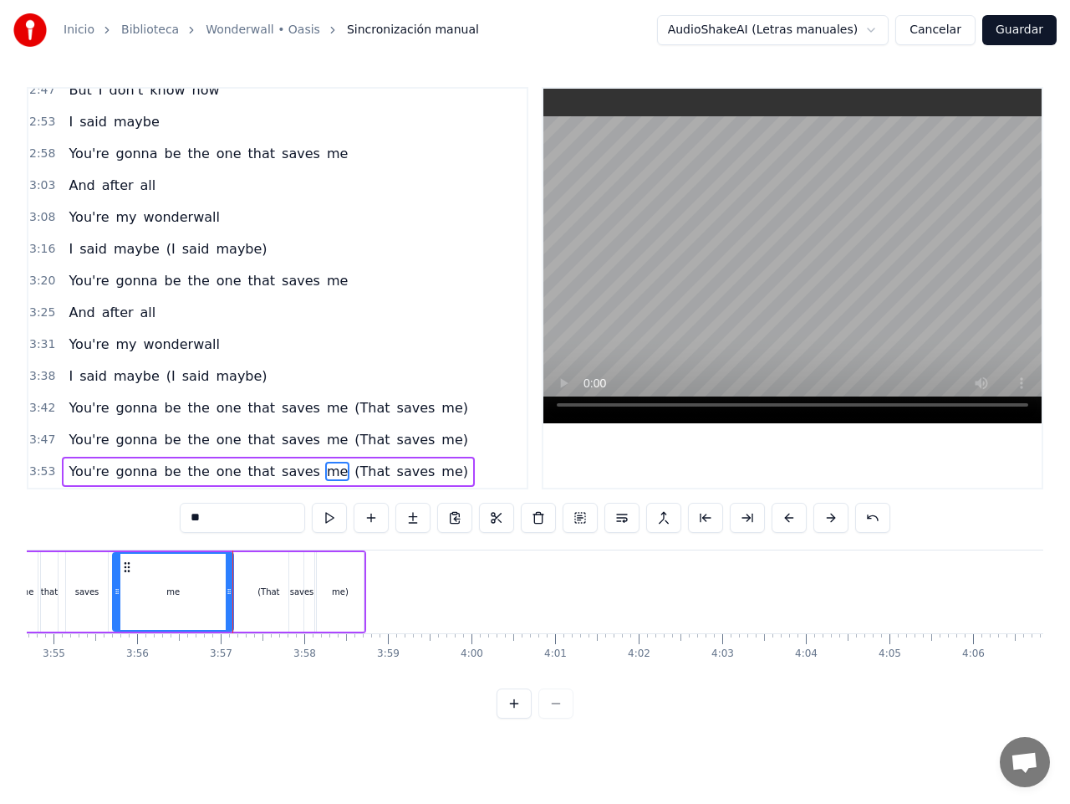
click at [176, 585] on div "me" at bounding box center [172, 591] width 13 height 13
drag, startPoint x: 231, startPoint y: 587, endPoint x: 197, endPoint y: 583, distance: 33.7
click at [197, 583] on div at bounding box center [195, 592] width 7 height 76
drag, startPoint x: 265, startPoint y: 588, endPoint x: 215, endPoint y: 589, distance: 50.2
click at [215, 589] on div "You're gonna be the one that saves me (That saves me)" at bounding box center [143, 591] width 445 height 83
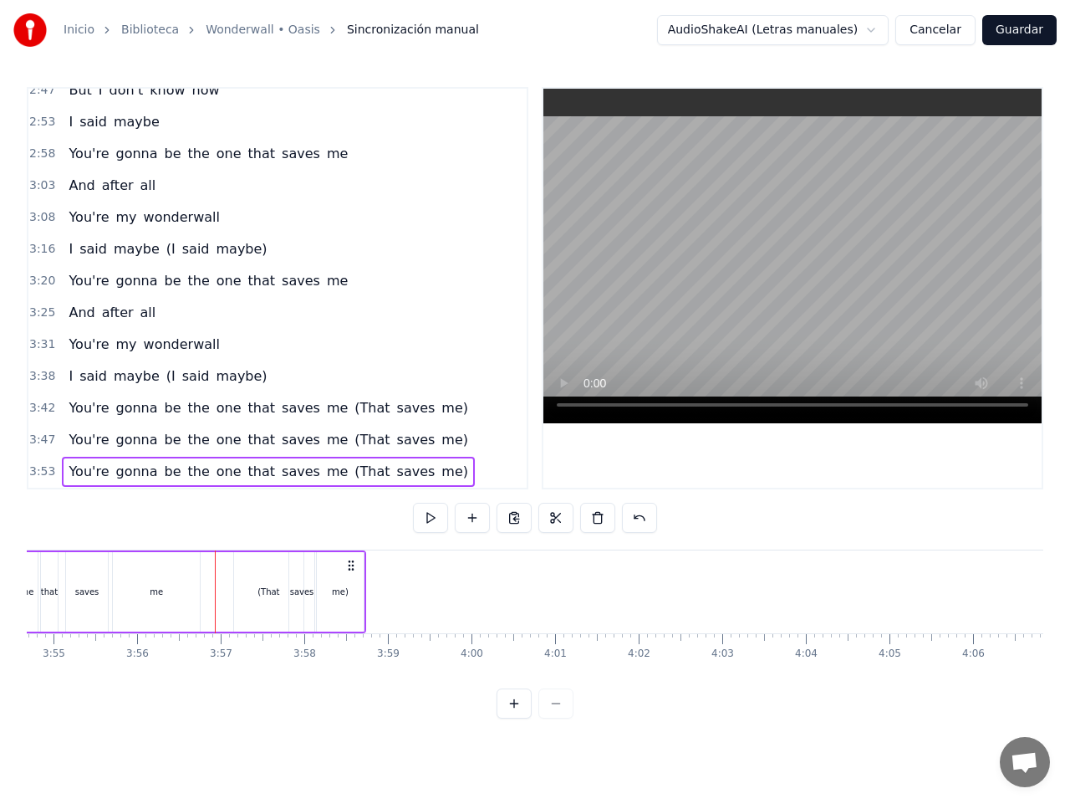
click at [263, 590] on div "(That" at bounding box center [269, 591] width 22 height 13
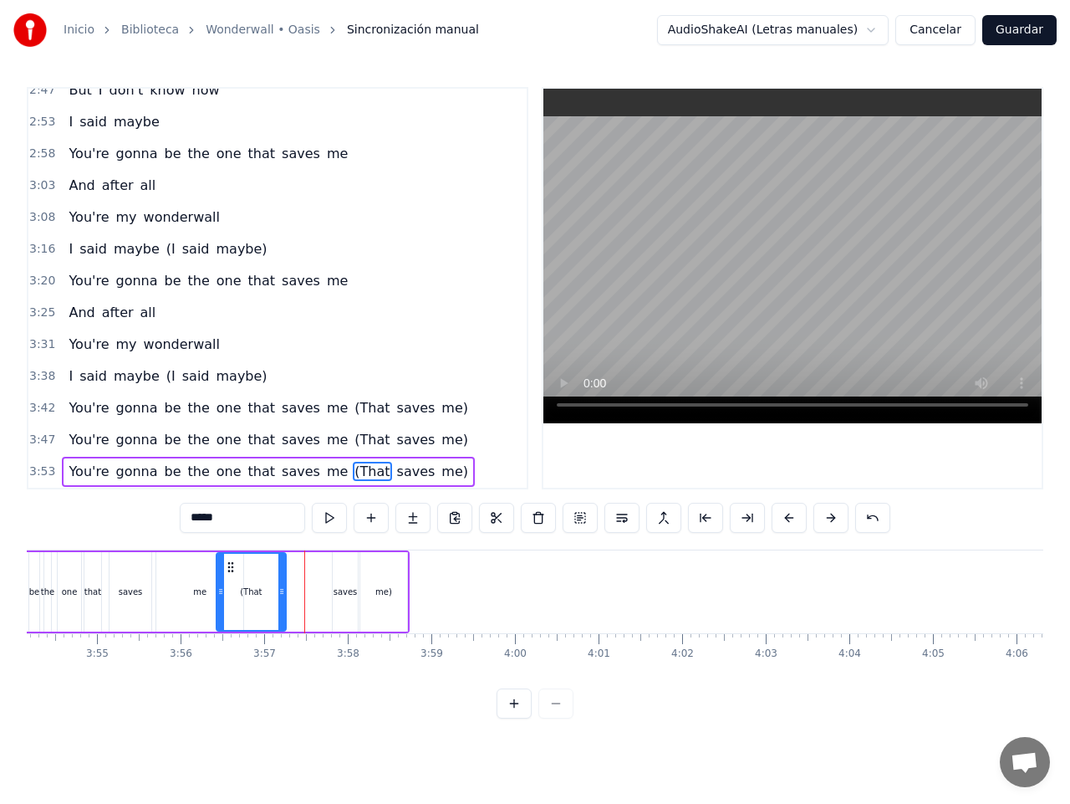
scroll to position [0, 19573]
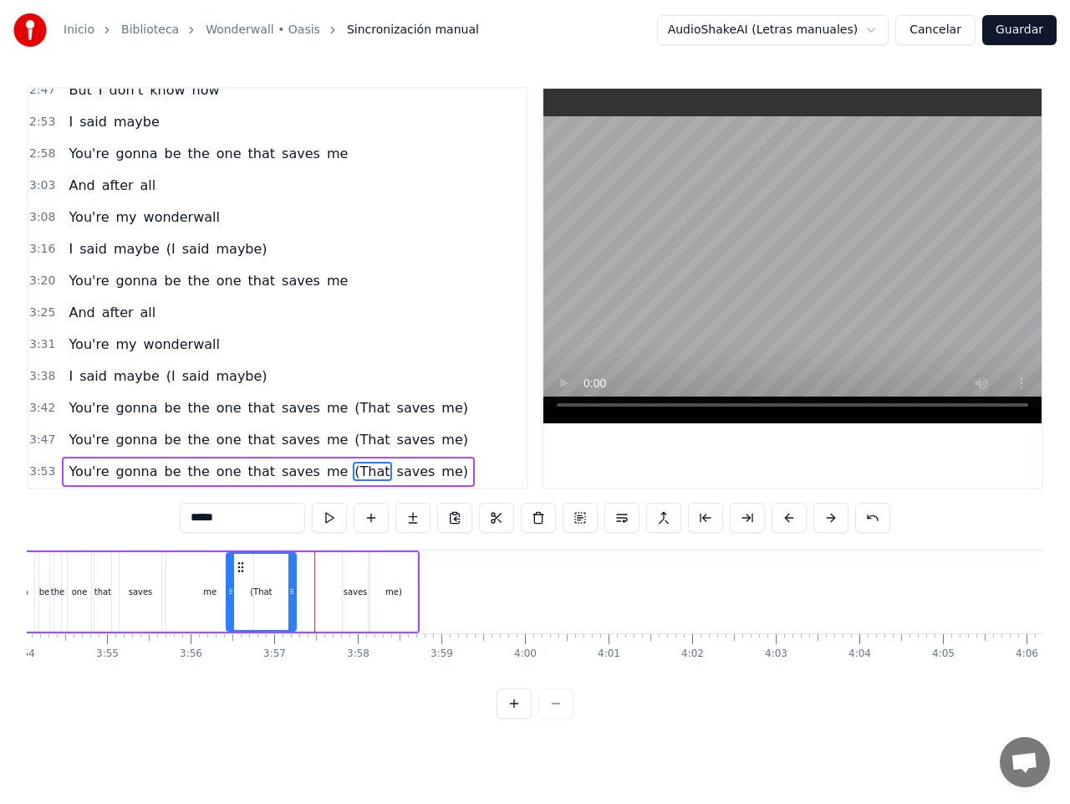
click at [238, 563] on icon at bounding box center [240, 566] width 13 height 13
click at [359, 591] on div "saves" at bounding box center [356, 591] width 24 height 13
drag, startPoint x: 355, startPoint y: 565, endPoint x: 284, endPoint y: 570, distance: 72.0
click at [284, 570] on icon at bounding box center [284, 566] width 13 height 13
click at [388, 589] on div "me)" at bounding box center [394, 591] width 17 height 13
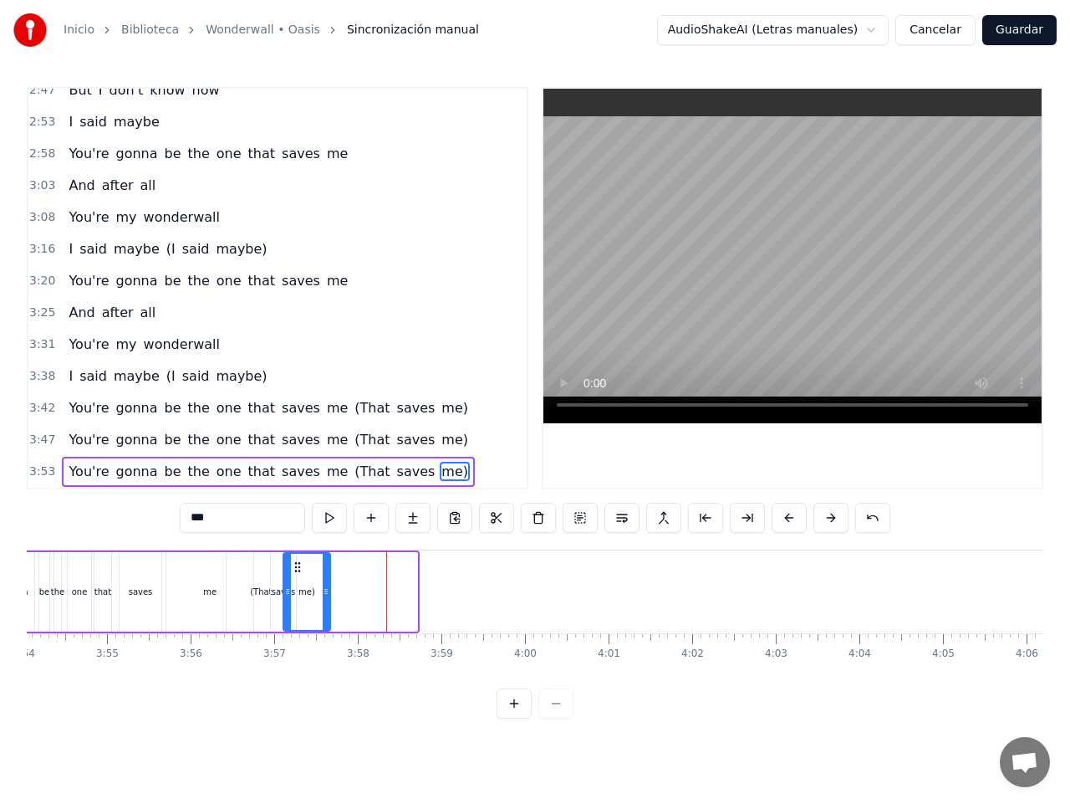
drag, startPoint x: 382, startPoint y: 565, endPoint x: 295, endPoint y: 563, distance: 87.0
click at [295, 563] on icon at bounding box center [297, 566] width 13 height 13
click at [205, 595] on div "me" at bounding box center [209, 591] width 13 height 13
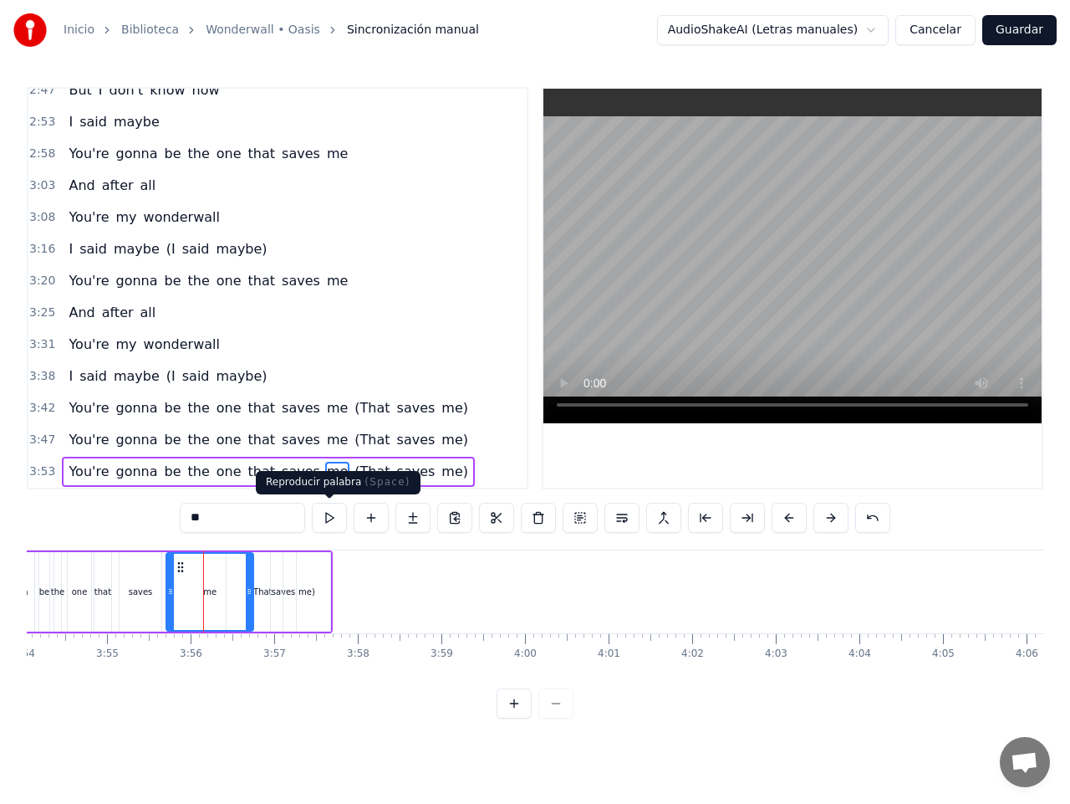
click at [326, 523] on button at bounding box center [329, 518] width 35 height 30
click at [258, 585] on div "(That" at bounding box center [261, 591] width 22 height 13
click at [327, 512] on button at bounding box center [329, 518] width 35 height 30
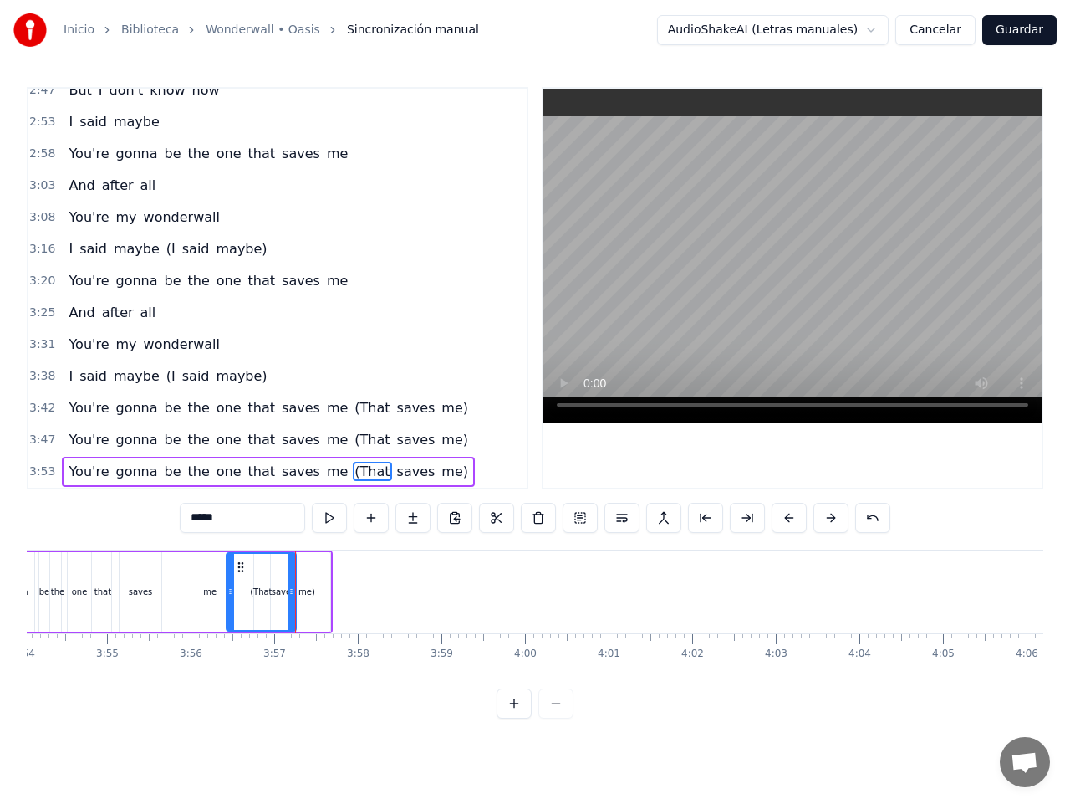
click at [313, 586] on div "me)" at bounding box center [307, 591] width 17 height 13
type input "***"
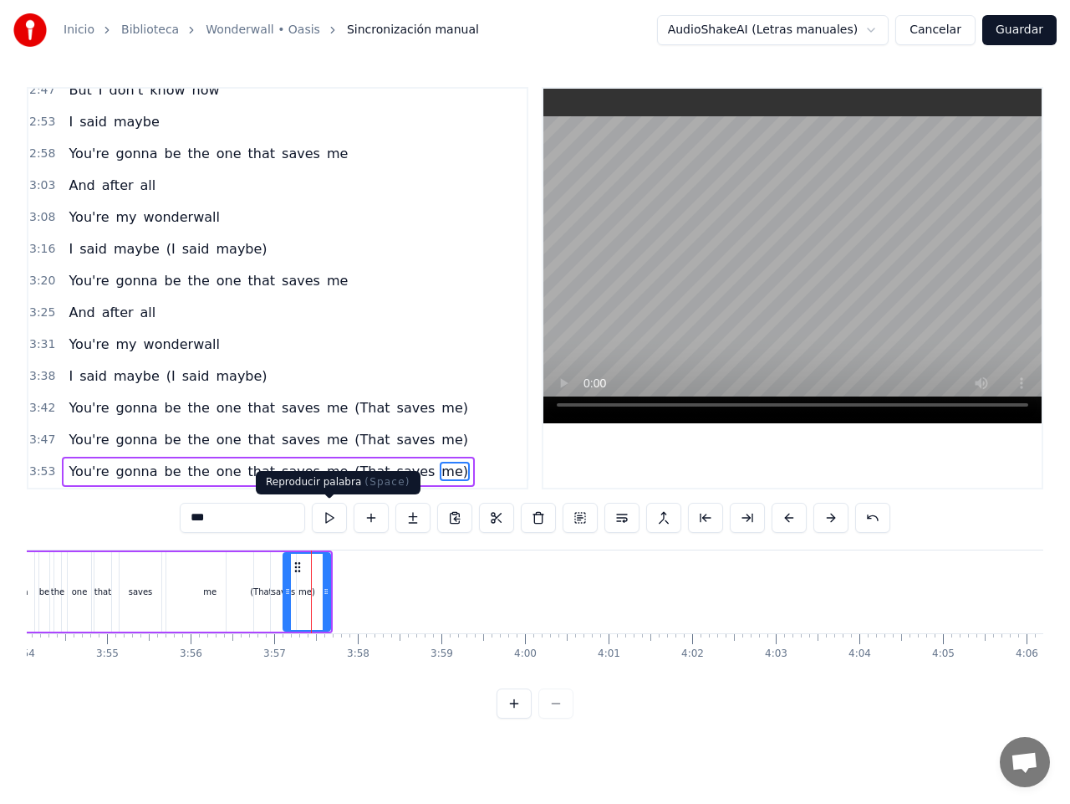
click at [337, 517] on button at bounding box center [329, 518] width 35 height 30
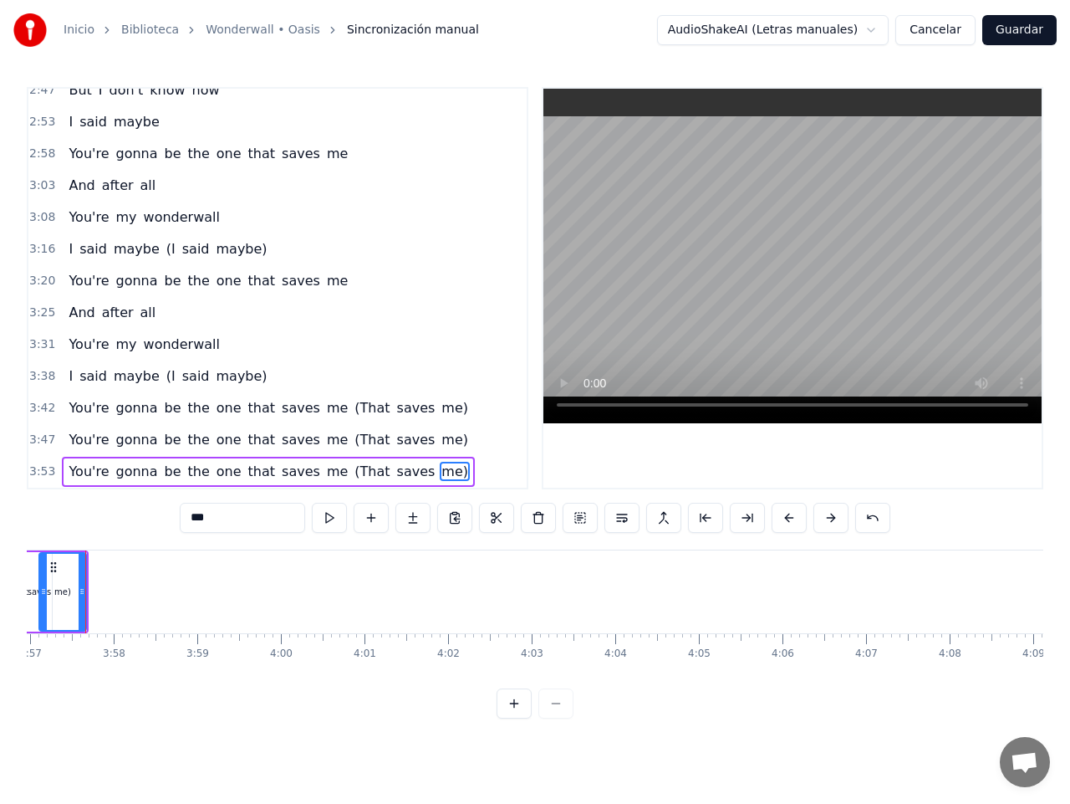
scroll to position [0, 19325]
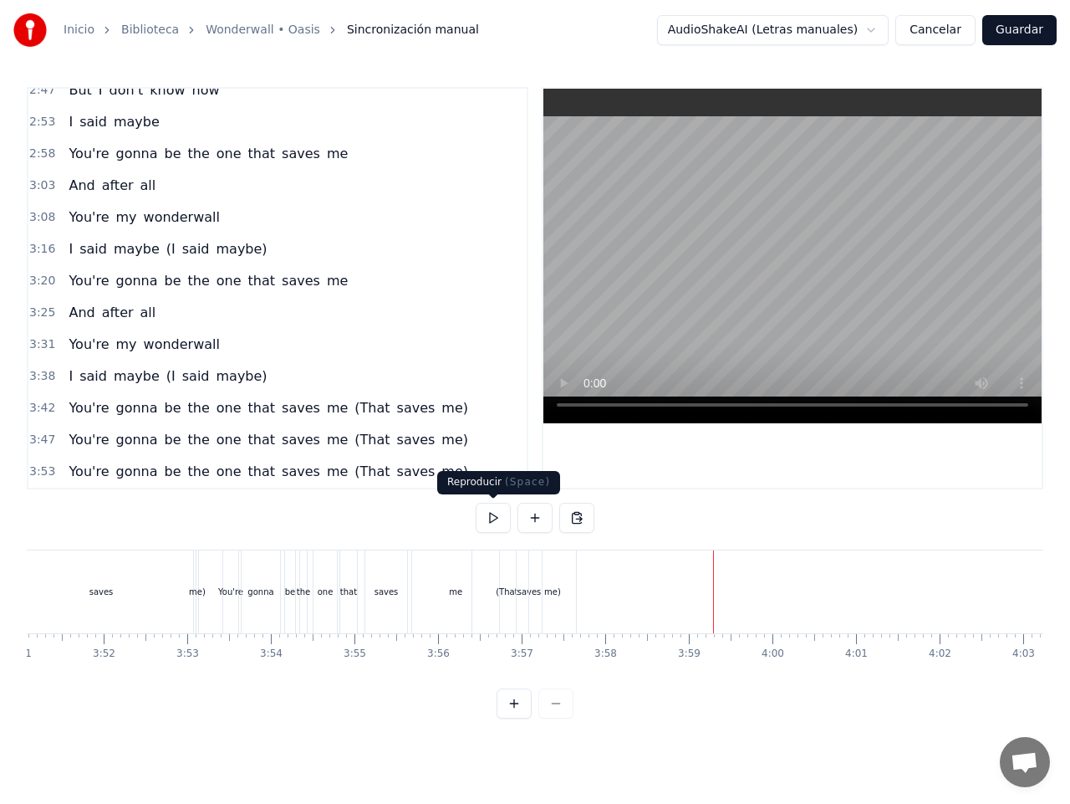
click at [498, 520] on button at bounding box center [493, 518] width 35 height 30
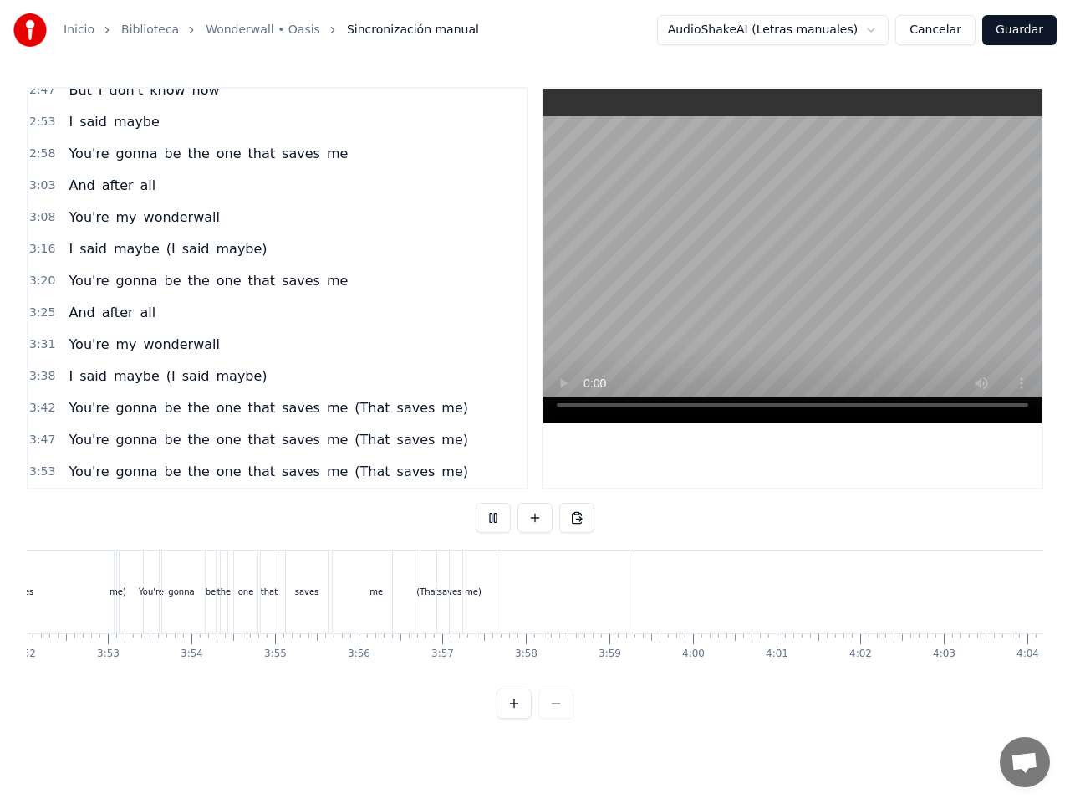
scroll to position [0, 22216]
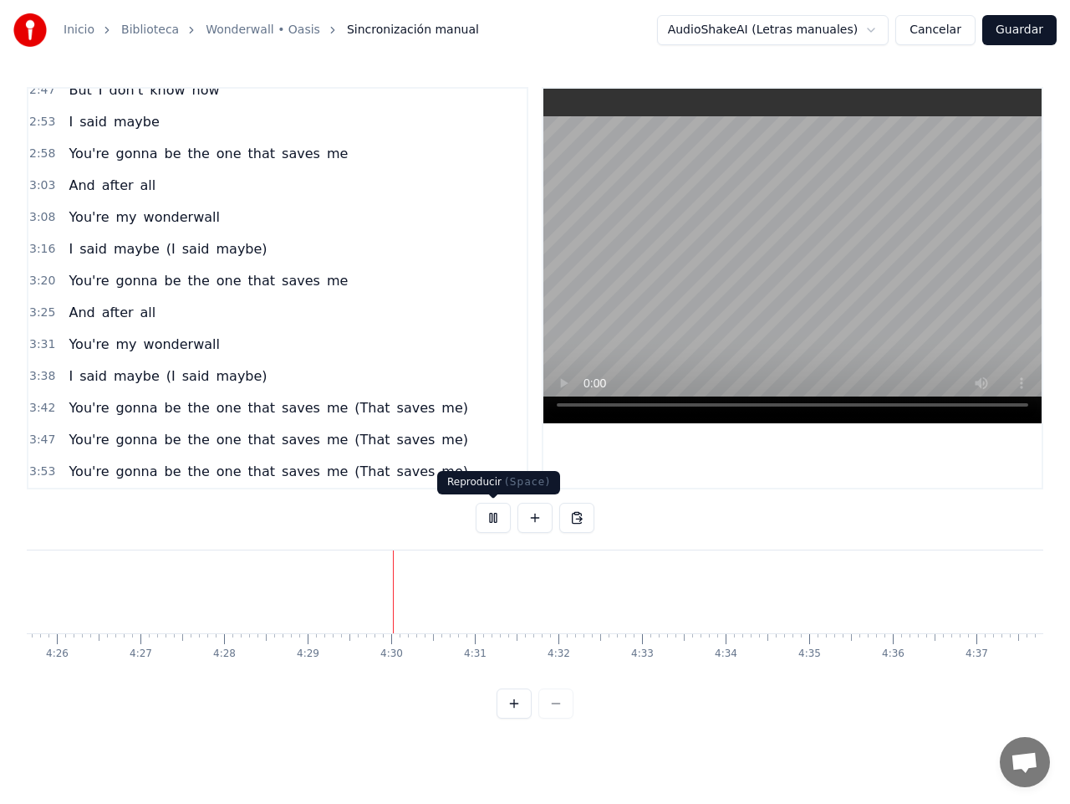
click at [490, 520] on button at bounding box center [493, 518] width 35 height 30
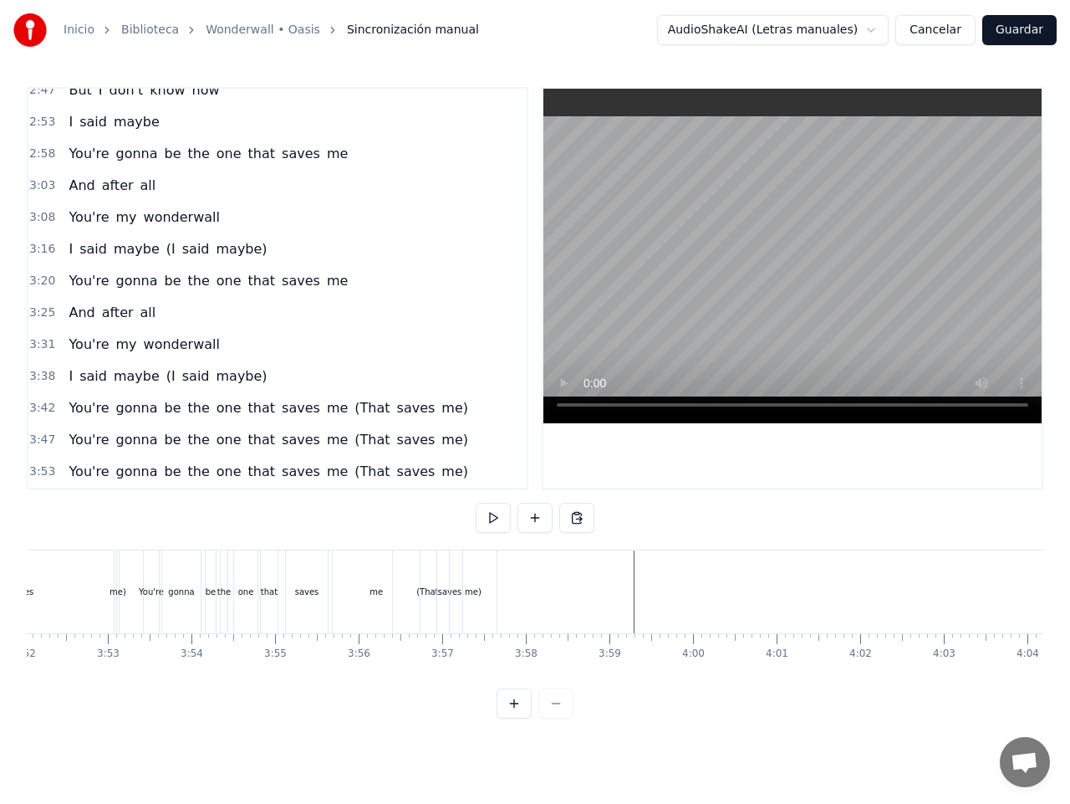
scroll to position [0, 19187]
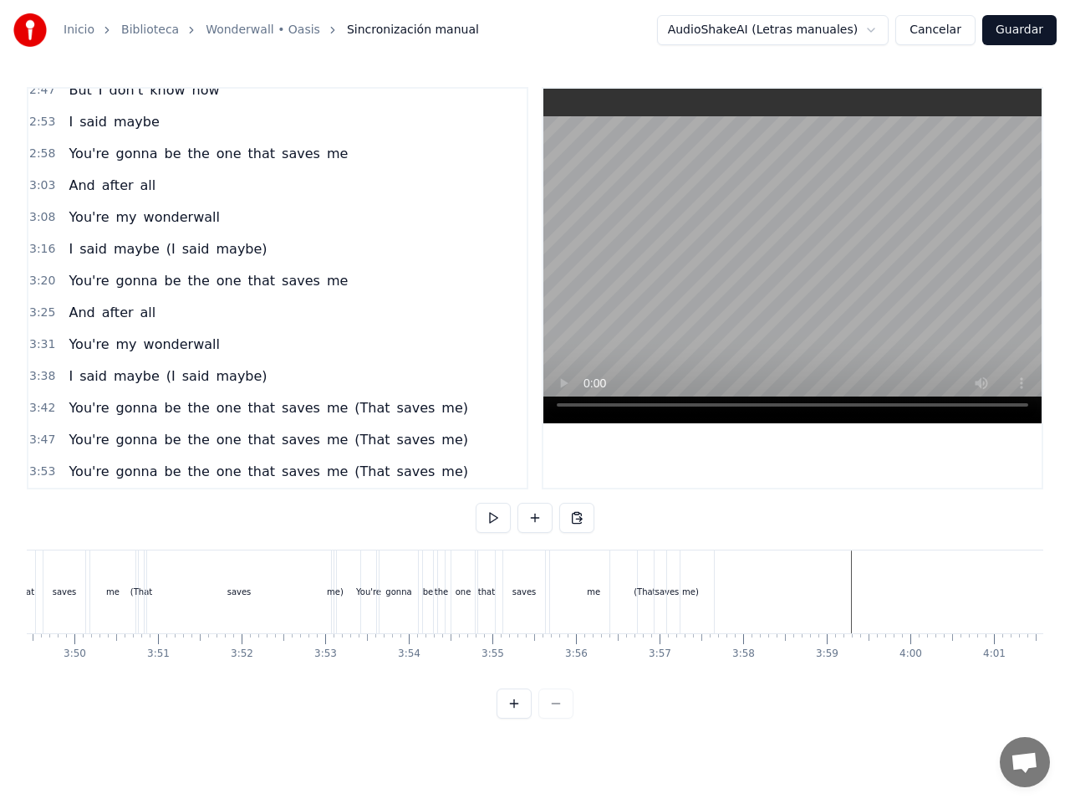
click at [576, 584] on div "me" at bounding box center [593, 591] width 87 height 83
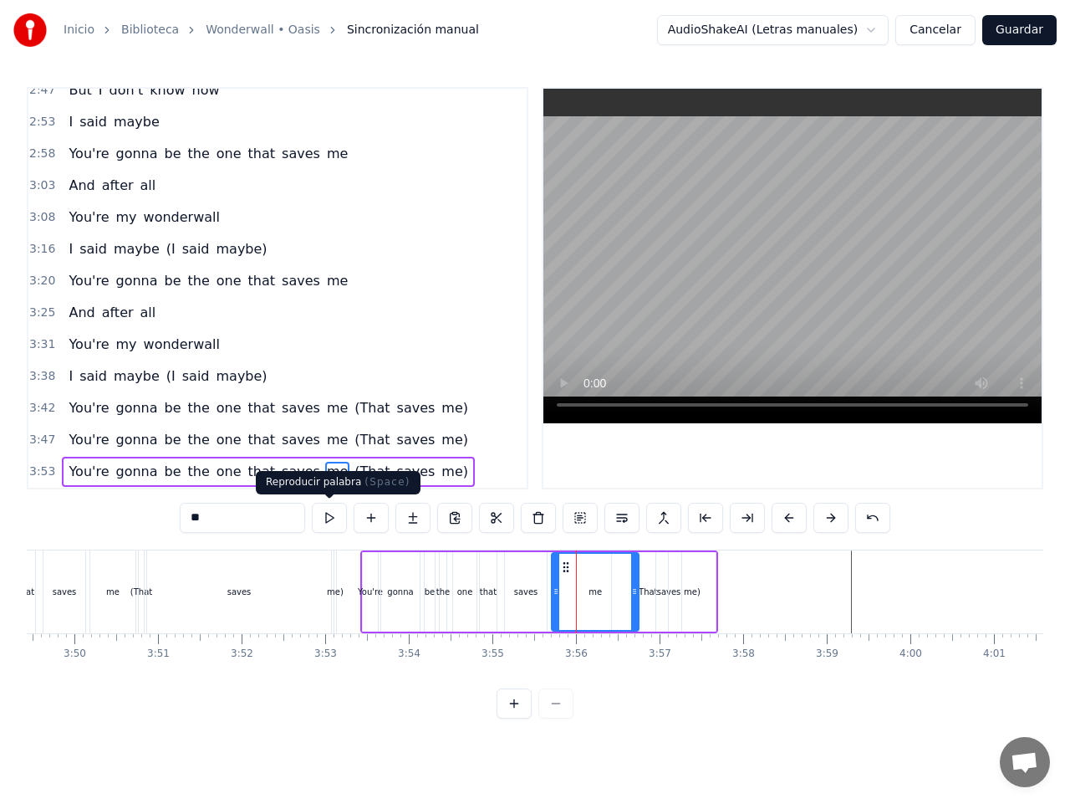
click at [326, 517] on button at bounding box center [329, 518] width 35 height 30
click at [325, 515] on button at bounding box center [329, 518] width 35 height 30
click at [632, 595] on icon at bounding box center [631, 591] width 7 height 13
click at [645, 598] on div "(That" at bounding box center [646, 591] width 69 height 79
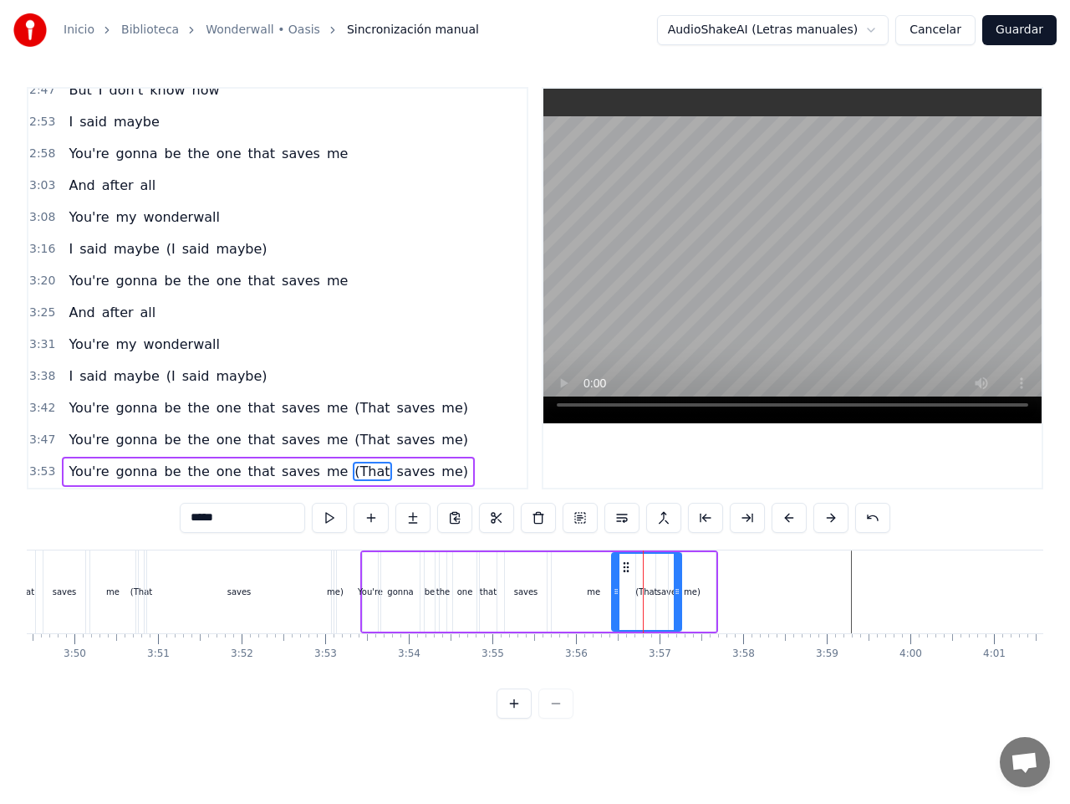
click at [330, 519] on button at bounding box center [329, 518] width 35 height 30
drag, startPoint x: 680, startPoint y: 603, endPoint x: 718, endPoint y: 605, distance: 38.6
click at [718, 605] on div at bounding box center [716, 592] width 7 height 76
click at [335, 517] on button at bounding box center [329, 518] width 35 height 30
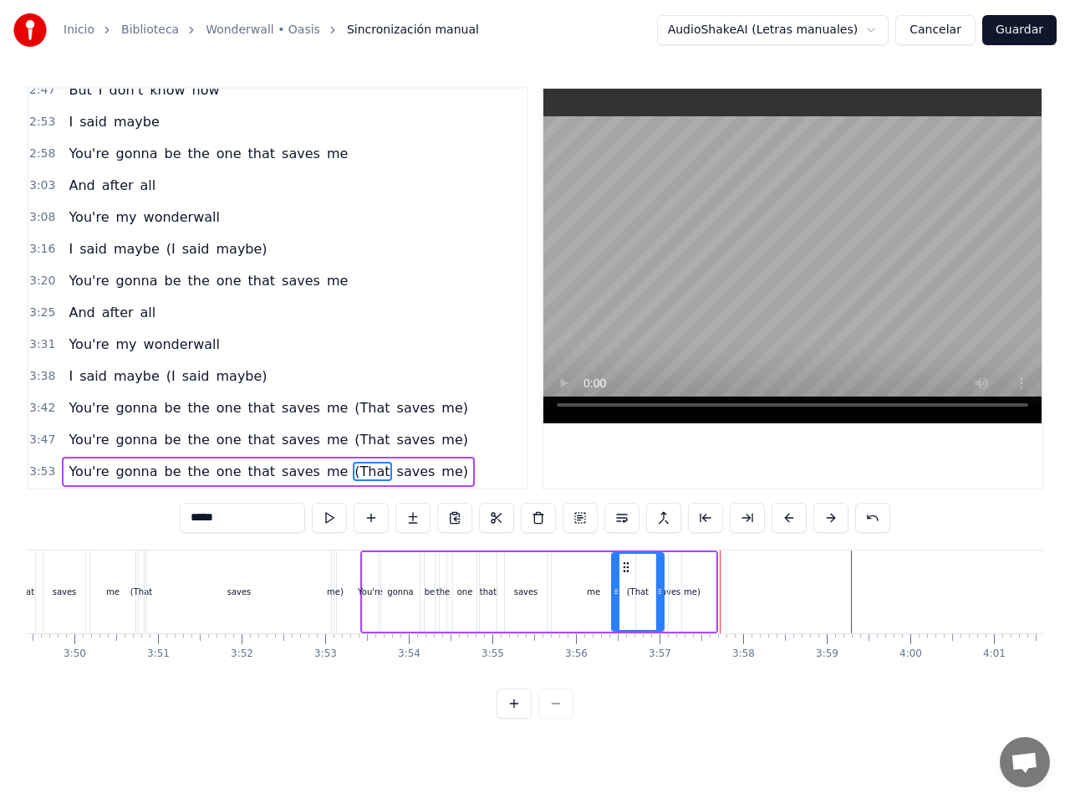
drag, startPoint x: 715, startPoint y: 589, endPoint x: 658, endPoint y: 588, distance: 56.9
click at [658, 588] on icon at bounding box center [660, 591] width 7 height 13
click at [692, 591] on div "me)" at bounding box center [692, 591] width 17 height 13
drag, startPoint x: 686, startPoint y: 562, endPoint x: 700, endPoint y: 564, distance: 14.3
click at [700, 563] on circle at bounding box center [699, 562] width 1 height 1
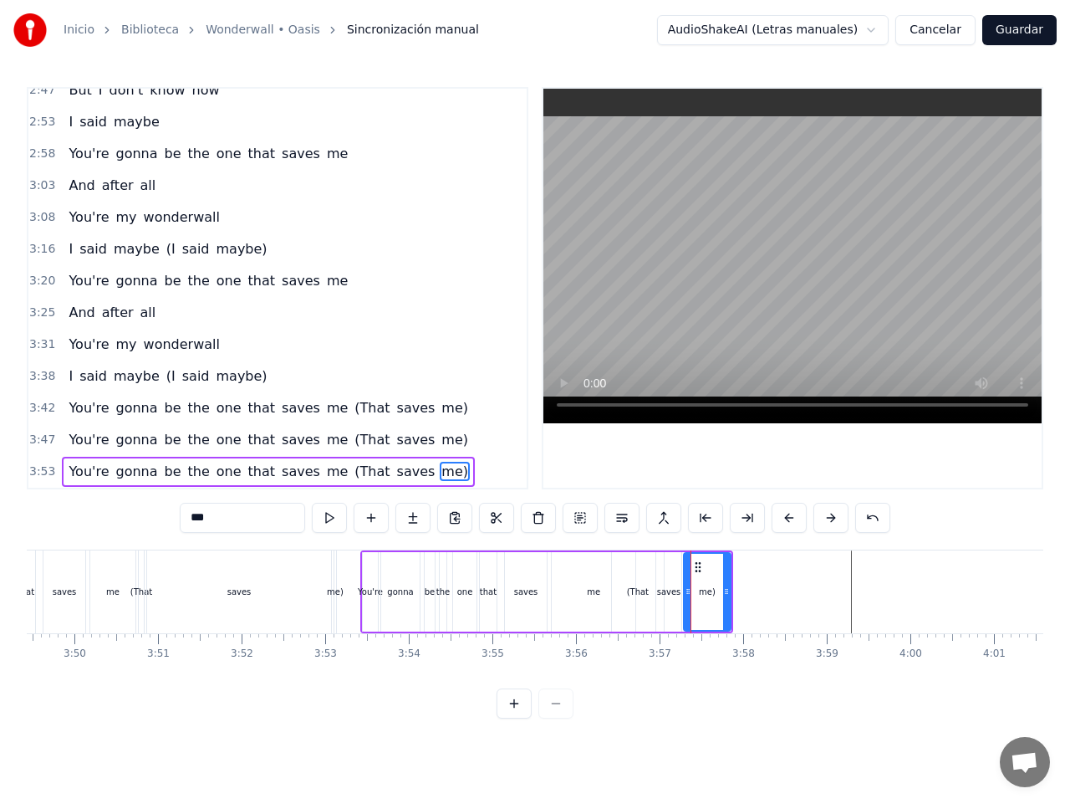
click at [679, 586] on div "saves" at bounding box center [669, 591] width 25 height 79
click at [697, 571] on div "me)" at bounding box center [707, 591] width 47 height 79
drag, startPoint x: 687, startPoint y: 590, endPoint x: 697, endPoint y: 589, distance: 10.9
click at [697, 589] on icon at bounding box center [699, 591] width 7 height 13
click at [677, 585] on div "saves" at bounding box center [669, 591] width 24 height 13
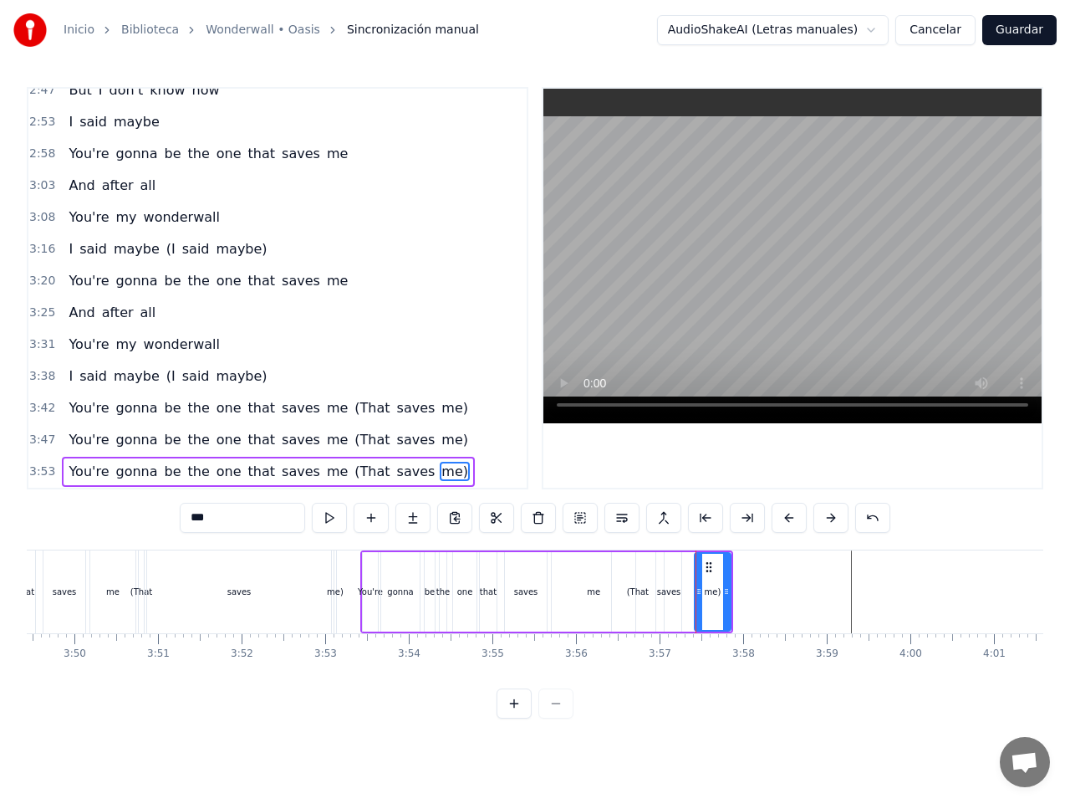
type input "*****"
drag, startPoint x: 682, startPoint y: 577, endPoint x: 692, endPoint y: 577, distance: 9.2
click at [692, 577] on div "You're gonna be the one that saves me (That saves me)" at bounding box center [546, 591] width 373 height 83
click at [667, 586] on div "saves" at bounding box center [669, 591] width 24 height 13
drag, startPoint x: 680, startPoint y: 590, endPoint x: 692, endPoint y: 590, distance: 11.7
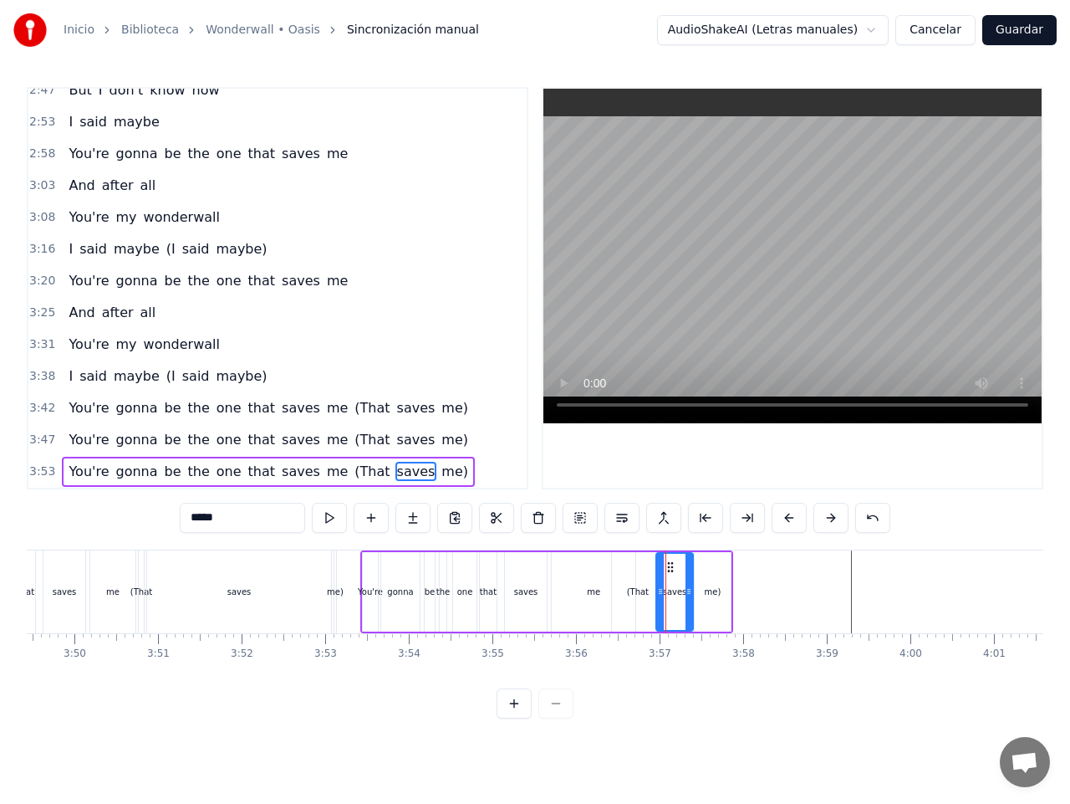
click at [692, 590] on icon at bounding box center [689, 591] width 7 height 13
click at [636, 593] on div "(That" at bounding box center [638, 591] width 22 height 13
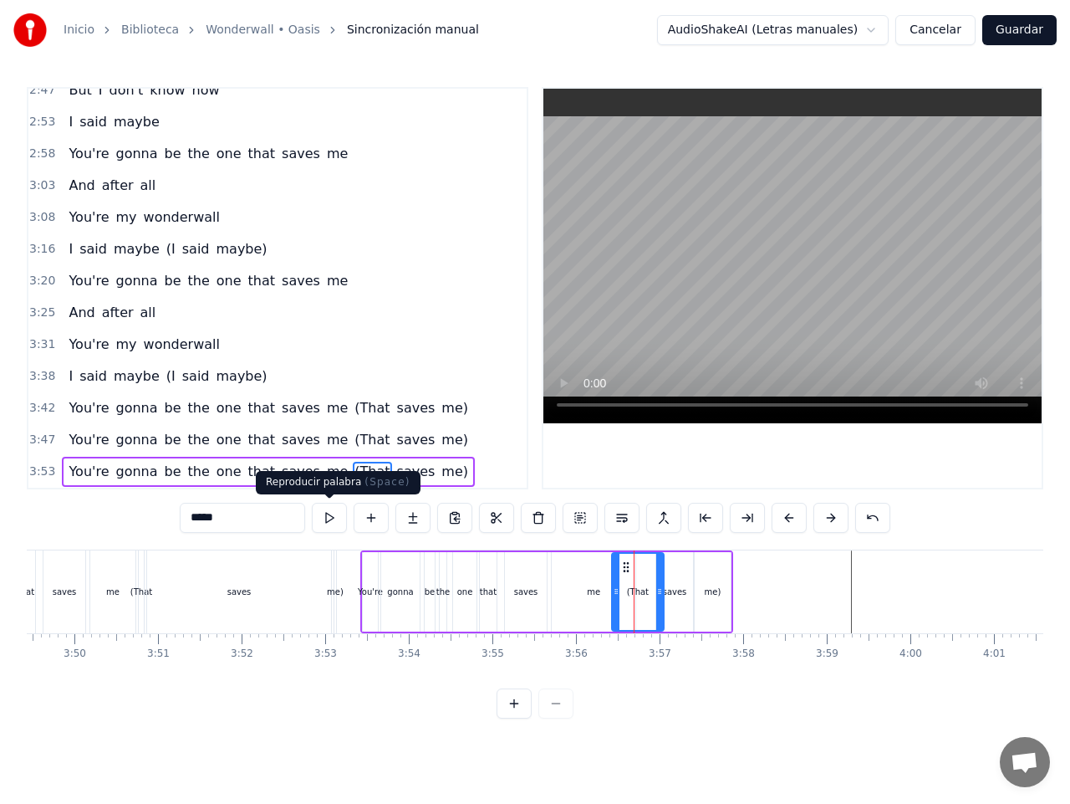
click at [330, 518] on button at bounding box center [329, 518] width 35 height 30
click at [711, 585] on div "me)" at bounding box center [713, 591] width 17 height 13
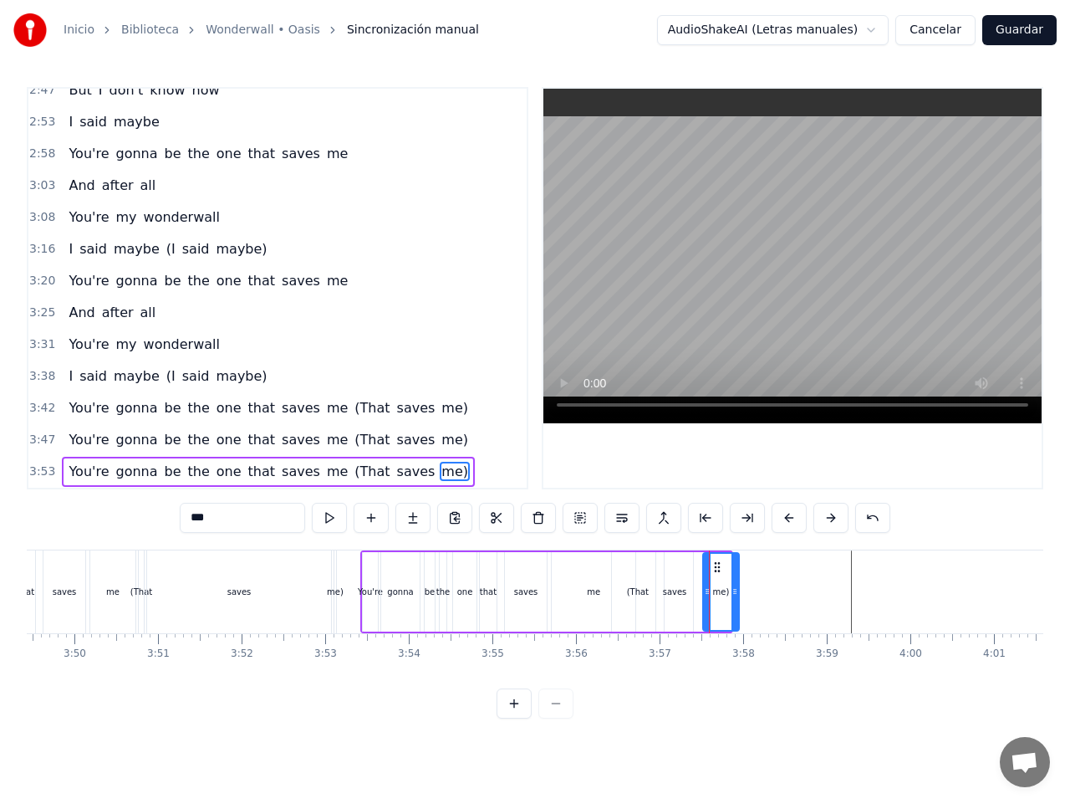
drag, startPoint x: 708, startPoint y: 565, endPoint x: 717, endPoint y: 568, distance: 8.7
click at [717, 568] on icon at bounding box center [717, 566] width 13 height 13
click at [674, 590] on div "saves" at bounding box center [675, 591] width 24 height 13
drag, startPoint x: 670, startPoint y: 561, endPoint x: 686, endPoint y: 564, distance: 16.1
click at [686, 564] on icon at bounding box center [686, 566] width 13 height 13
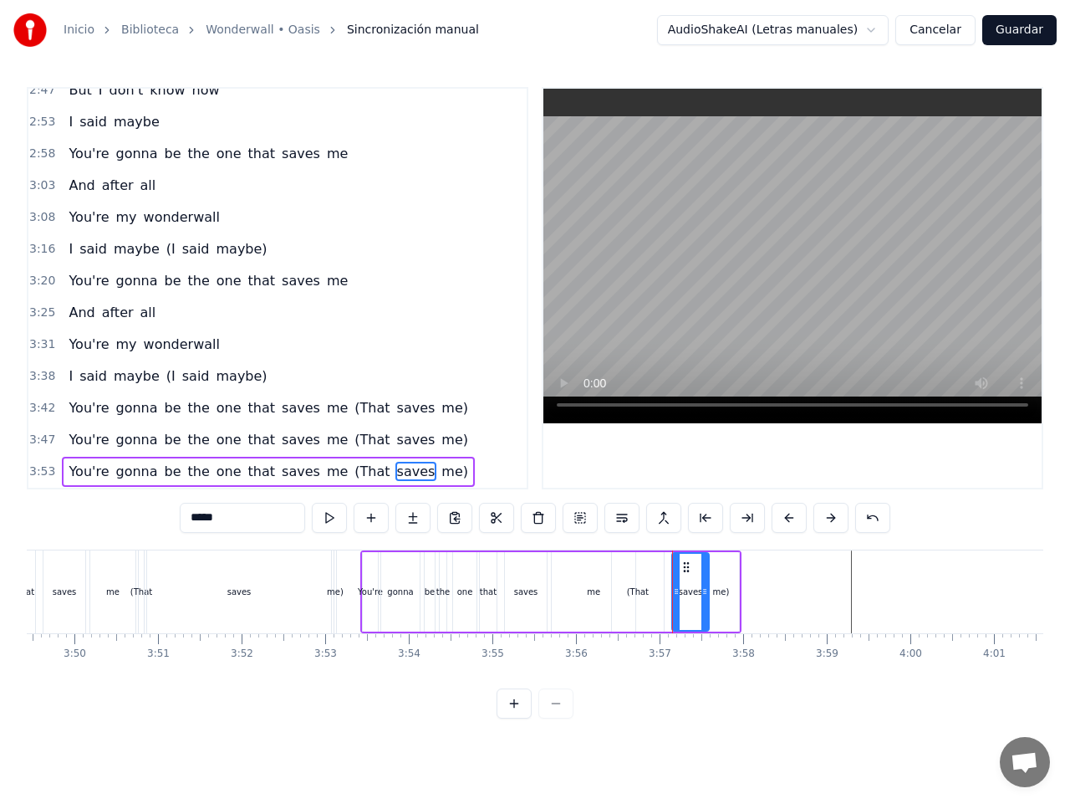
click at [645, 582] on div "(That" at bounding box center [638, 591] width 52 height 79
drag, startPoint x: 662, startPoint y: 575, endPoint x: 549, endPoint y: 563, distance: 113.5
click at [670, 575] on div at bounding box center [669, 592] width 7 height 76
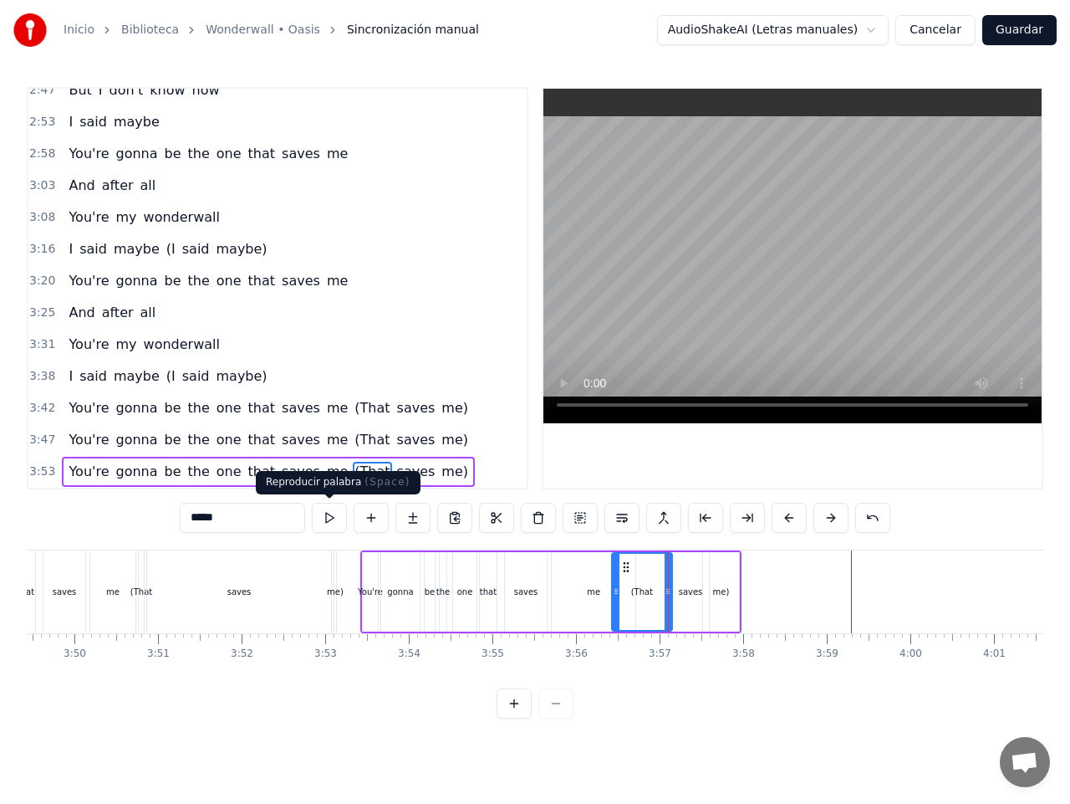
click at [325, 519] on button at bounding box center [329, 518] width 35 height 30
click at [331, 513] on button at bounding box center [329, 518] width 35 height 30
click at [643, 591] on div "(That" at bounding box center [642, 591] width 22 height 13
click at [655, 594] on div "(That" at bounding box center [642, 592] width 59 height 76
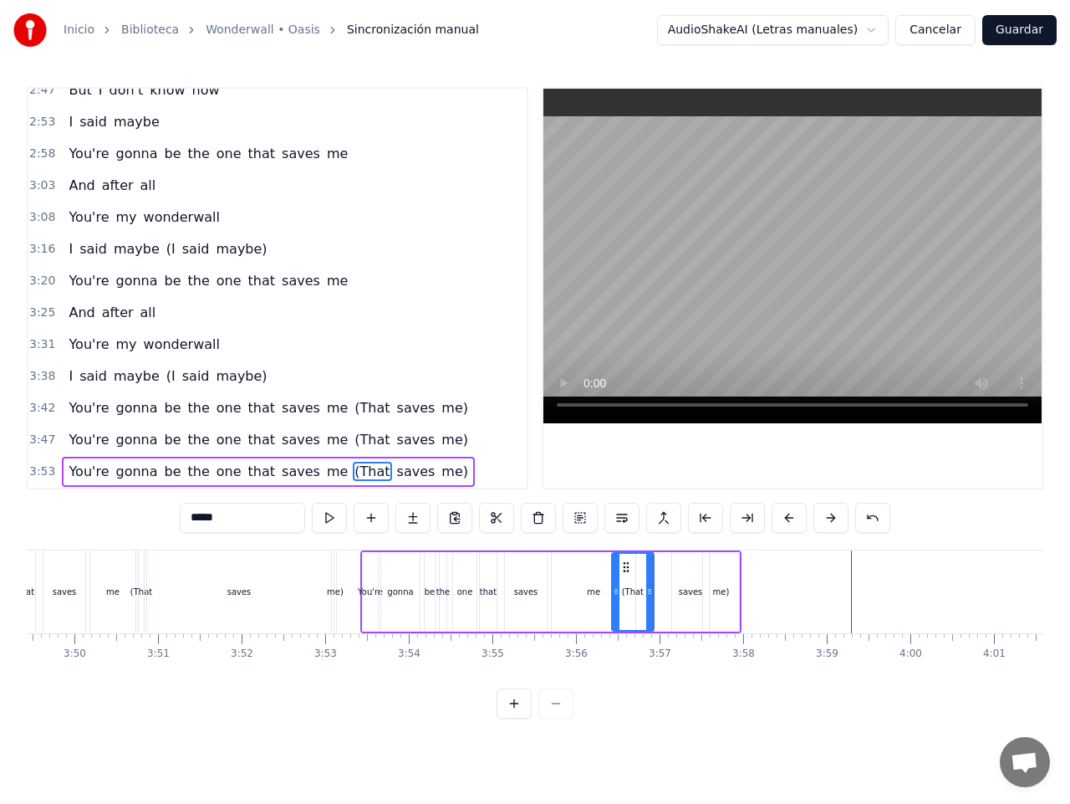
drag, startPoint x: 669, startPoint y: 575, endPoint x: 651, endPoint y: 576, distance: 18.5
click at [651, 576] on div at bounding box center [649, 592] width 7 height 76
click at [598, 602] on div "me" at bounding box center [594, 591] width 84 height 79
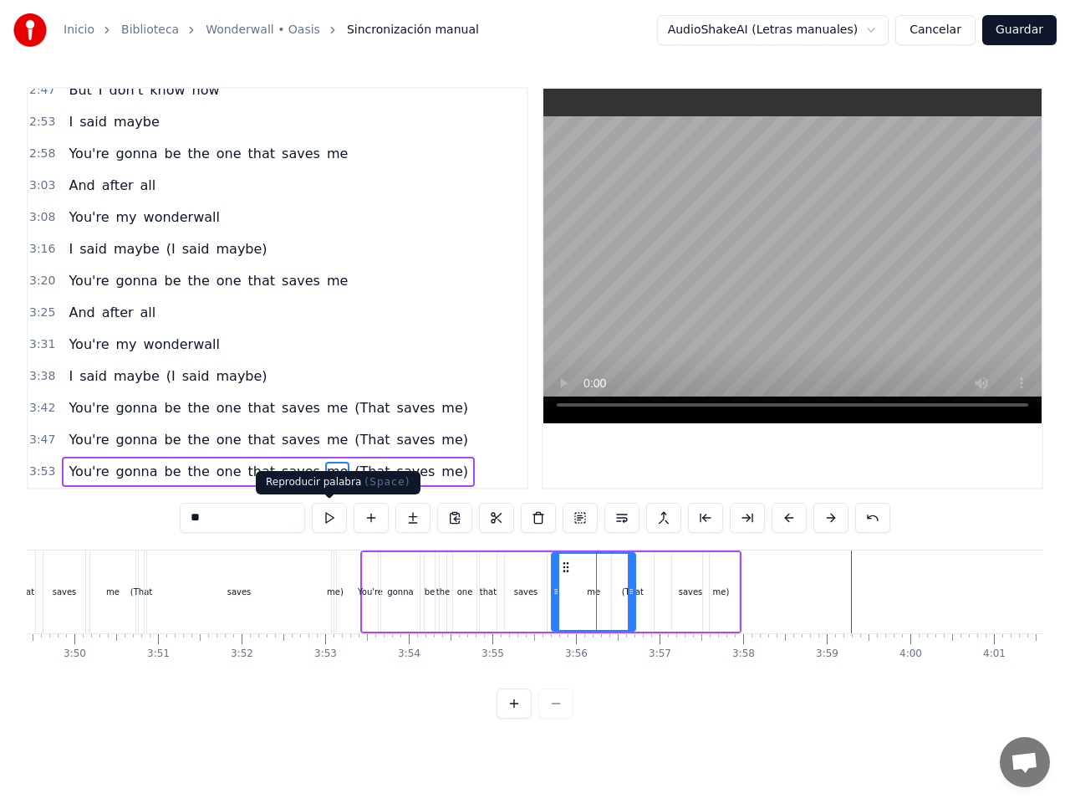
click at [334, 519] on button at bounding box center [329, 518] width 35 height 30
click at [335, 519] on button at bounding box center [329, 518] width 35 height 30
click at [328, 519] on button at bounding box center [329, 518] width 35 height 30
click at [614, 585] on div "me" at bounding box center [594, 592] width 82 height 76
drag, startPoint x: 635, startPoint y: 597, endPoint x: 618, endPoint y: 598, distance: 16.7
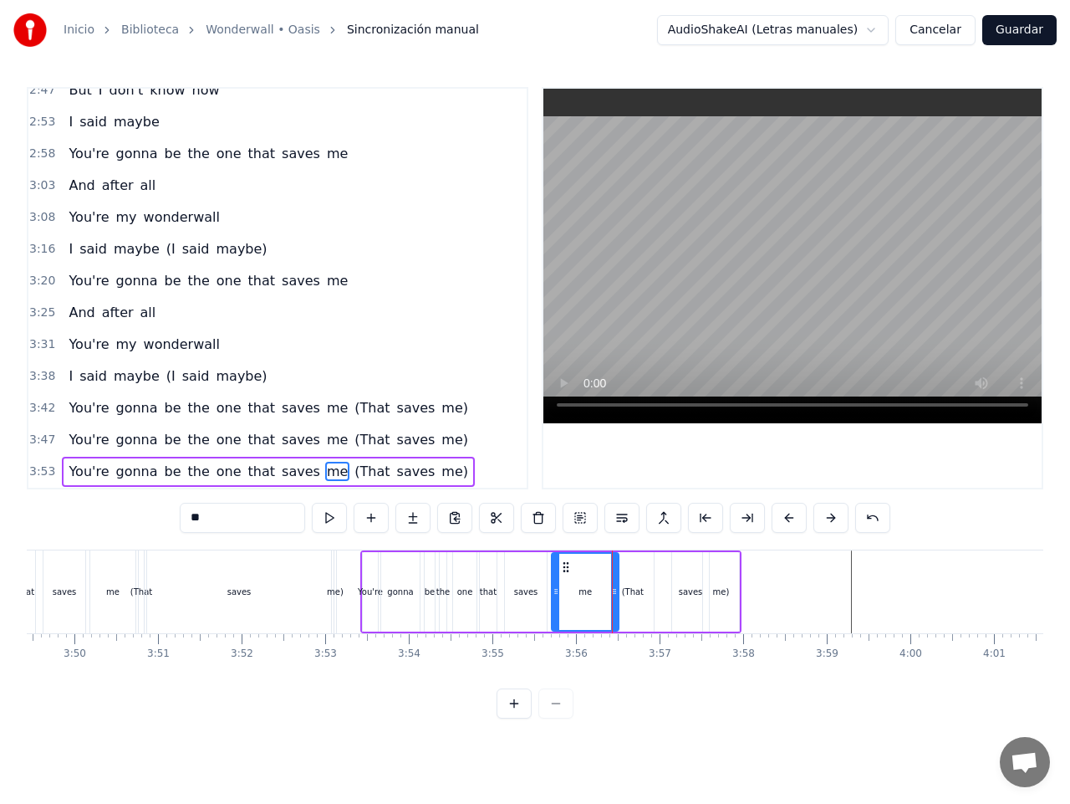
click at [618, 598] on div at bounding box center [614, 592] width 7 height 76
click at [332, 519] on button at bounding box center [329, 518] width 35 height 30
click at [635, 591] on div "(That" at bounding box center [633, 591] width 22 height 13
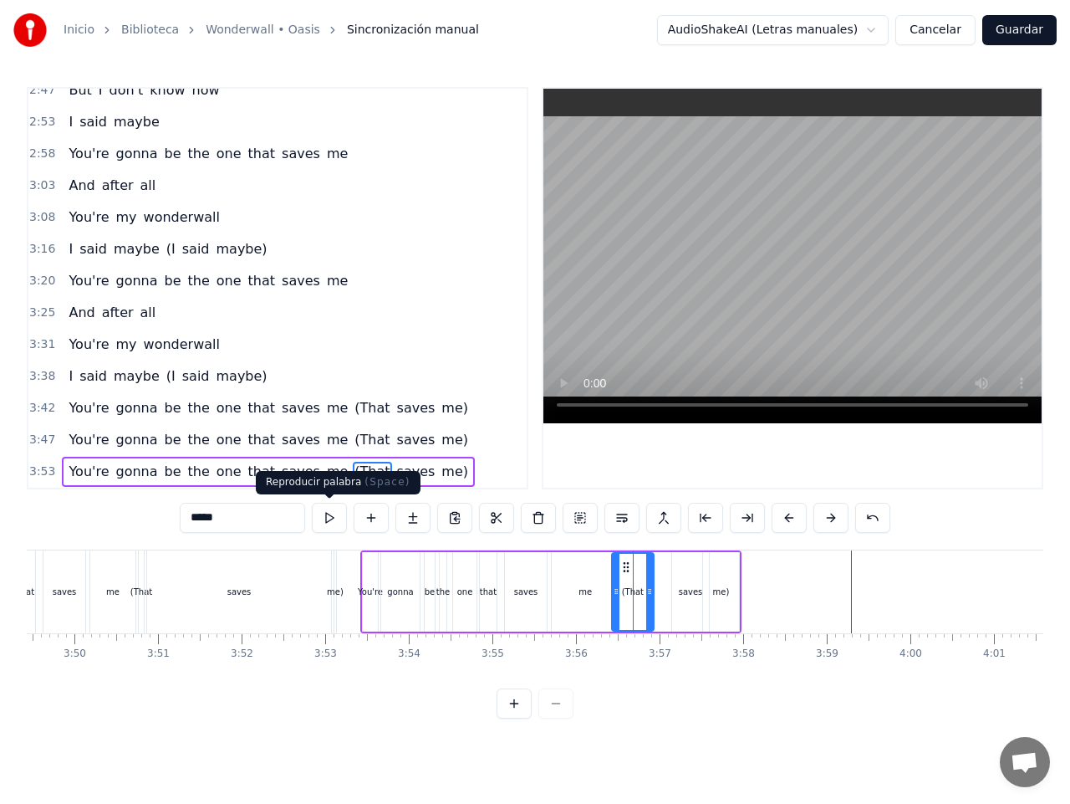
click at [330, 513] on button at bounding box center [329, 518] width 35 height 30
click at [686, 583] on div "saves" at bounding box center [690, 591] width 37 height 79
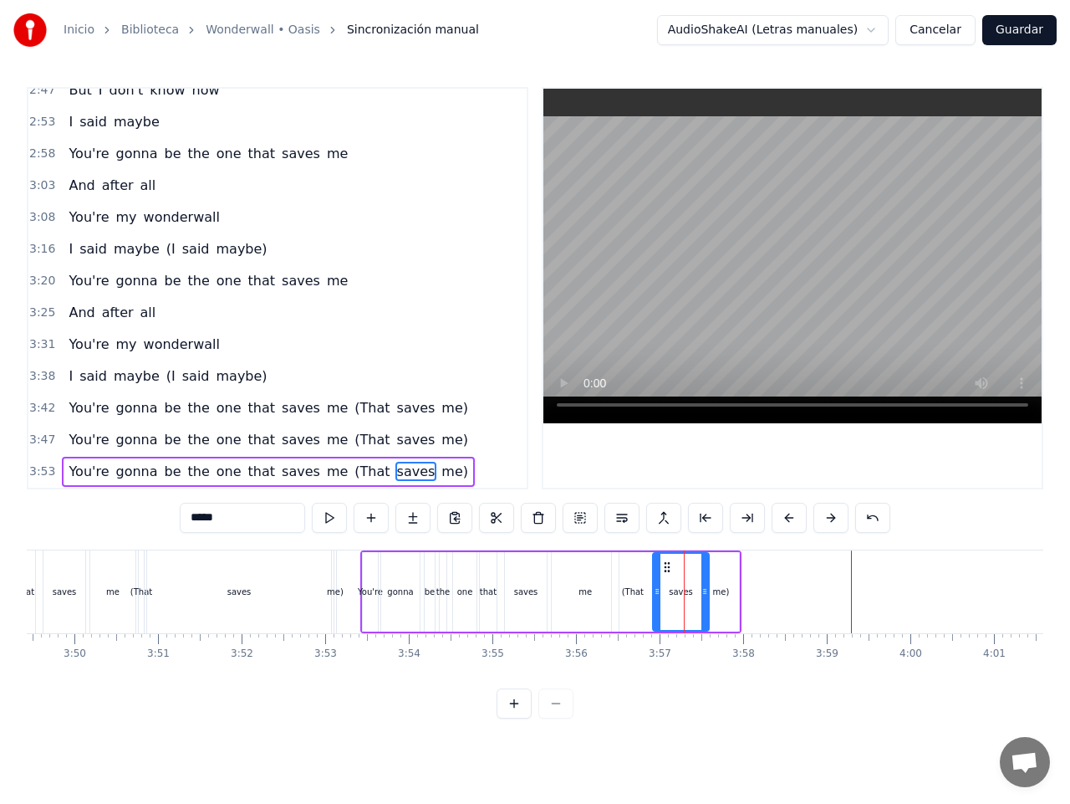
drag, startPoint x: 677, startPoint y: 590, endPoint x: 657, endPoint y: 593, distance: 19.4
click at [657, 593] on icon at bounding box center [657, 591] width 7 height 13
drag, startPoint x: 704, startPoint y: 592, endPoint x: 687, endPoint y: 590, distance: 16.8
click at [687, 590] on icon at bounding box center [688, 591] width 7 height 13
click at [633, 597] on div "(That" at bounding box center [633, 591] width 22 height 13
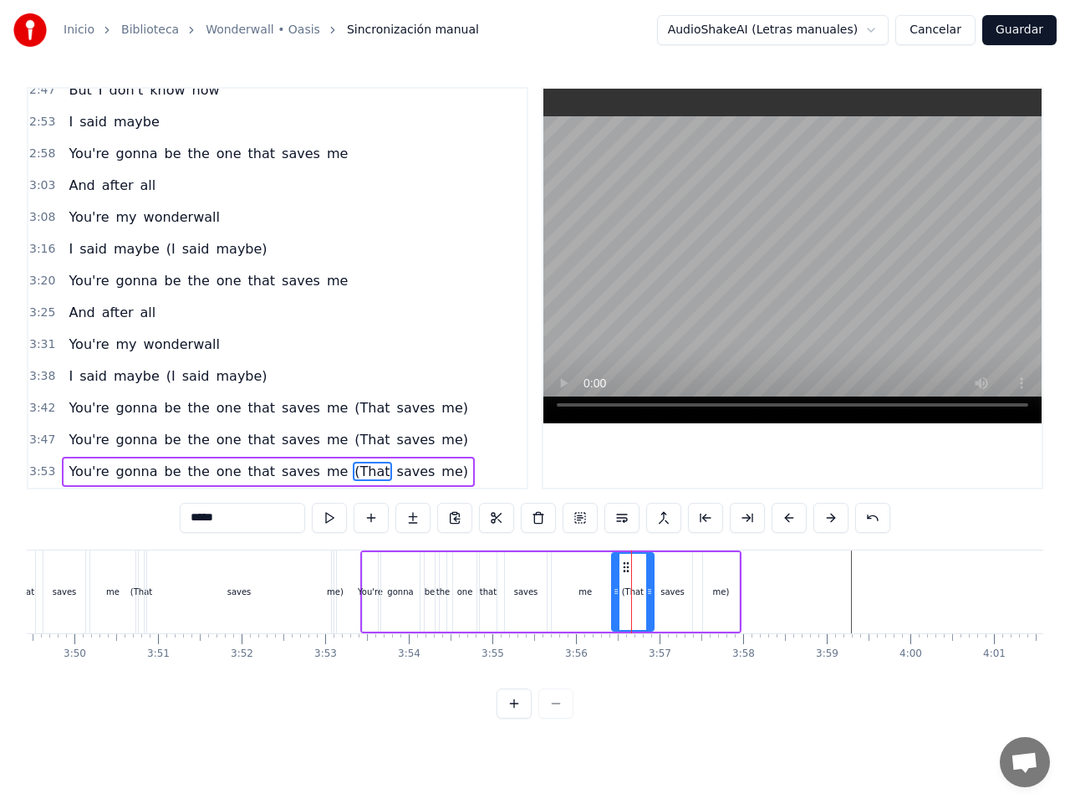
click at [668, 594] on div "saves" at bounding box center [673, 591] width 24 height 13
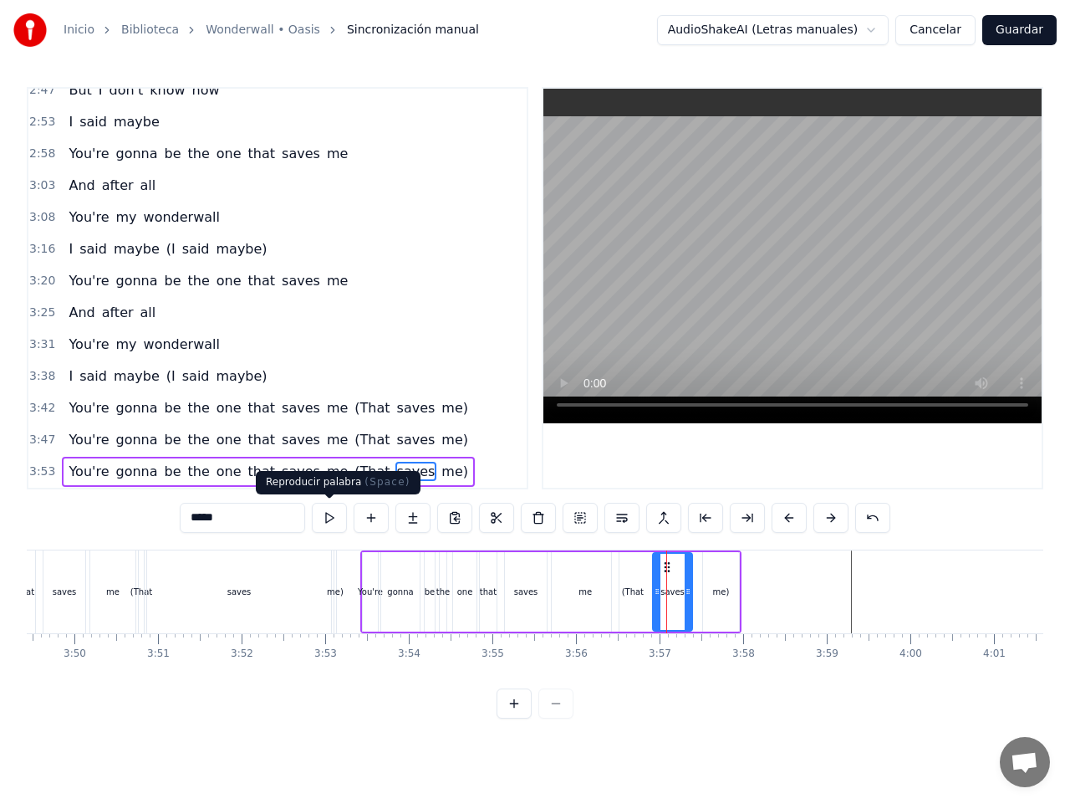
click at [324, 519] on button at bounding box center [329, 518] width 35 height 30
click at [631, 590] on div "(That" at bounding box center [633, 591] width 22 height 13
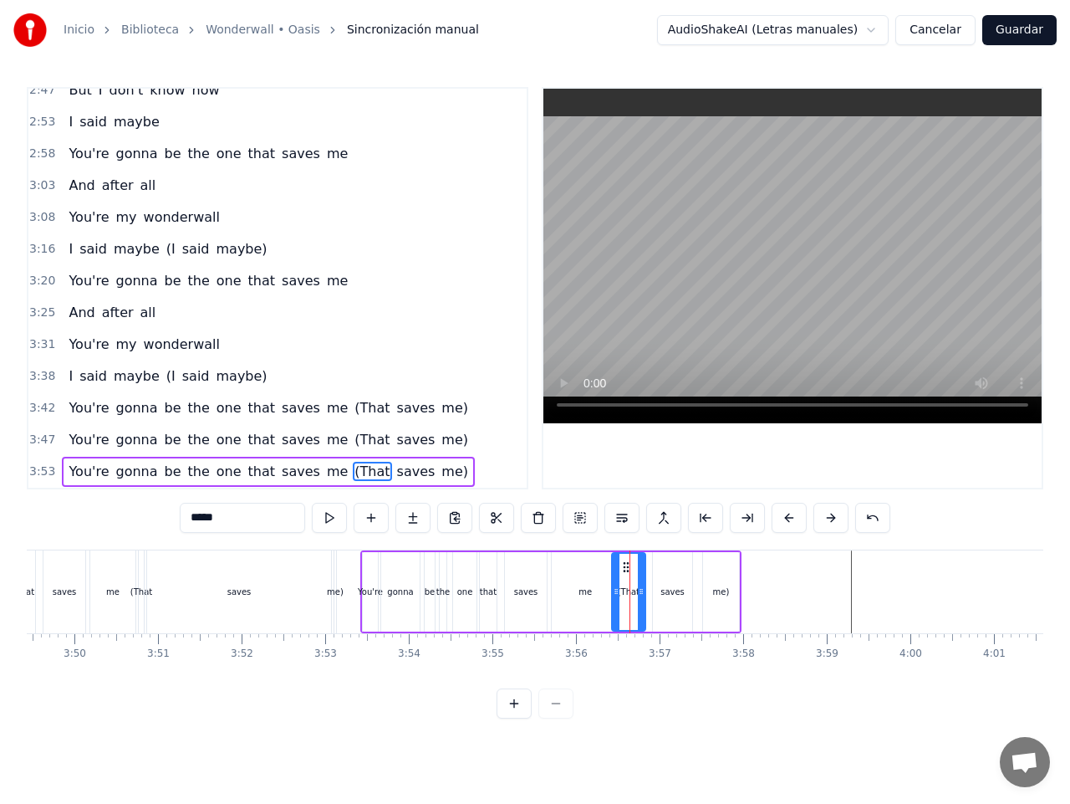
drag, startPoint x: 651, startPoint y: 591, endPoint x: 642, endPoint y: 590, distance: 8.5
click at [642, 590] on icon at bounding box center [641, 591] width 7 height 13
click at [675, 594] on div "saves" at bounding box center [673, 591] width 24 height 13
click at [649, 591] on circle at bounding box center [649, 591] width 1 height 1
click at [684, 590] on icon at bounding box center [685, 591] width 7 height 13
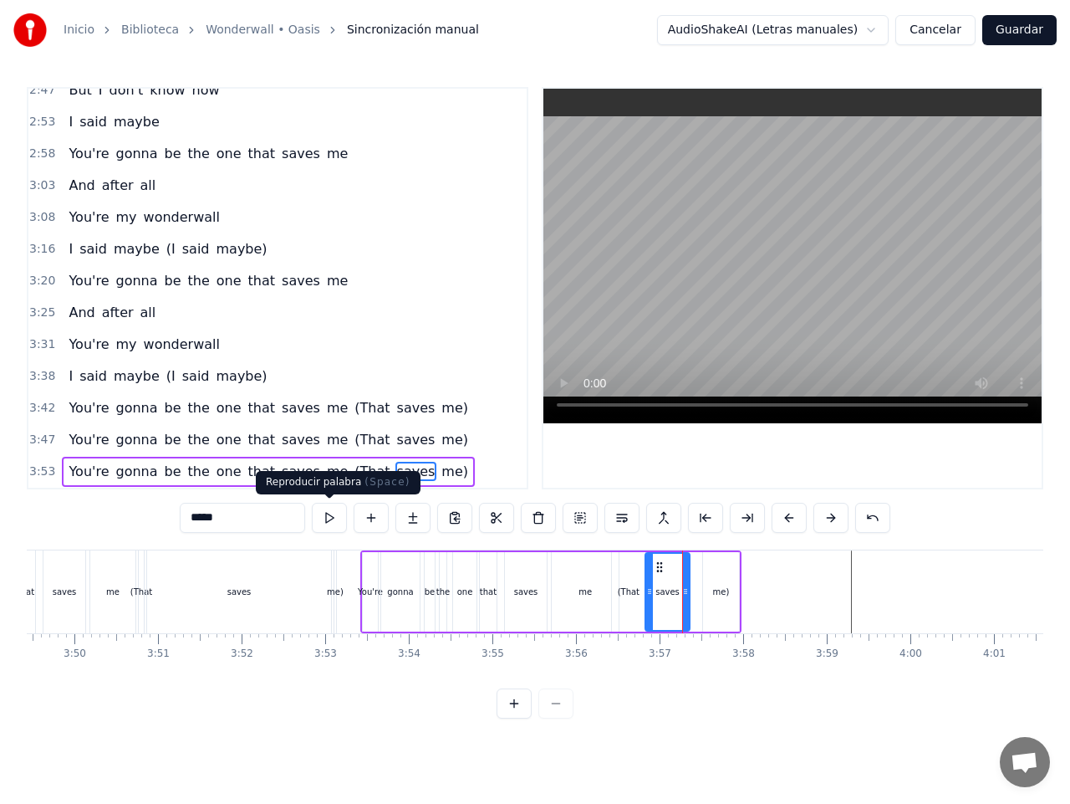
click at [334, 519] on button at bounding box center [329, 518] width 35 height 30
click at [719, 598] on div "me)" at bounding box center [721, 591] width 36 height 79
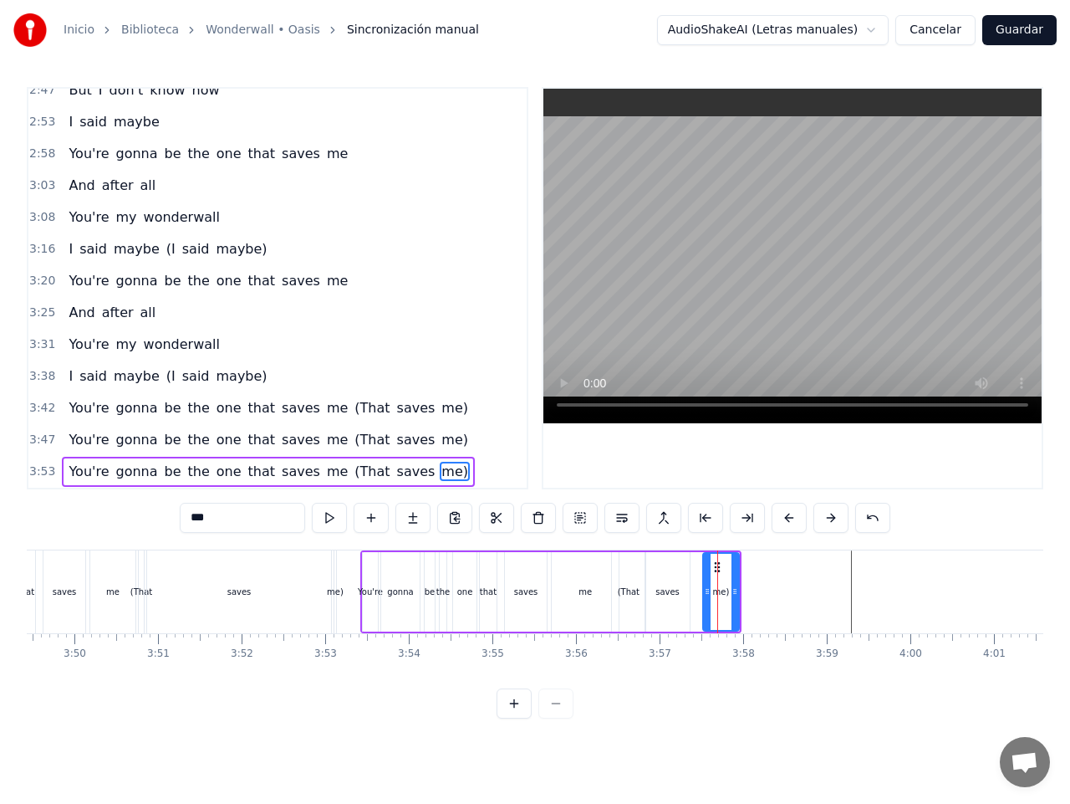
drag, startPoint x: 718, startPoint y: 597, endPoint x: 705, endPoint y: 597, distance: 13.4
click at [705, 597] on div "me)" at bounding box center [721, 592] width 34 height 76
click at [662, 592] on div "saves" at bounding box center [668, 591] width 24 height 13
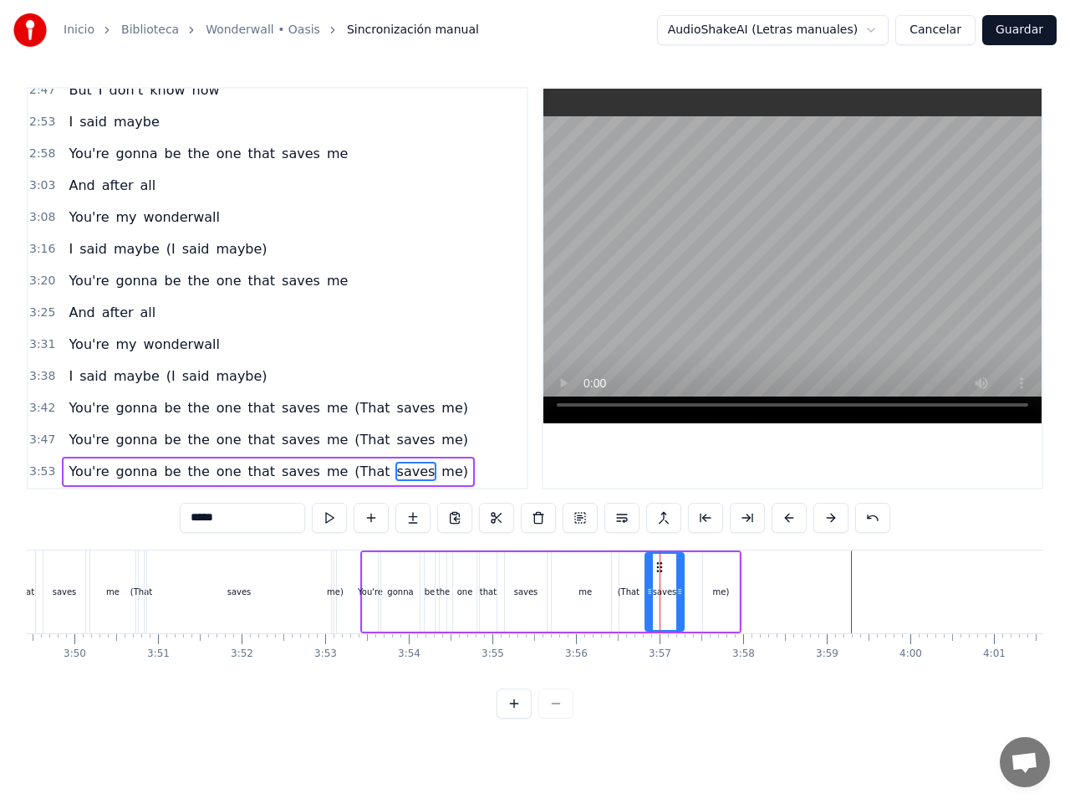
click at [679, 592] on icon at bounding box center [680, 591] width 7 height 13
click at [722, 592] on div "me)" at bounding box center [721, 591] width 17 height 13
drag, startPoint x: 711, startPoint y: 593, endPoint x: 688, endPoint y: 594, distance: 22.6
click at [688, 594] on icon at bounding box center [686, 591] width 7 height 13
drag, startPoint x: 734, startPoint y: 592, endPoint x: 718, endPoint y: 591, distance: 16.7
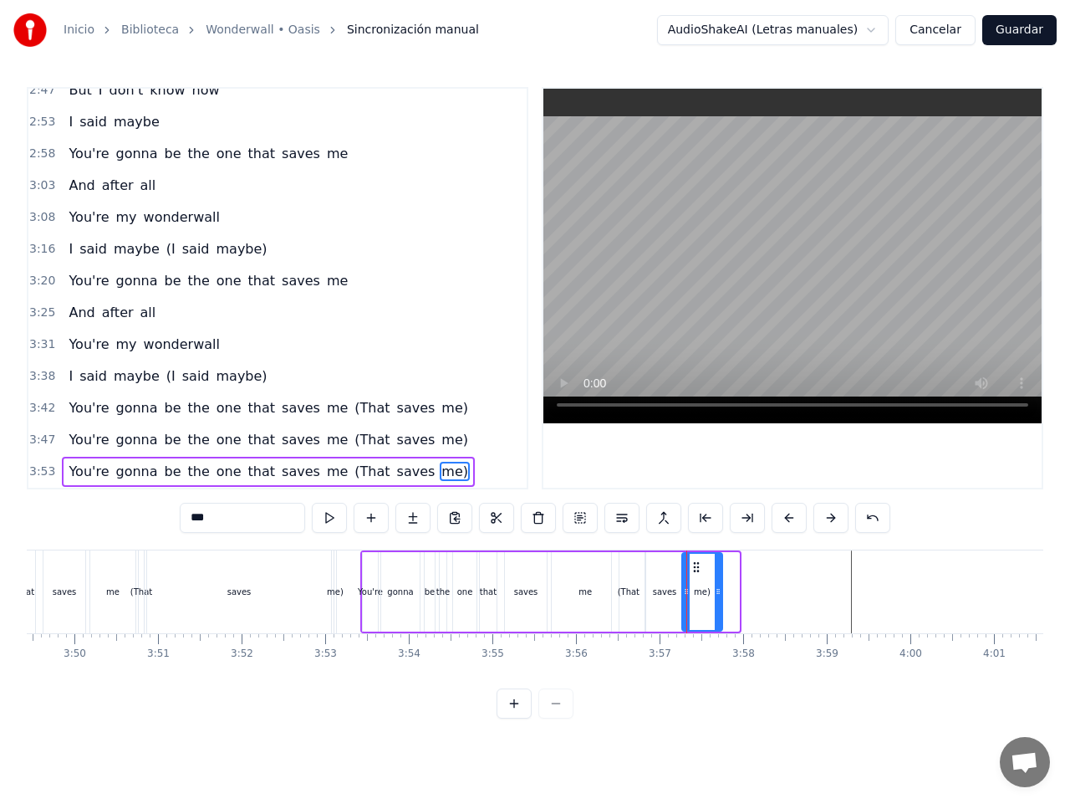
click at [718, 591] on icon at bounding box center [718, 591] width 7 height 13
click at [672, 595] on div "saves" at bounding box center [665, 591] width 24 height 13
click at [695, 594] on div "me)" at bounding box center [702, 591] width 17 height 13
click at [682, 593] on circle at bounding box center [682, 593] width 1 height 1
click at [708, 594] on div "me)" at bounding box center [700, 592] width 43 height 76
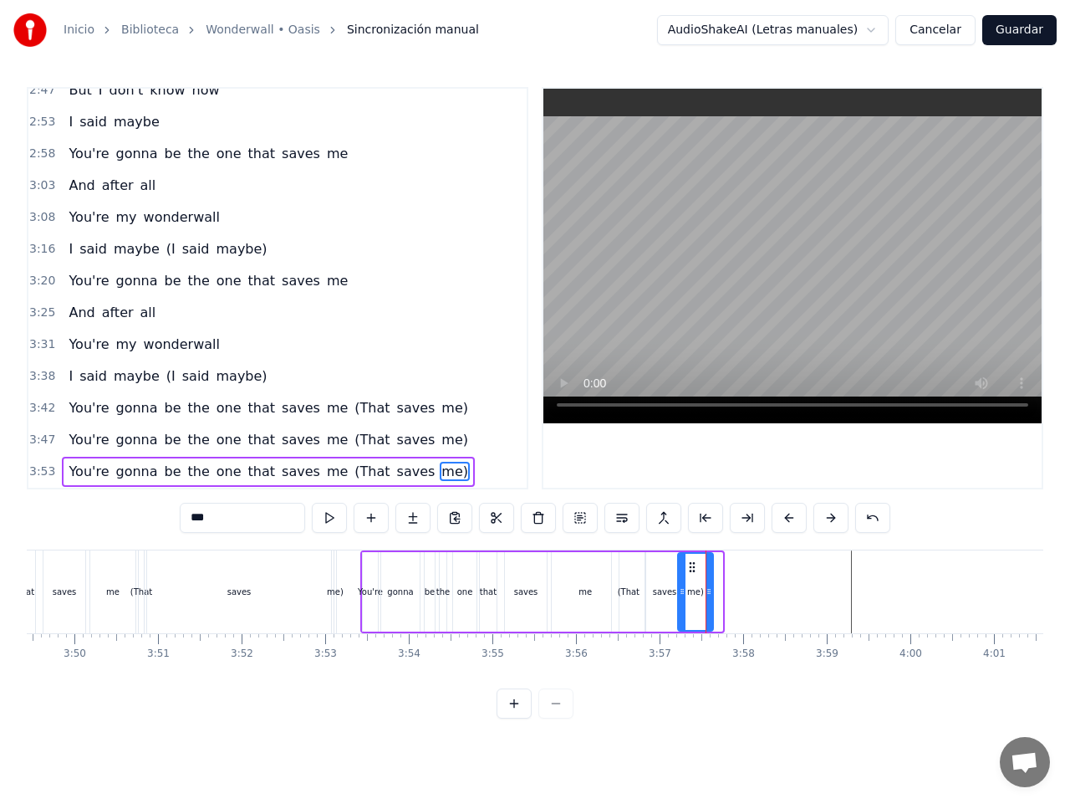
drag, startPoint x: 718, startPoint y: 590, endPoint x: 708, endPoint y: 590, distance: 9.2
click at [708, 590] on icon at bounding box center [709, 591] width 7 height 13
click at [635, 588] on div "(That" at bounding box center [629, 591] width 22 height 13
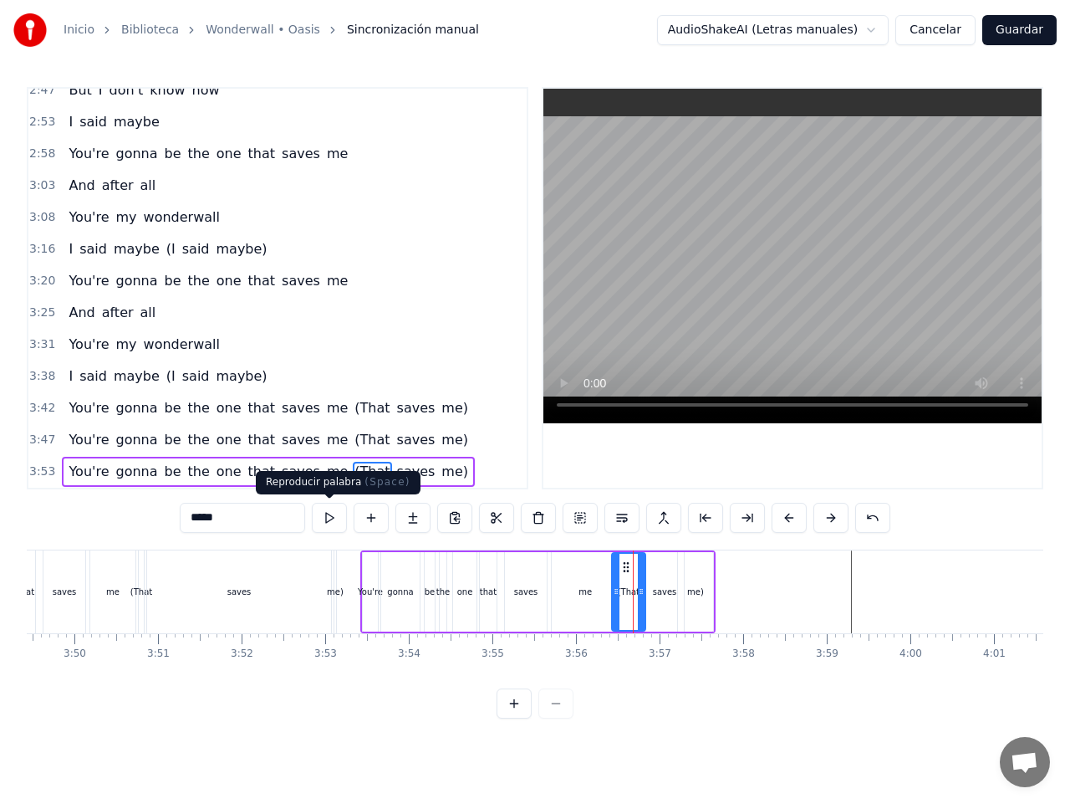
click at [325, 515] on button at bounding box center [329, 518] width 35 height 30
click at [666, 593] on div "saves" at bounding box center [665, 591] width 24 height 13
click at [330, 516] on button at bounding box center [329, 518] width 35 height 30
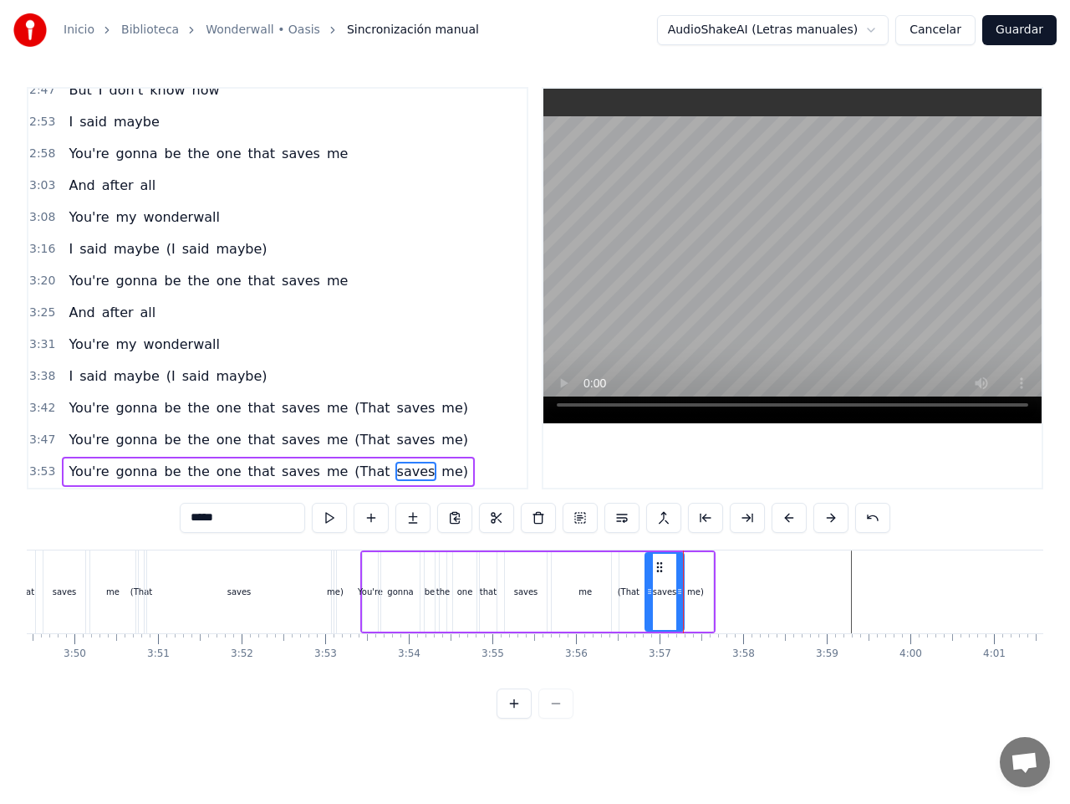
click at [698, 600] on div "me)" at bounding box center [695, 591] width 35 height 79
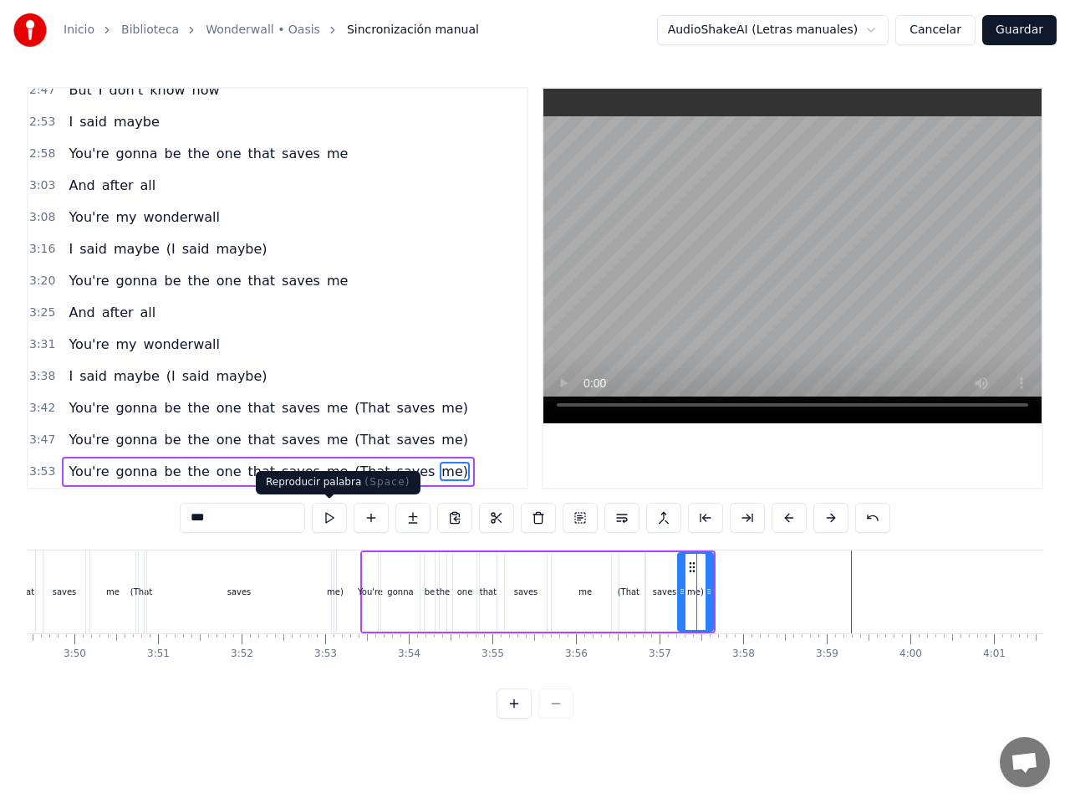
click at [326, 513] on button at bounding box center [329, 518] width 35 height 30
click at [634, 591] on div "(That" at bounding box center [629, 591] width 22 height 13
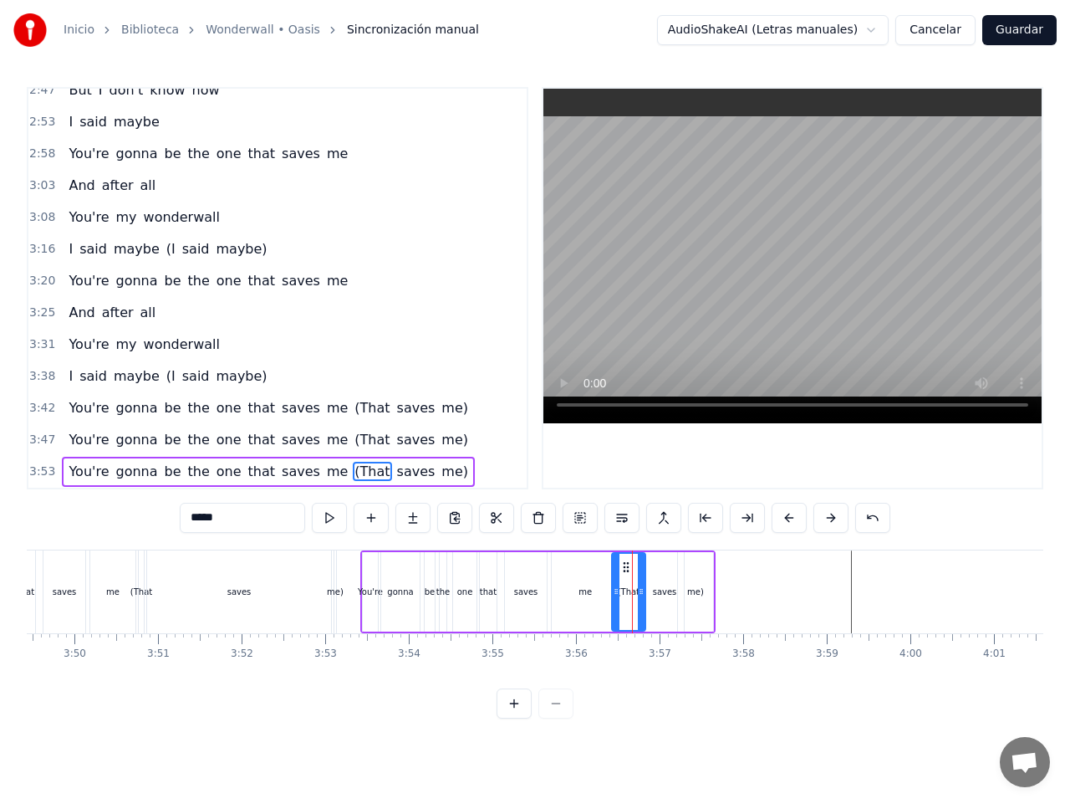
click at [667, 588] on div "saves" at bounding box center [665, 591] width 24 height 13
click at [674, 590] on icon at bounding box center [674, 591] width 7 height 13
click at [696, 593] on div "me)" at bounding box center [695, 591] width 17 height 13
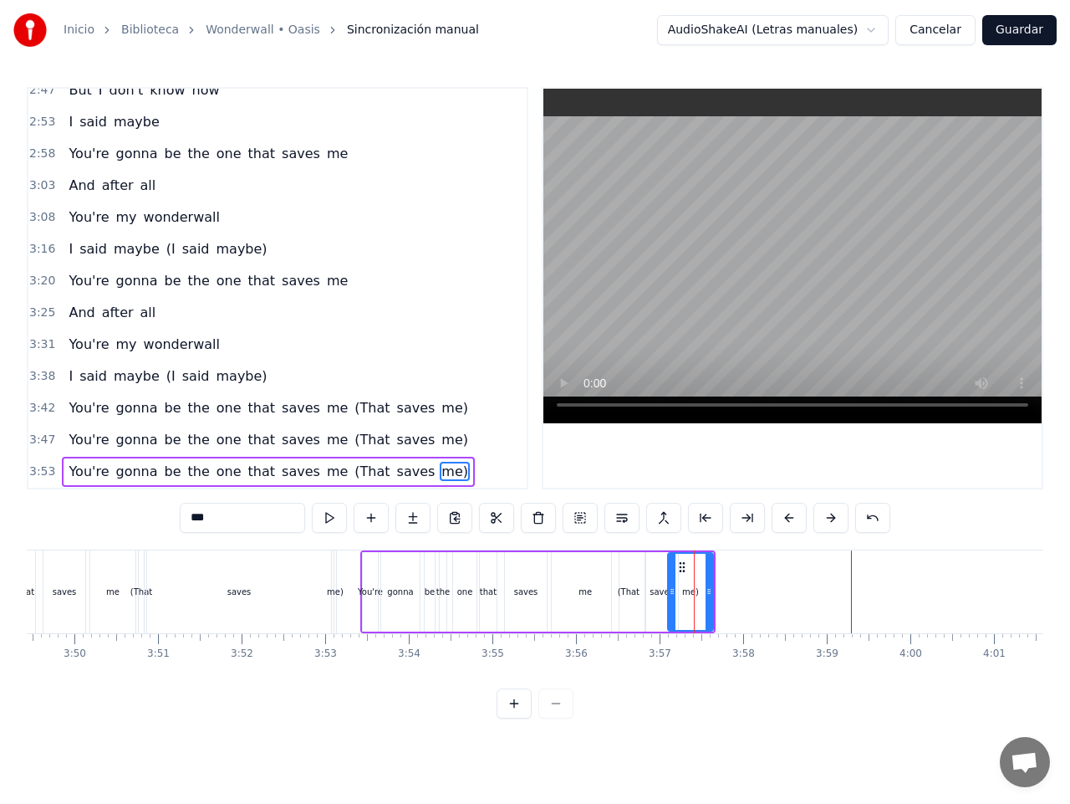
drag, startPoint x: 683, startPoint y: 589, endPoint x: 673, endPoint y: 589, distance: 10.0
click at [673, 589] on circle at bounding box center [673, 589] width 1 height 1
drag, startPoint x: 708, startPoint y: 589, endPoint x: 699, endPoint y: 590, distance: 8.5
click at [699, 590] on icon at bounding box center [700, 591] width 7 height 13
click at [323, 514] on button at bounding box center [329, 518] width 35 height 30
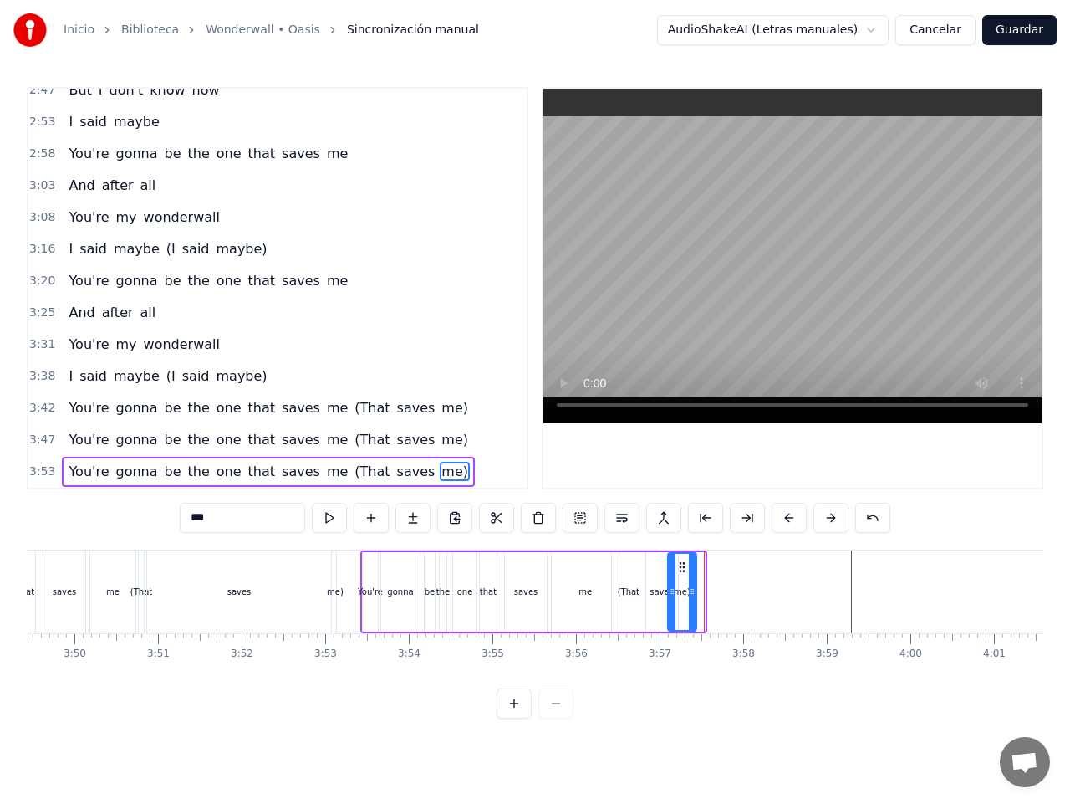
click at [695, 590] on icon at bounding box center [692, 591] width 7 height 13
click at [326, 520] on button at bounding box center [329, 518] width 35 height 30
click at [636, 601] on div "(That" at bounding box center [628, 591] width 33 height 79
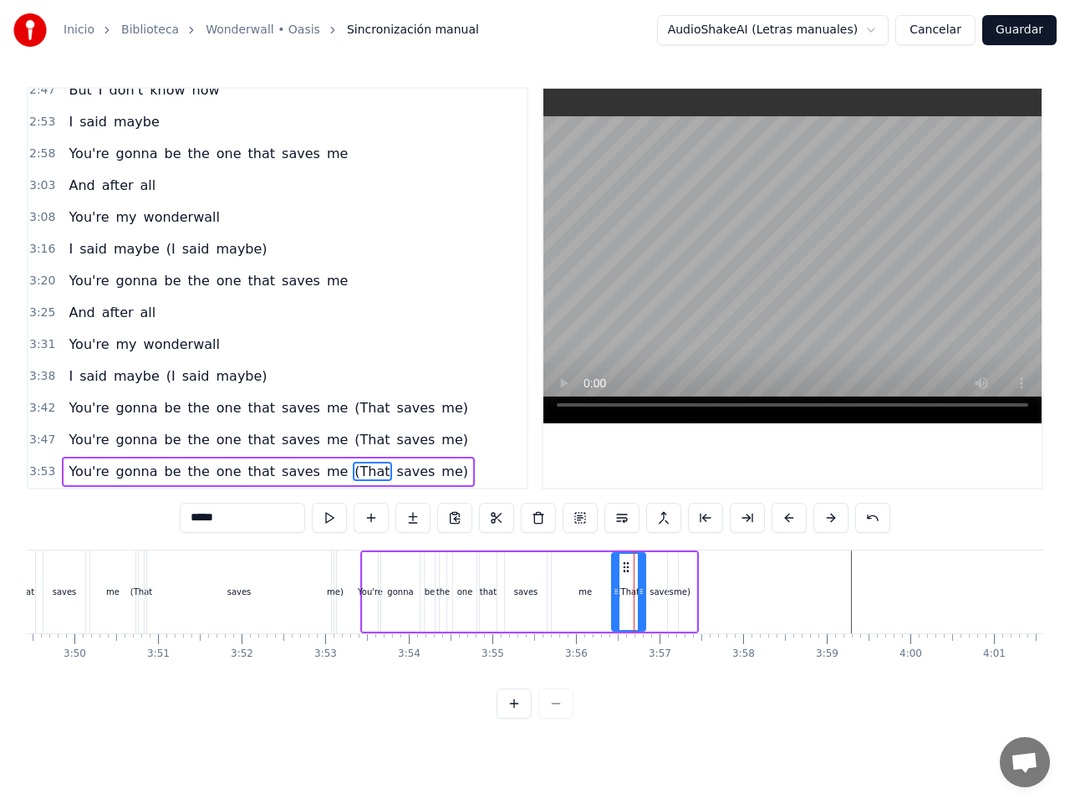
click at [401, 553] on div "gonna" at bounding box center [400, 591] width 38 height 79
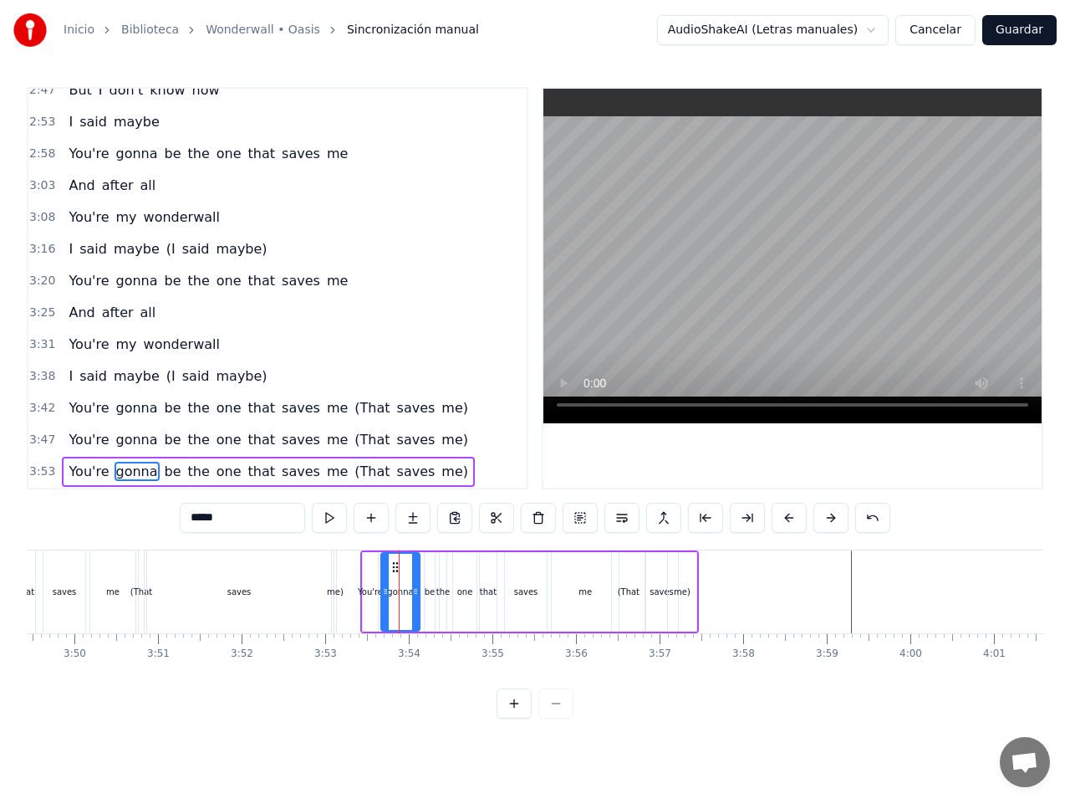
click at [370, 559] on div "You're" at bounding box center [370, 591] width 15 height 79
click at [335, 571] on div "me)" at bounding box center [335, 591] width 3 height 83
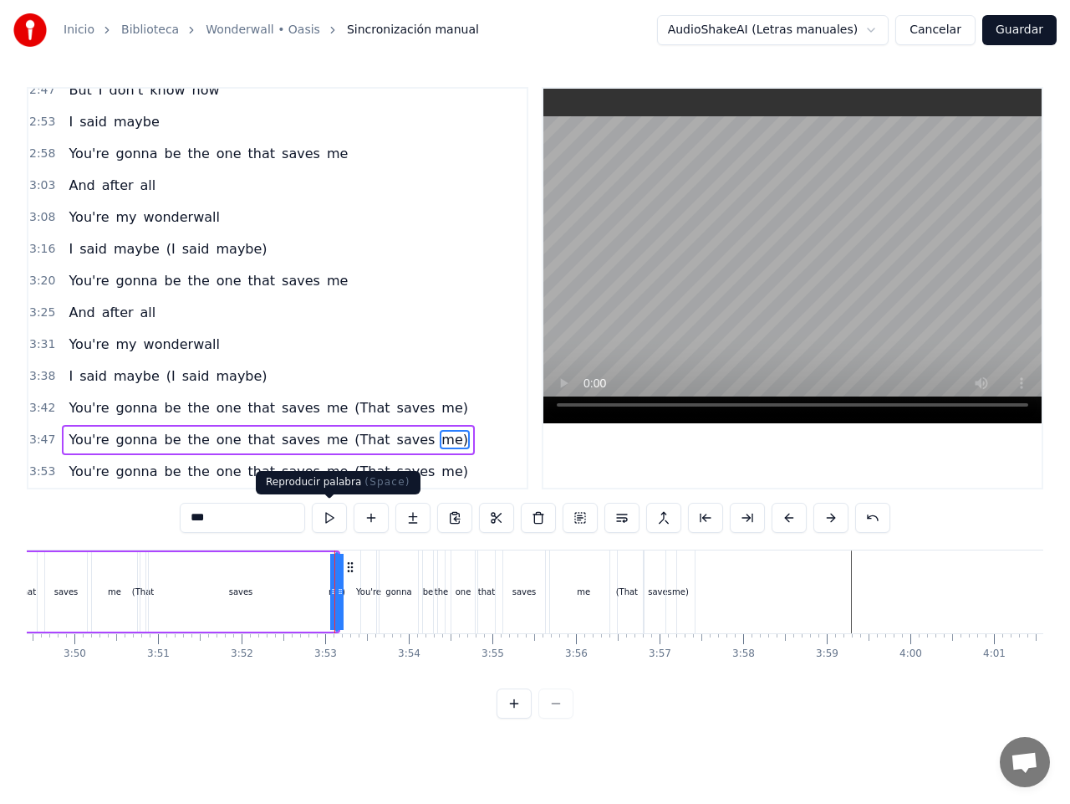
click at [326, 516] on button at bounding box center [329, 518] width 35 height 30
click at [407, 708] on div "0:38 [DATE] is gonna be the day 0:40 That they're gonna throw it back to you 0:…" at bounding box center [535, 402] width 1017 height 631
click at [426, 718] on div "0:38 [DATE] is gonna be the day 0:40 That they're gonna throw it back to you 0:…" at bounding box center [535, 402] width 1017 height 631
click at [332, 513] on button at bounding box center [329, 518] width 35 height 30
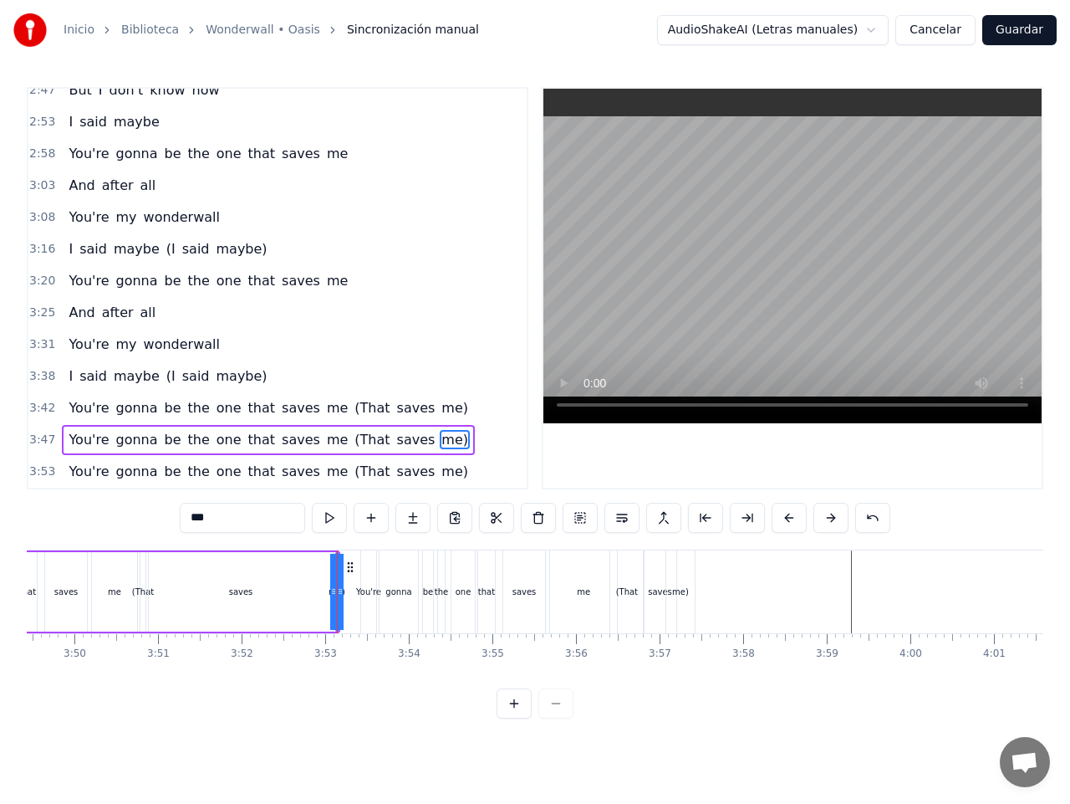
click at [369, 569] on div "You're" at bounding box center [368, 591] width 15 height 83
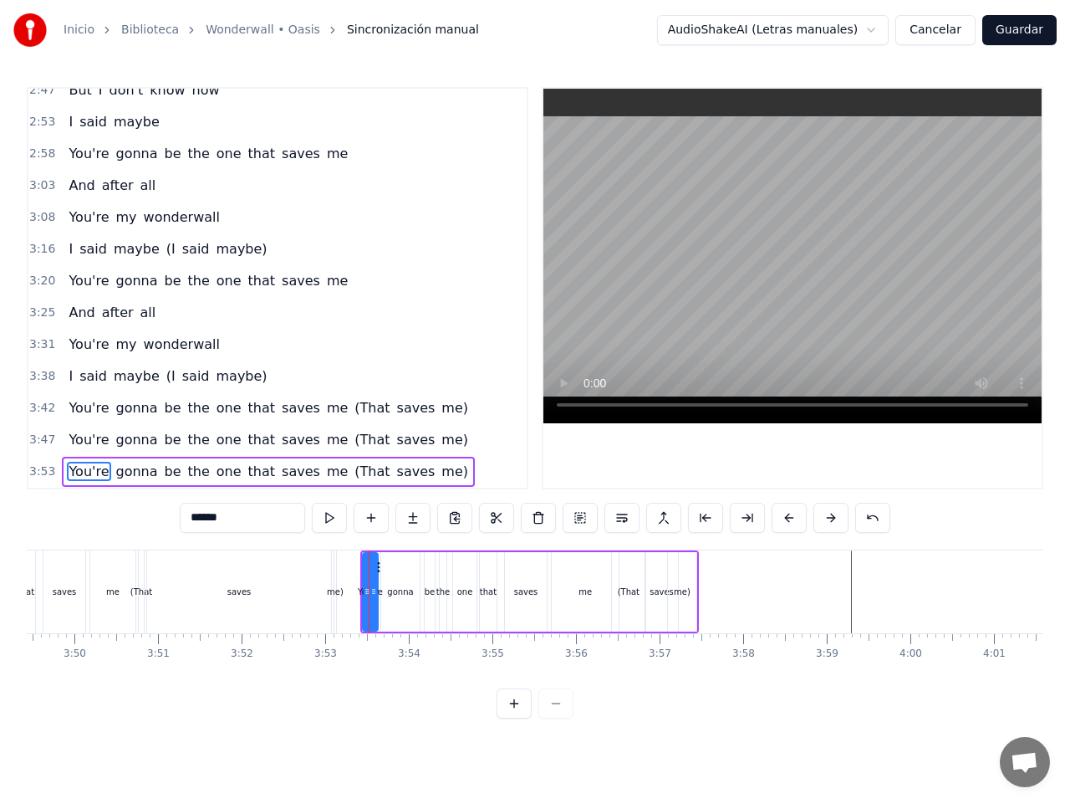
click at [336, 514] on button at bounding box center [329, 518] width 35 height 30
click at [696, 733] on html "Inicio Biblioteca Wonderwall • Oasis Sincronización manual AudioShakeAI (Letras…" at bounding box center [535, 372] width 1070 height 745
click at [329, 516] on button at bounding box center [329, 518] width 35 height 30
click at [402, 593] on div "gonna" at bounding box center [400, 591] width 26 height 13
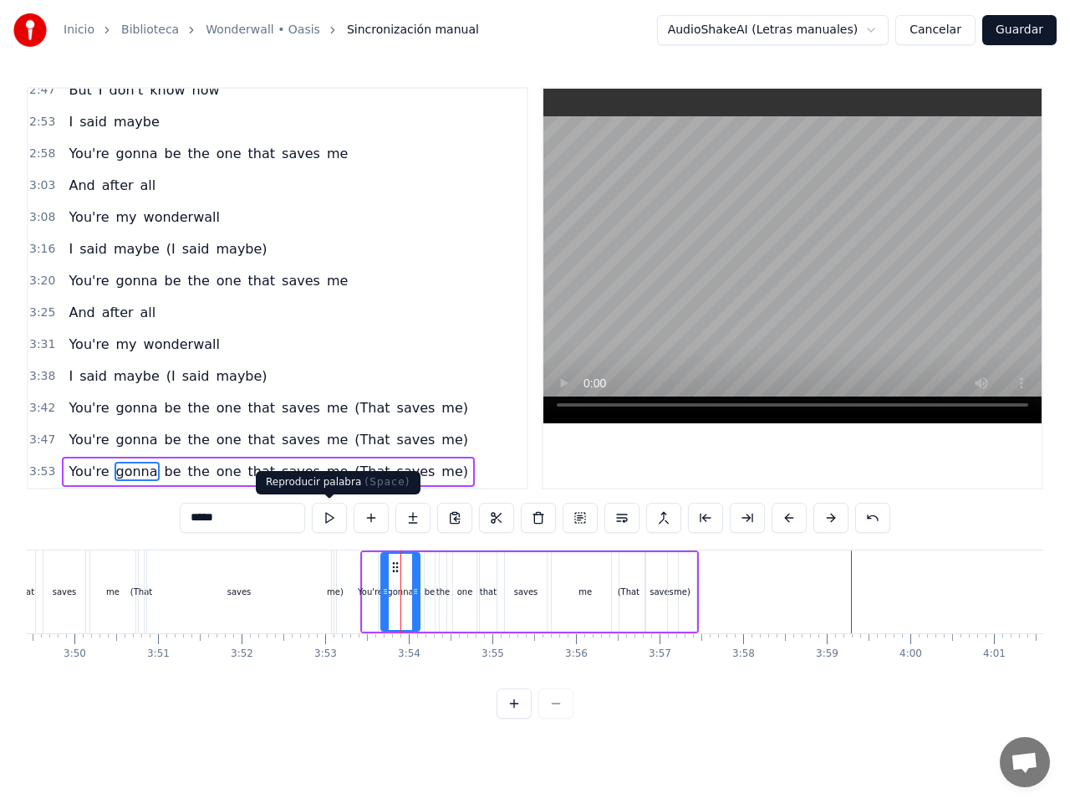
click at [329, 522] on button at bounding box center [329, 518] width 35 height 30
click at [432, 595] on div "be" at bounding box center [430, 591] width 11 height 13
click at [330, 519] on button at bounding box center [329, 518] width 35 height 30
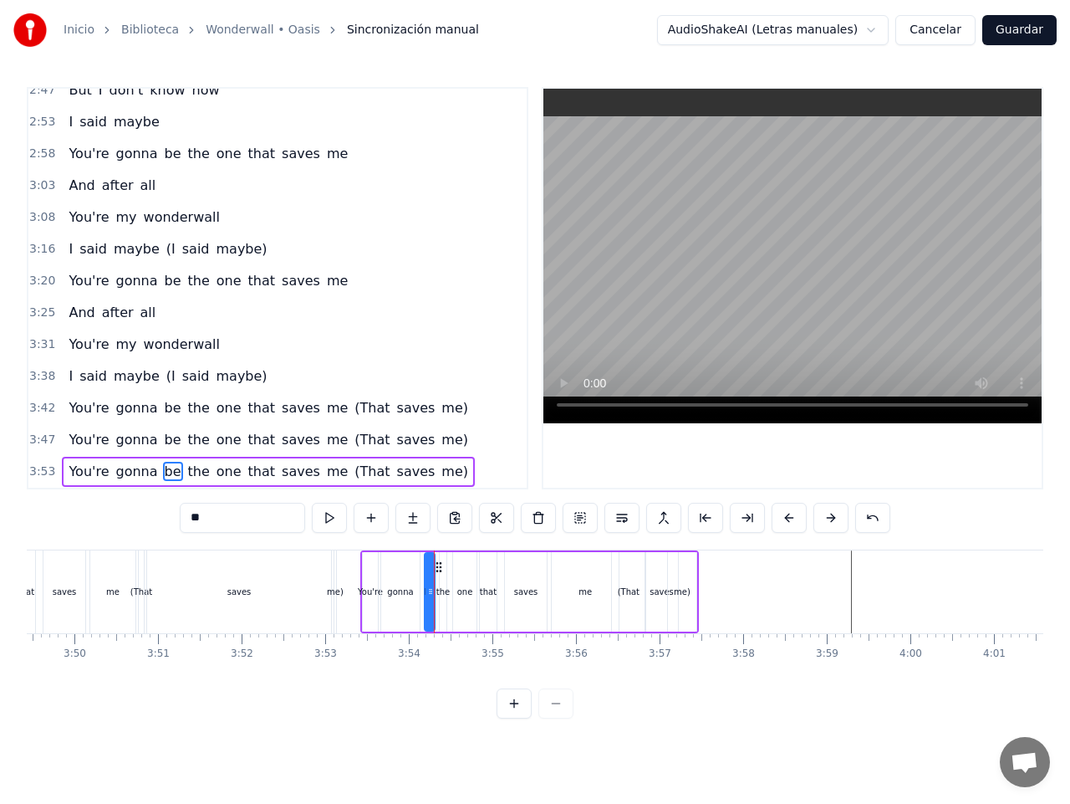
click at [488, 597] on div "that" at bounding box center [488, 591] width 17 height 13
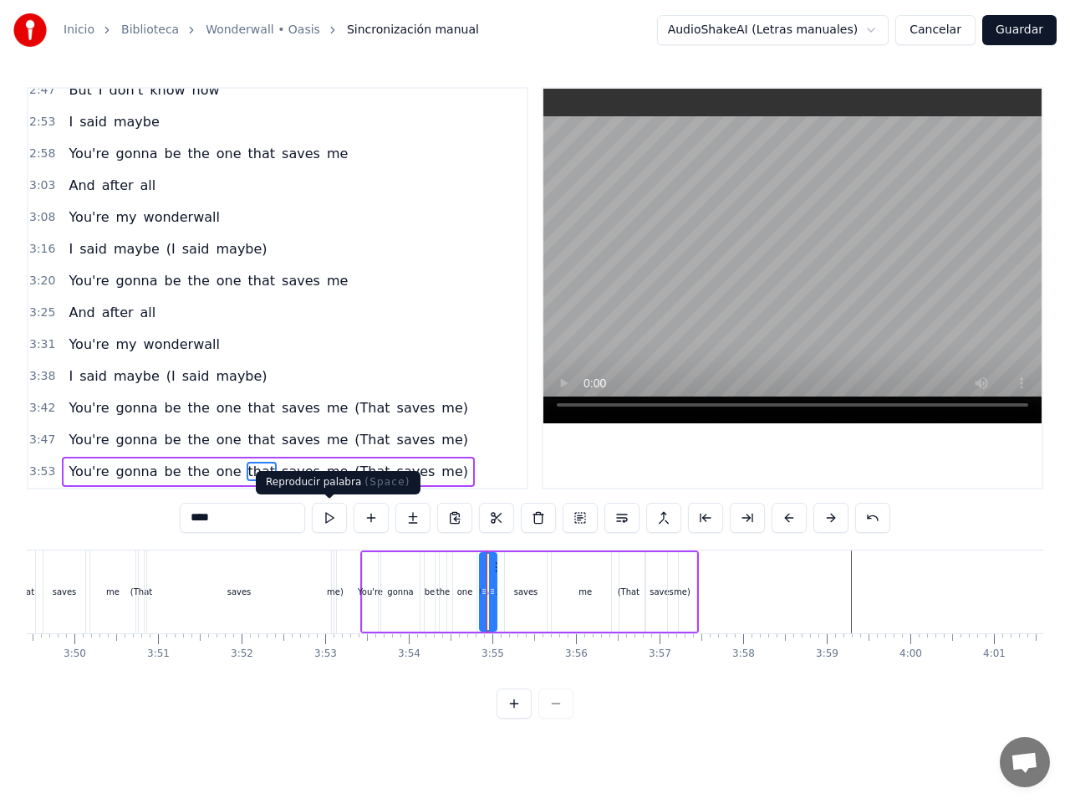
click at [335, 519] on button at bounding box center [329, 518] width 35 height 30
click at [529, 590] on div "saves" at bounding box center [526, 591] width 24 height 13
click at [329, 520] on button at bounding box center [329, 518] width 35 height 30
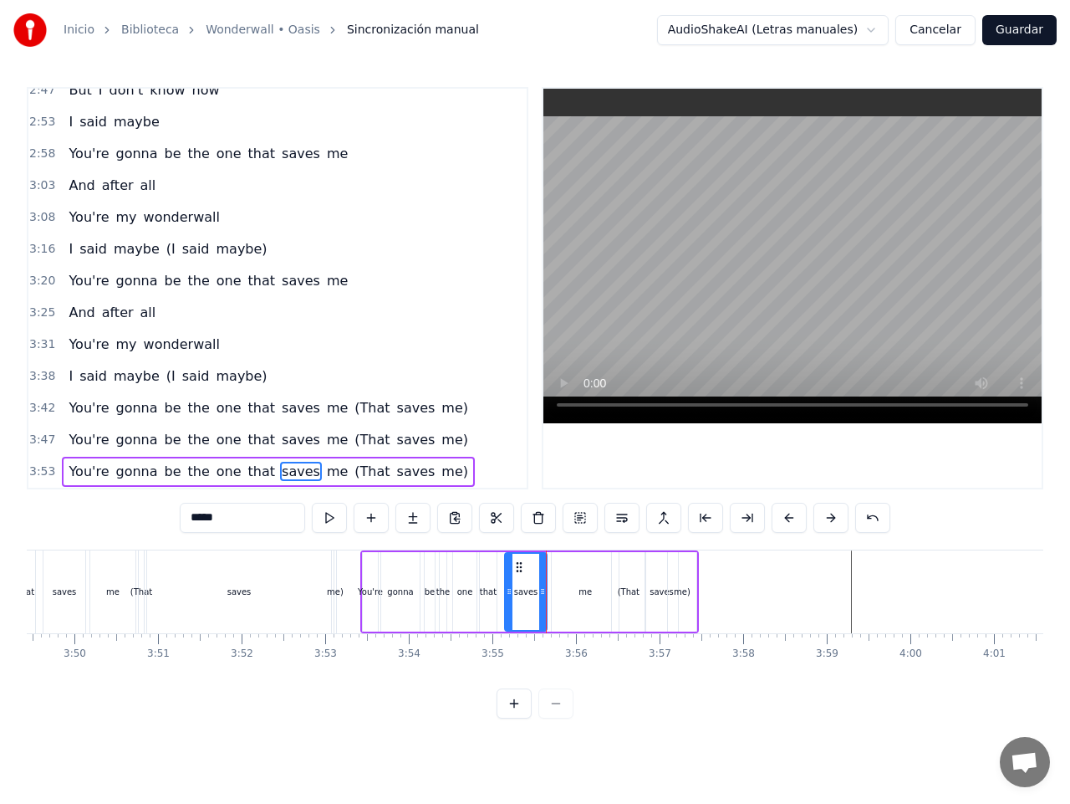
click at [575, 601] on div "me" at bounding box center [585, 591] width 67 height 79
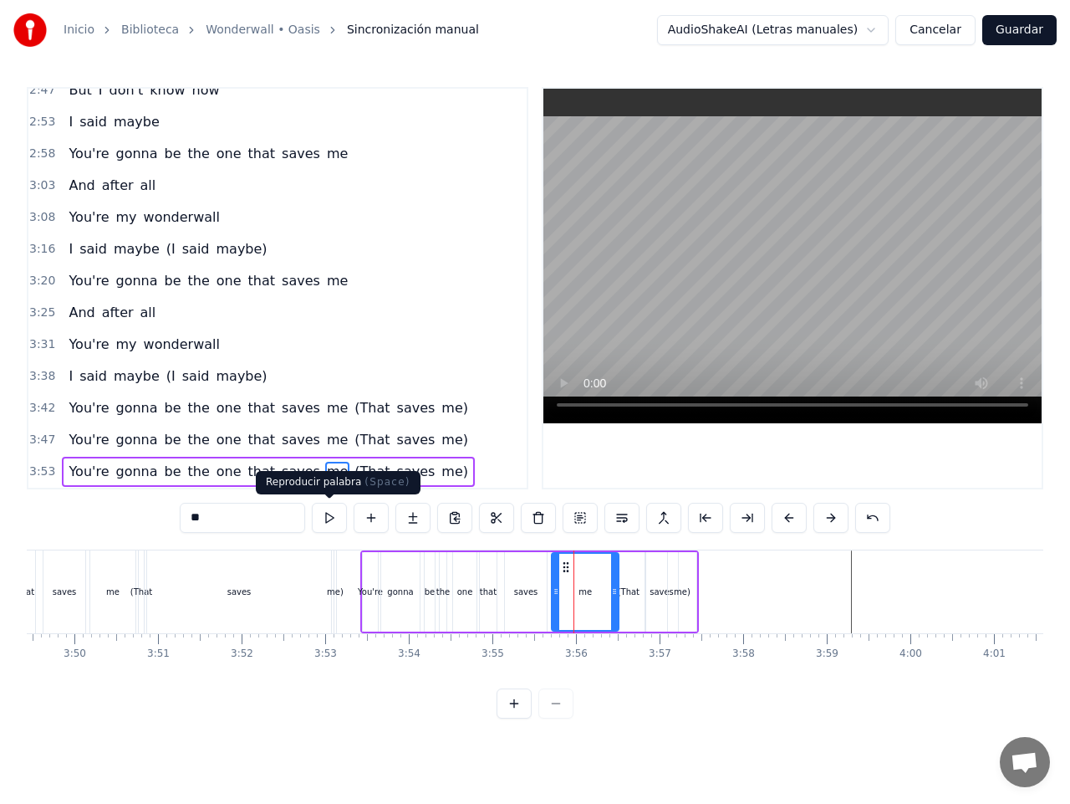
click at [334, 522] on button at bounding box center [329, 518] width 35 height 30
click at [631, 594] on div "(That" at bounding box center [629, 591] width 22 height 13
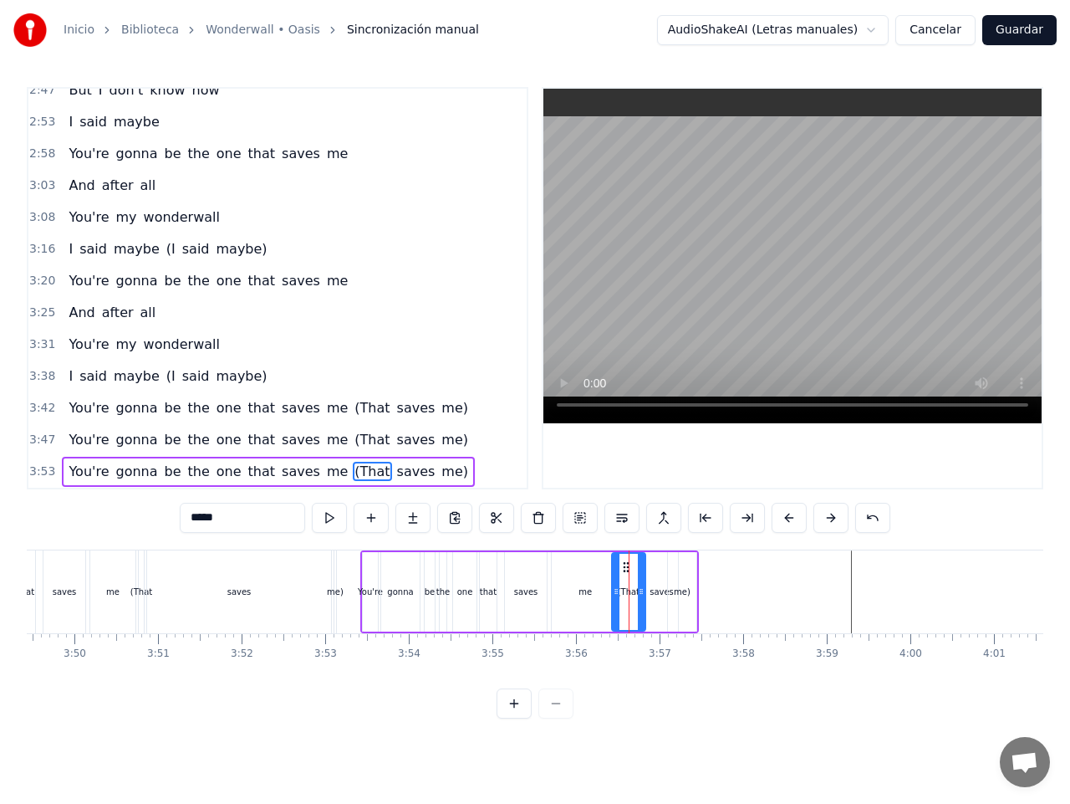
click at [330, 519] on button at bounding box center [329, 518] width 35 height 30
click at [659, 603] on div "saves" at bounding box center [662, 591] width 33 height 79
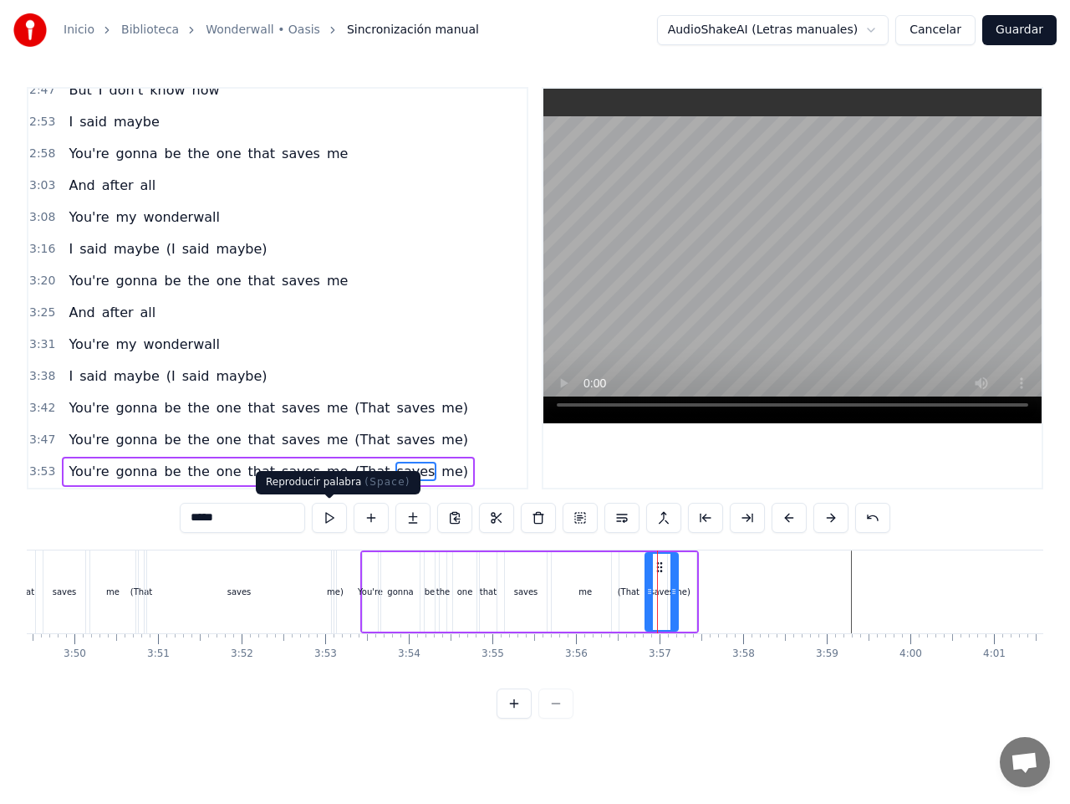
click at [327, 513] on button at bounding box center [329, 518] width 35 height 30
click at [682, 598] on div "me)" at bounding box center [682, 591] width 28 height 79
type input "***"
click at [331, 520] on button at bounding box center [329, 518] width 35 height 30
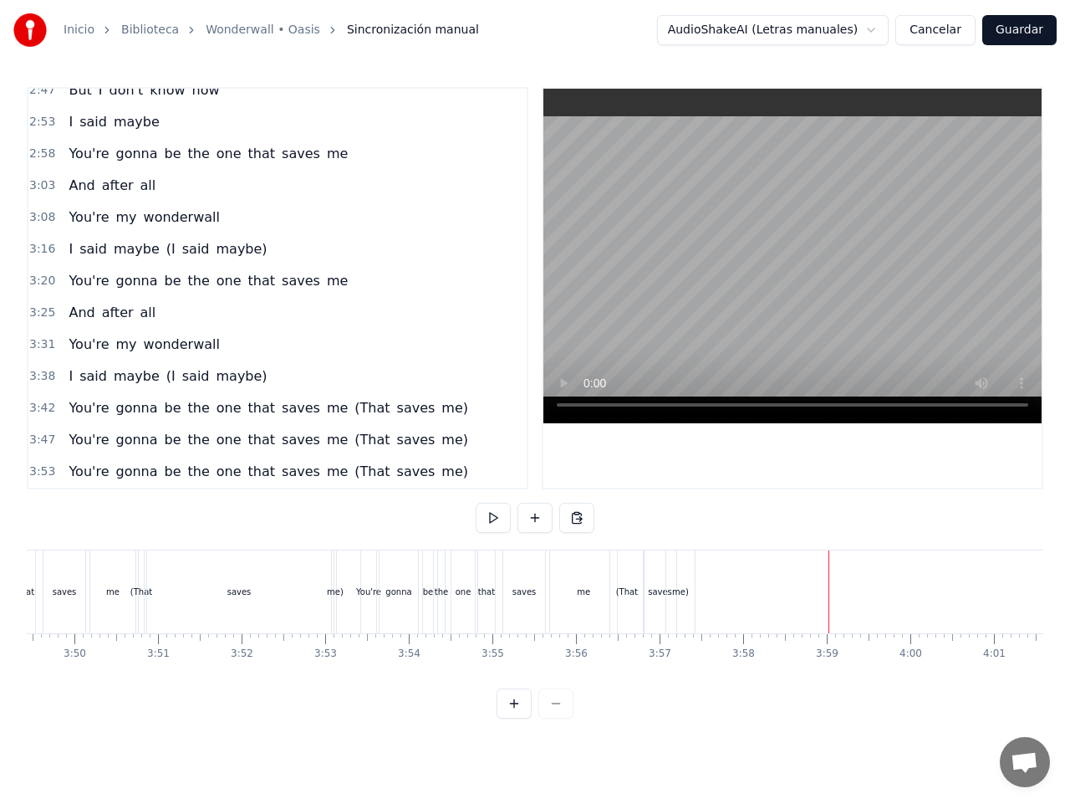
drag, startPoint x: 801, startPoint y: 562, endPoint x: 463, endPoint y: 516, distance: 341.0
click at [463, 516] on div "0:38 [DATE] is gonna be the day 0:40 That they're gonna throw it back to you 0:…" at bounding box center [535, 402] width 1017 height 631
drag, startPoint x: 800, startPoint y: 554, endPoint x: 765, endPoint y: 554, distance: 34.3
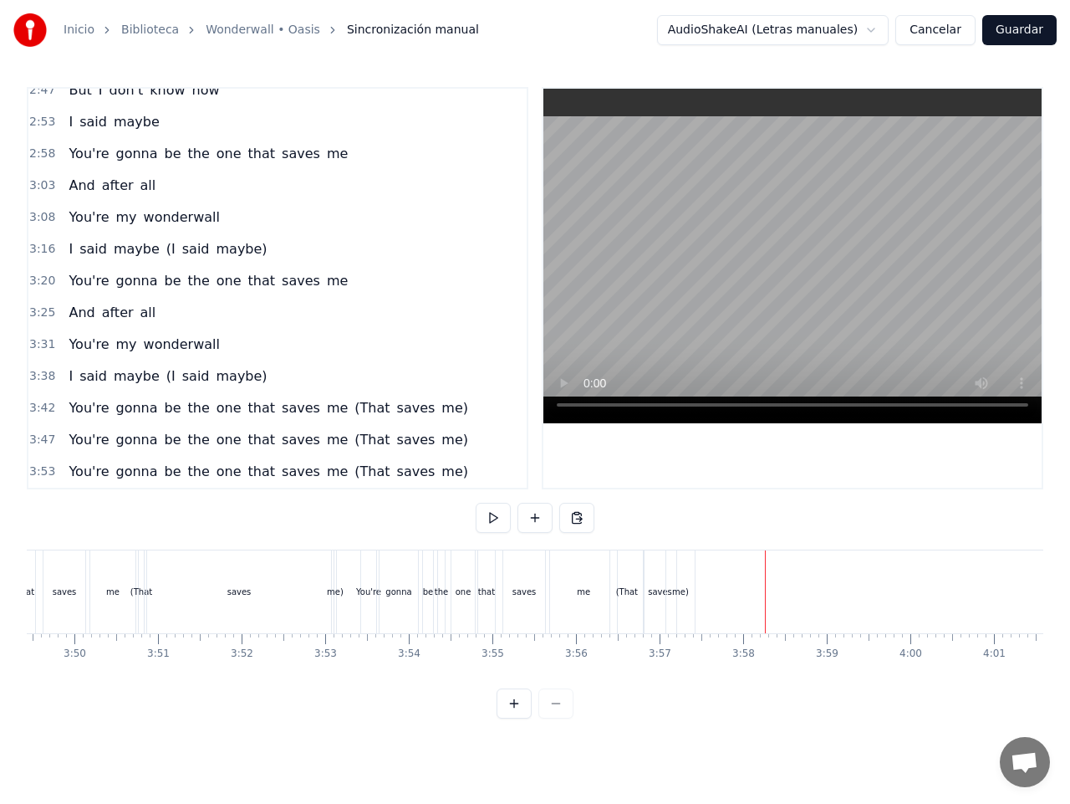
drag, startPoint x: 765, startPoint y: 553, endPoint x: 713, endPoint y: 552, distance: 52.7
click at [485, 519] on button at bounding box center [493, 518] width 35 height 30
click at [496, 524] on button at bounding box center [493, 518] width 35 height 30
click at [323, 638] on div "[DATE] is gonna be the day That they're gonna throw it back to you By now, you …" at bounding box center [535, 611] width 1017 height 125
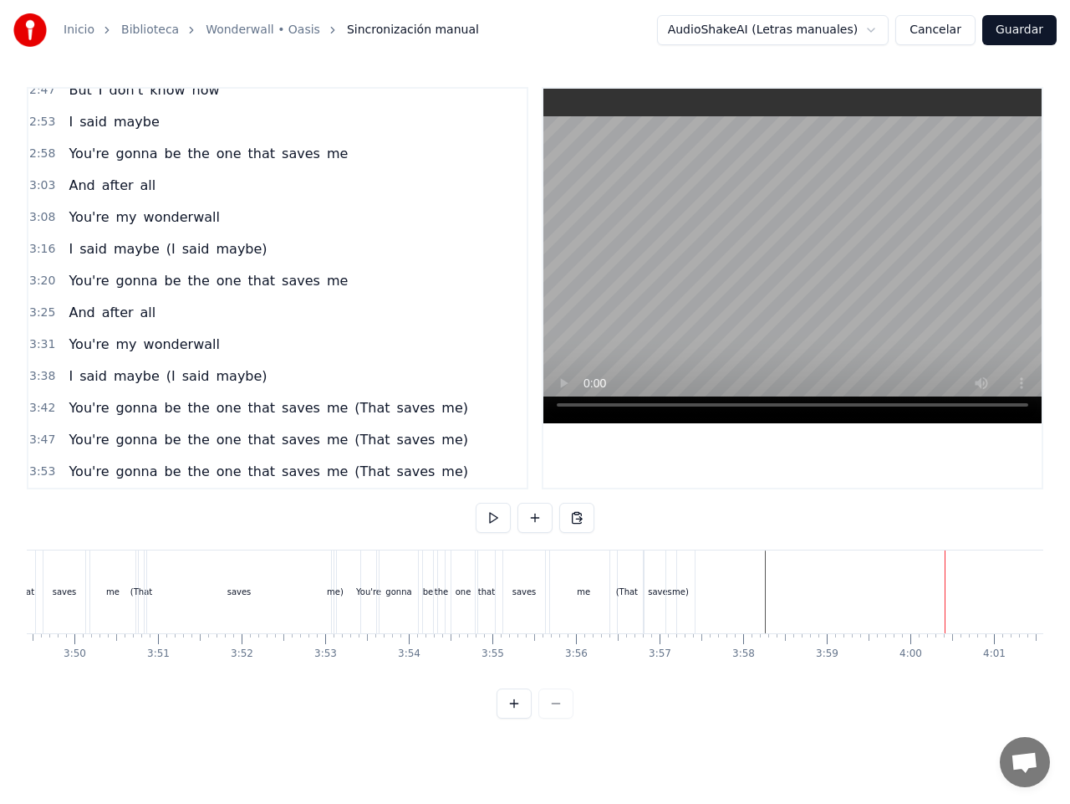
click at [493, 513] on button at bounding box center [493, 518] width 35 height 30
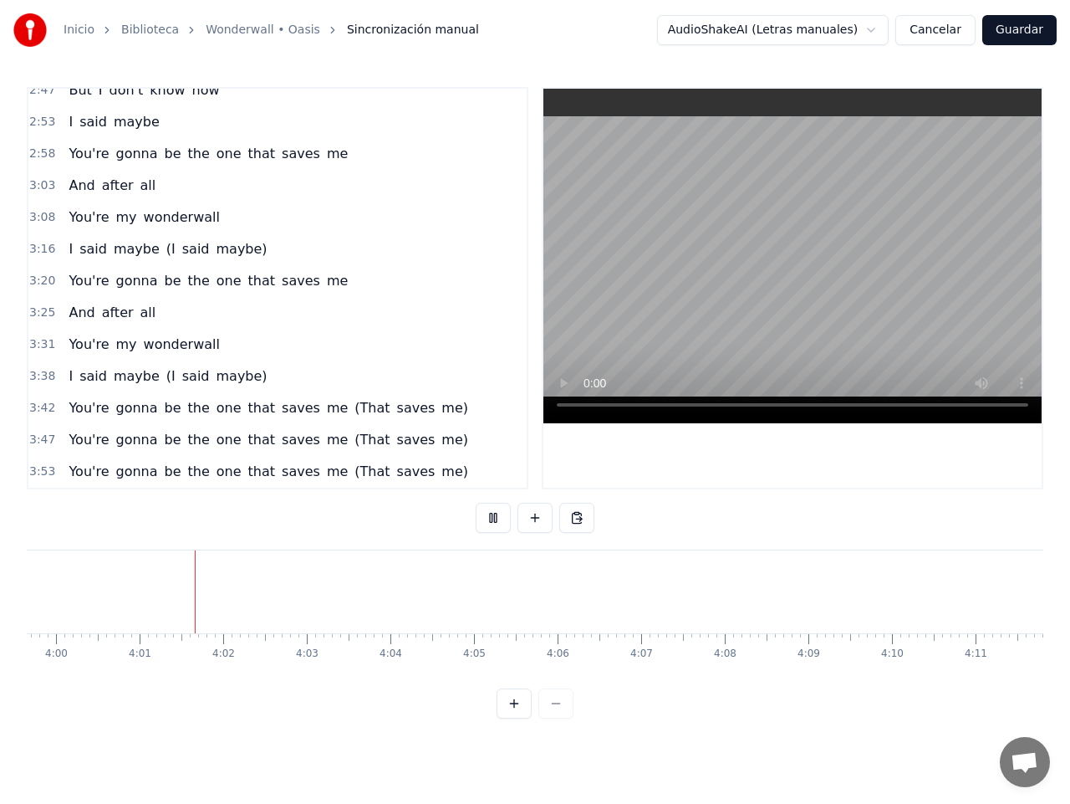
click at [488, 519] on button at bounding box center [493, 518] width 35 height 30
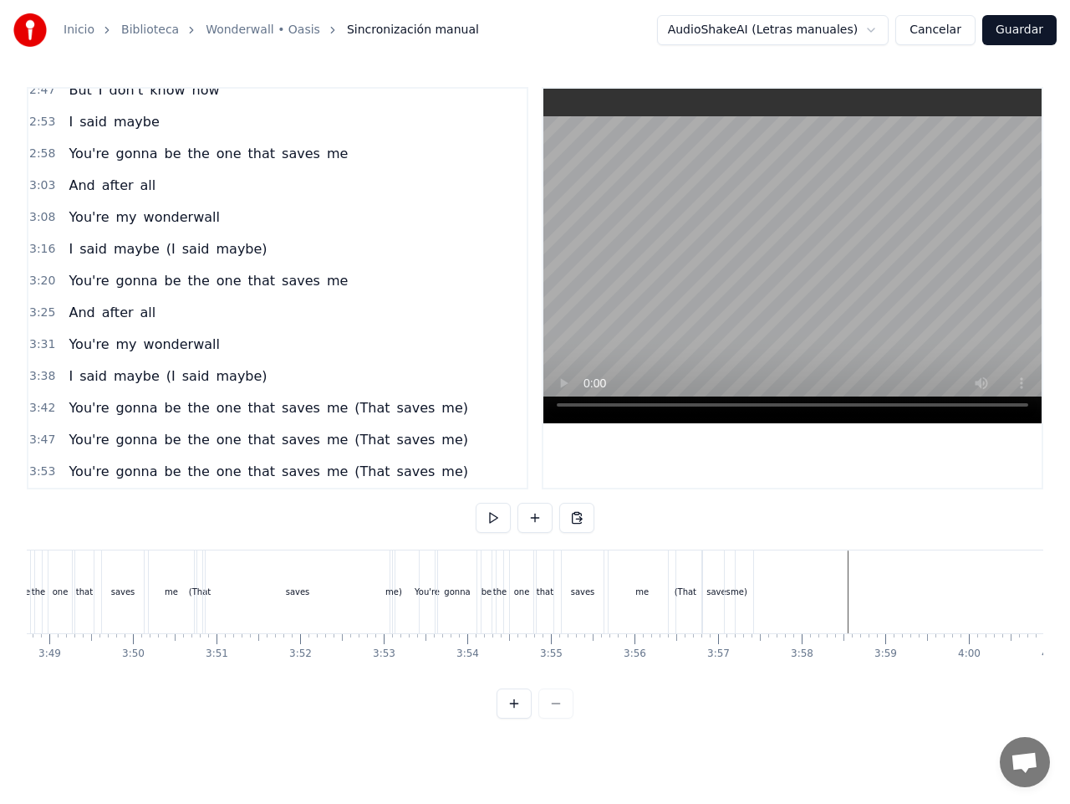
scroll to position [0, 19050]
click at [721, 603] on div "me" at bounding box center [720, 591] width 67 height 83
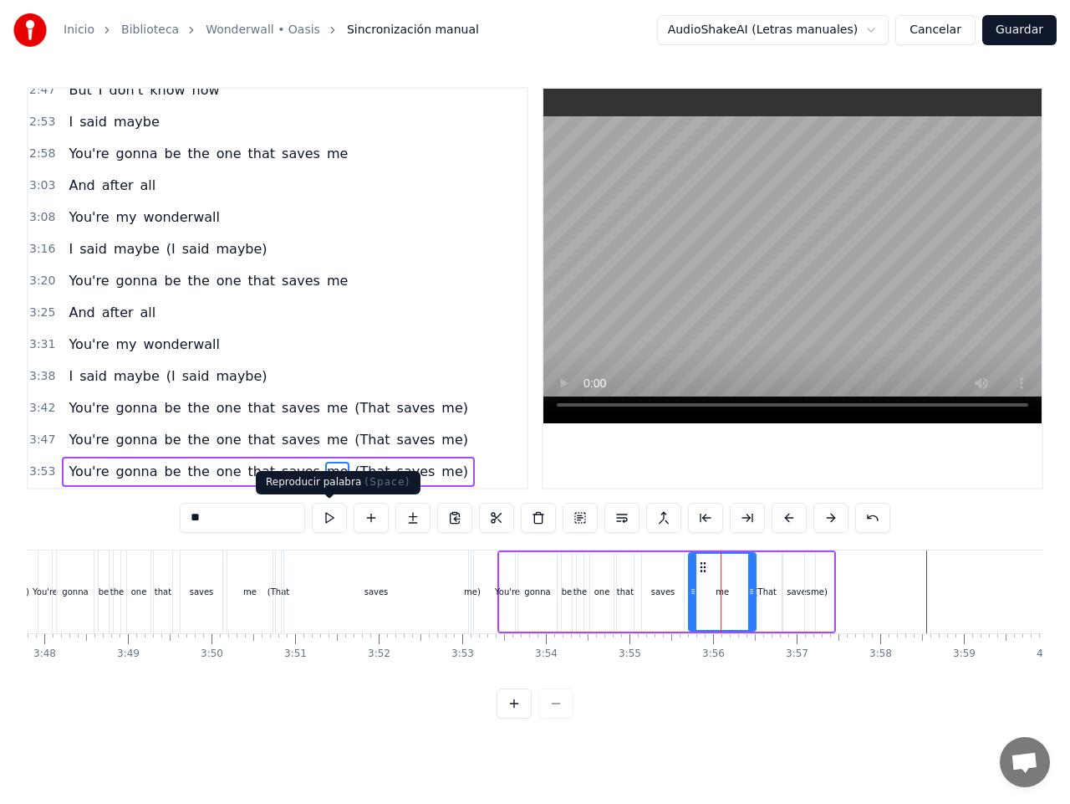
click at [319, 519] on button at bounding box center [329, 518] width 35 height 30
click at [763, 593] on div "(That" at bounding box center [766, 591] width 22 height 13
click at [324, 517] on button at bounding box center [329, 518] width 35 height 30
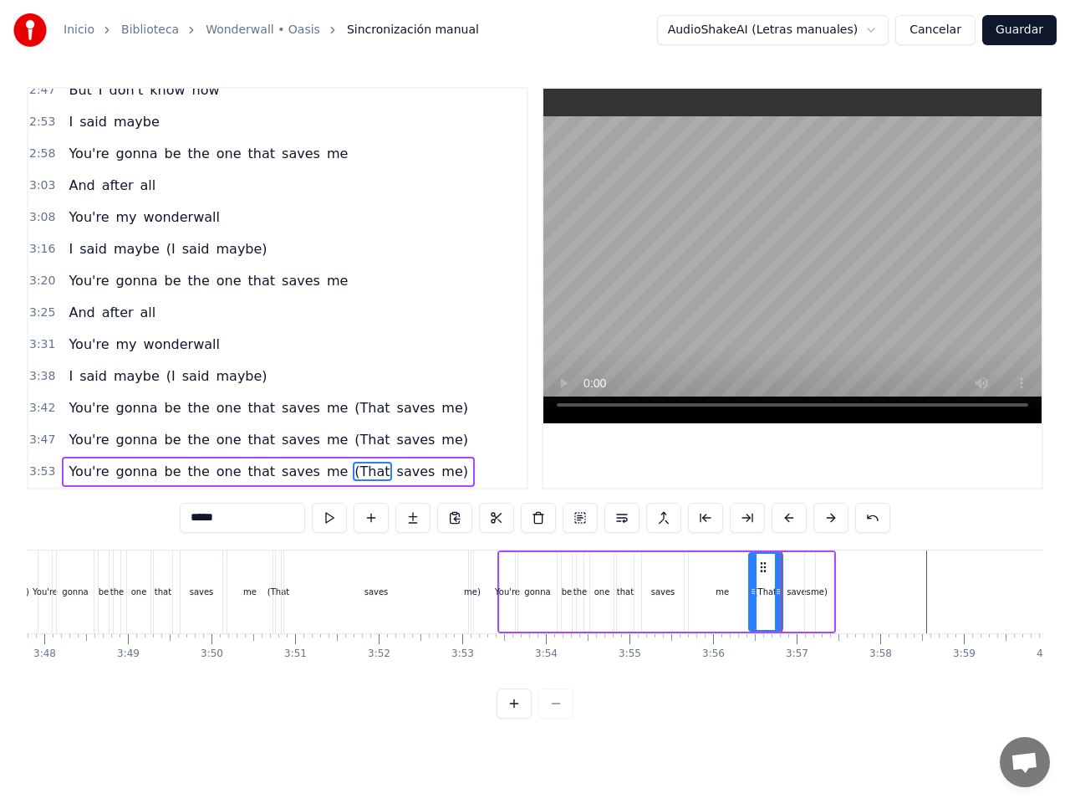
click at [771, 576] on div "(That" at bounding box center [766, 592] width 32 height 76
click at [763, 602] on div at bounding box center [761, 592] width 7 height 76
click at [785, 598] on div at bounding box center [783, 592] width 7 height 76
click at [338, 521] on button at bounding box center [329, 518] width 35 height 30
click at [801, 603] on div "saves" at bounding box center [799, 591] width 33 height 79
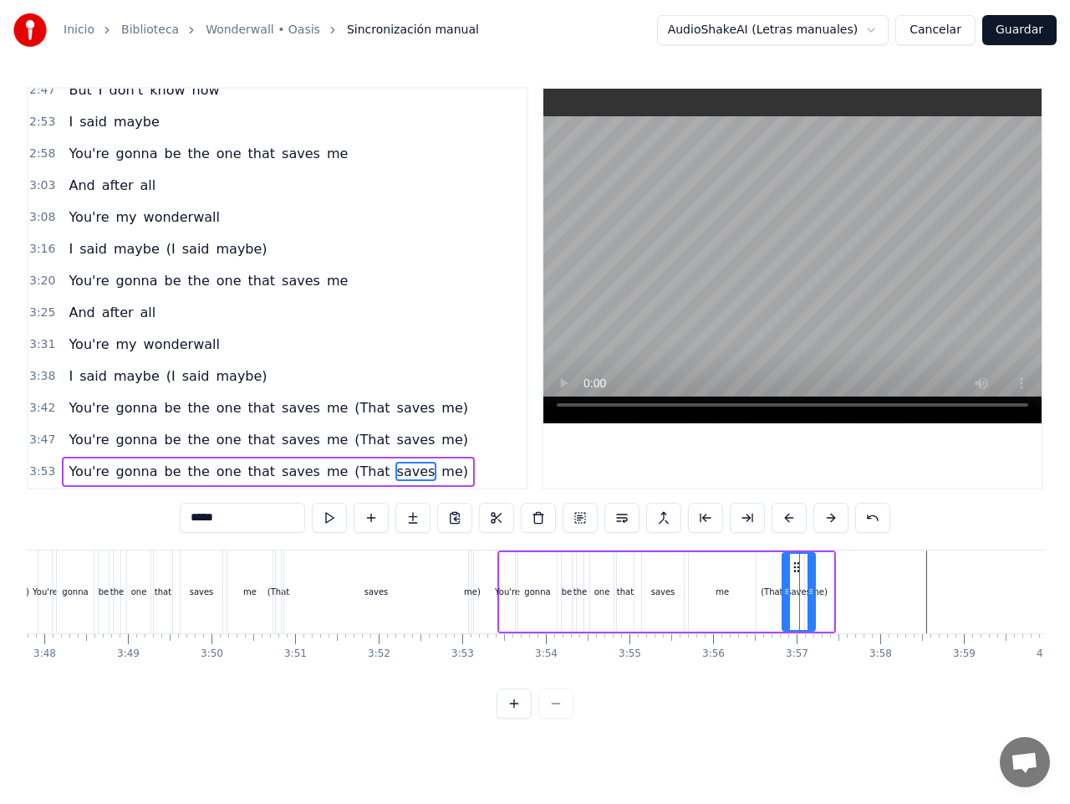
click at [334, 519] on button at bounding box center [329, 518] width 35 height 30
click at [820, 598] on div "me)" at bounding box center [819, 591] width 28 height 79
type input "***"
click at [804, 595] on icon at bounding box center [803, 591] width 7 height 13
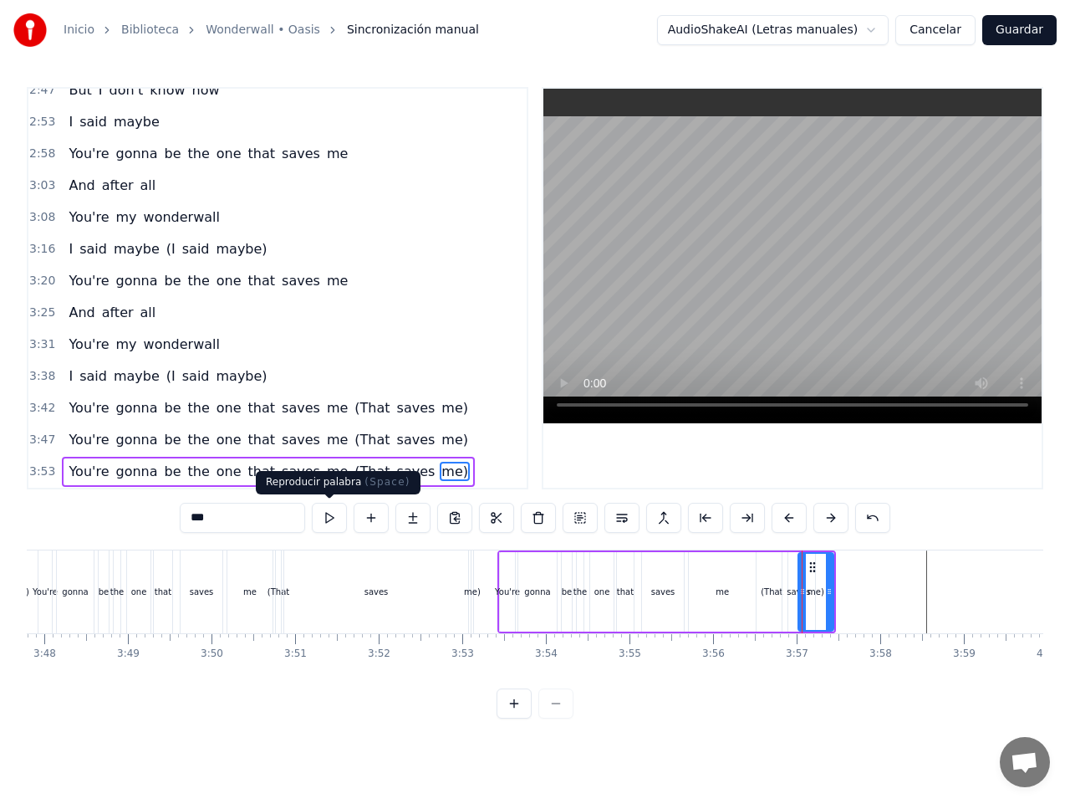
click at [336, 514] on button at bounding box center [329, 518] width 35 height 30
click at [836, 718] on div "0:38 [DATE] is gonna be the day 0:40 That they're gonna throw it back to you 0:…" at bounding box center [535, 402] width 1017 height 631
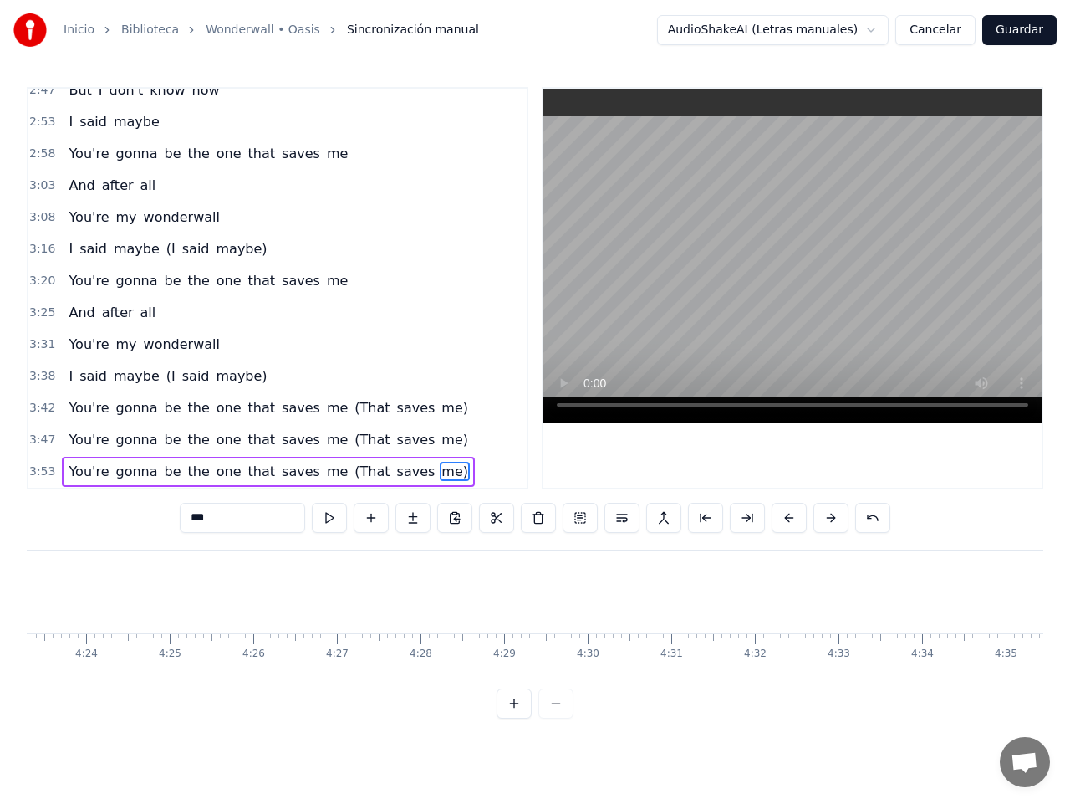
scroll to position [0, 22216]
click at [1039, 33] on button "Guardar" at bounding box center [1020, 30] width 74 height 30
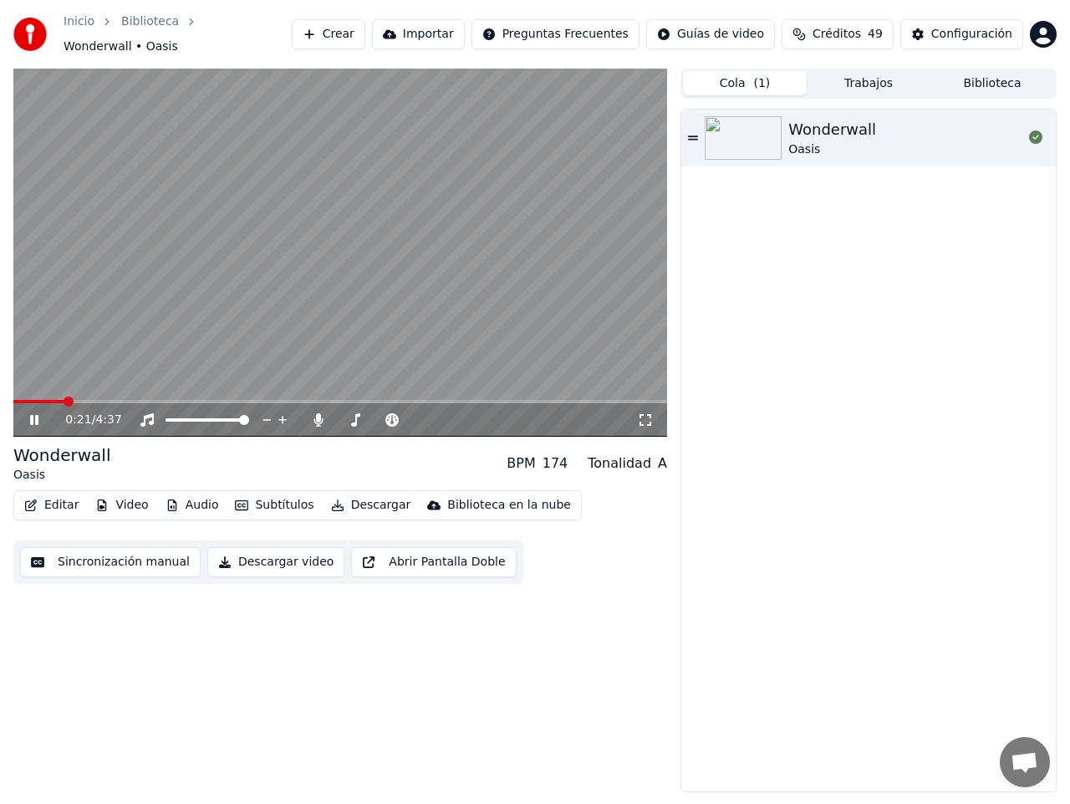
click at [539, 400] on span at bounding box center [340, 401] width 654 height 3
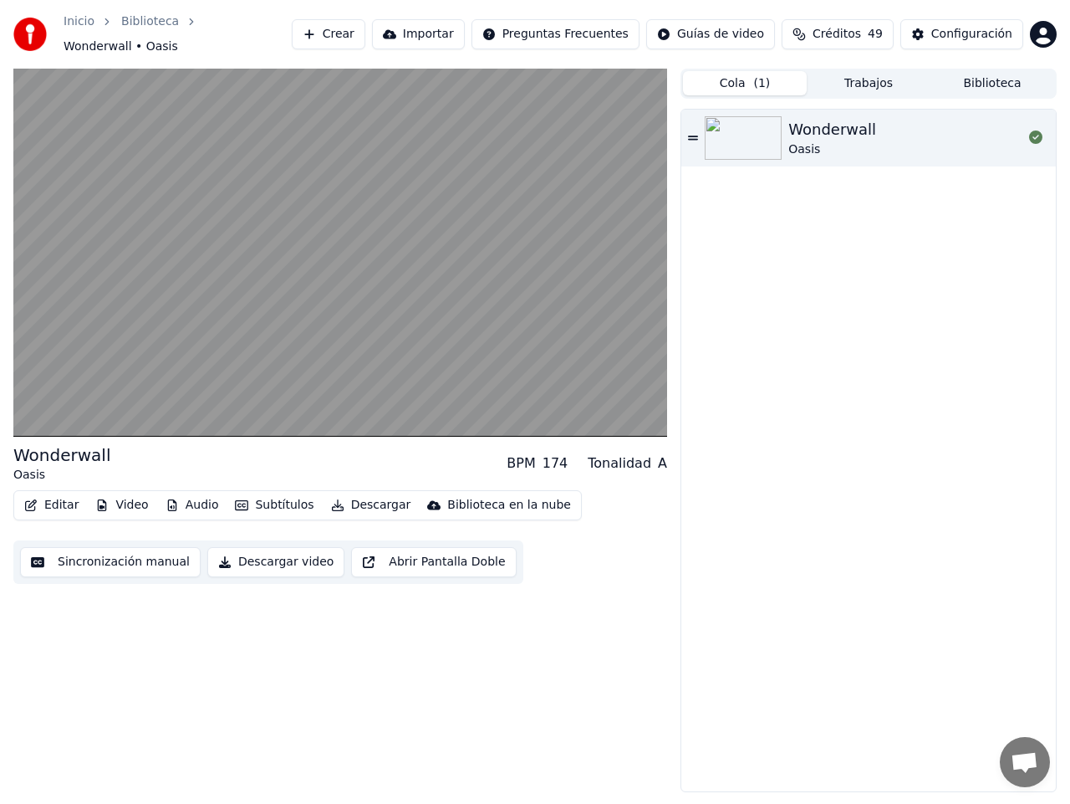
click at [39, 503] on button "Editar" at bounding box center [52, 504] width 68 height 23
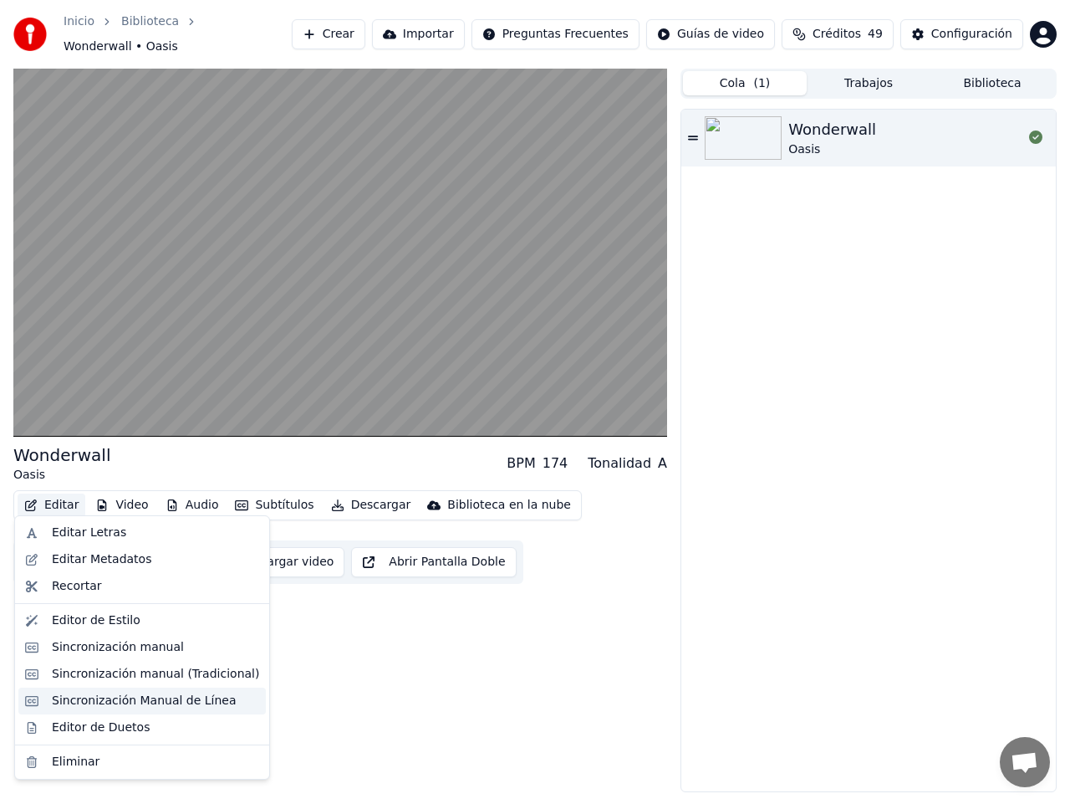
click at [120, 698] on div "Sincronización Manual de Línea" at bounding box center [144, 700] width 185 height 17
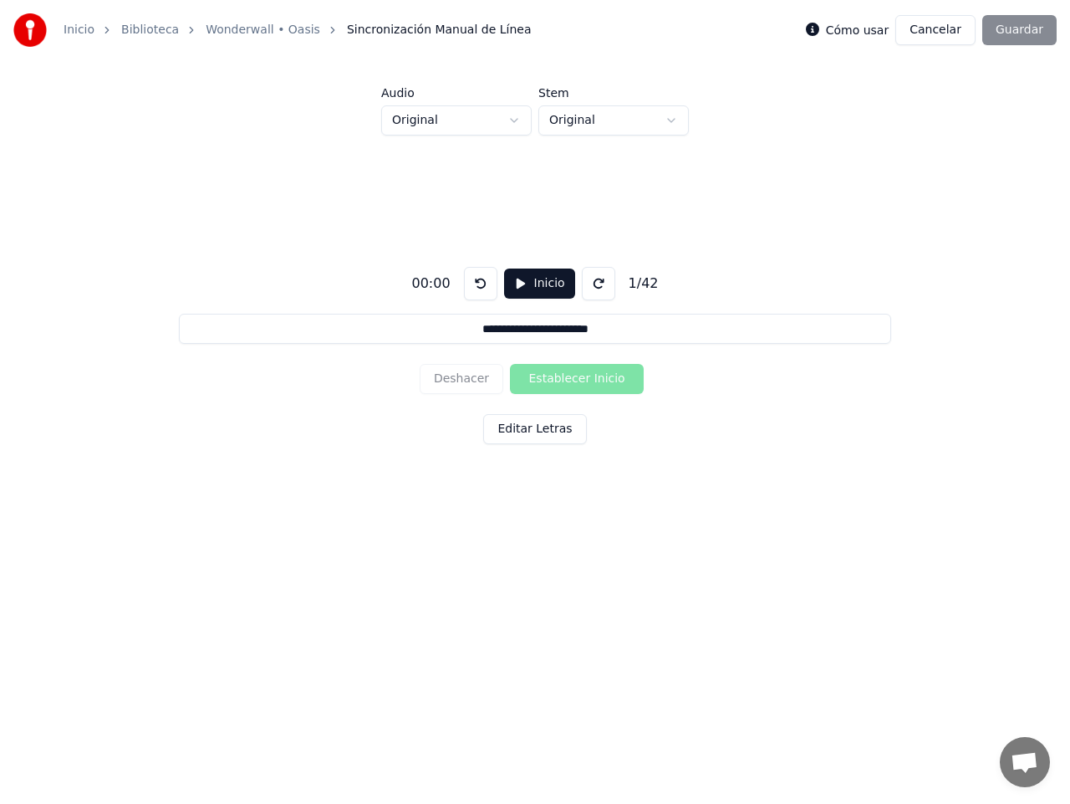
click at [943, 34] on button "Cancelar" at bounding box center [936, 30] width 80 height 30
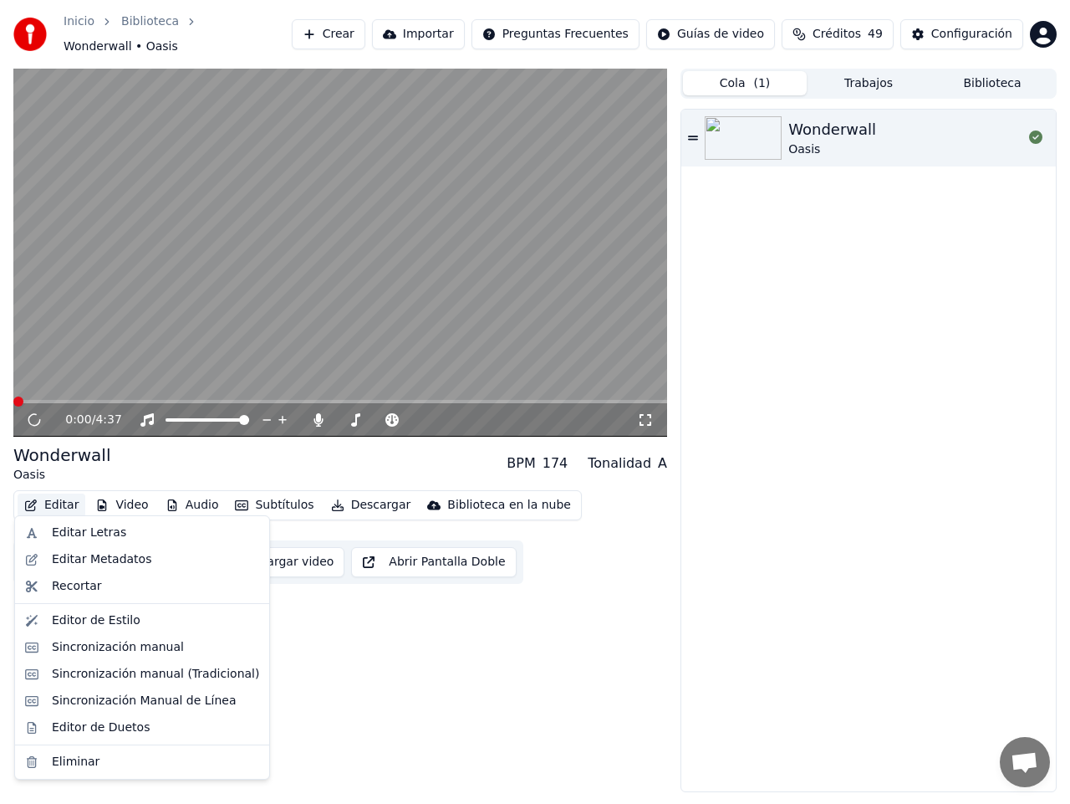
click at [46, 497] on button "Editar" at bounding box center [52, 504] width 68 height 23
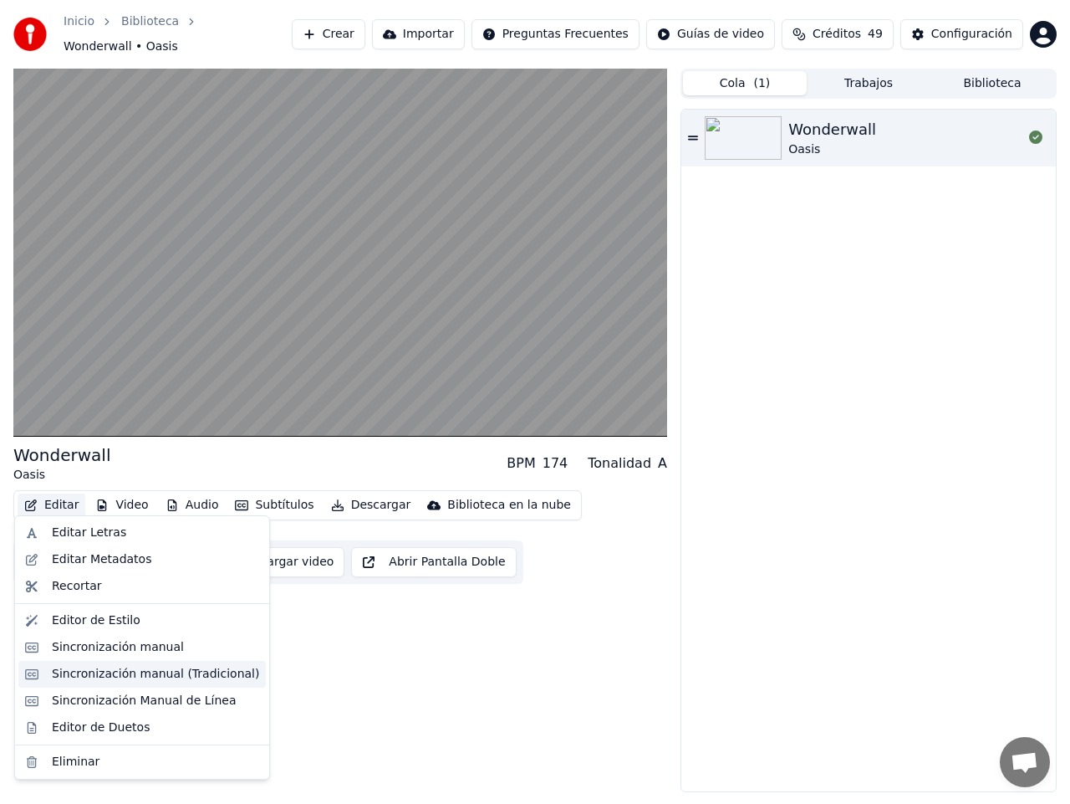
click at [113, 677] on div "Sincronización manual (Tradicional)" at bounding box center [155, 674] width 207 height 17
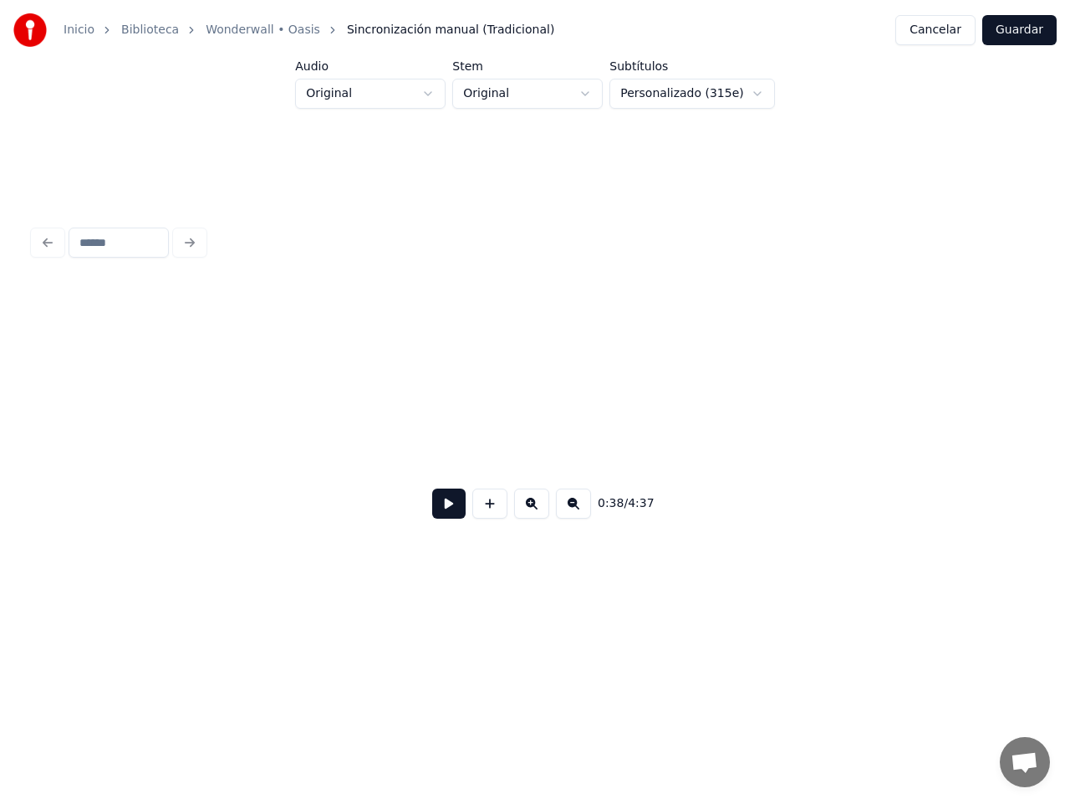
scroll to position [0, 27126]
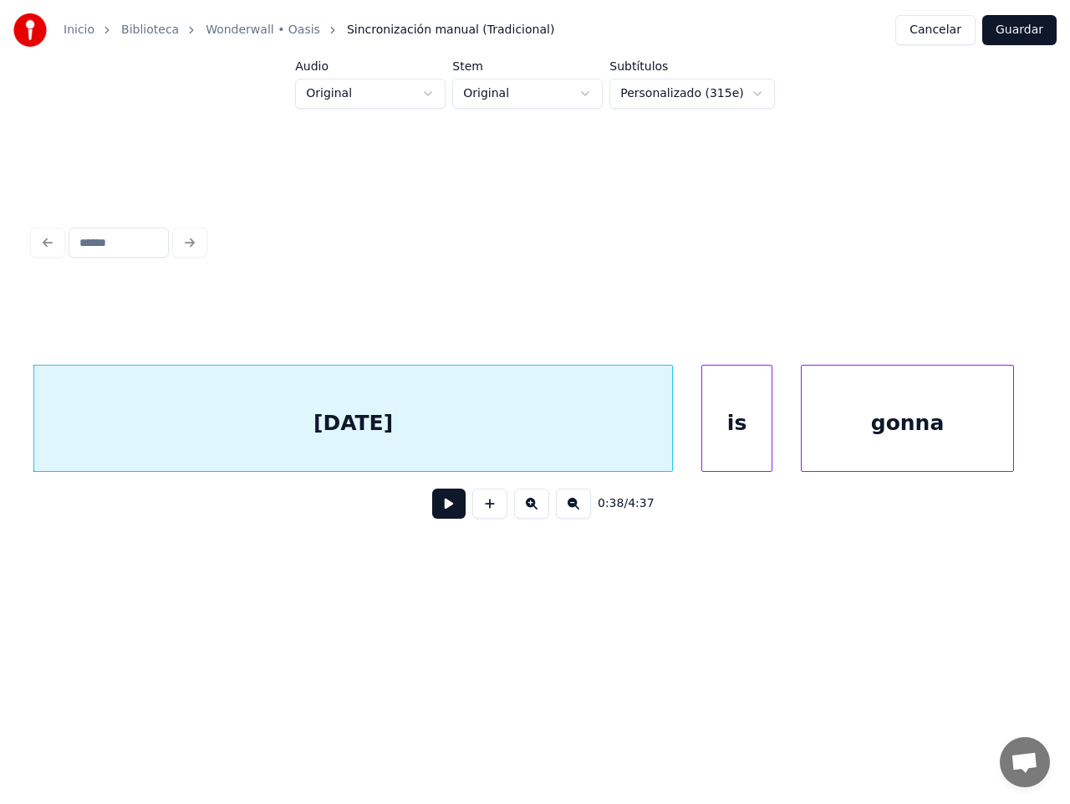
click at [933, 29] on button "Cancelar" at bounding box center [936, 30] width 80 height 30
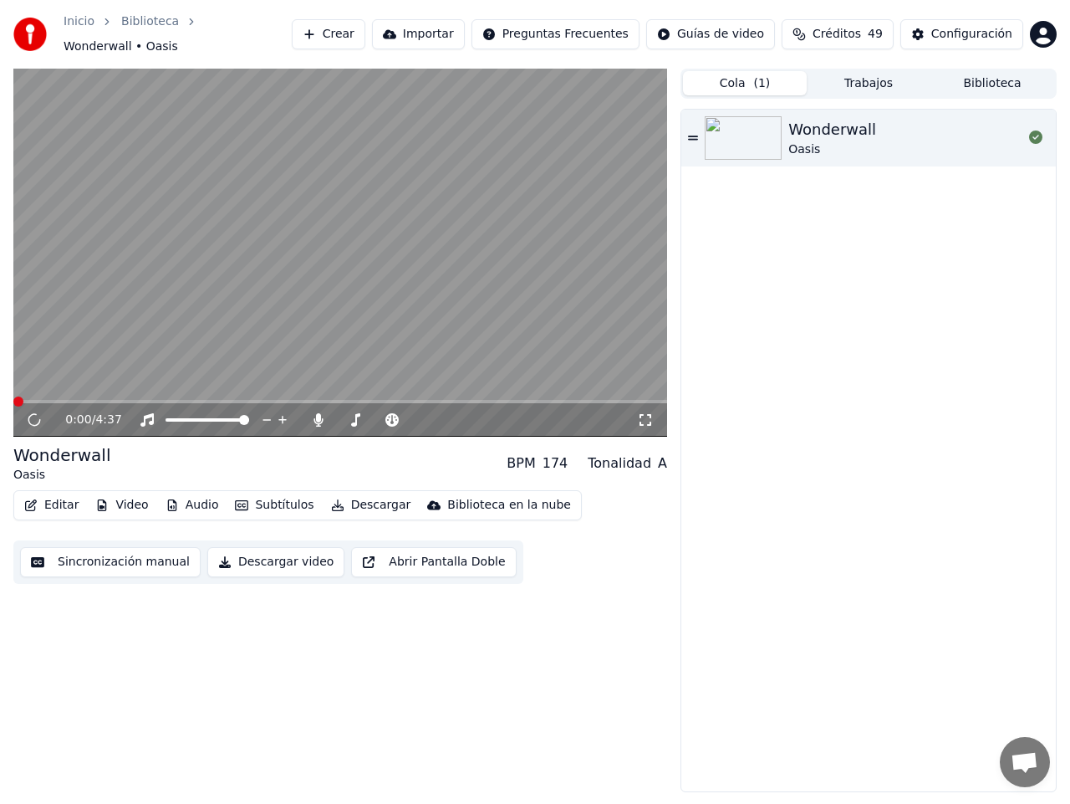
click at [53, 493] on button "Editar" at bounding box center [52, 504] width 68 height 23
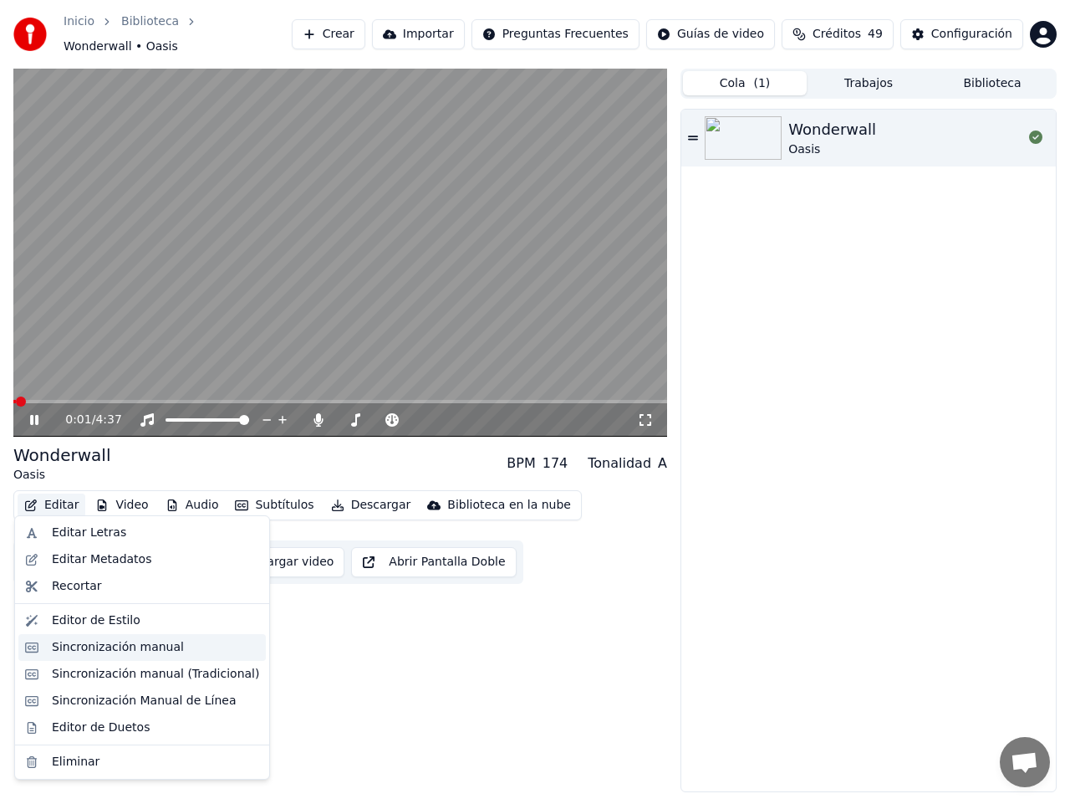
click at [137, 647] on div "Sincronización manual" at bounding box center [118, 647] width 132 height 17
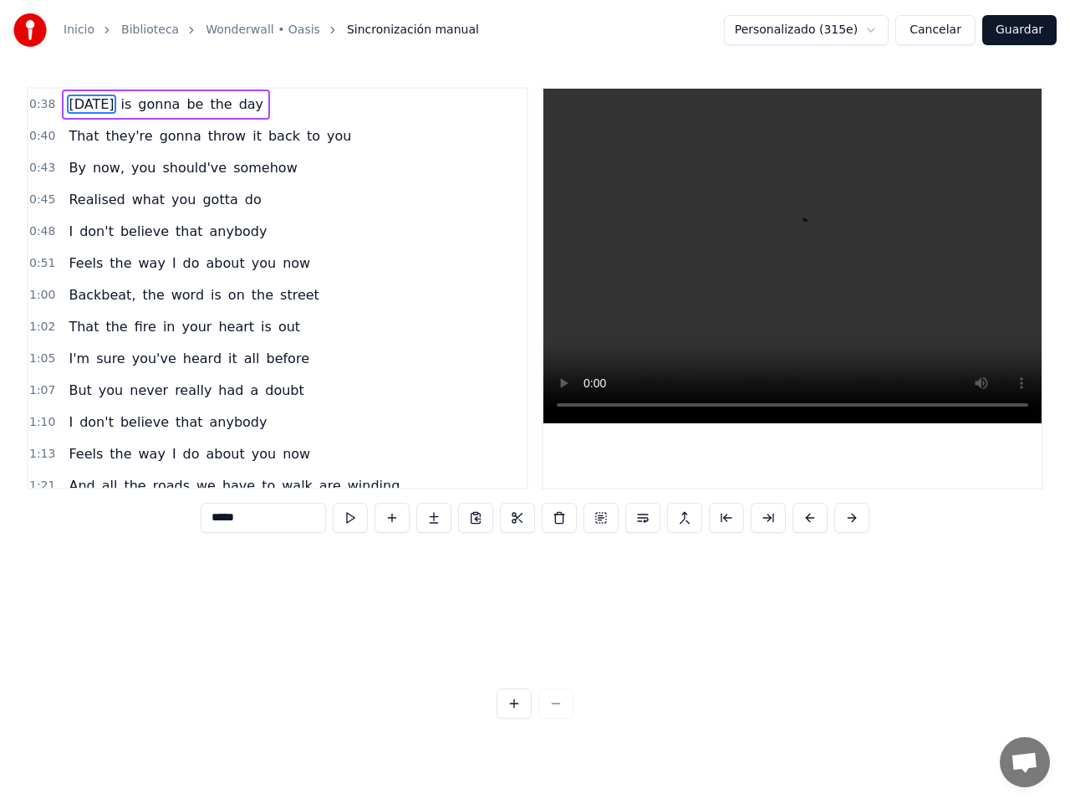
scroll to position [0, 3108]
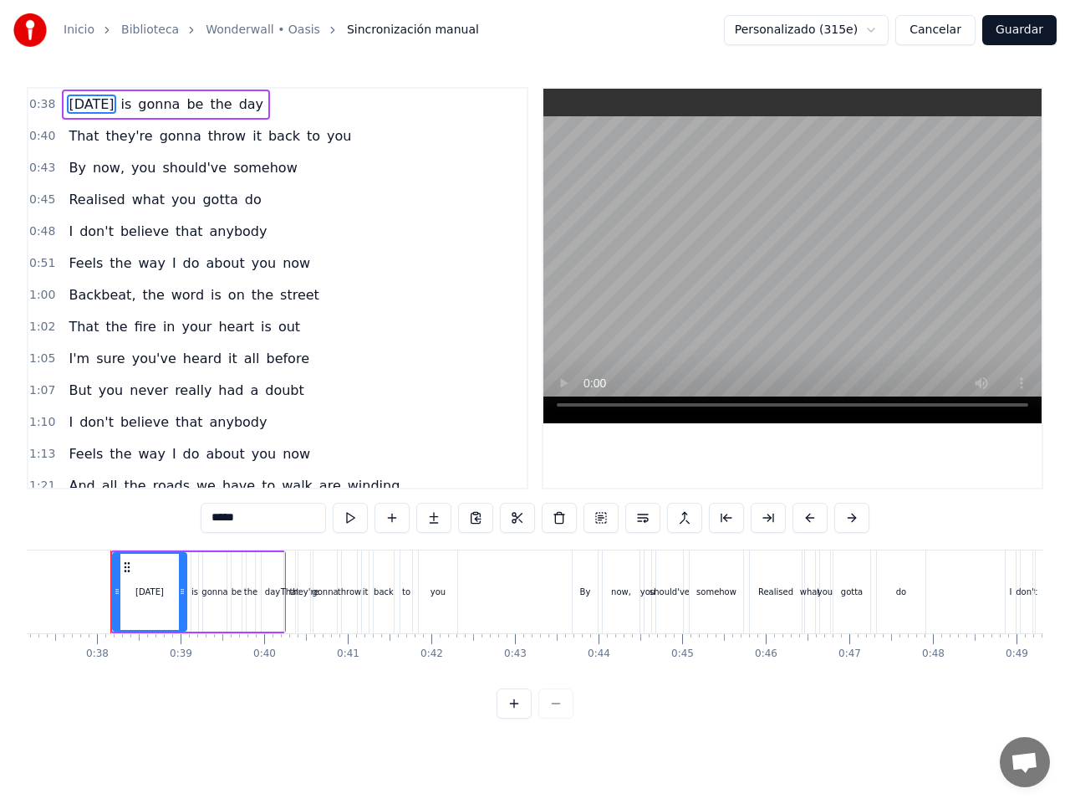
click at [957, 25] on button "Cancelar" at bounding box center [936, 30] width 80 height 30
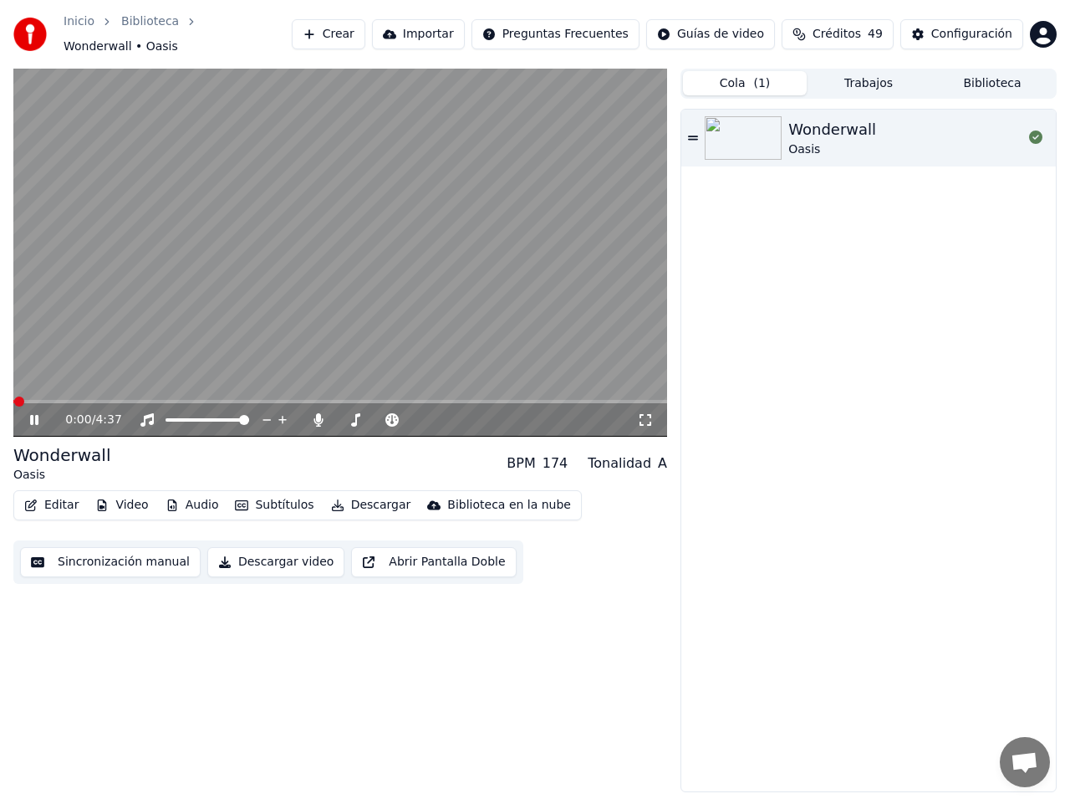
click at [1029, 759] on span "Chat abierto" at bounding box center [1025, 763] width 28 height 23
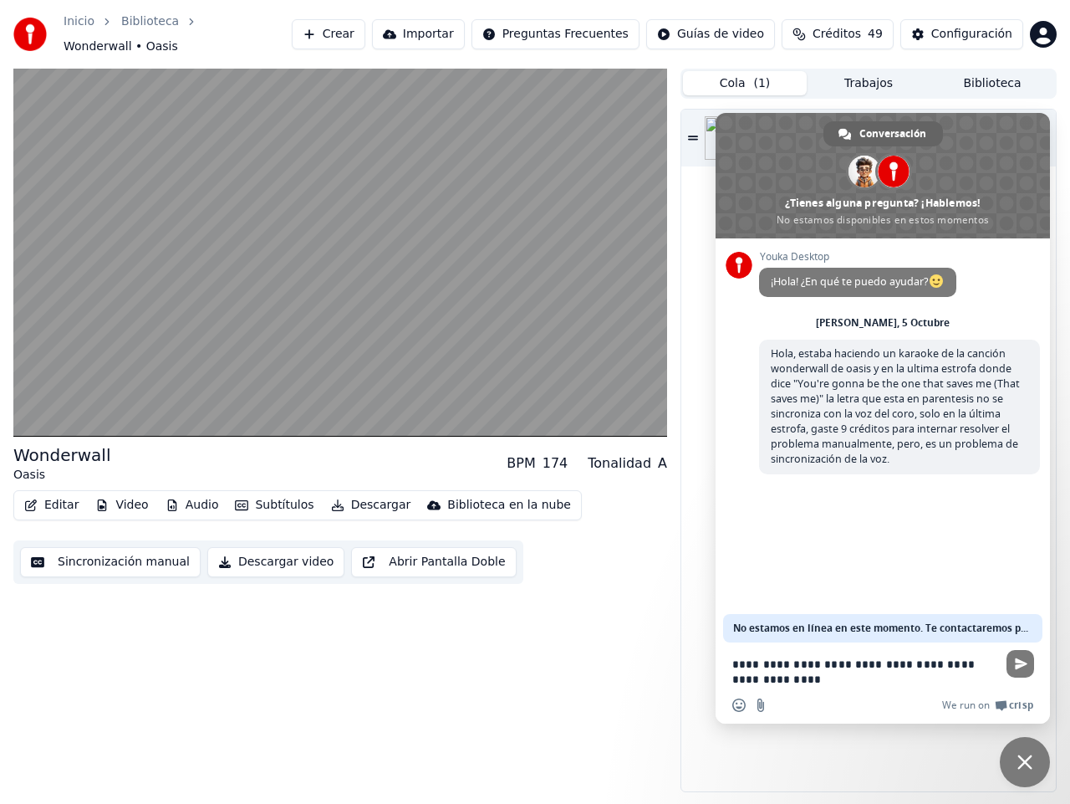
click at [49, 493] on button "Editar" at bounding box center [52, 504] width 68 height 23
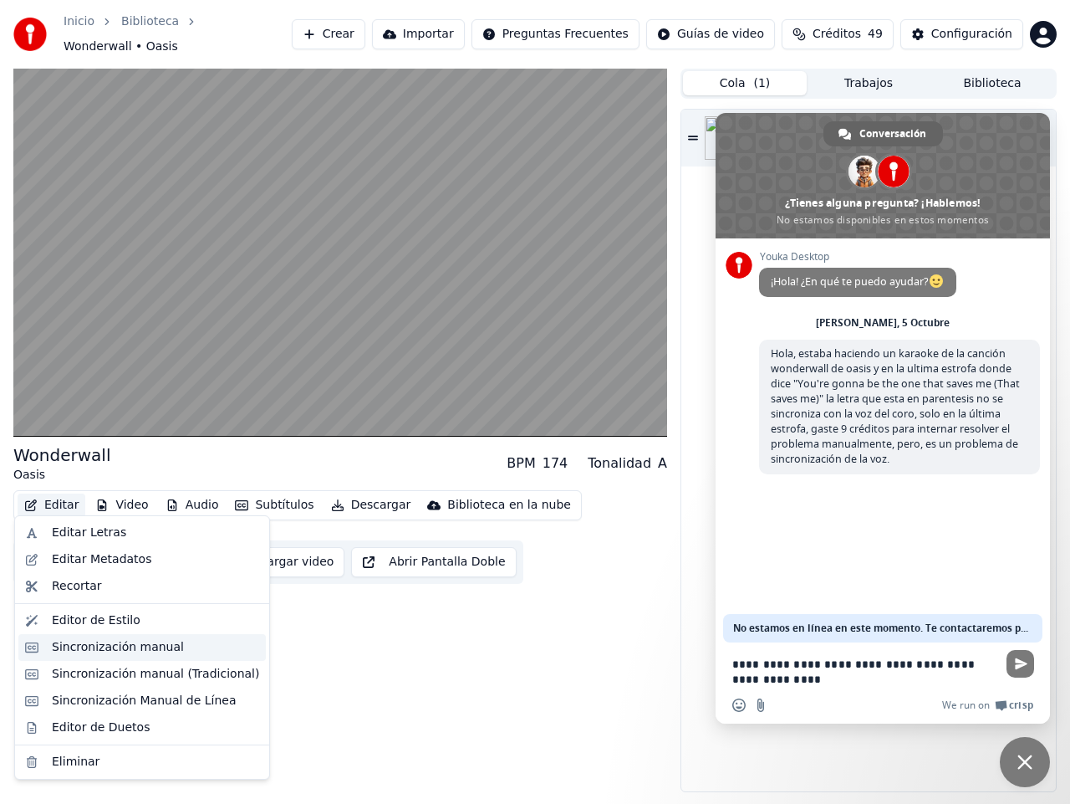
click at [146, 646] on div "Sincronización manual" at bounding box center [118, 647] width 132 height 17
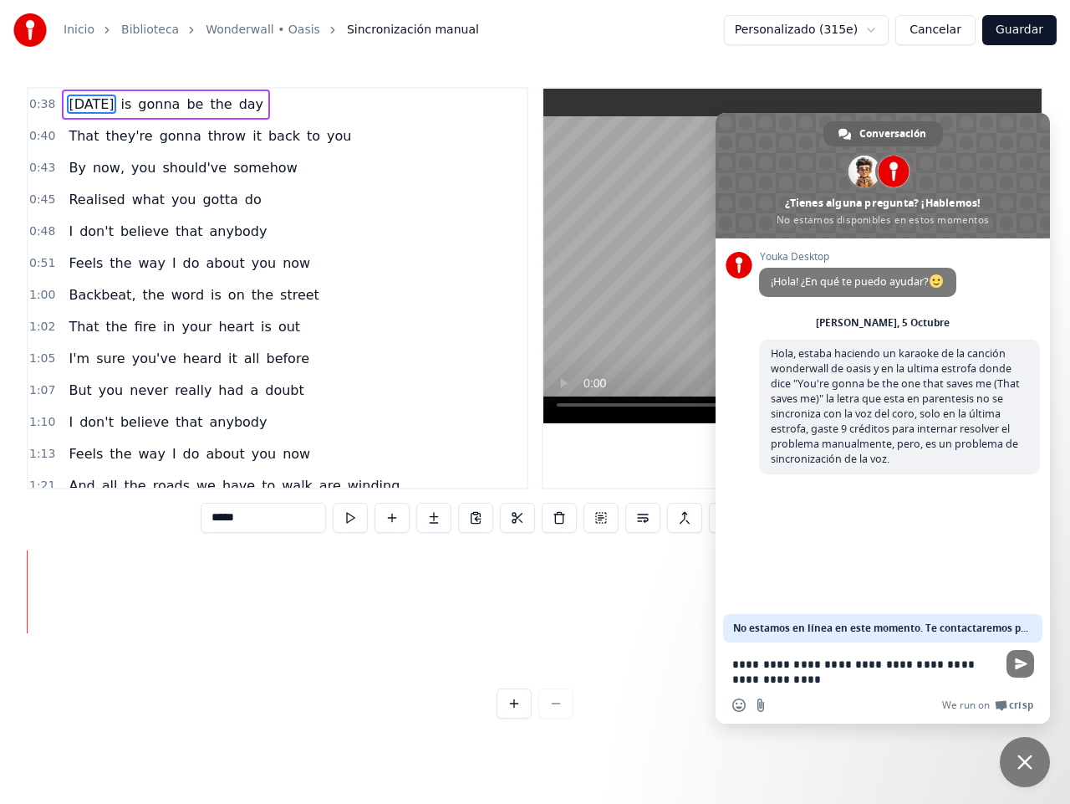
scroll to position [0, 3108]
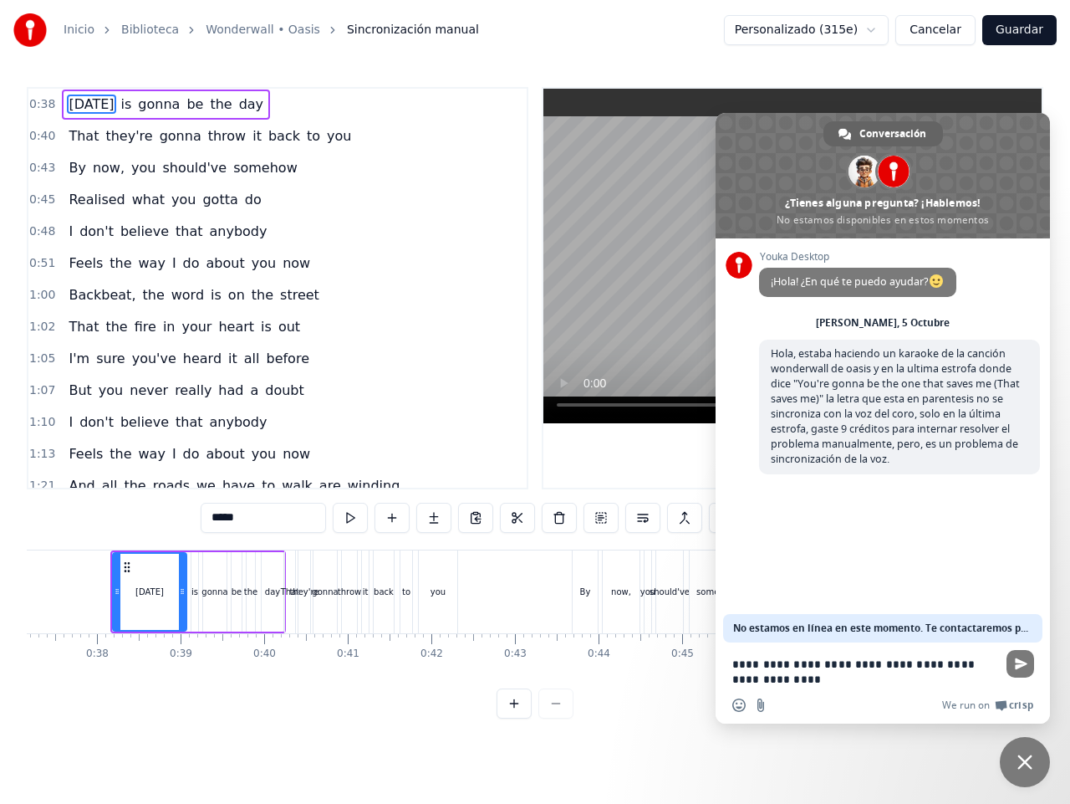
click at [944, 28] on button "Cancelar" at bounding box center [936, 30] width 80 height 30
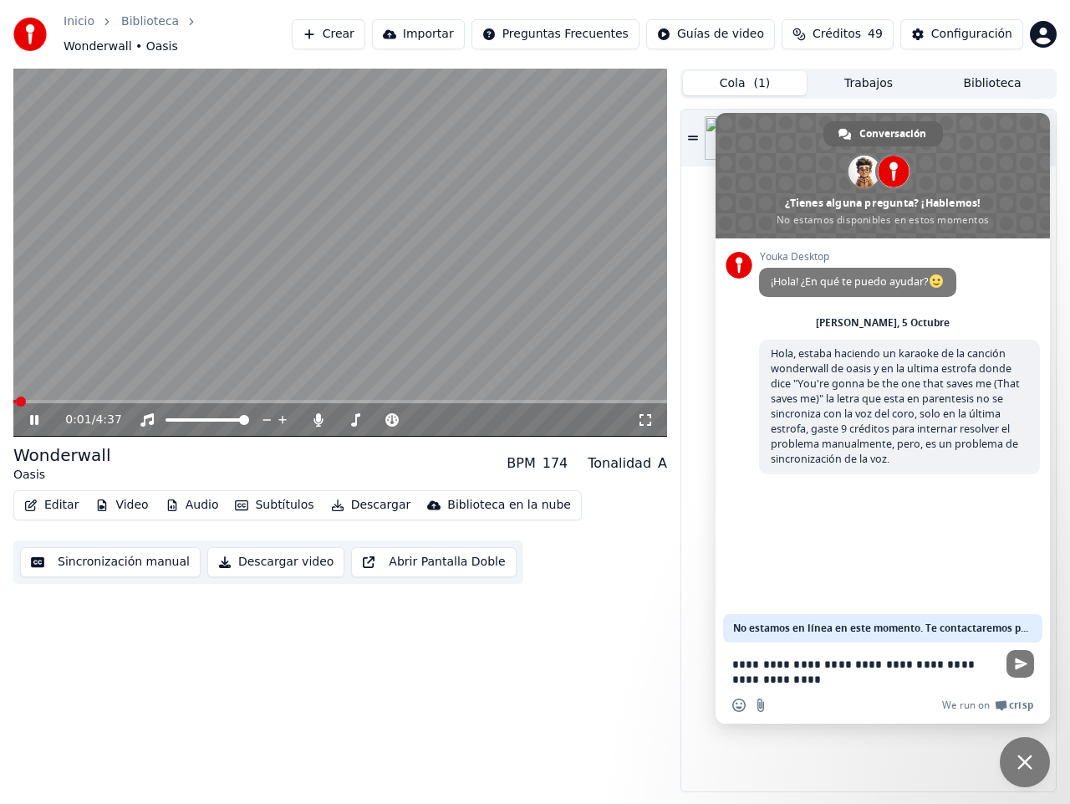
click at [36, 415] on icon at bounding box center [34, 420] width 8 height 10
click at [61, 495] on button "Editar" at bounding box center [52, 504] width 68 height 23
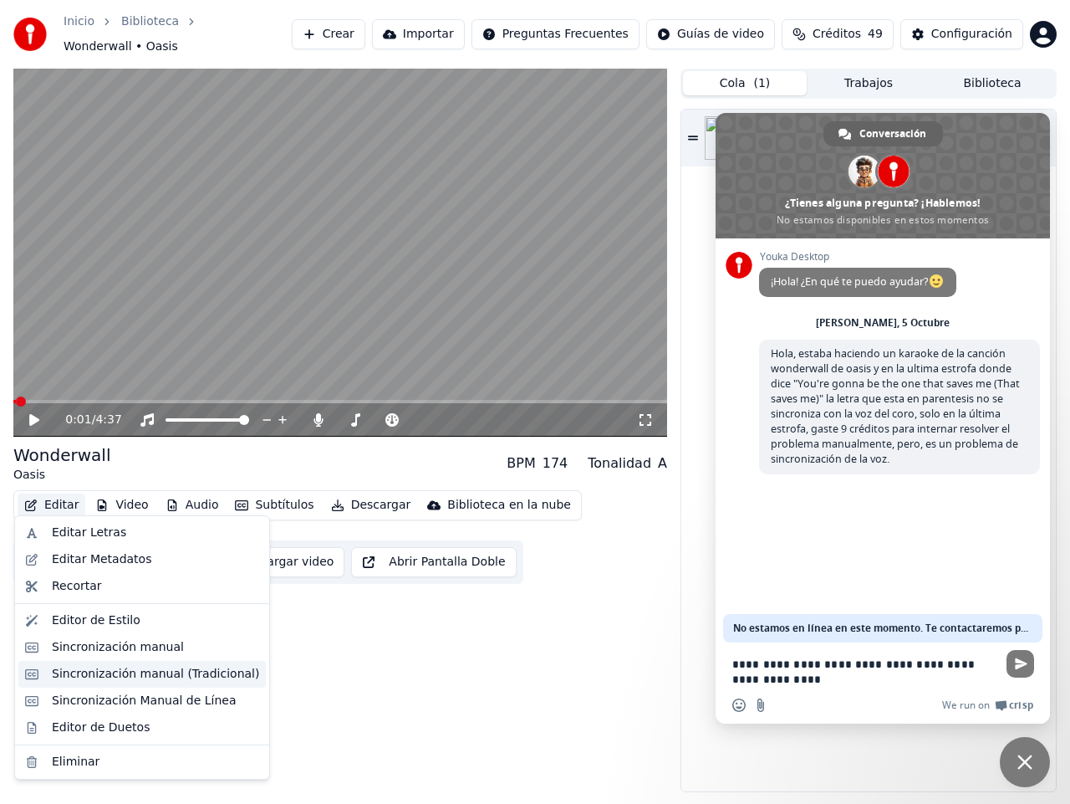
click at [162, 676] on div "Sincronización manual (Tradicional)" at bounding box center [155, 674] width 207 height 17
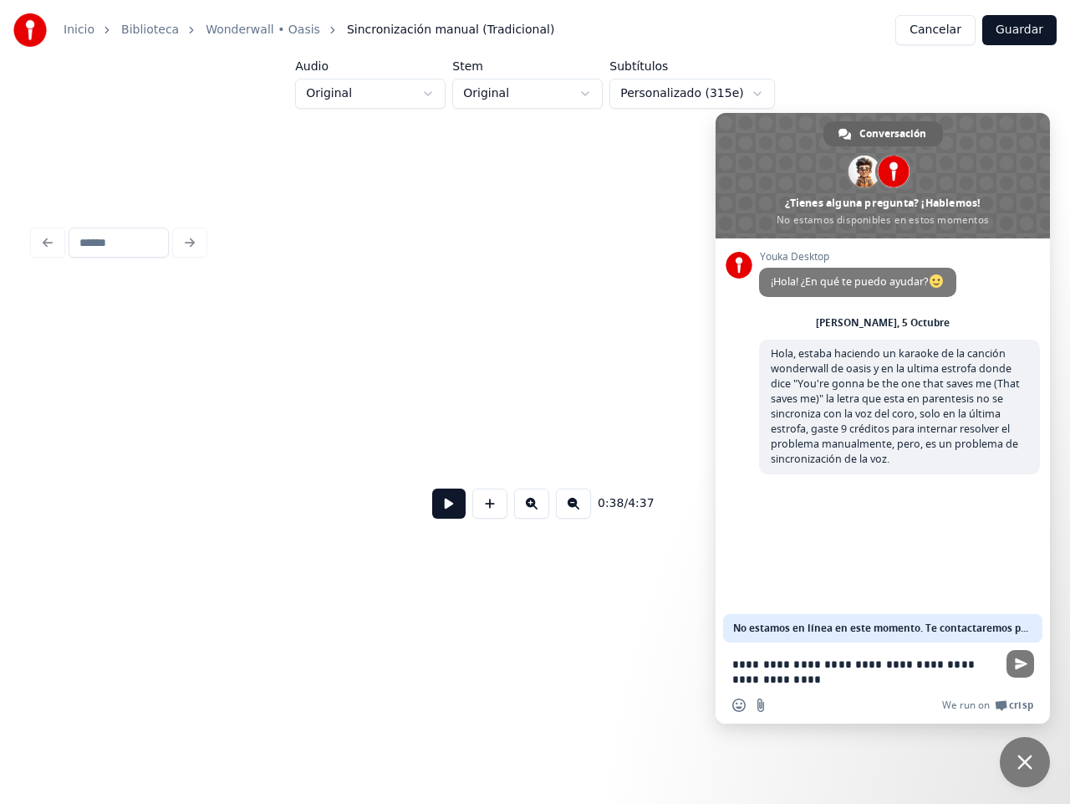
scroll to position [0, 27126]
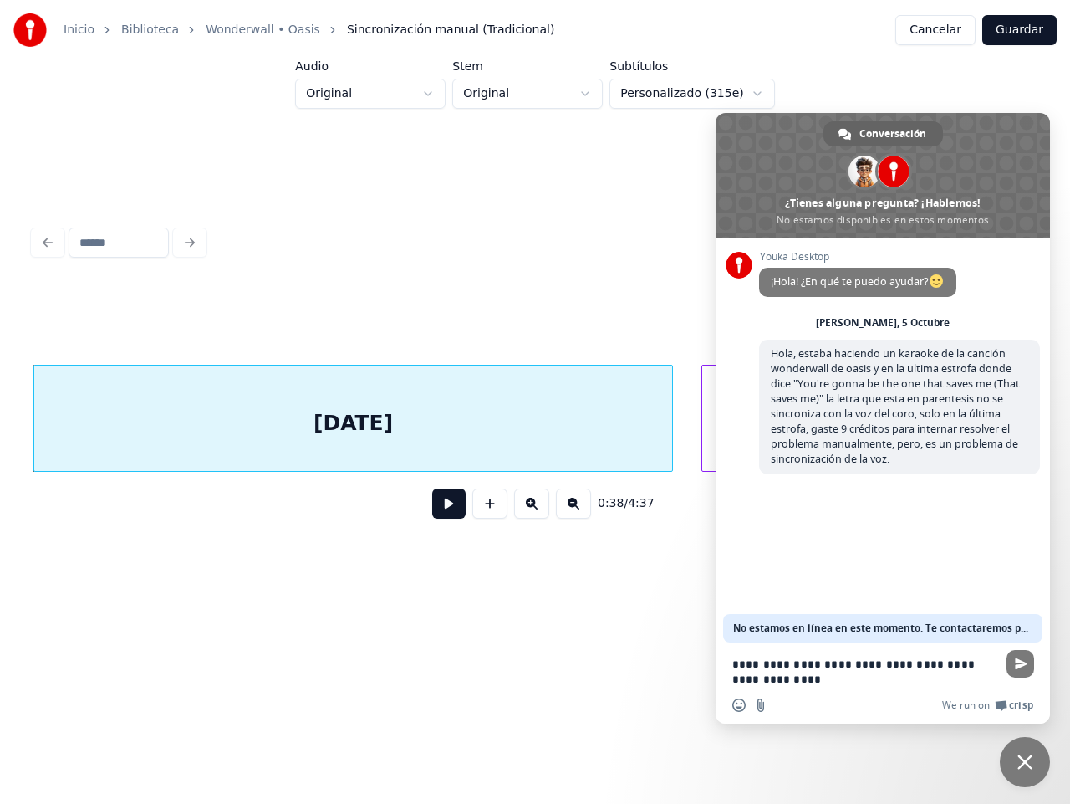
click at [953, 27] on button "Cancelar" at bounding box center [936, 30] width 80 height 30
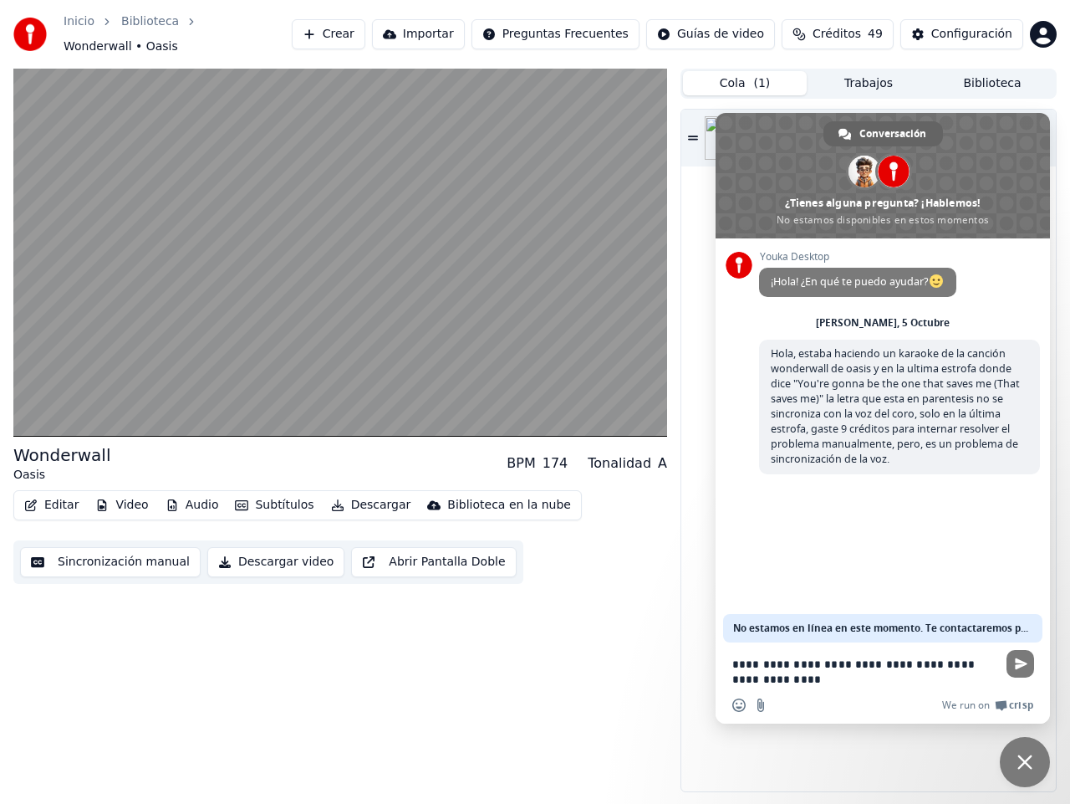
click at [878, 678] on textarea "**********" at bounding box center [865, 672] width 264 height 30
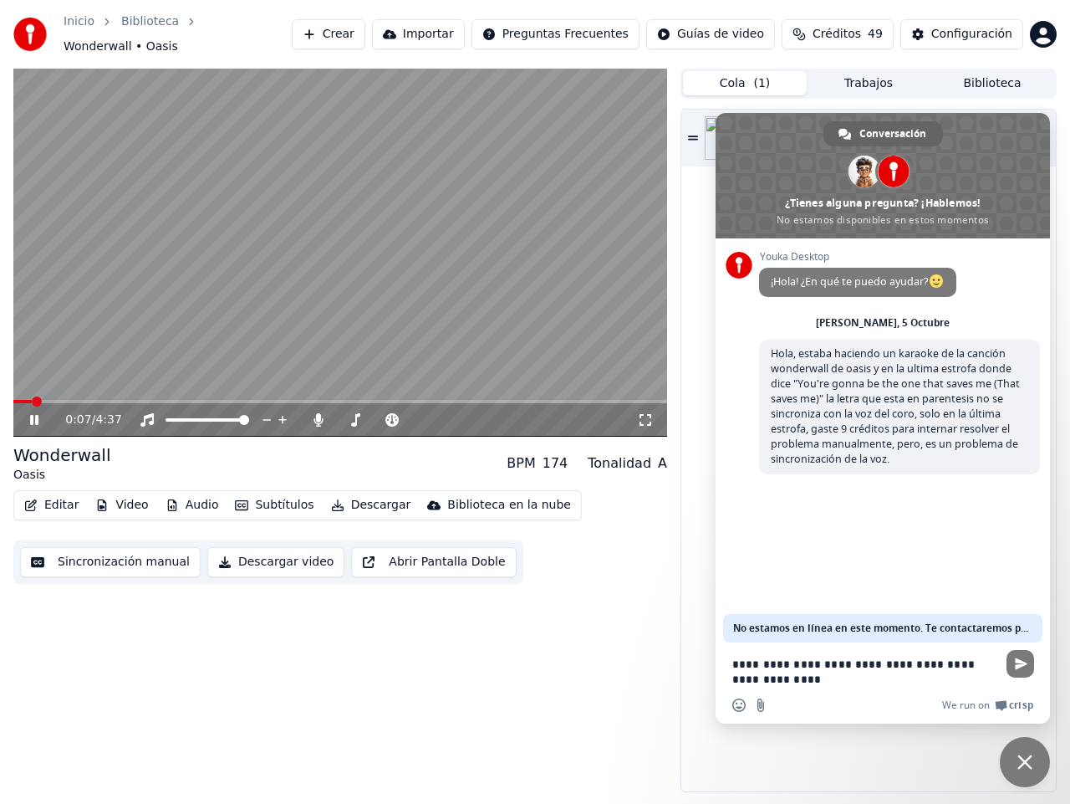
click at [34, 413] on icon at bounding box center [46, 419] width 38 height 13
click at [877, 679] on textarea "**********" at bounding box center [865, 672] width 264 height 30
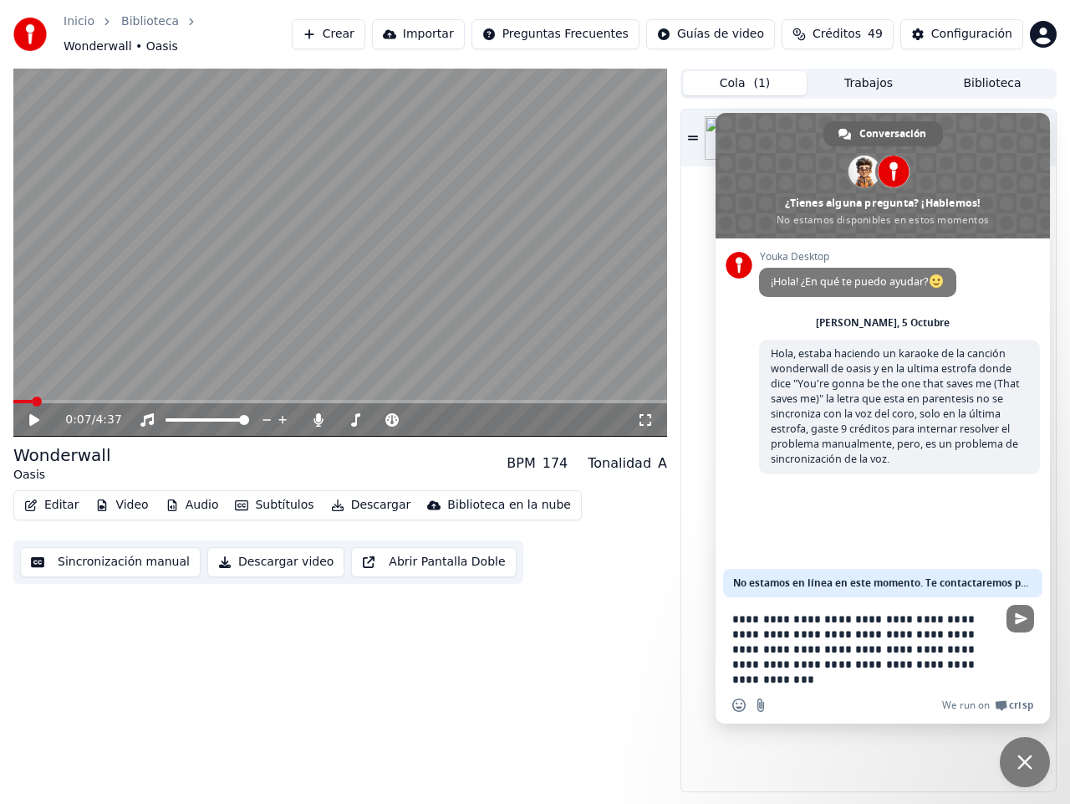
type textarea "**********"
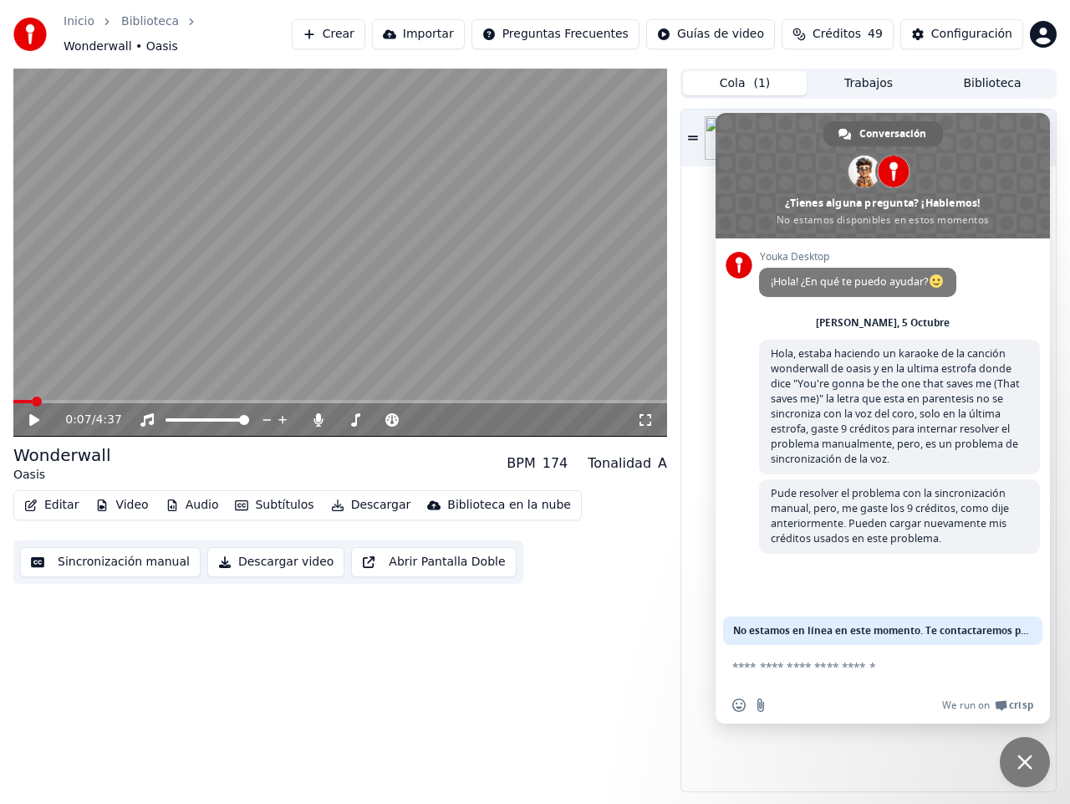
click at [586, 619] on div "0:07 / 4:37 Wonderwall Oasis BPM 174 Tonalidad A Editar Video Audio Subtítulos …" at bounding box center [340, 430] width 654 height 723
click at [874, 91] on div "Cola ( 1 ) Trabajos Biblioteca Wonderwall Oasis" at bounding box center [869, 430] width 376 height 723
click at [1025, 764] on span "Cerrar el chat" at bounding box center [1025, 761] width 15 height 15
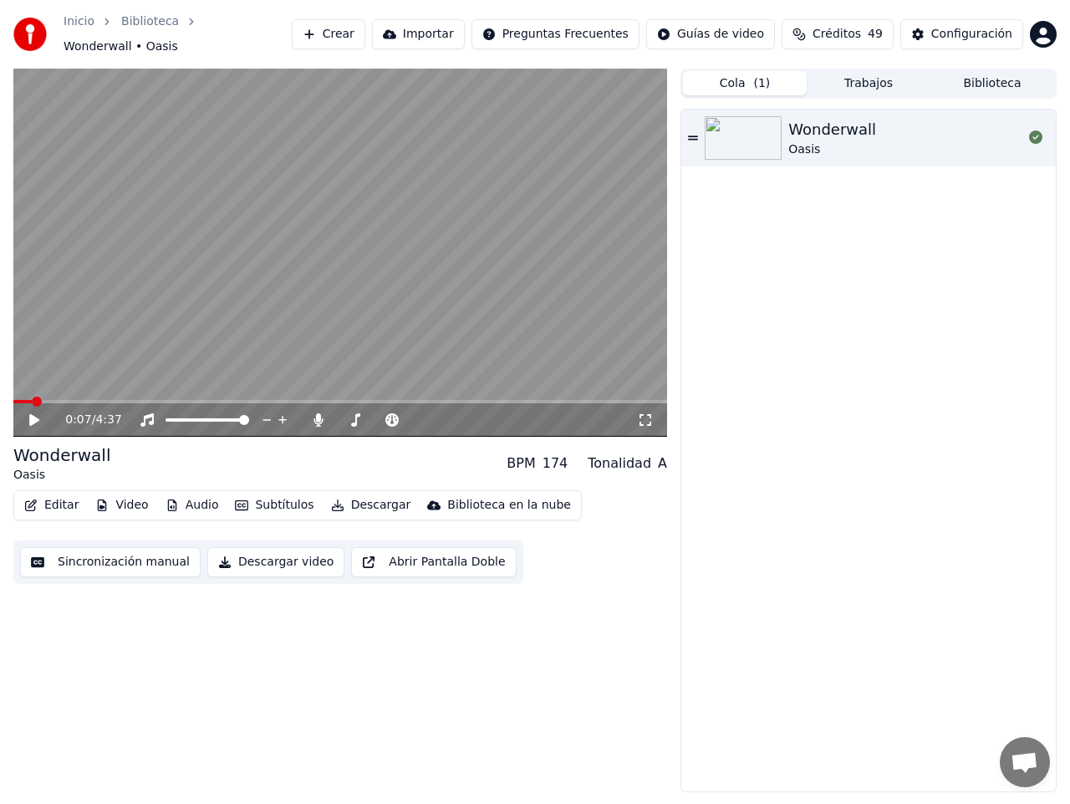
click at [356, 501] on button "Descargar" at bounding box center [371, 504] width 94 height 23
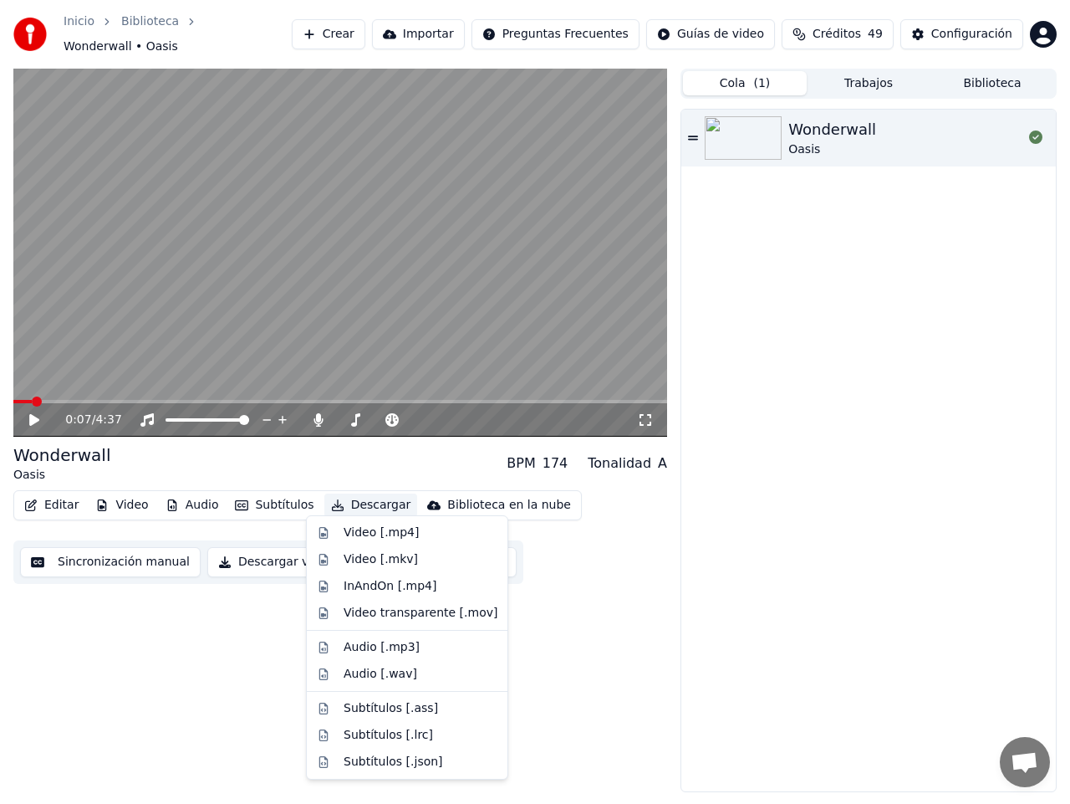
click at [608, 612] on div "0:07 / 4:37 Wonderwall Oasis BPM 174 Tonalidad A Editar Video Audio Subtítulos …" at bounding box center [340, 430] width 654 height 723
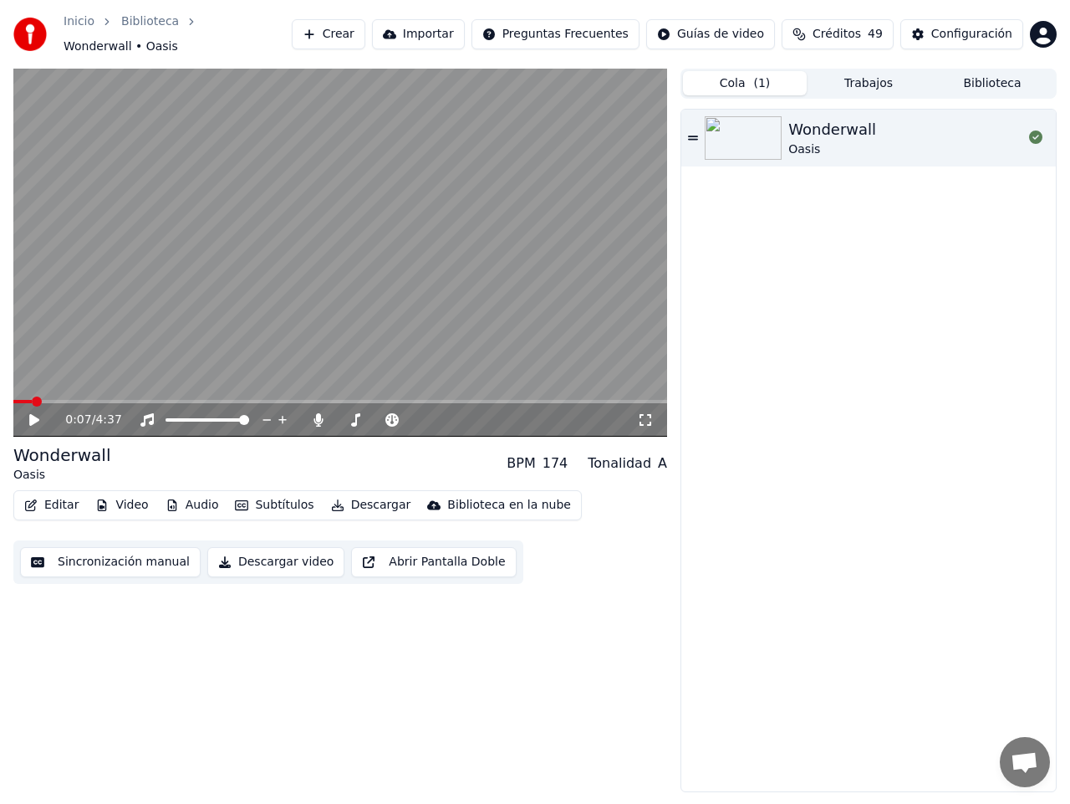
click at [269, 497] on button "Subtítulos" at bounding box center [274, 504] width 92 height 23
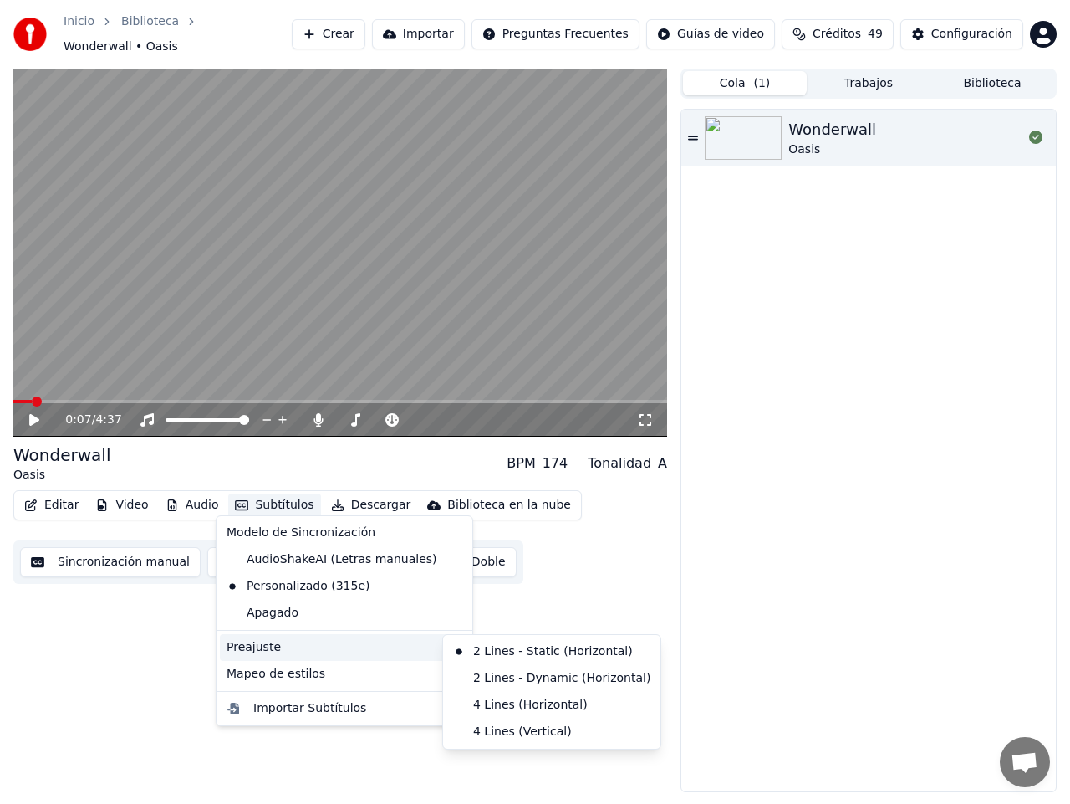
click at [600, 585] on div "0:07 / 4:37 Wonderwall Oasis BPM 174 Tonalidad A Editar Video Audio Subtítulos …" at bounding box center [340, 430] width 654 height 723
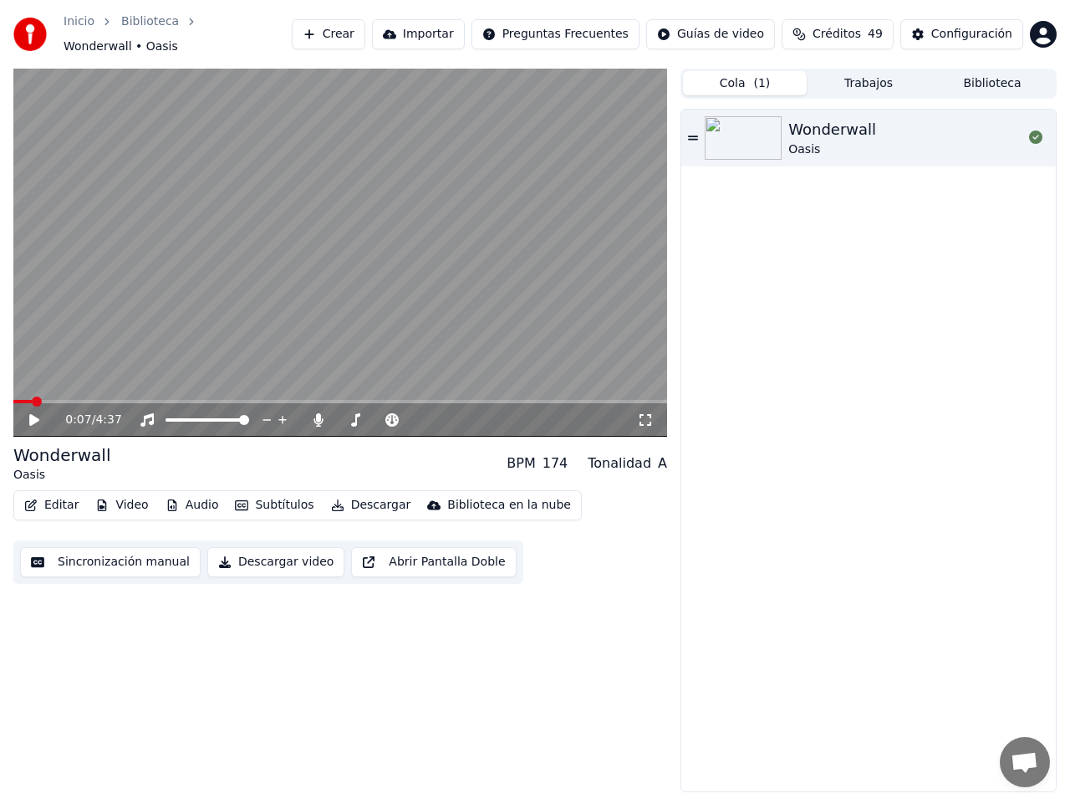
click at [343, 493] on button "Descargar" at bounding box center [371, 504] width 94 height 23
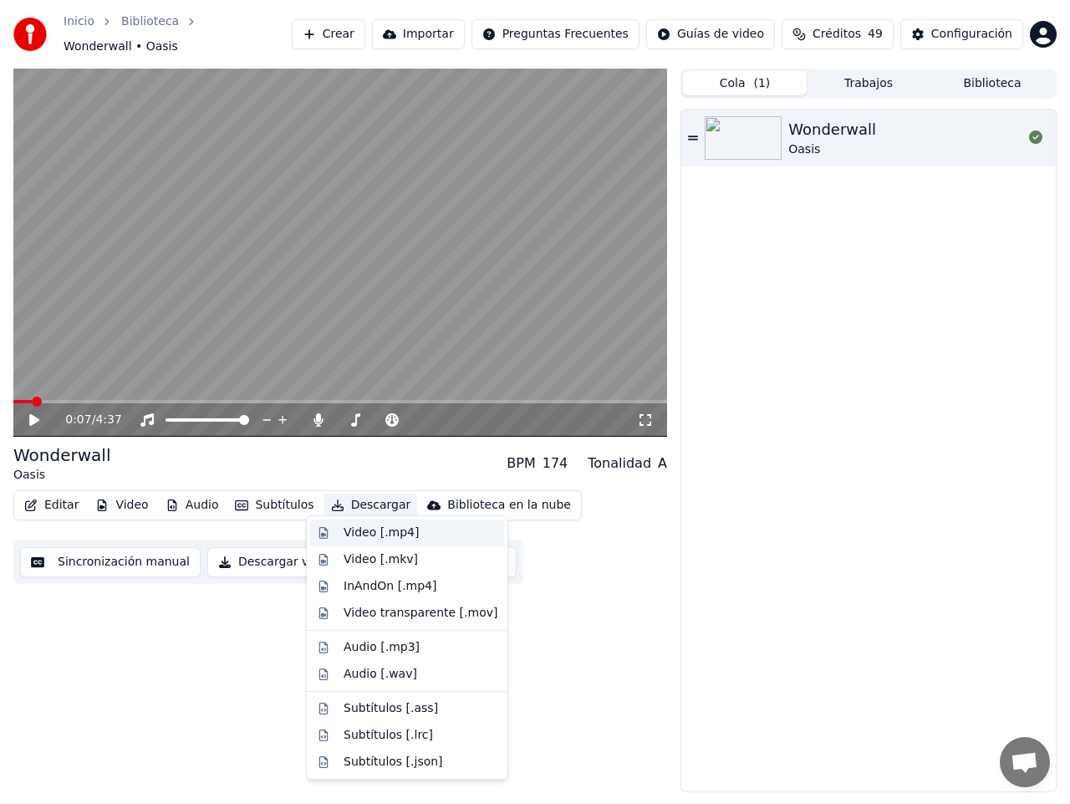
click at [360, 530] on div "Video [.mp4]" at bounding box center [381, 532] width 75 height 17
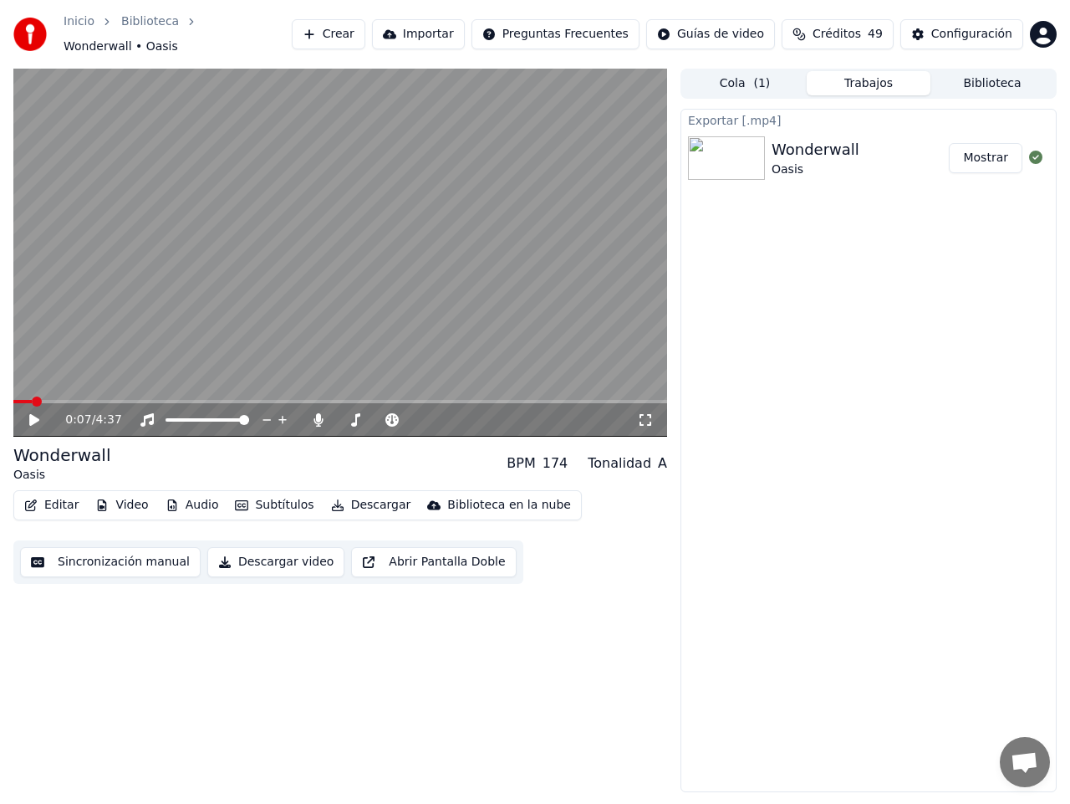
click at [978, 146] on button "Mostrar" at bounding box center [986, 158] width 74 height 30
click at [318, 413] on icon at bounding box center [318, 419] width 9 height 13
click at [359, 494] on button "Descargar" at bounding box center [371, 504] width 94 height 23
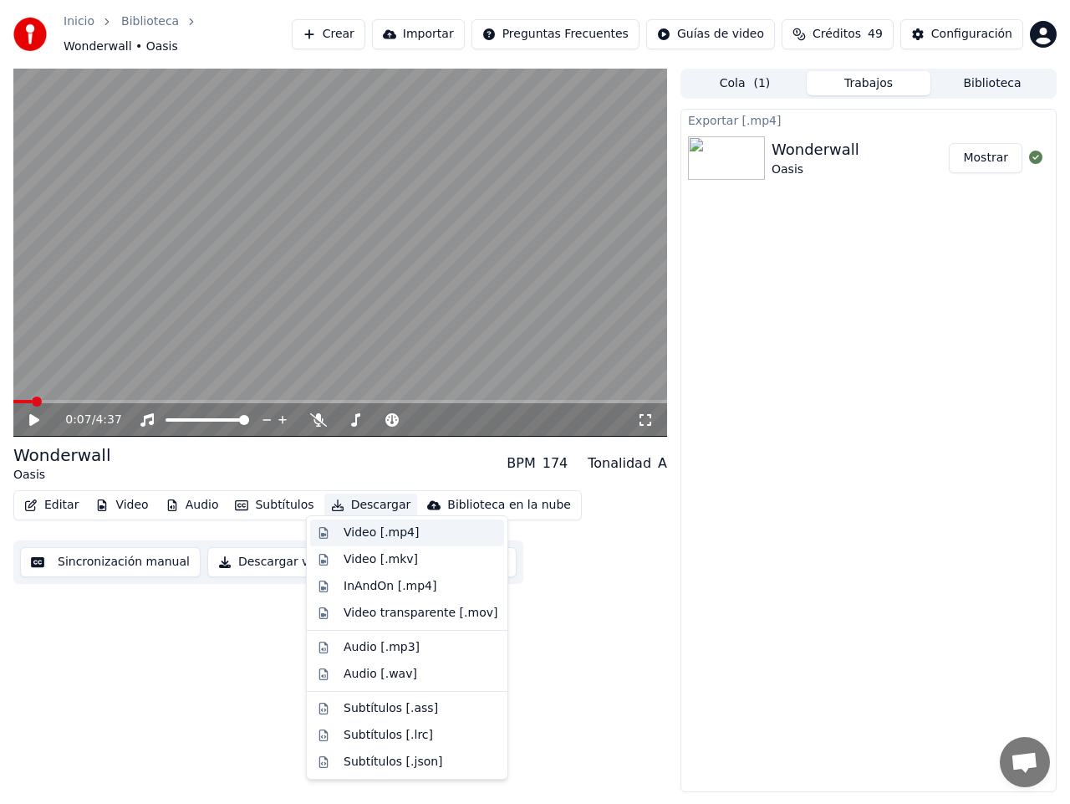
click at [359, 531] on div "Video [.mp4]" at bounding box center [381, 532] width 75 height 17
